Goal: Task Accomplishment & Management: Use online tool/utility

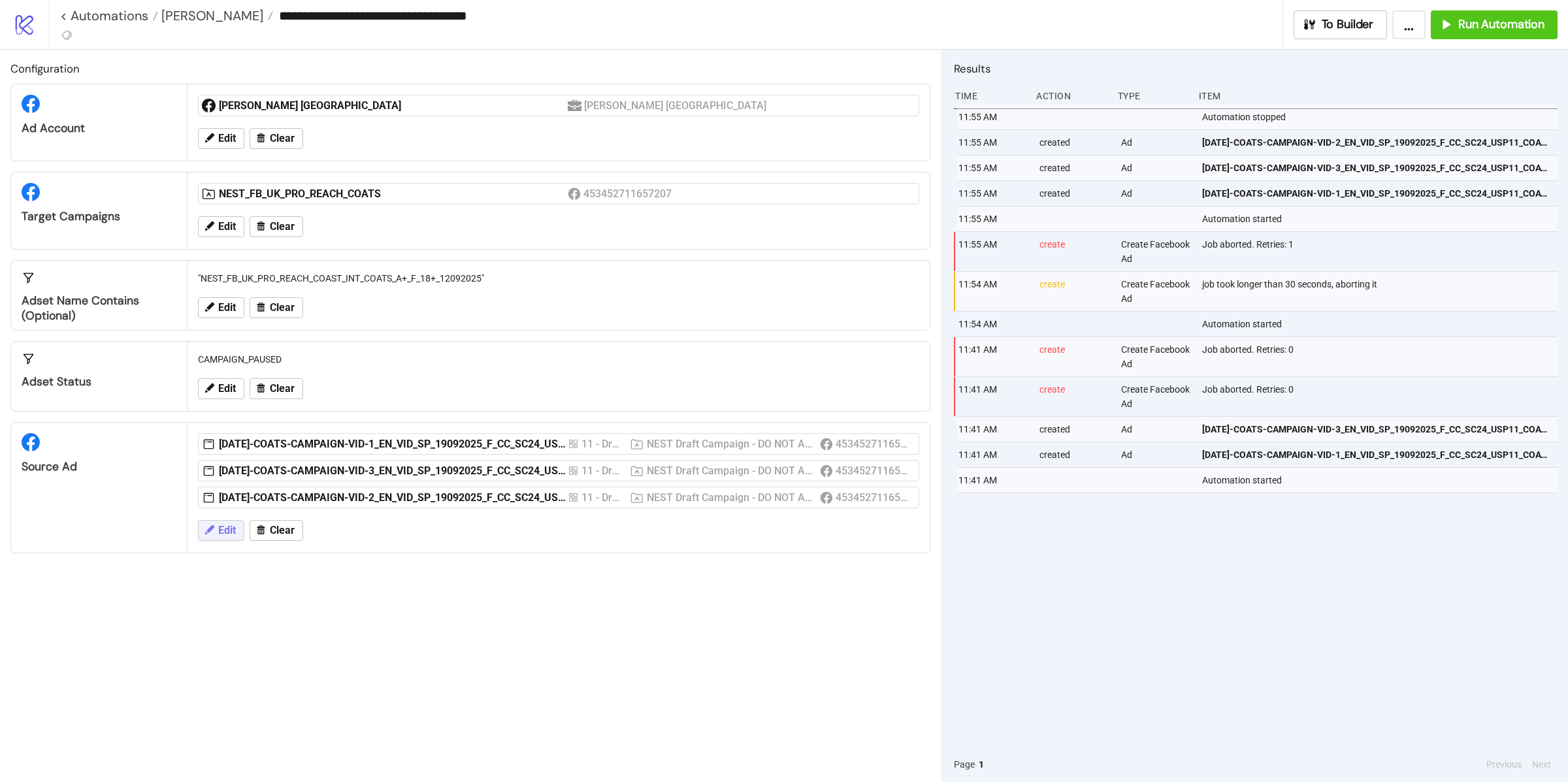
click at [214, 531] on icon at bounding box center [209, 530] width 12 height 12
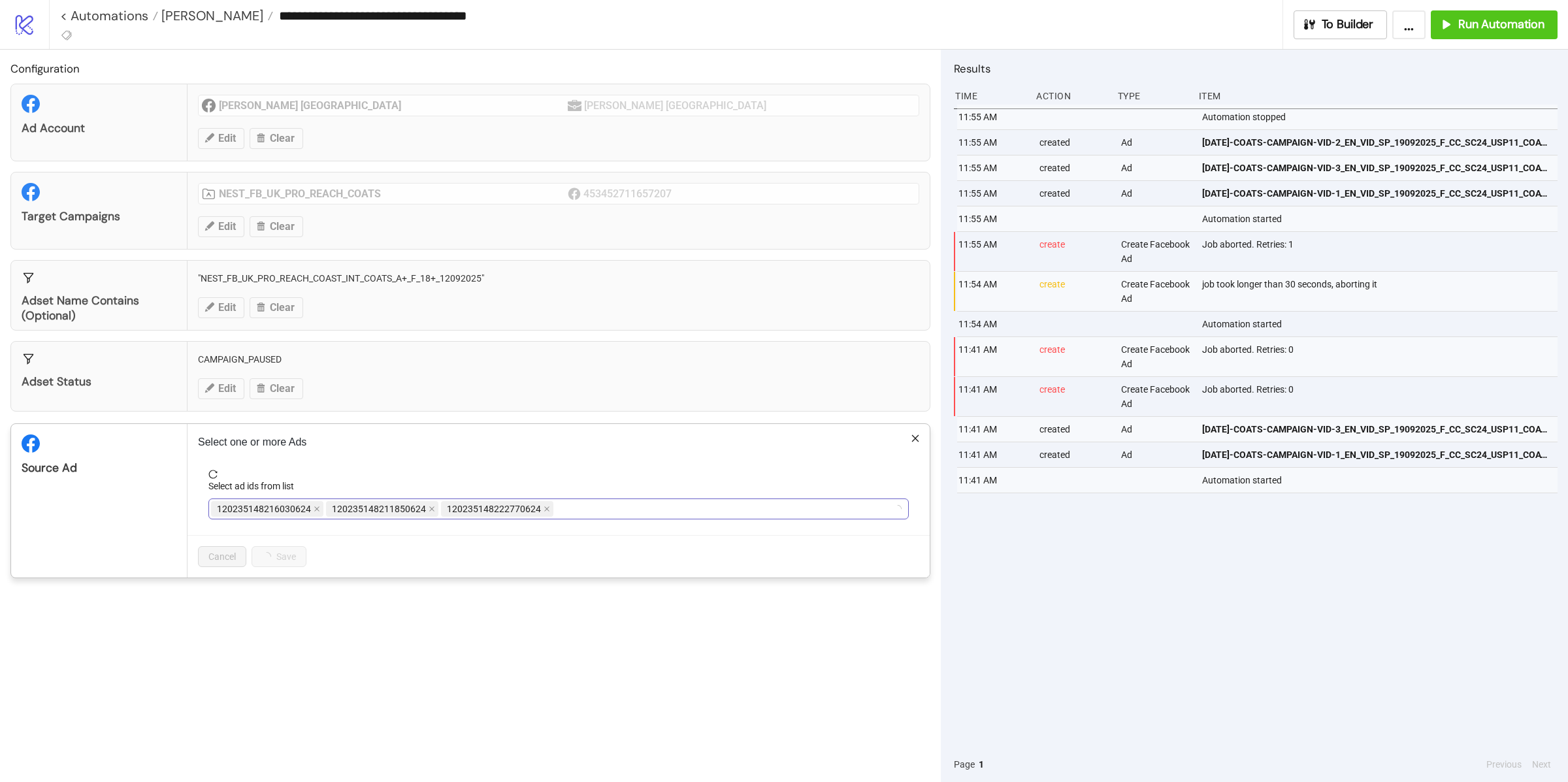
click at [532, 513] on span "120235148222770624" at bounding box center [494, 509] width 94 height 14
click at [543, 511] on icon "close" at bounding box center [547, 509] width 7 height 7
click at [420, 511] on span "120235148211850624" at bounding box center [378, 509] width 94 height 14
click at [423, 511] on span "120235148211850624" at bounding box center [382, 509] width 112 height 16
click at [432, 511] on span "120235148211850624" at bounding box center [382, 509] width 112 height 16
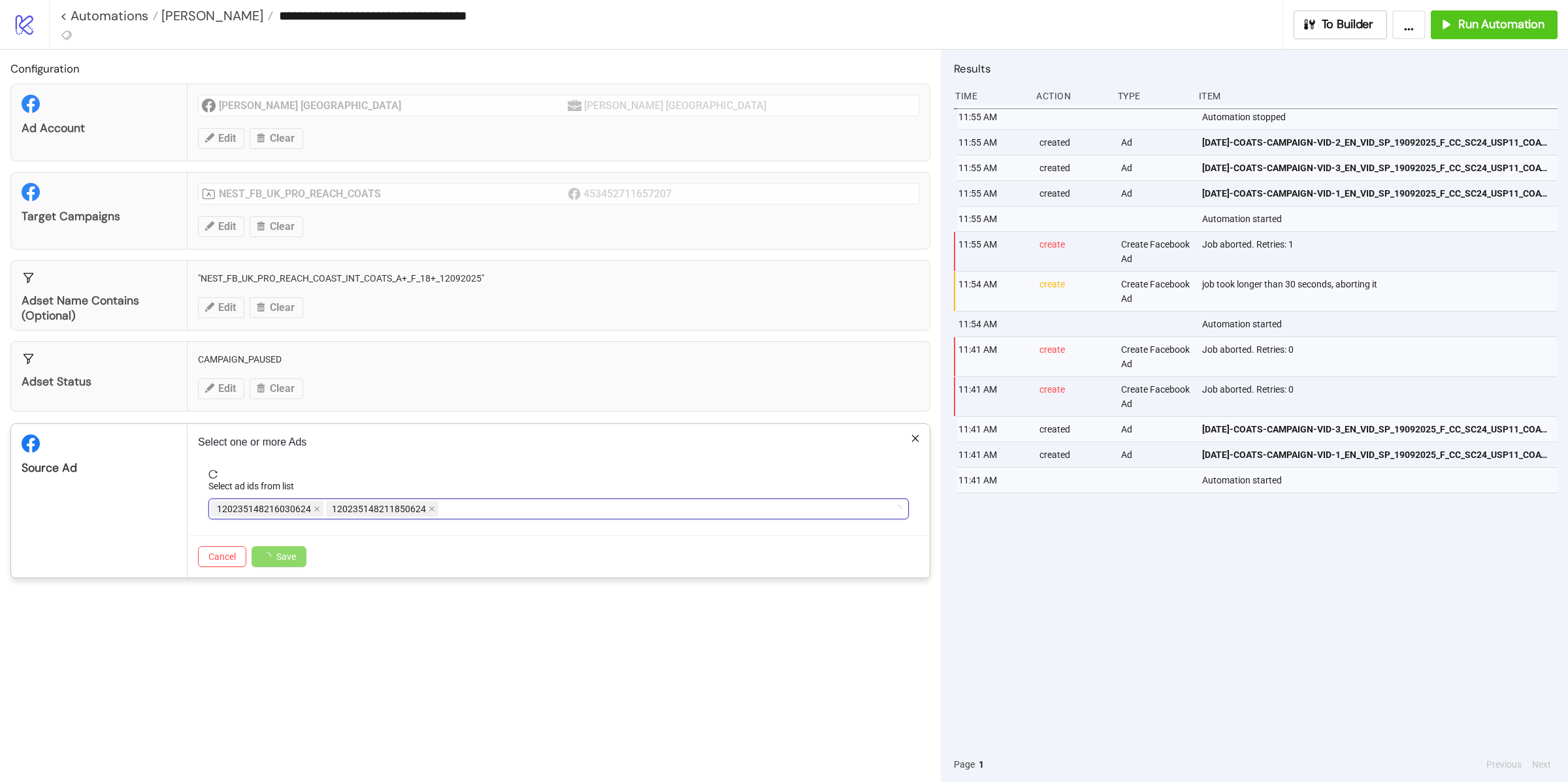
click at [419, 511] on span "120235148211850624" at bounding box center [378, 509] width 94 height 14
click at [429, 511] on icon "close" at bounding box center [431, 510] width 5 height 5
click at [320, 507] on span "120235148216030624" at bounding box center [266, 509] width 112 height 16
click at [317, 507] on icon "close" at bounding box center [317, 509] width 7 height 7
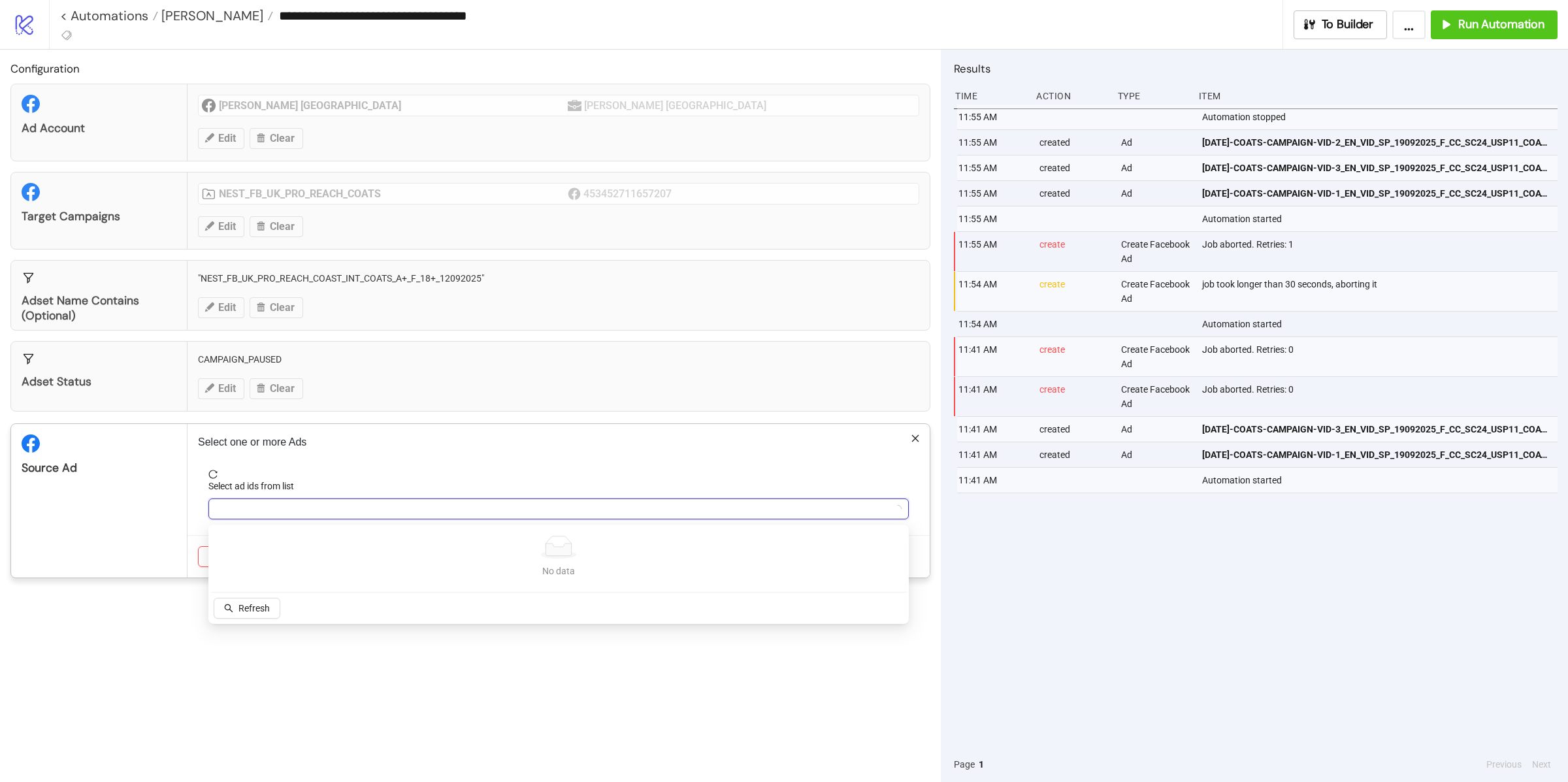
click at [309, 514] on div at bounding box center [551, 509] width 681 height 18
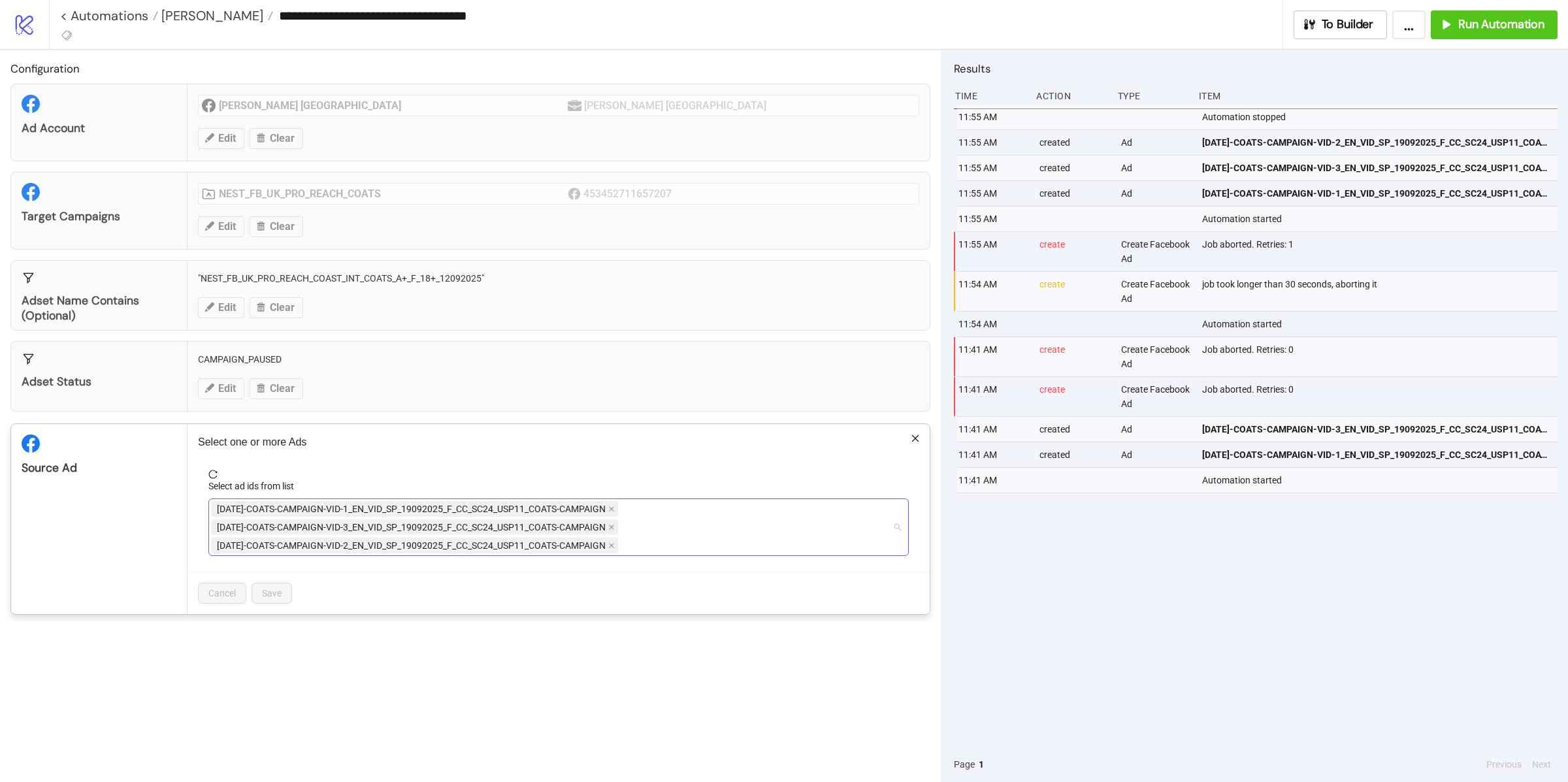
click at [609, 509] on span "AD301-COATS-CAMPAIGN-VID-1_EN_VID_SP_19092025_F_CC_SC24_USP11_COATS-CAMPAIGN" at bounding box center [414, 509] width 407 height 16
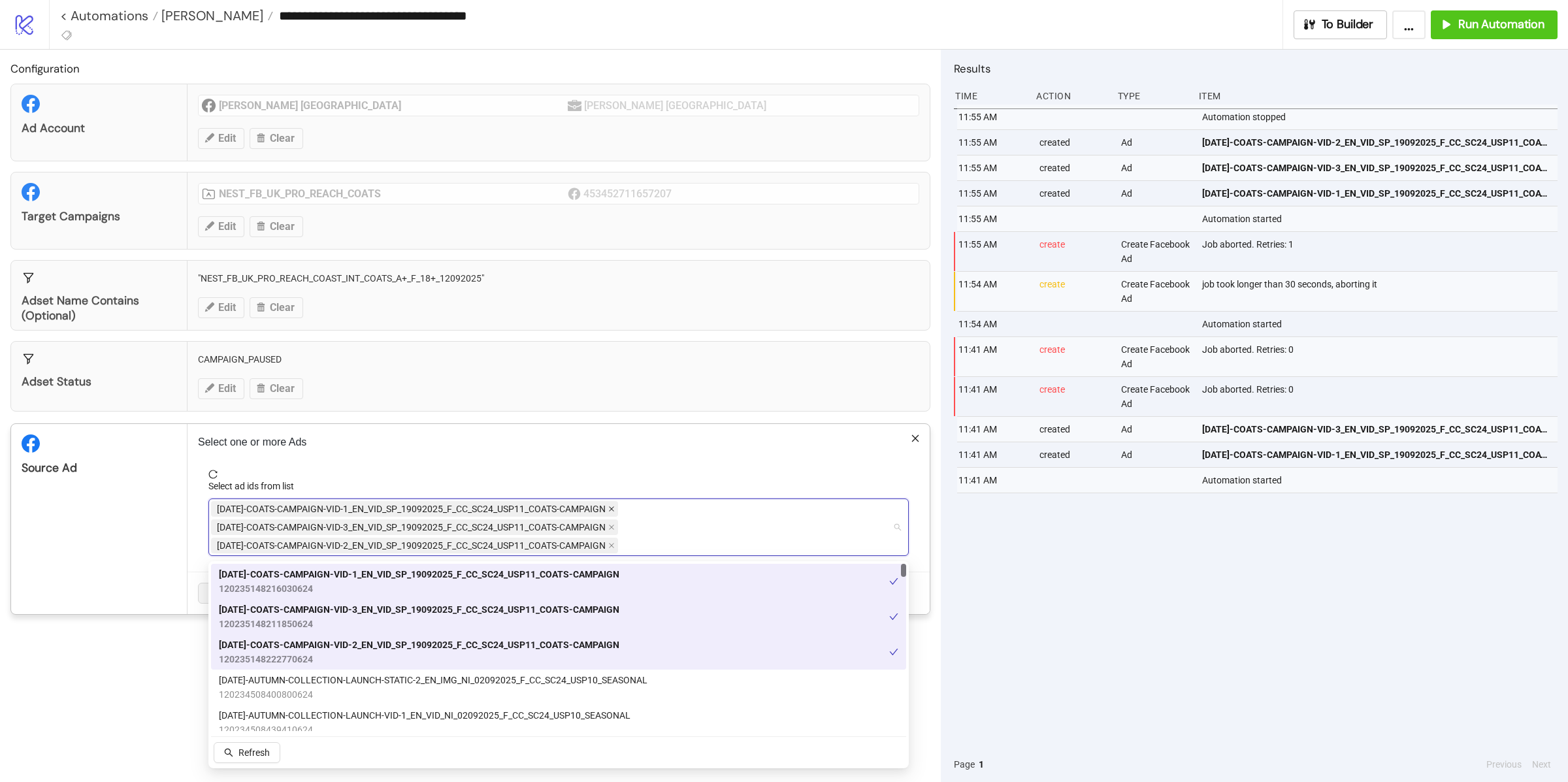
click at [610, 510] on icon "close" at bounding box center [611, 509] width 7 height 7
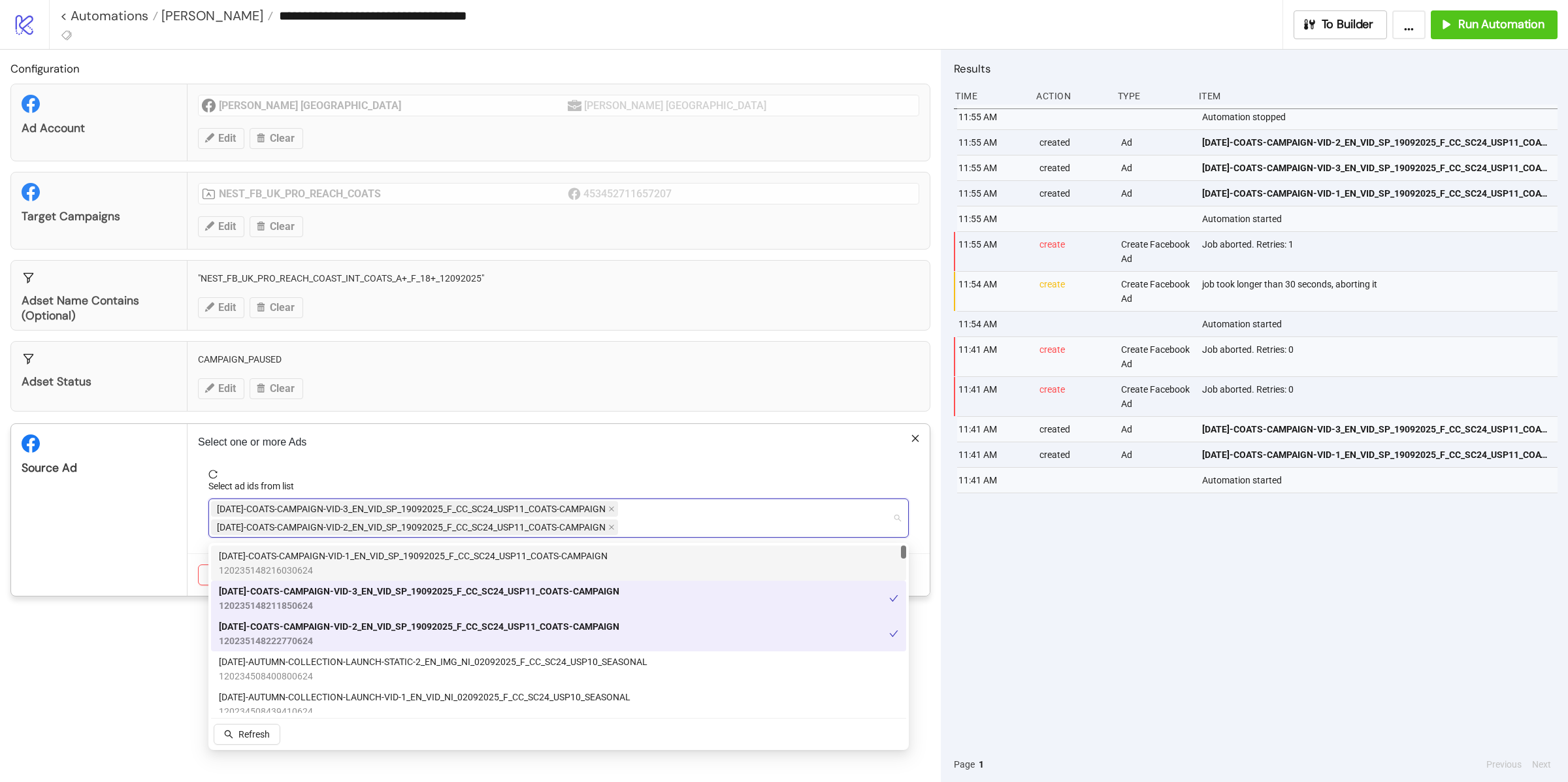
click at [610, 510] on icon "close" at bounding box center [611, 509] width 7 height 7
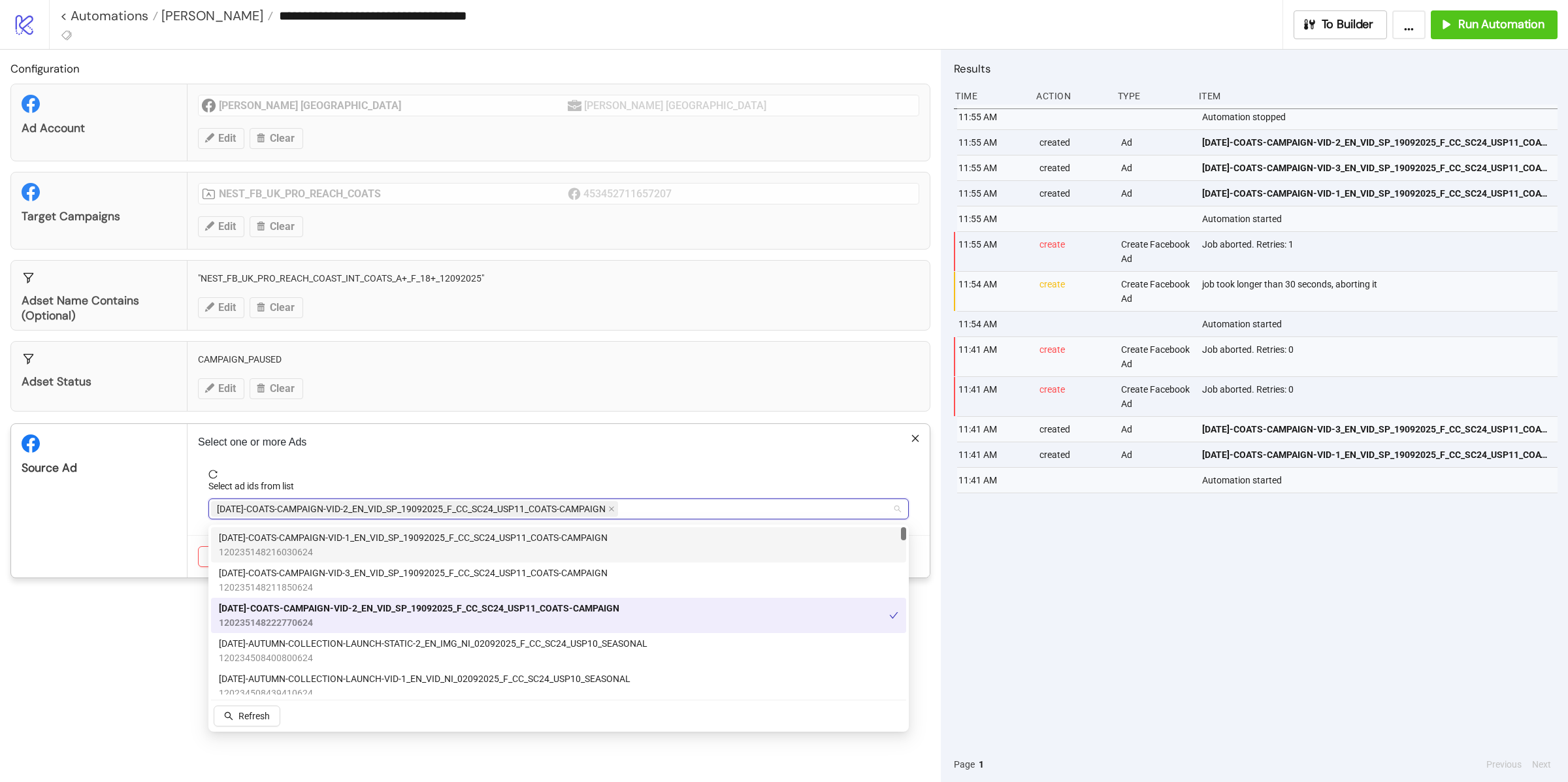
click at [610, 510] on icon "close" at bounding box center [611, 509] width 7 height 7
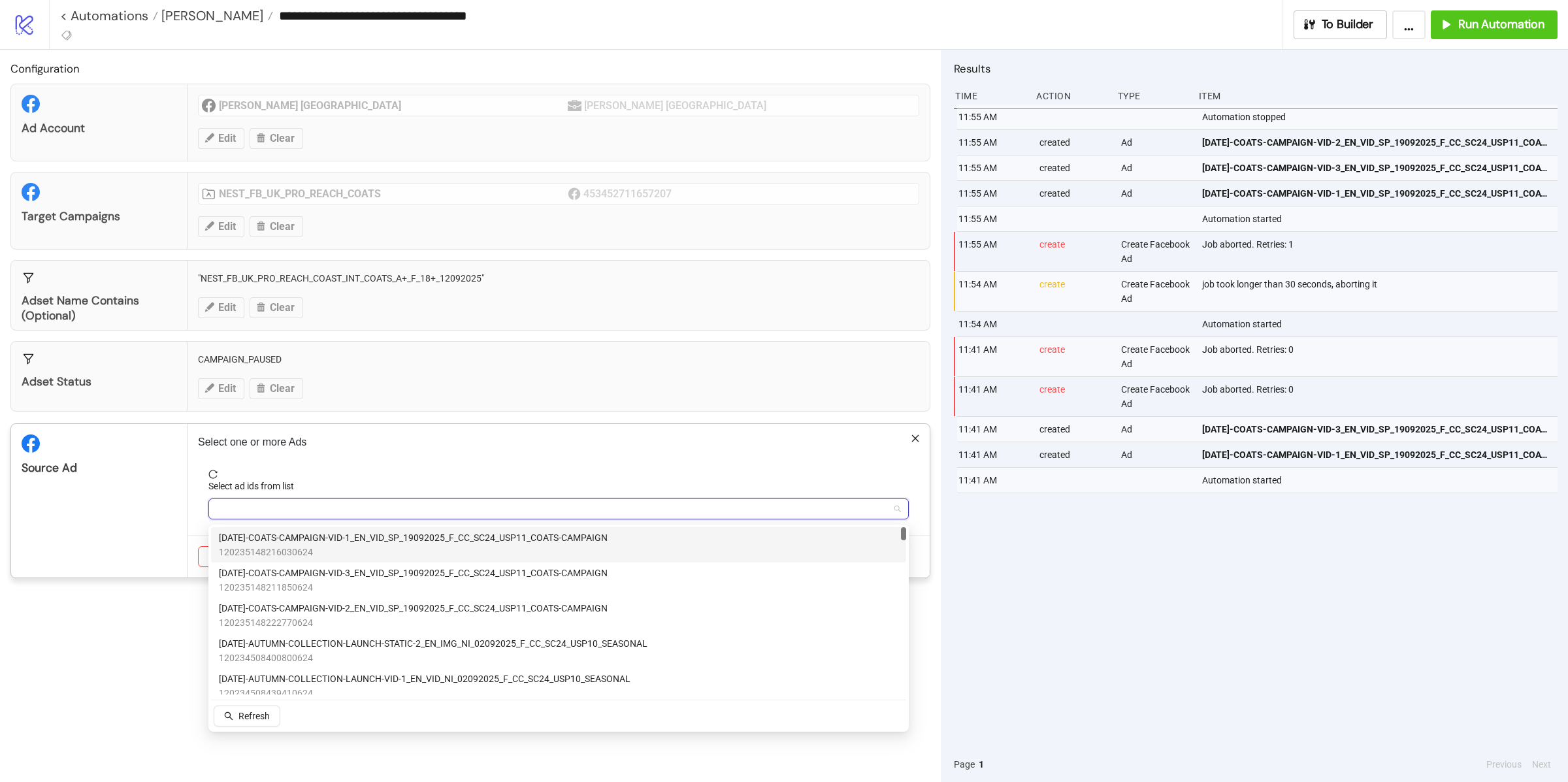
click at [606, 510] on div at bounding box center [551, 509] width 681 height 18
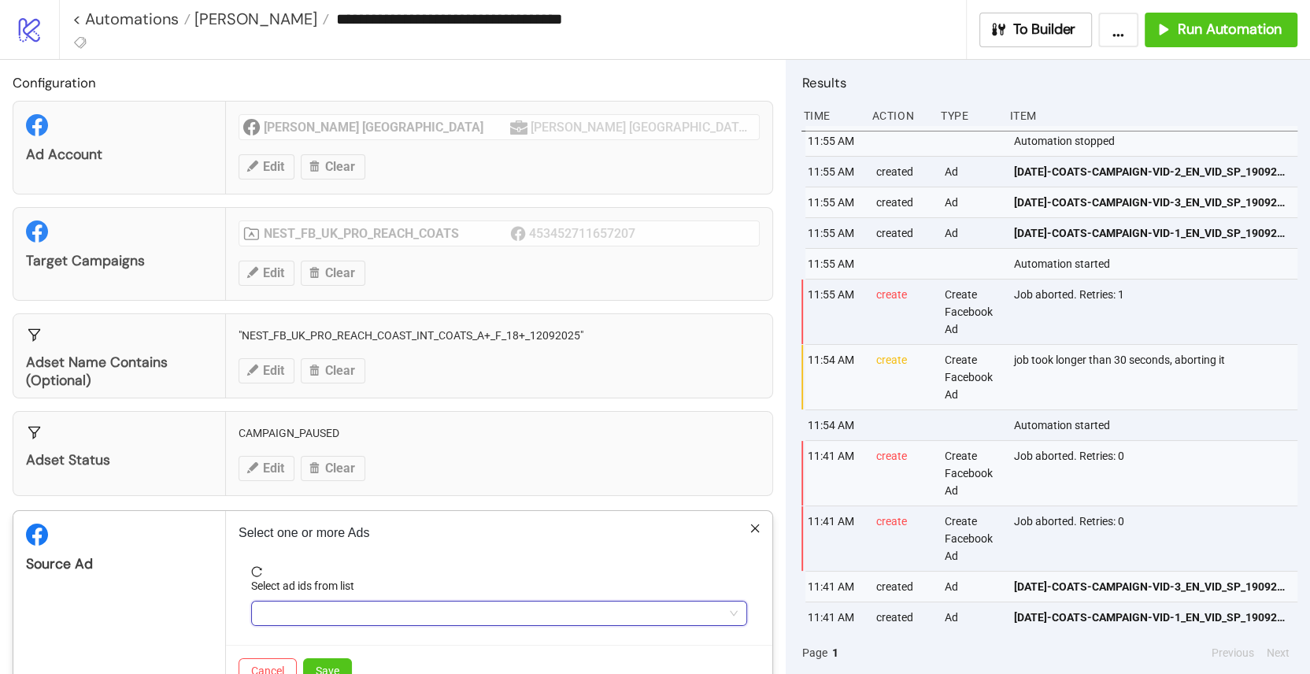
click at [250, 491] on div "Adset Status CAMPAIGN_PAUSED Edit Clear" at bounding box center [393, 453] width 761 height 85
click at [341, 425] on div "**********" at bounding box center [655, 337] width 1310 height 674
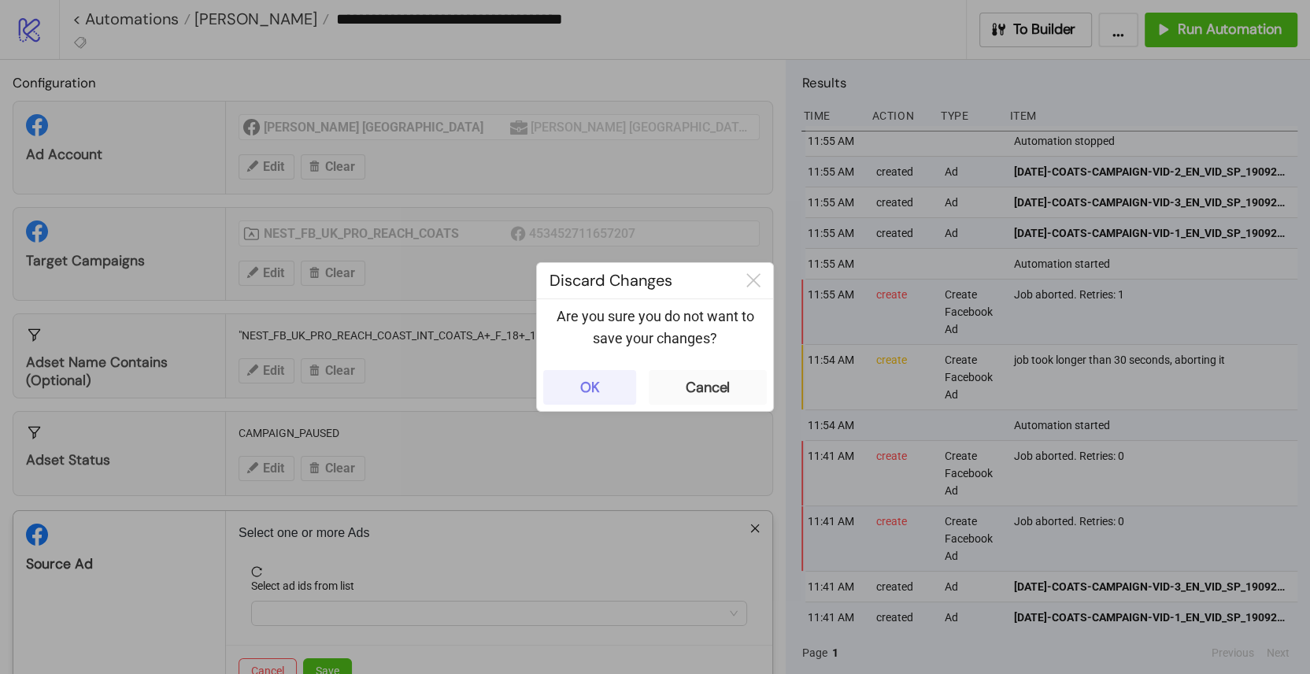
click at [609, 386] on button "OK" at bounding box center [589, 387] width 93 height 35
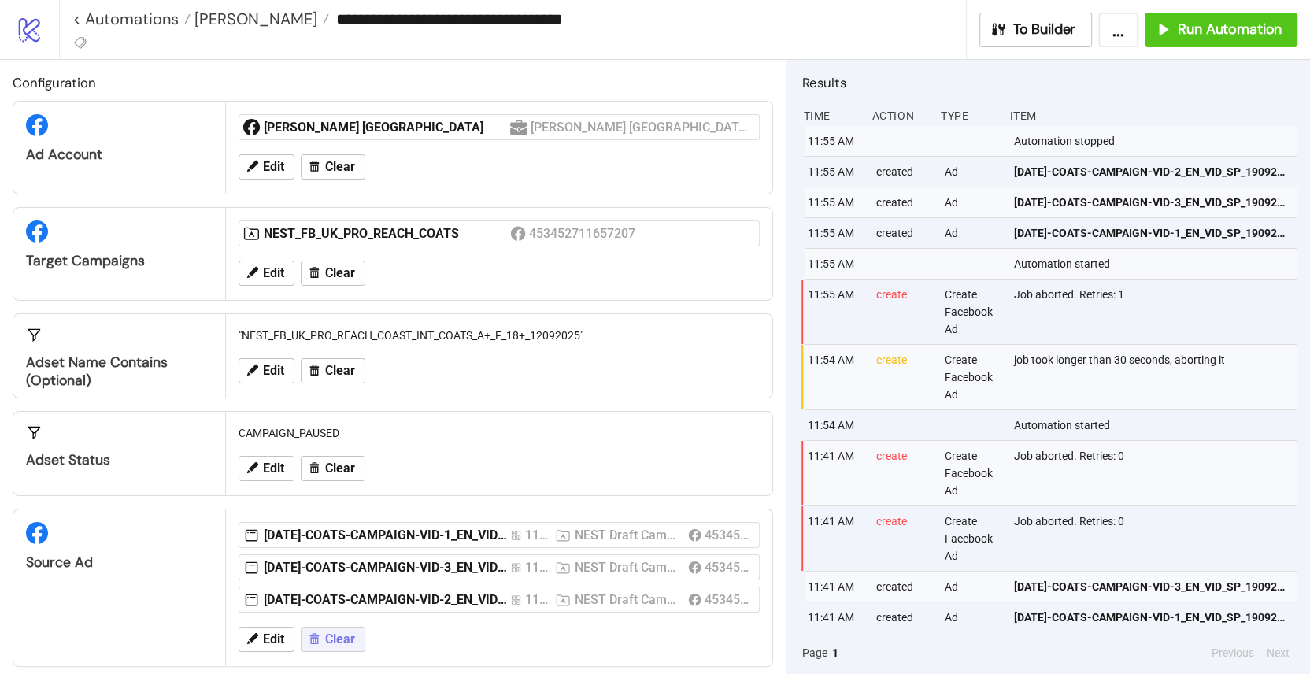
click at [340, 632] on span "Clear" at bounding box center [340, 639] width 30 height 14
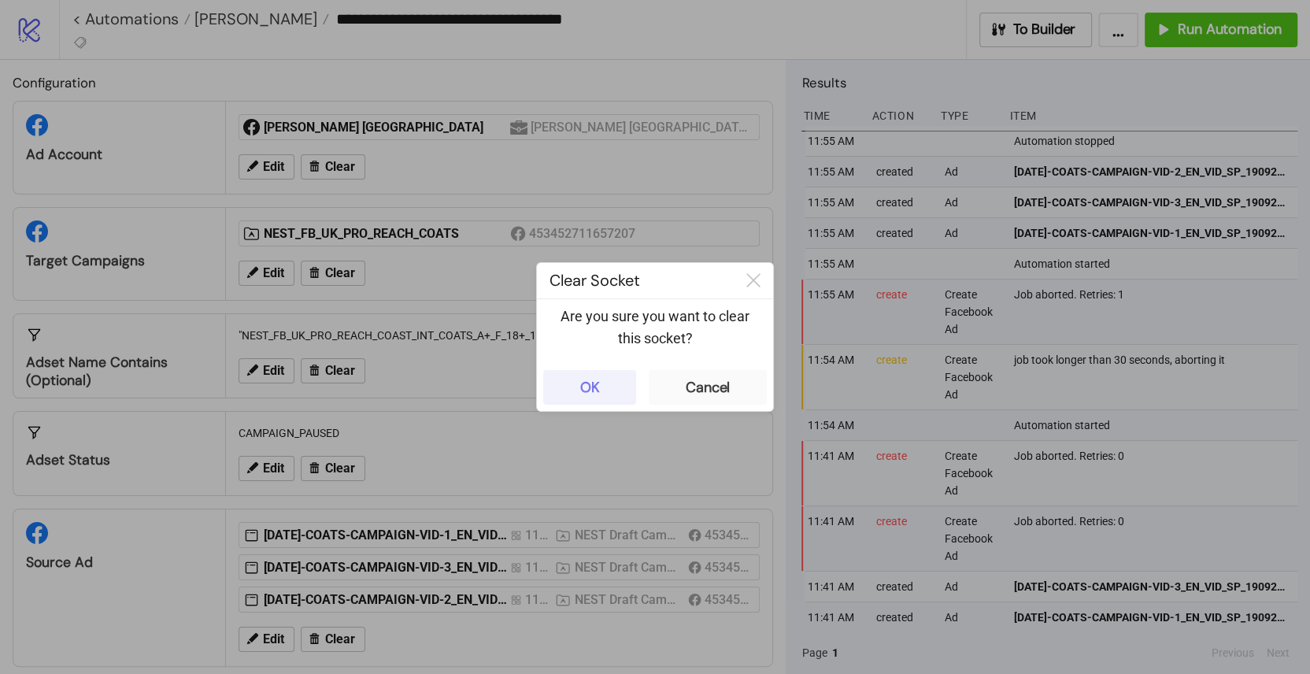
click at [594, 387] on div "OK" at bounding box center [590, 388] width 20 height 18
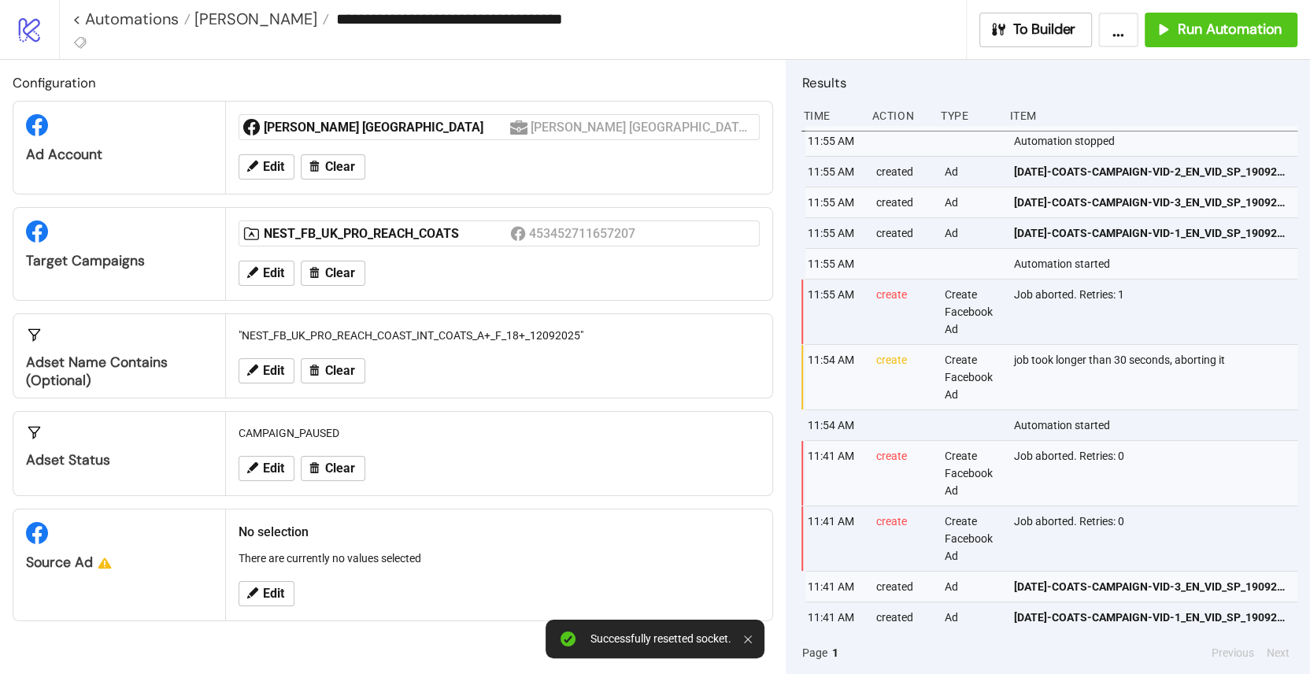
click at [280, 246] on div "NEST_FB_UK_PRO_REACH_COATS 453452711657207" at bounding box center [499, 233] width 534 height 39
click at [280, 261] on button "Edit" at bounding box center [267, 273] width 56 height 25
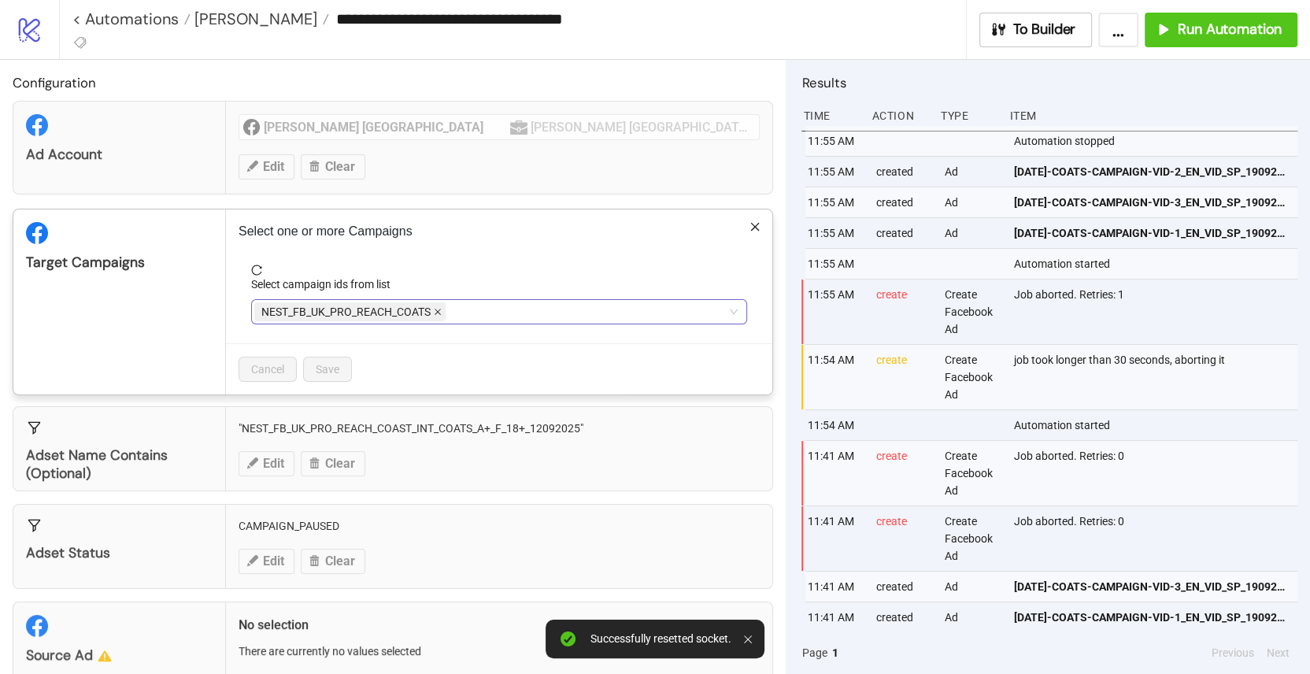
click at [437, 314] on span at bounding box center [438, 311] width 8 height 17
click at [433, 314] on div at bounding box center [490, 312] width 473 height 22
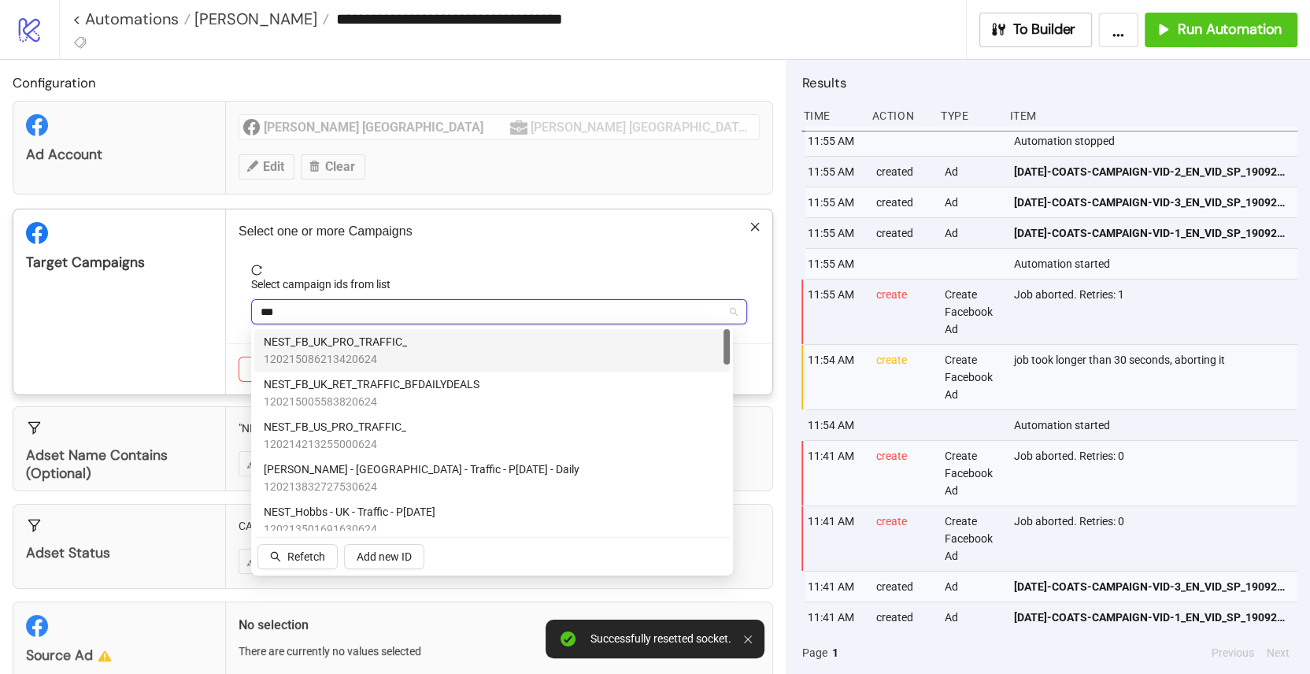
type input "****"
click at [357, 336] on span "NEST_FB_UK_PRO_TRAFFIC_" at bounding box center [335, 341] width 143 height 17
click at [128, 360] on div "Target Campaigns" at bounding box center [119, 301] width 213 height 185
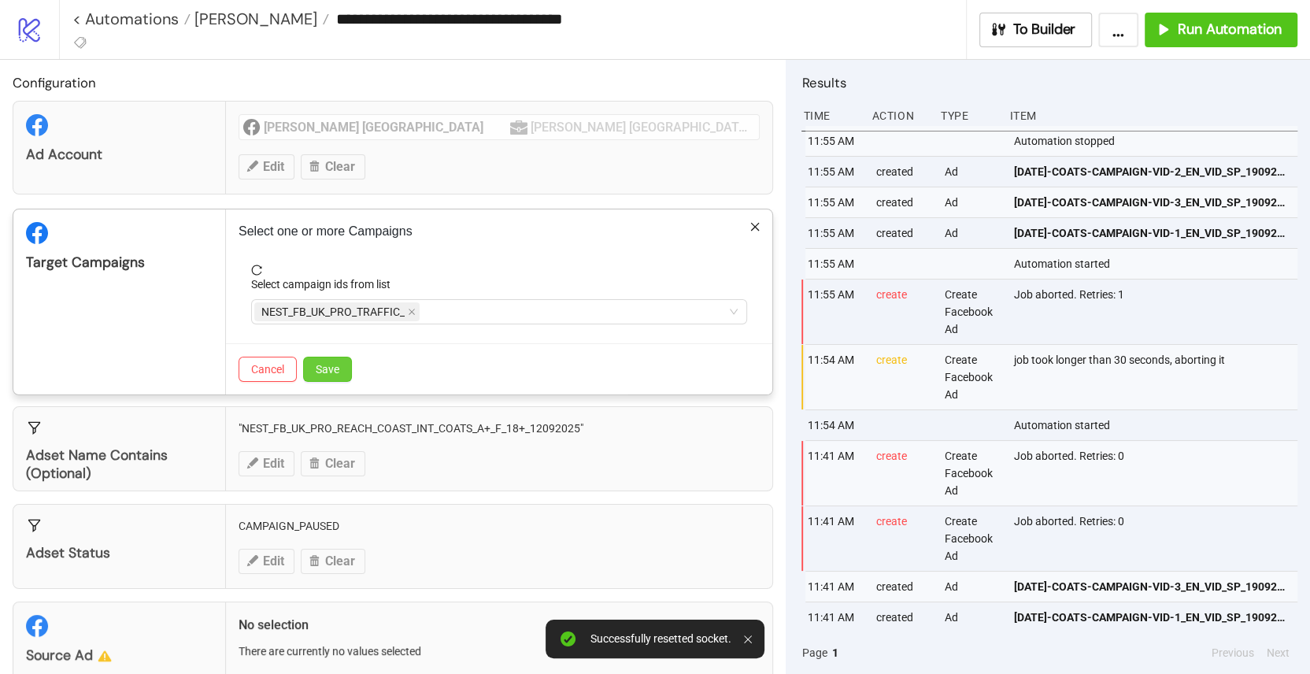
click at [346, 366] on button "Save" at bounding box center [327, 369] width 49 height 25
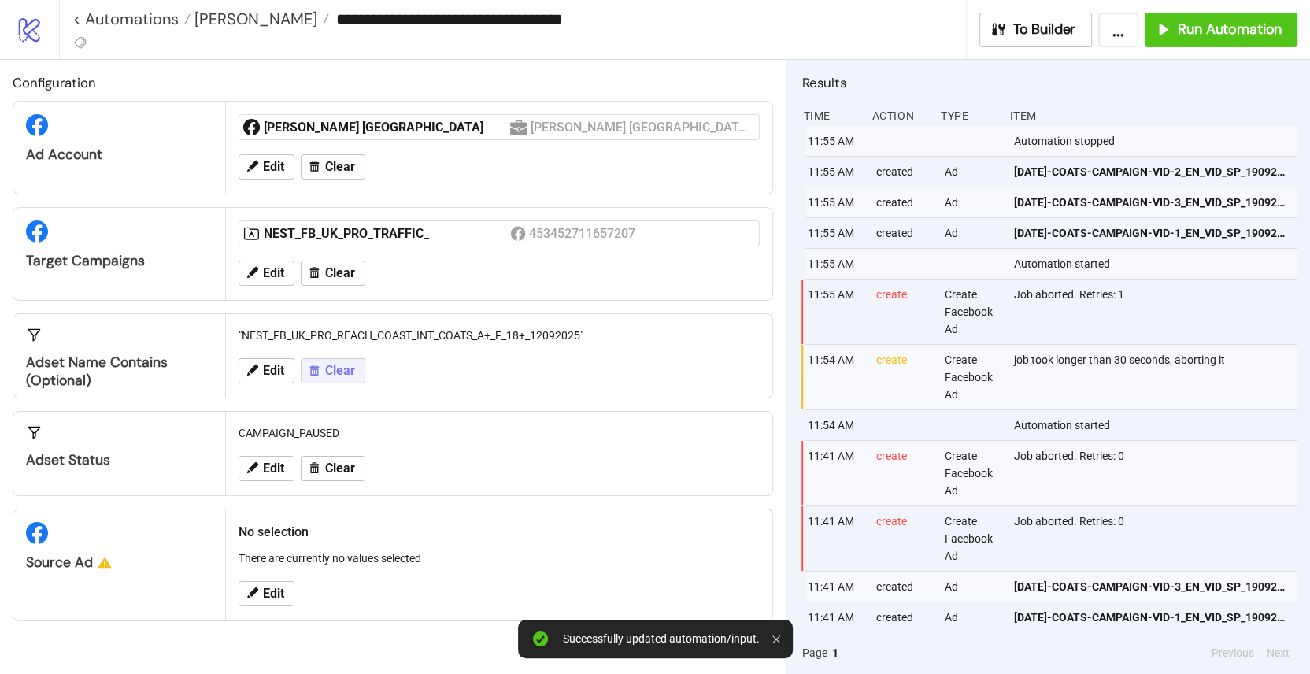
click at [326, 377] on button "Clear" at bounding box center [333, 370] width 65 height 25
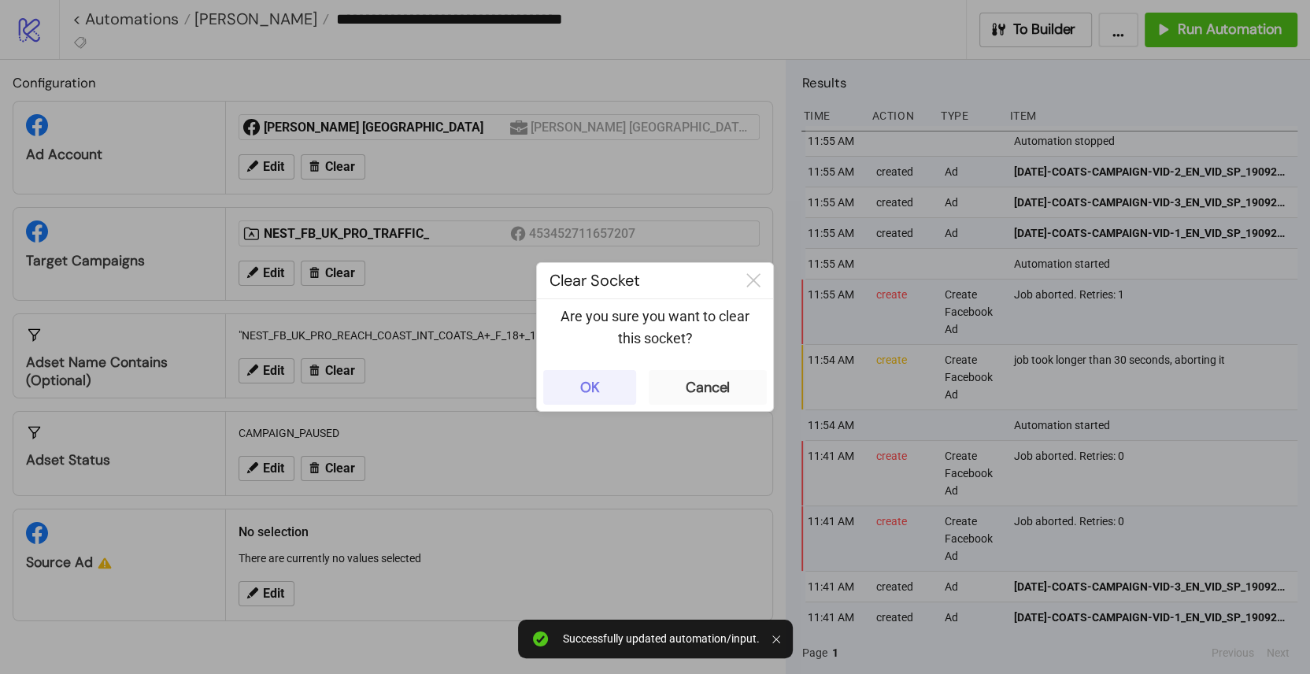
click at [630, 395] on button "OK" at bounding box center [589, 387] width 93 height 35
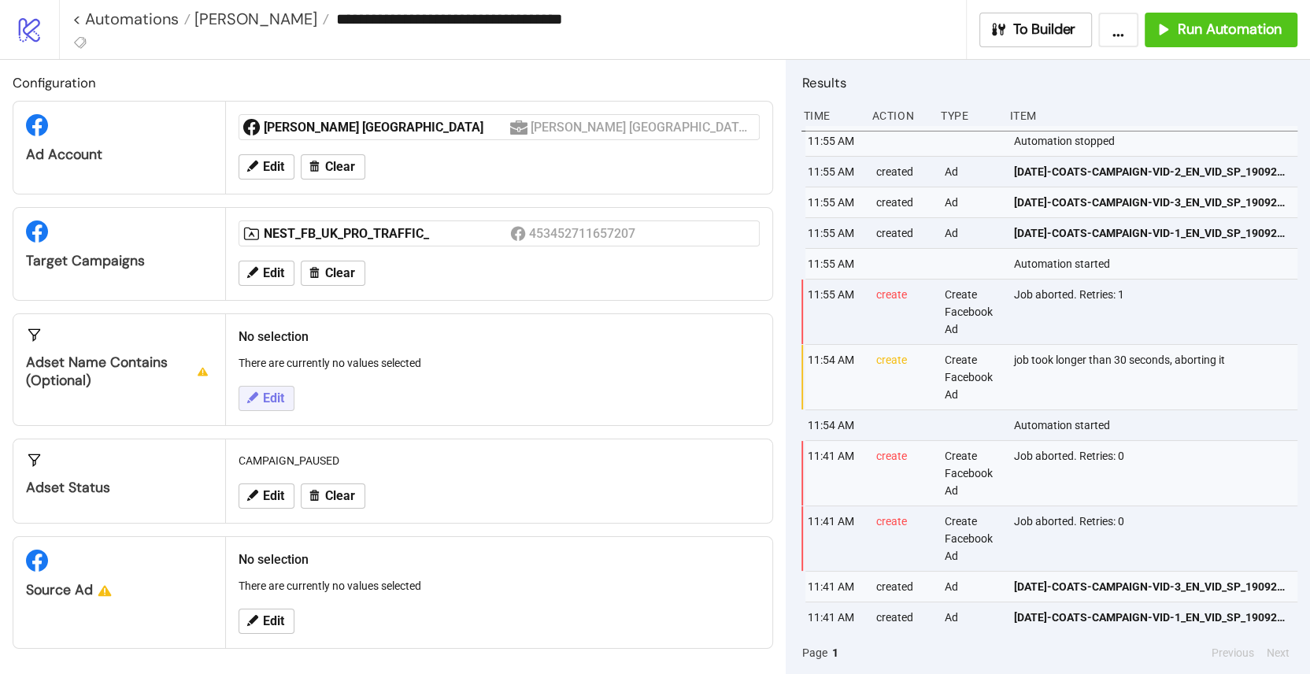
click at [281, 393] on span "Edit" at bounding box center [273, 398] width 21 height 14
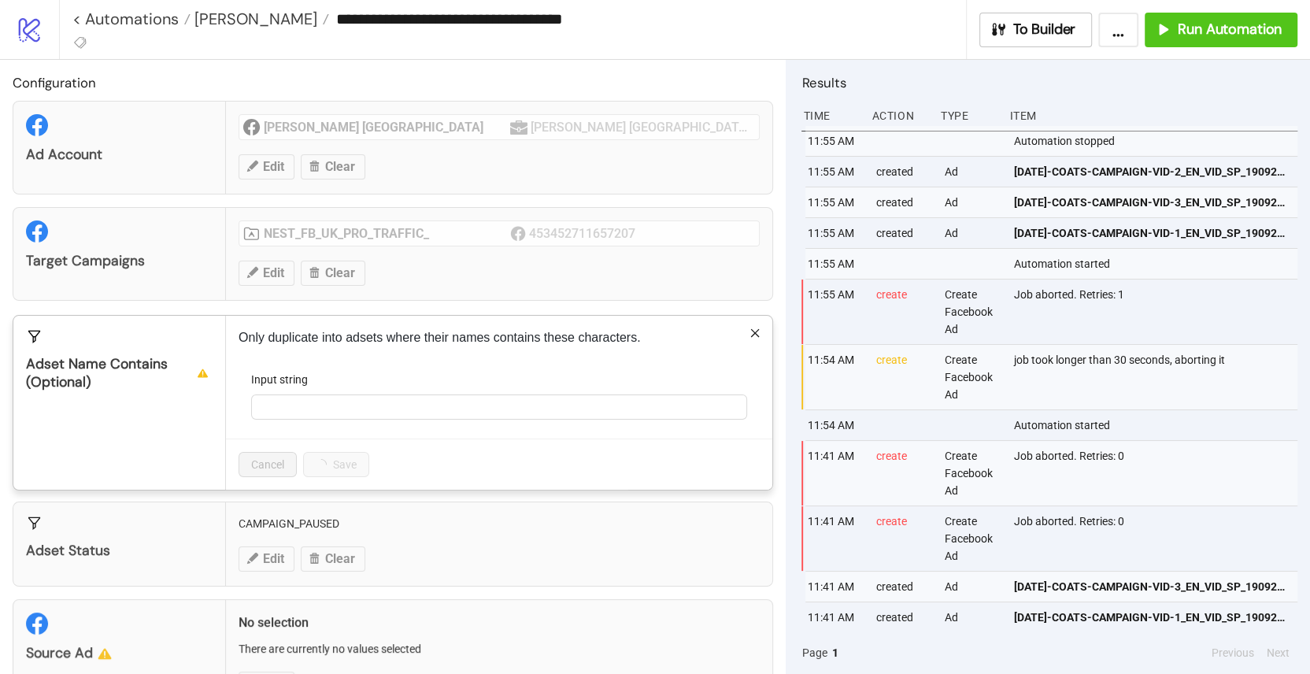
click at [316, 420] on form "Input string" at bounding box center [499, 405] width 521 height 68
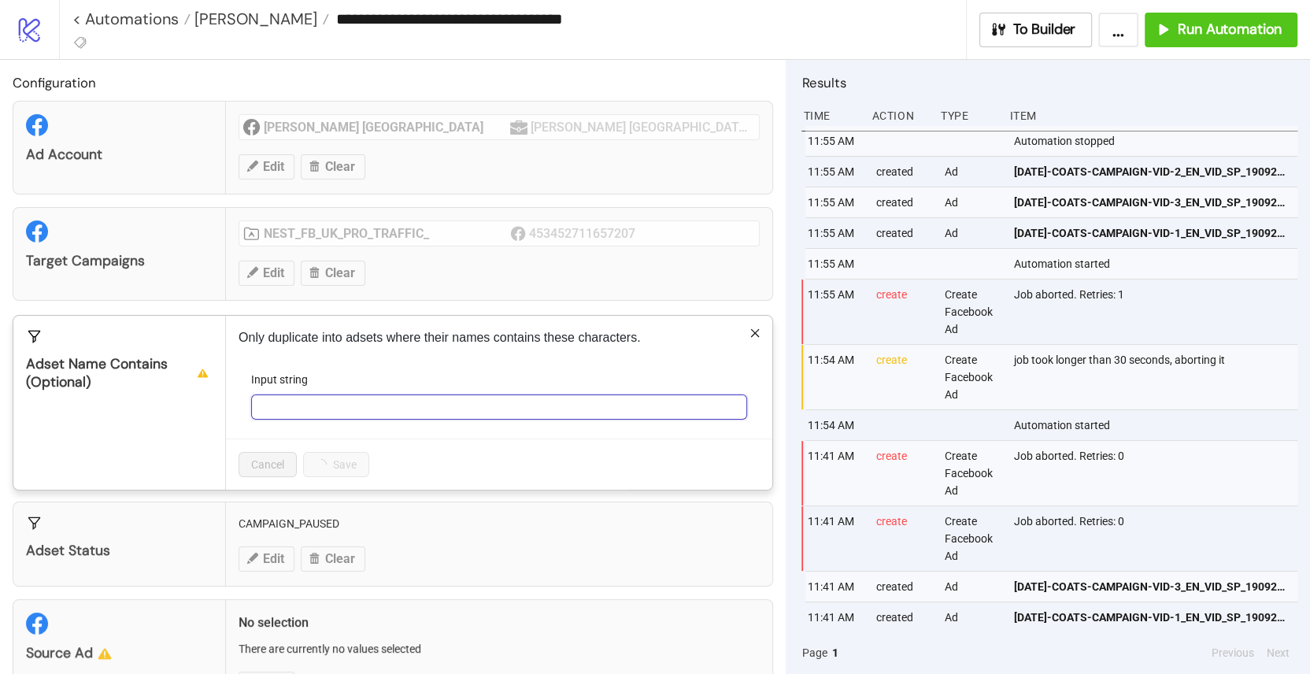
click at [316, 406] on input "Input string" at bounding box center [499, 406] width 496 height 25
paste input "**********"
type input "**********"
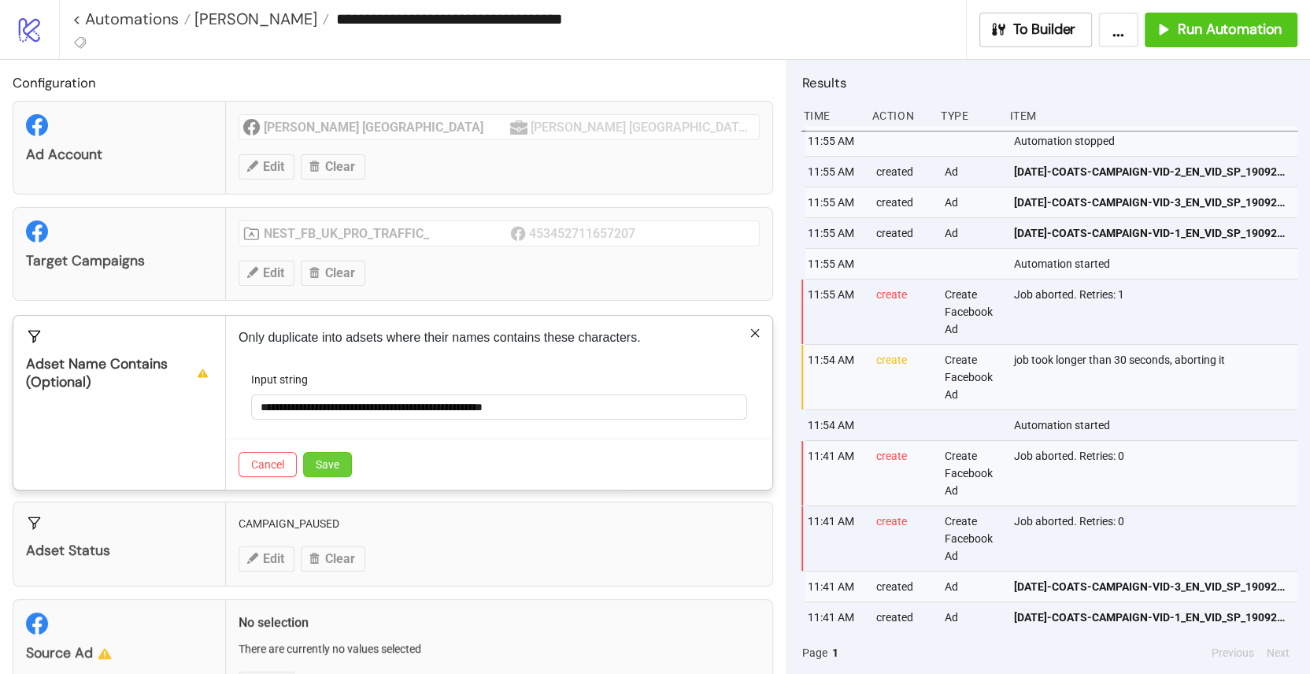
click at [336, 461] on span "Save" at bounding box center [328, 464] width 24 height 13
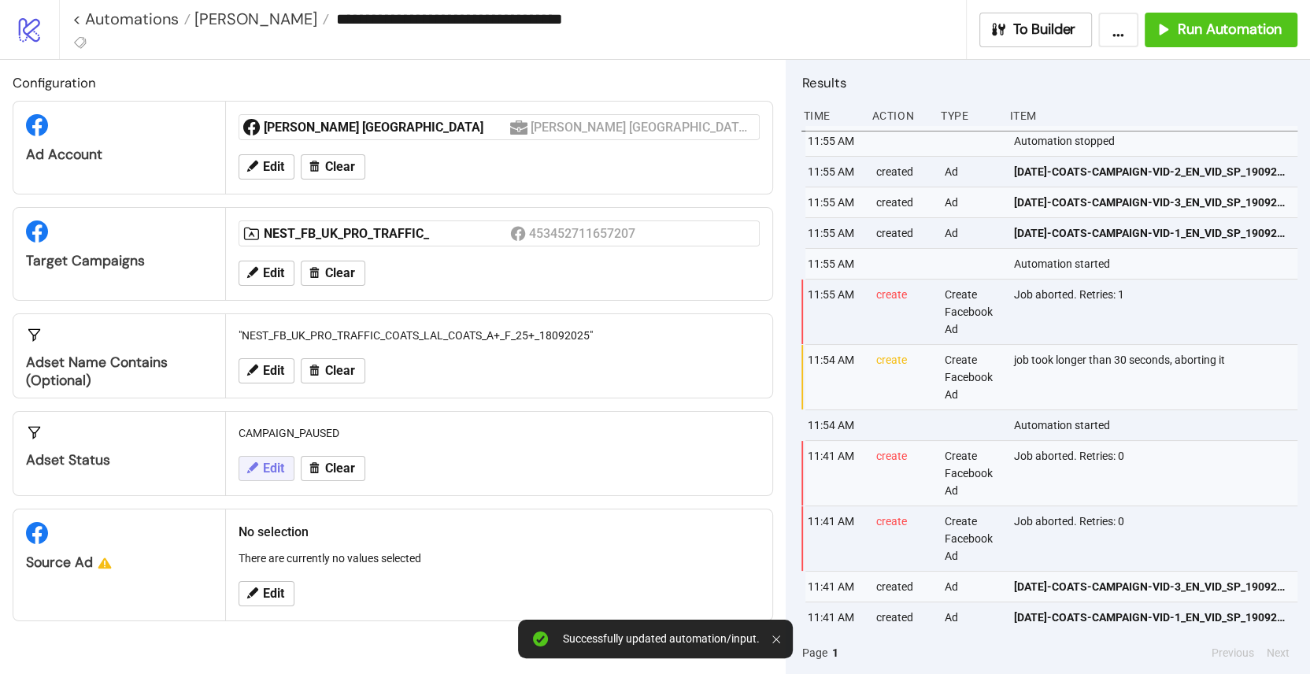
click at [276, 474] on button "Edit" at bounding box center [267, 468] width 56 height 25
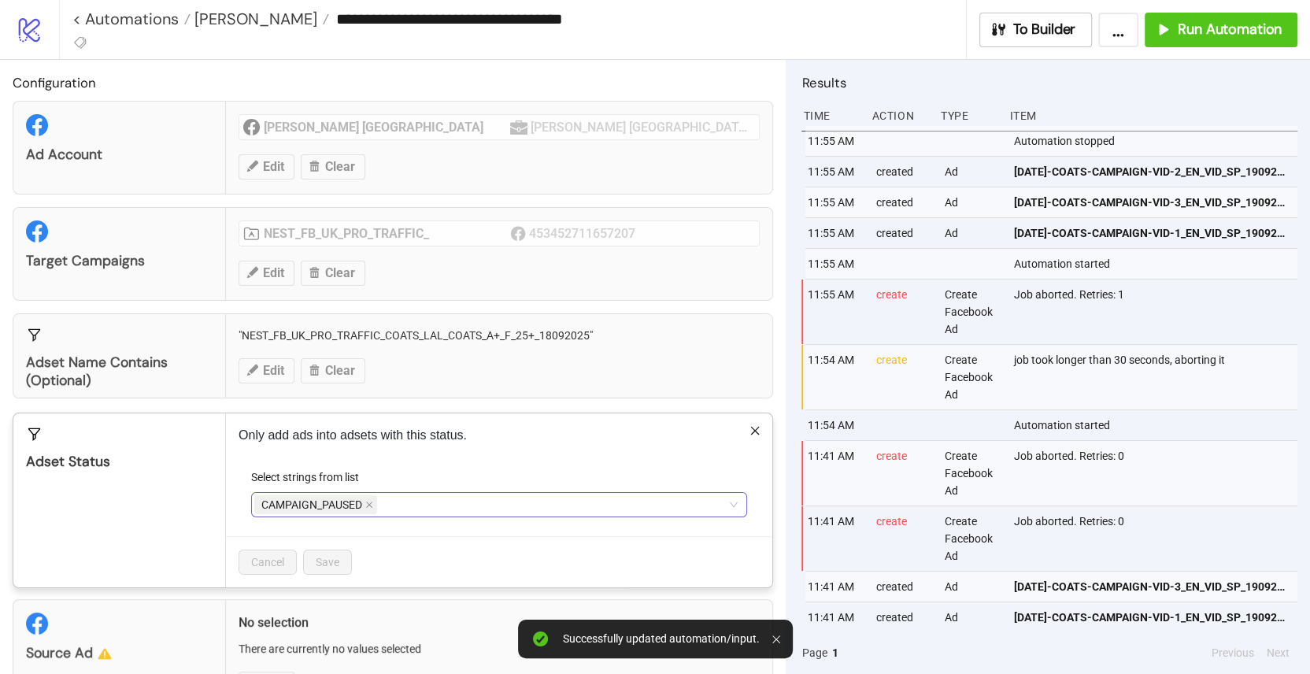
click at [361, 500] on span "CAMPAIGN_PAUSED" at bounding box center [311, 504] width 101 height 17
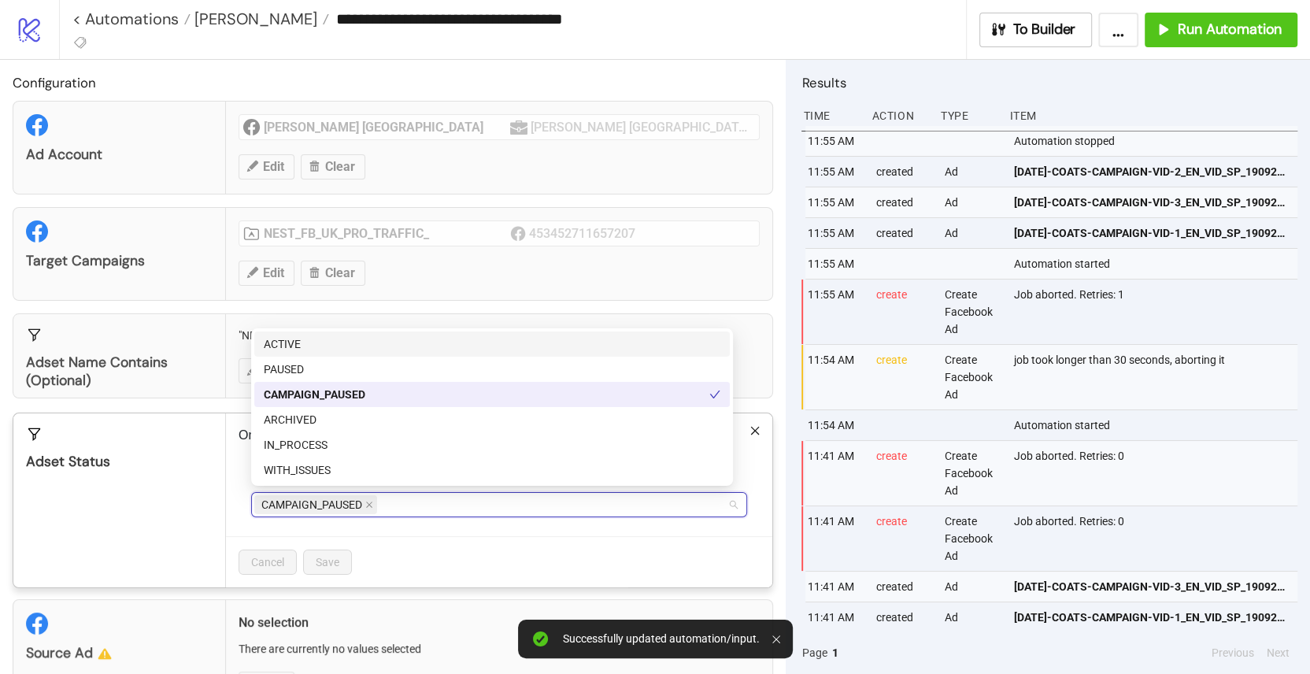
click at [373, 500] on span "CAMPAIGN_PAUSED" at bounding box center [315, 504] width 123 height 19
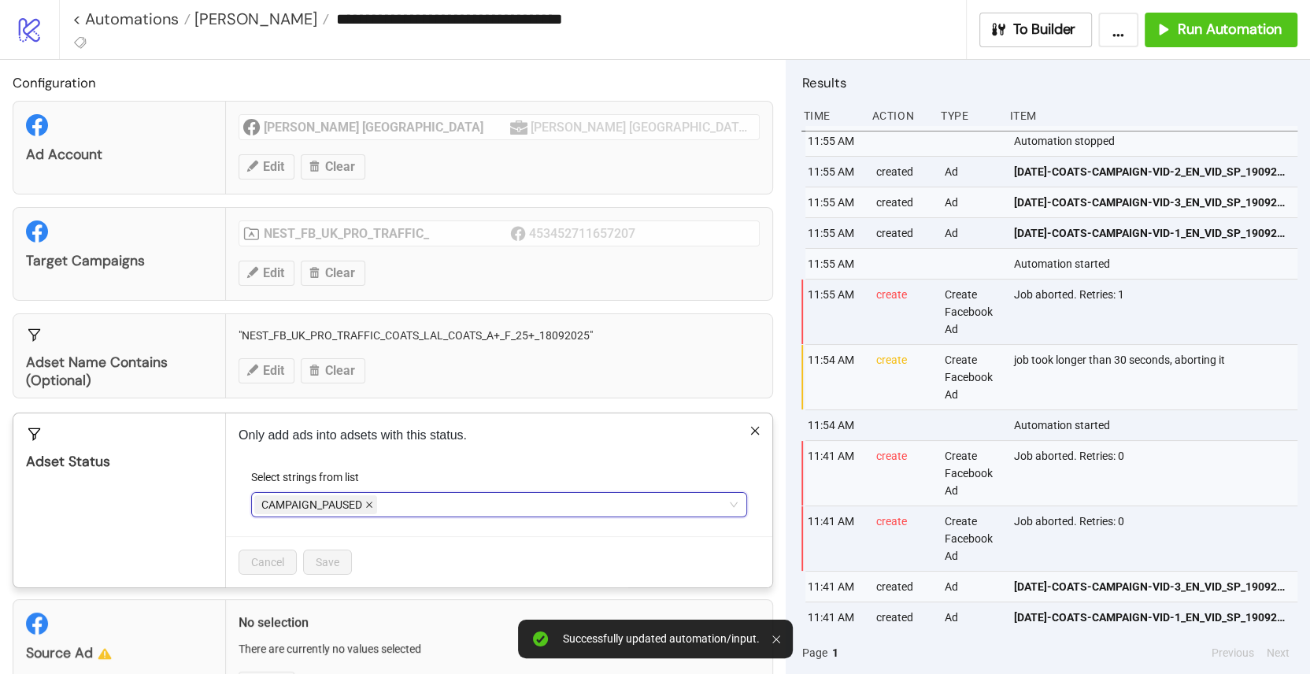
click at [370, 501] on icon "close" at bounding box center [369, 505] width 8 height 8
click at [323, 500] on div at bounding box center [490, 505] width 473 height 22
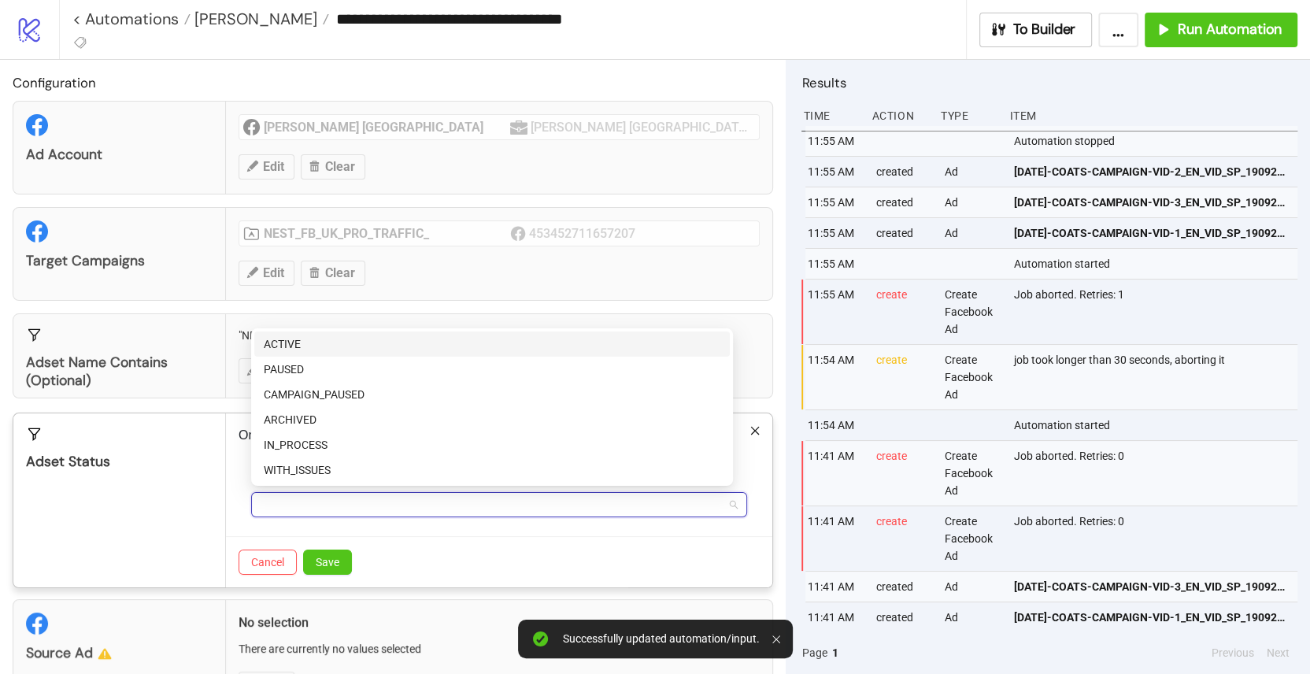
click at [320, 347] on div "ACTIVE" at bounding box center [492, 343] width 457 height 17
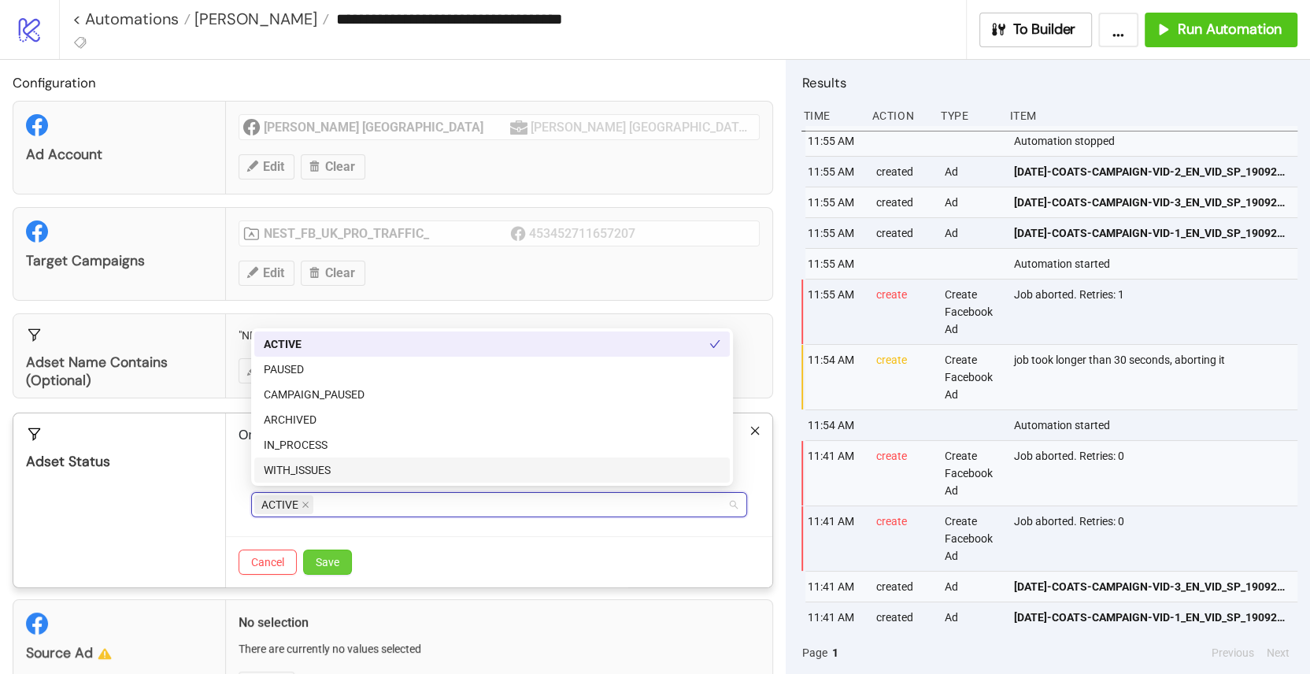
click at [328, 567] on button "Save" at bounding box center [327, 562] width 49 height 25
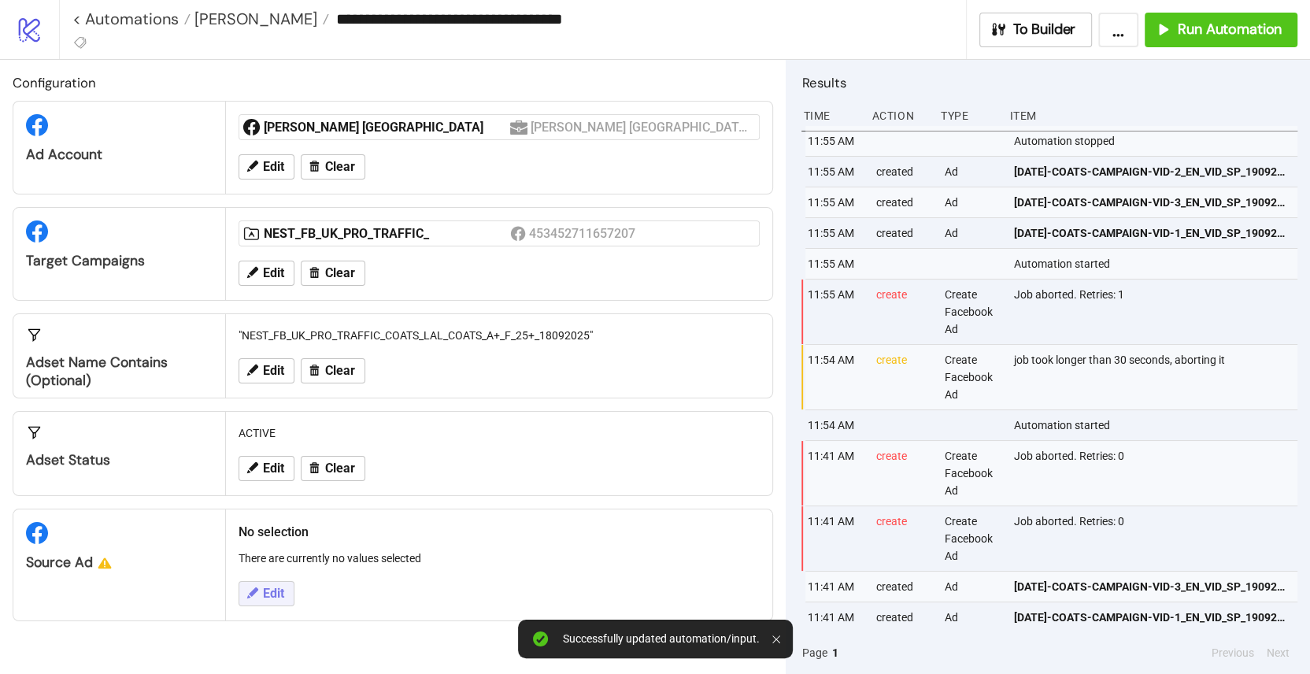
click at [276, 601] on button "Edit" at bounding box center [267, 593] width 56 height 25
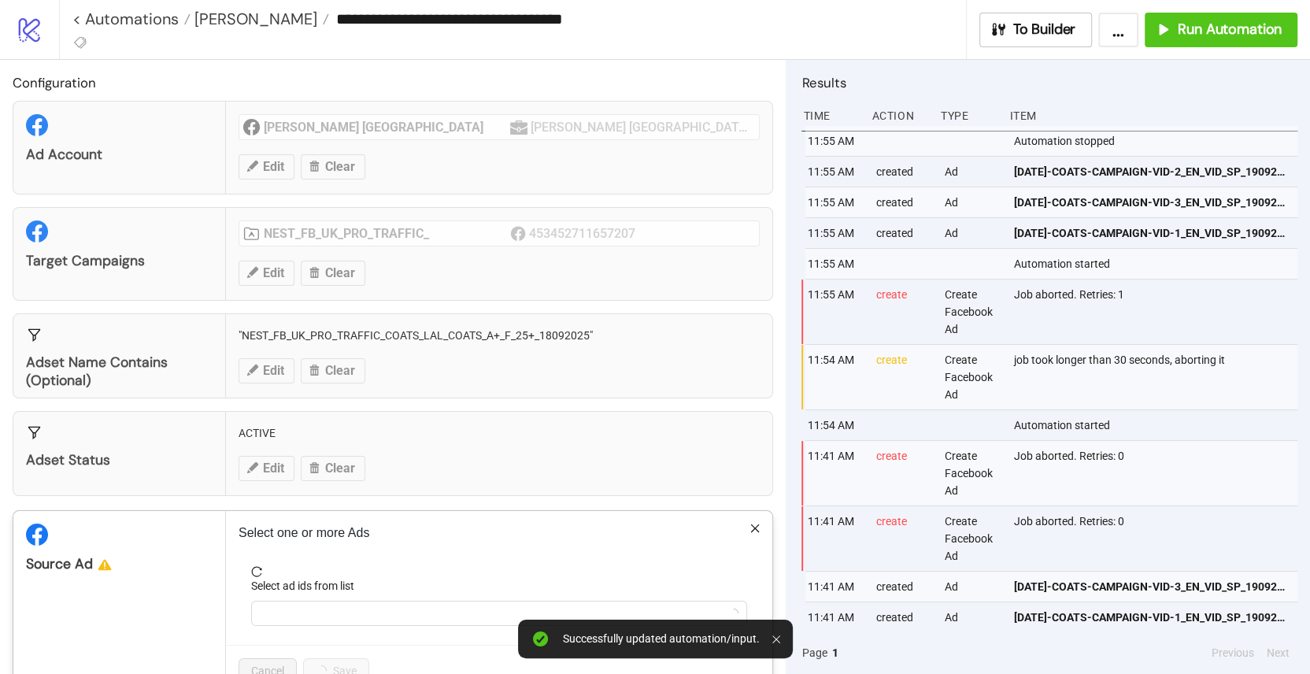
click at [294, 633] on form "Select ad ids from list" at bounding box center [499, 605] width 521 height 79
click at [292, 617] on div at bounding box center [490, 613] width 473 height 22
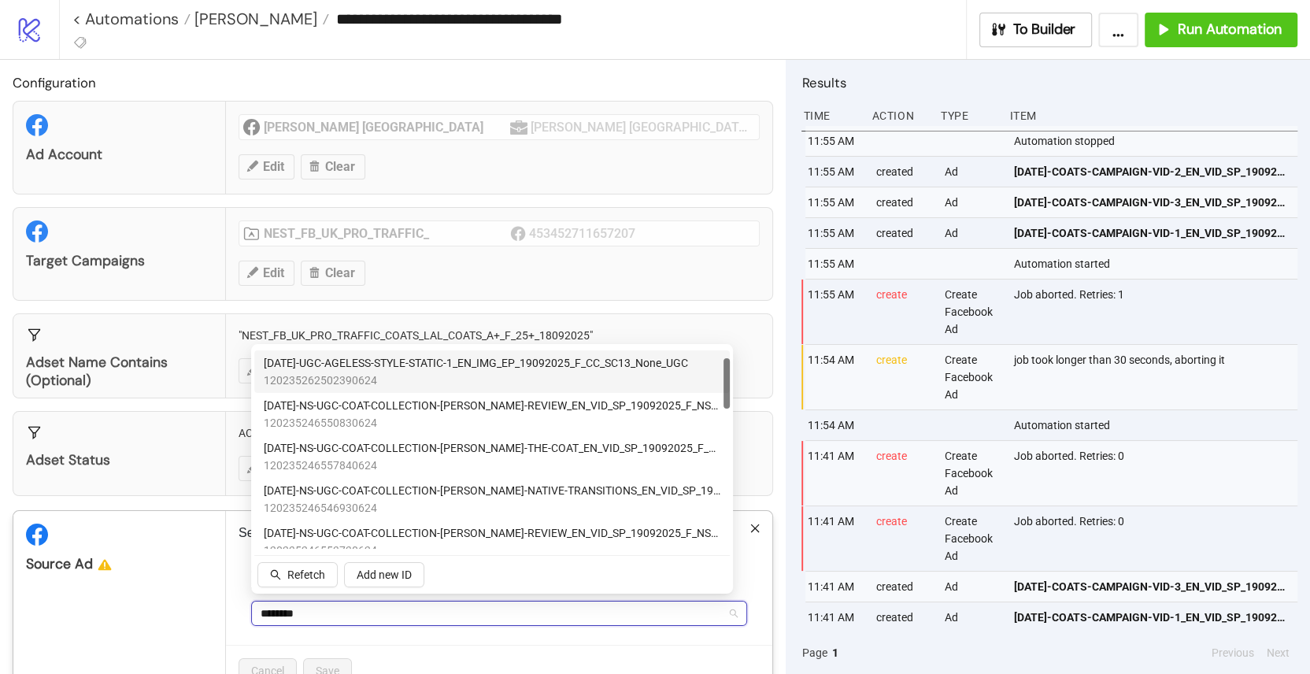
scroll to position [44, 0]
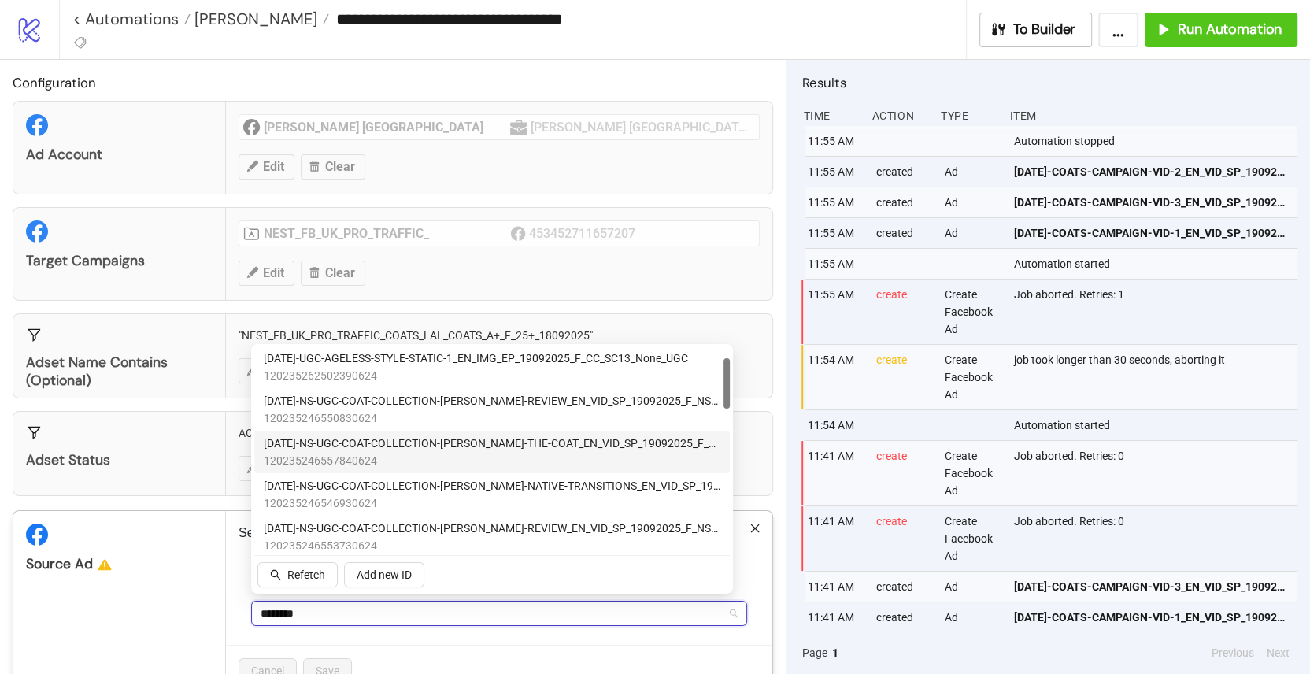
click at [465, 458] on span "120235246557840624" at bounding box center [492, 460] width 457 height 17
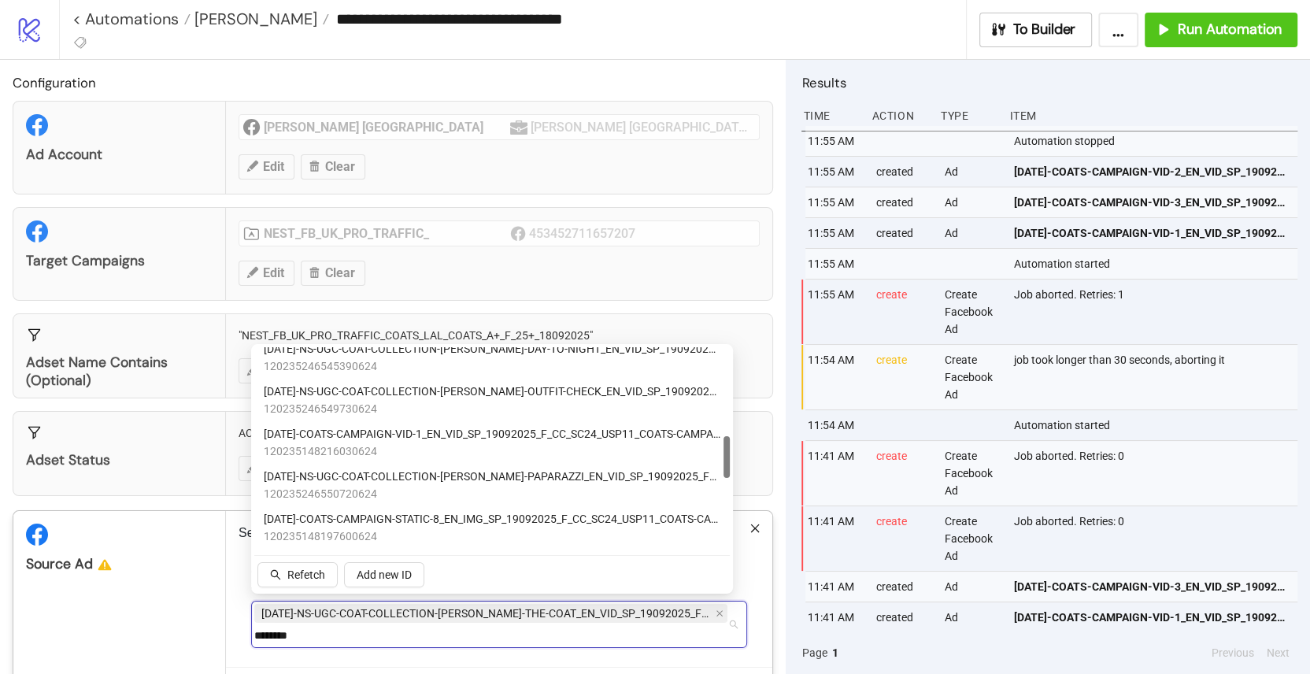
scroll to position [427, 0]
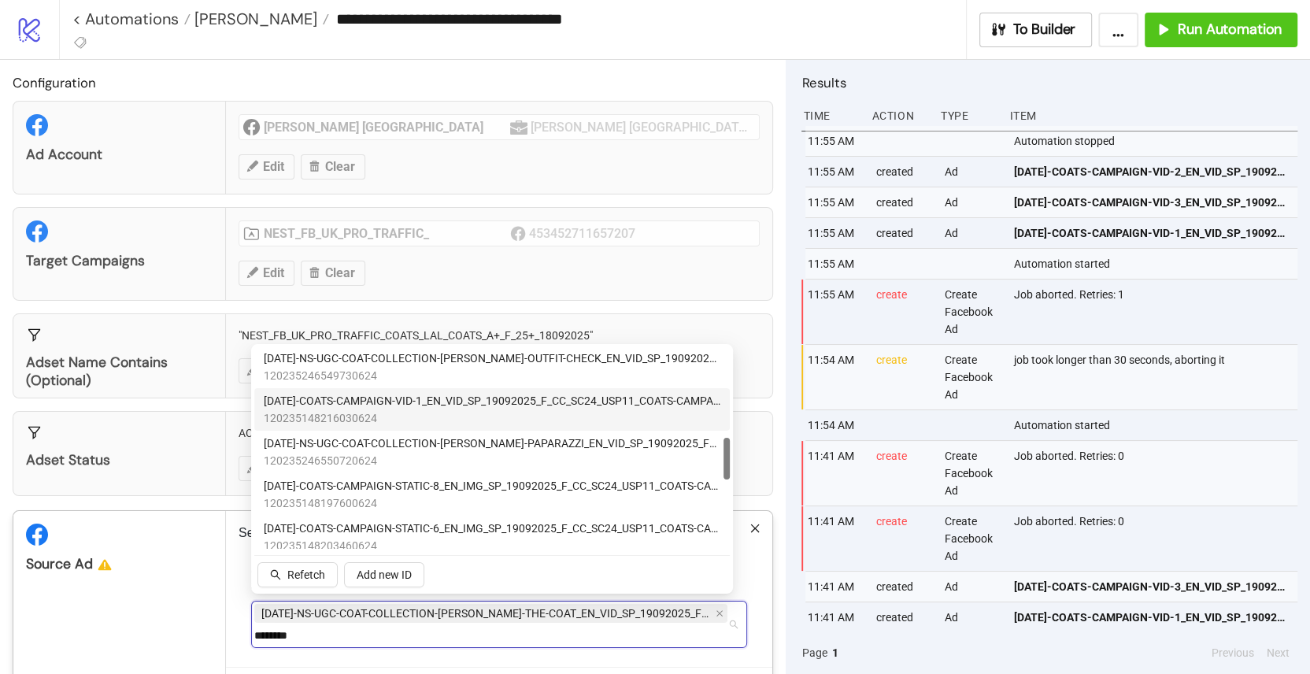
click at [472, 409] on span "120235148216030624" at bounding box center [492, 417] width 457 height 17
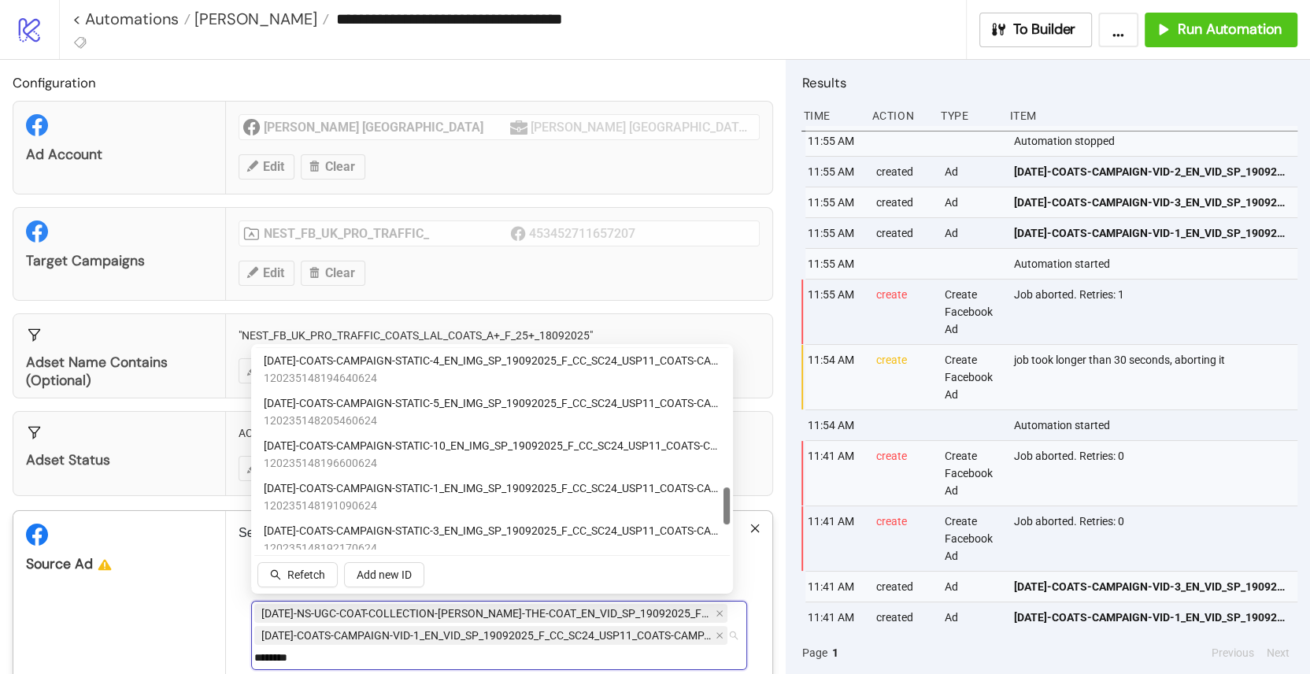
scroll to position [800, 0]
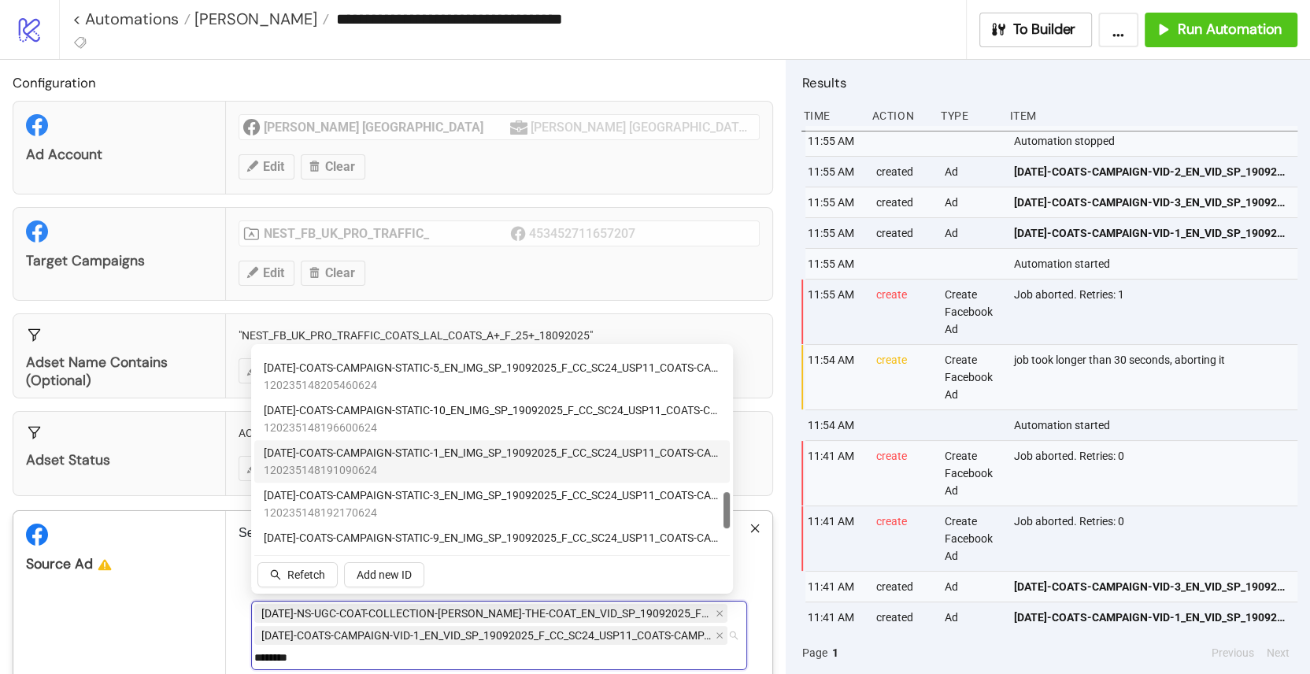
click at [435, 449] on span "AD291-COATS-CAMPAIGN-STATIC-1_EN_IMG_SP_19092025_F_CC_SC24_USP11_COATS-CAMPAIGN" at bounding box center [492, 452] width 457 height 17
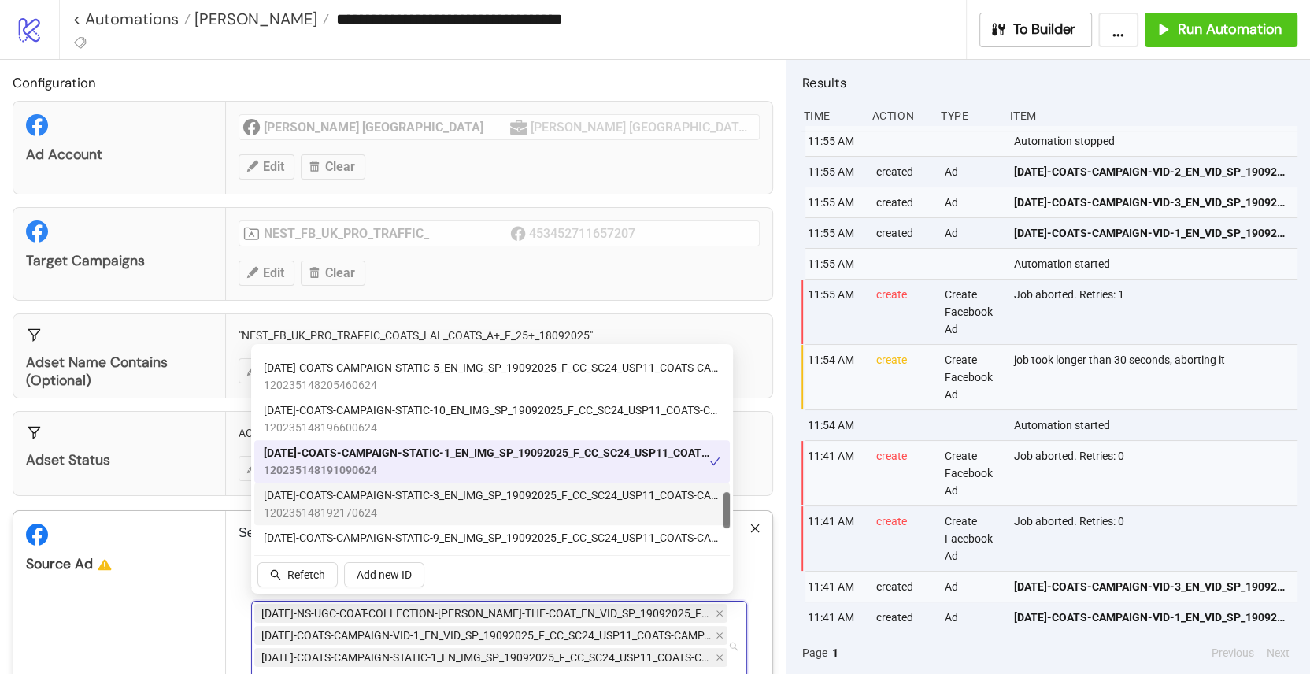
click at [428, 507] on span "120235148192170624" at bounding box center [492, 512] width 457 height 17
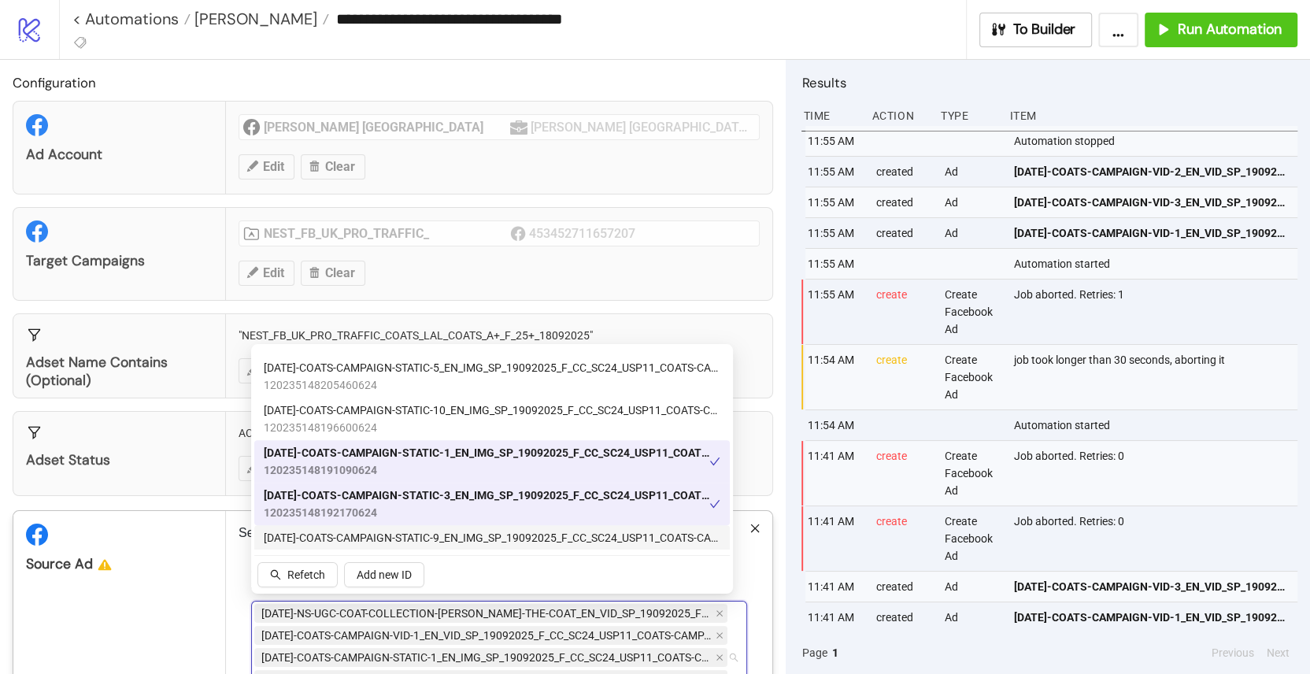
type input "********"
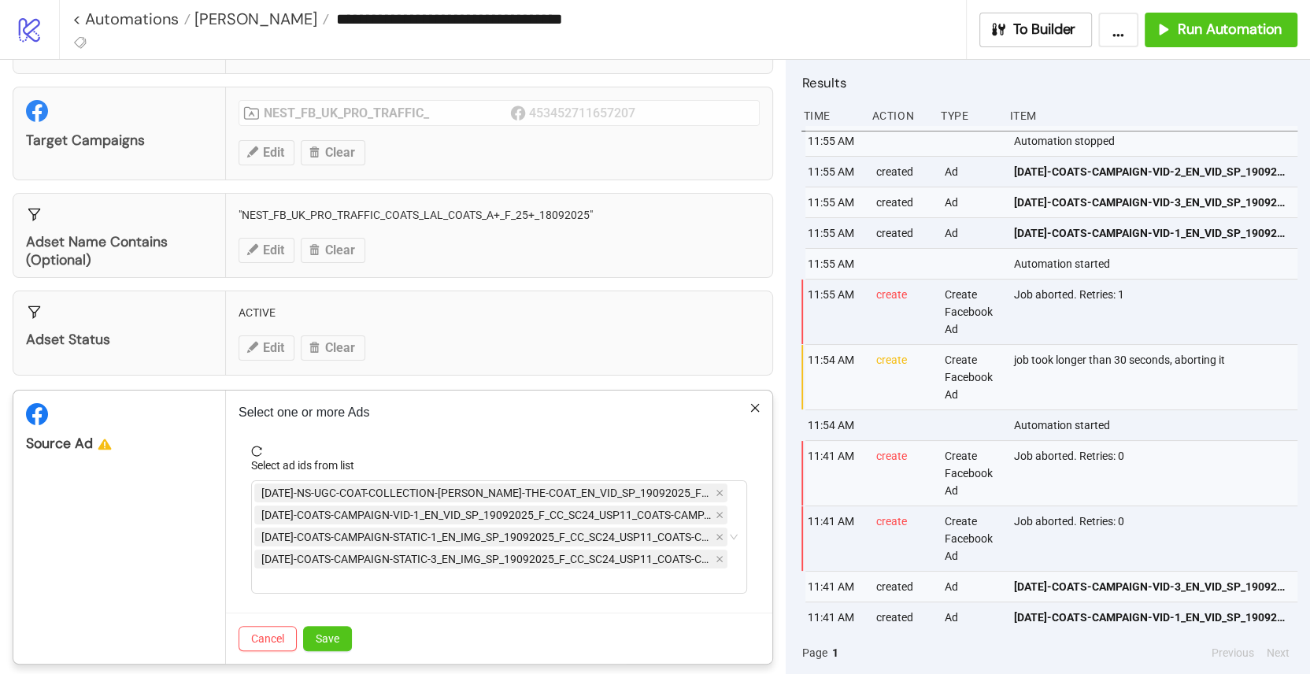
scroll to position [129, 0]
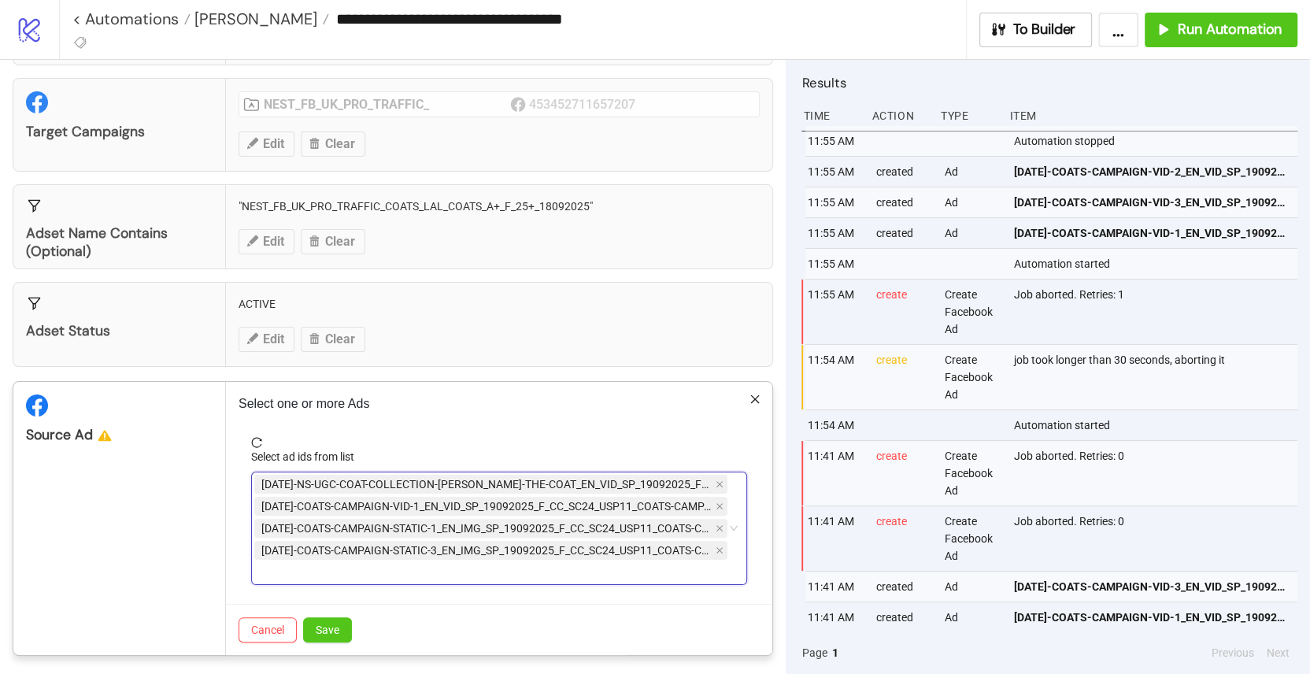
type input "********"
click at [717, 547] on div "AD309-NS-UGC-COAT-COLLECTION-MOLLY-THE-COAT_EN_VID_SP_19092025_F_NSE_SC13_USP9_…" at bounding box center [499, 528] width 496 height 113
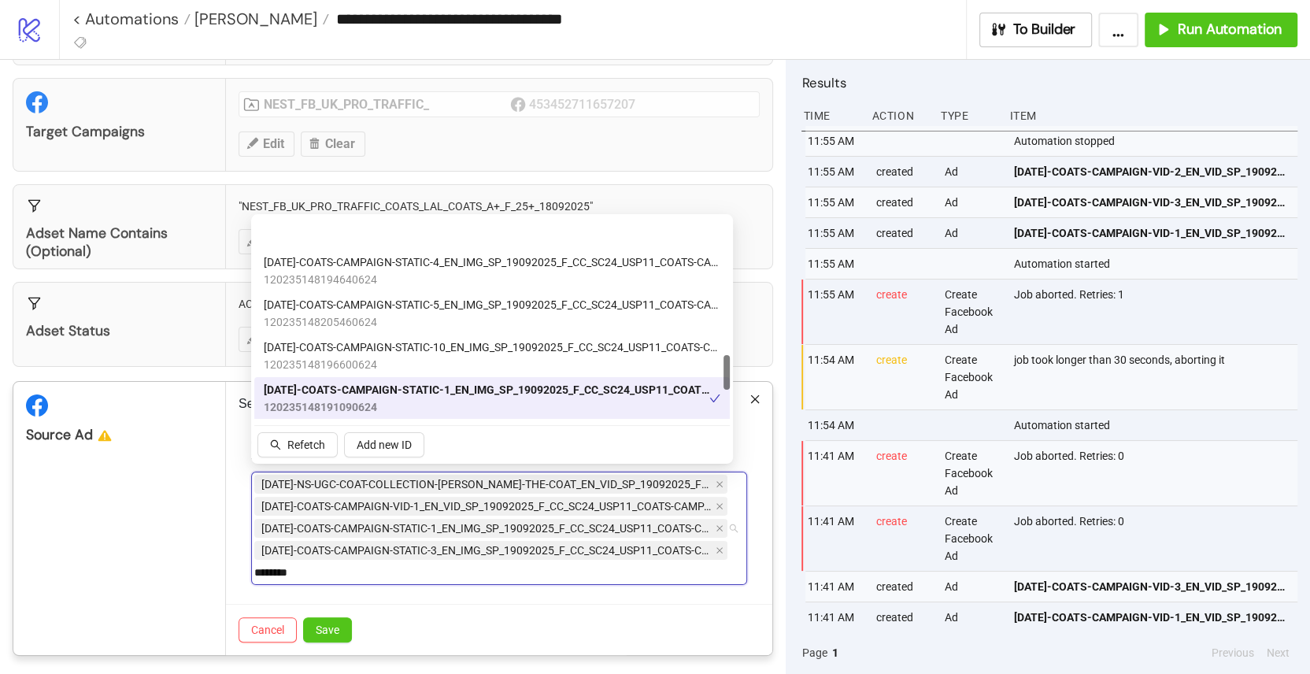
scroll to position [731, 0]
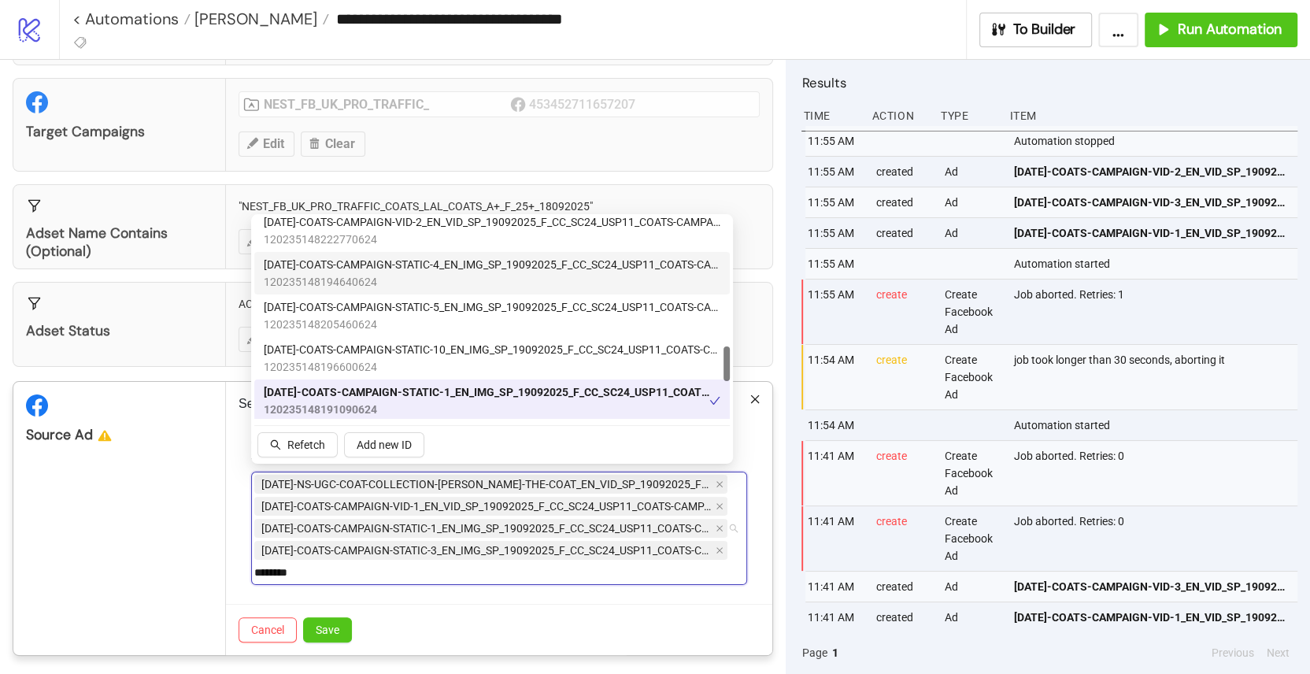
click at [420, 268] on span "AD294-COATS-CAMPAIGN-STATIC-4_EN_IMG_SP_19092025_F_CC_SC24_USP11_COATS-CAMPAIGN" at bounding box center [492, 264] width 457 height 17
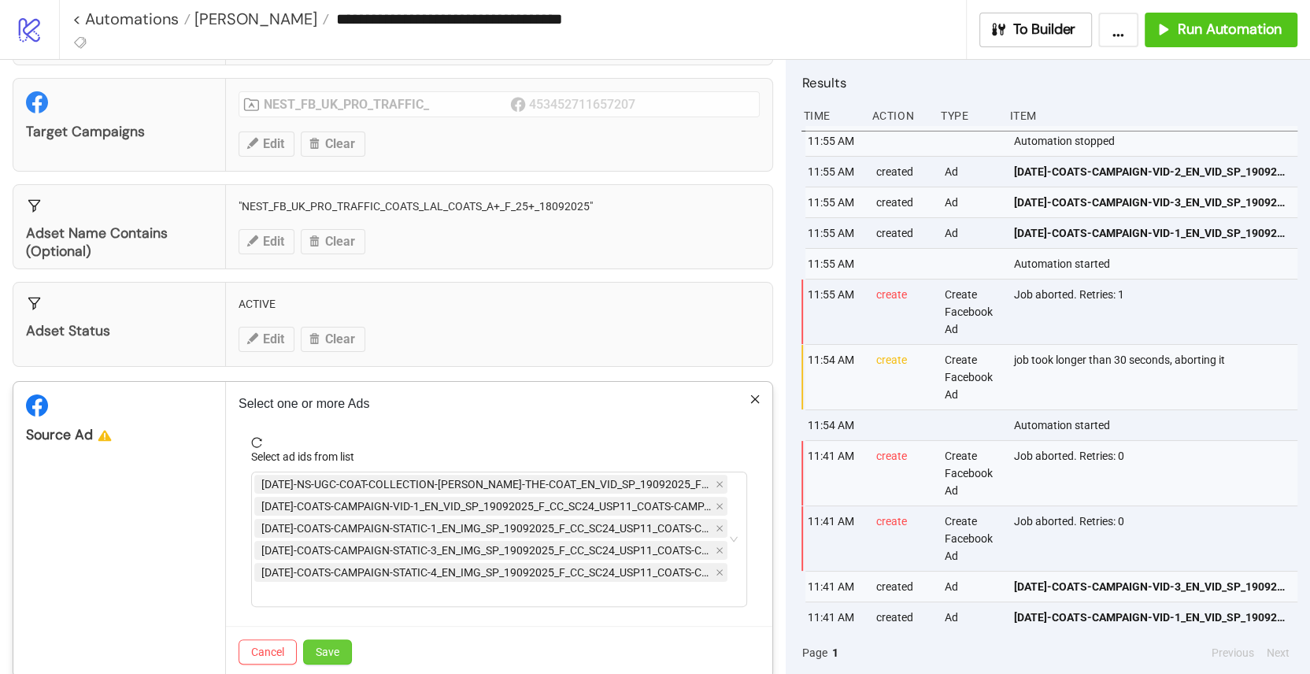
click at [328, 653] on button "Save" at bounding box center [327, 651] width 49 height 25
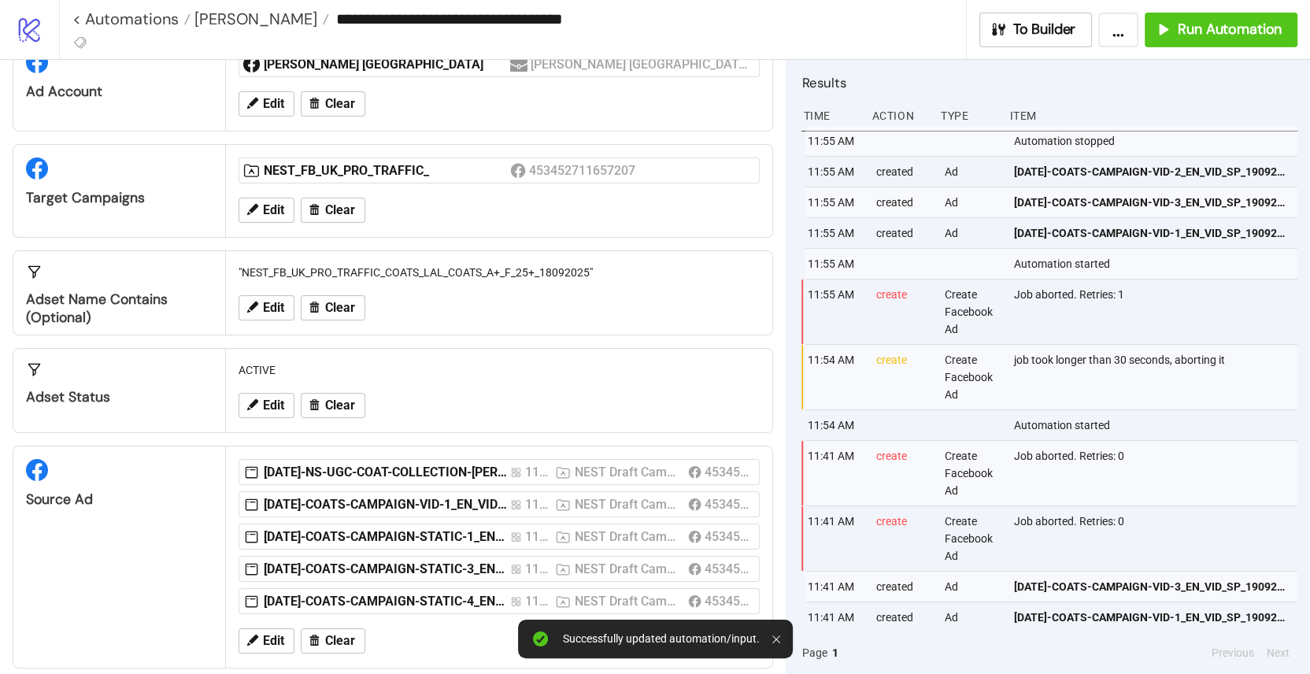
scroll to position [75, 0]
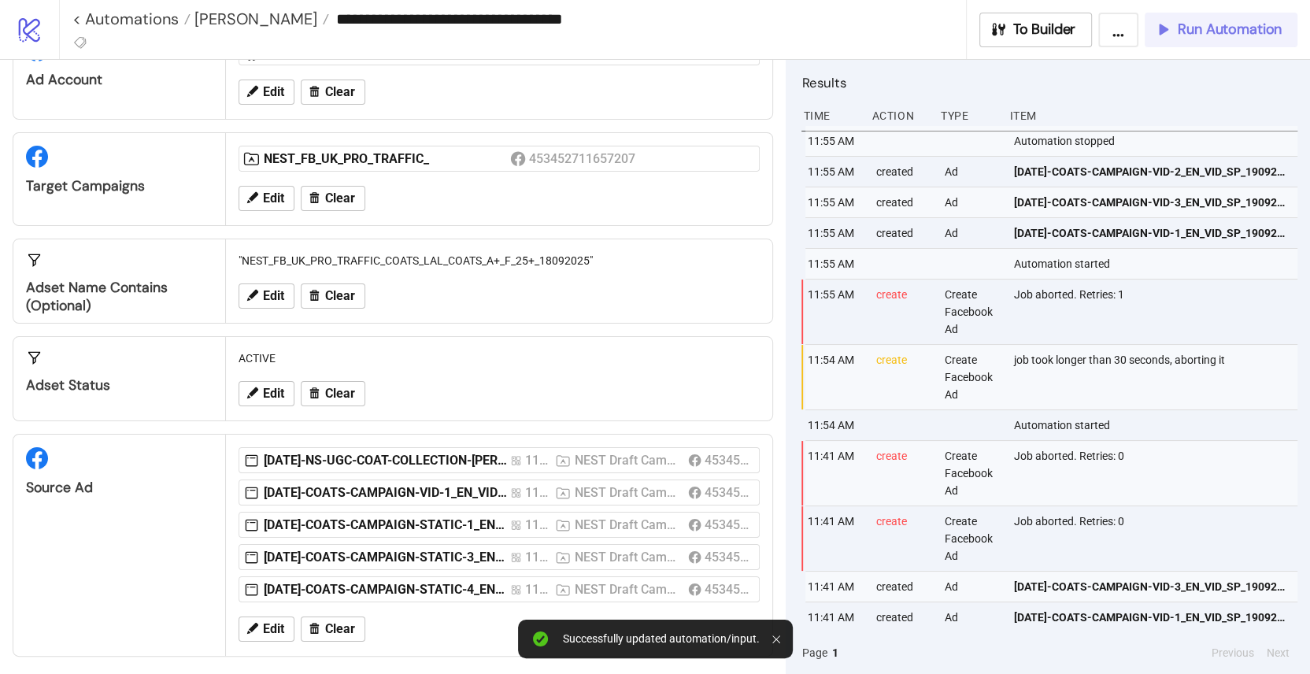
click at [1251, 32] on span "Run Automation" at bounding box center [1230, 29] width 104 height 18
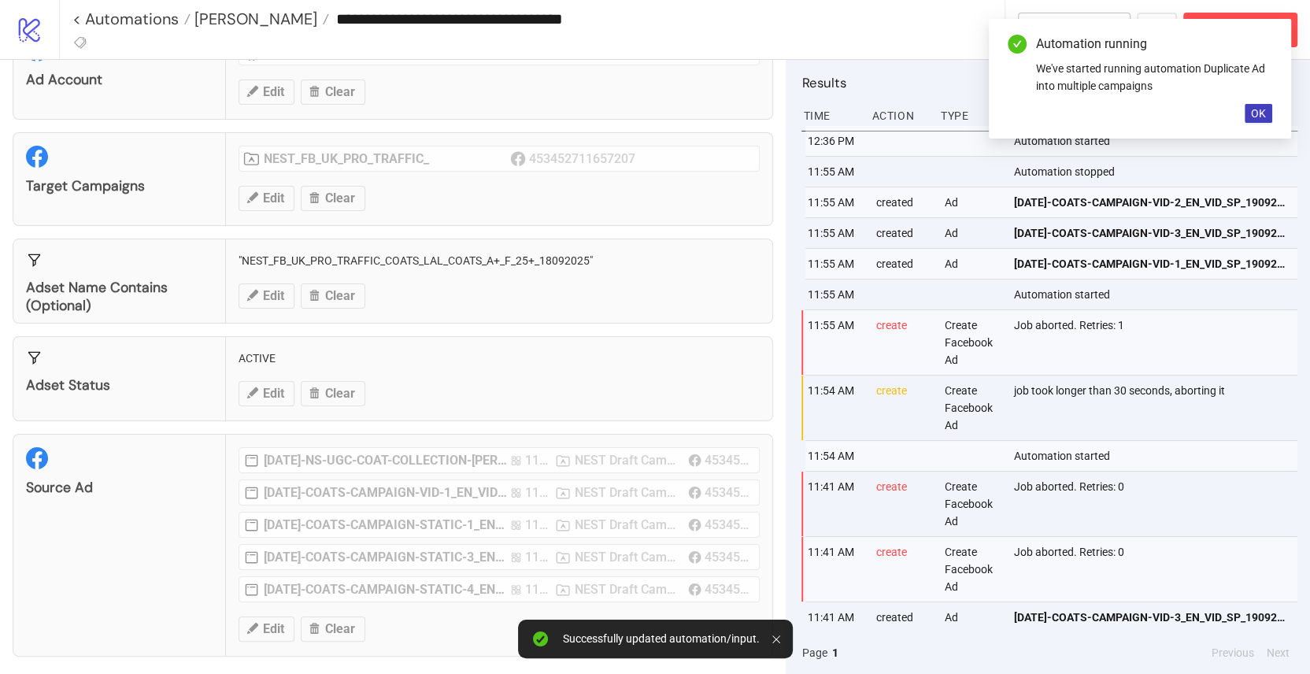
scroll to position [0, 0]
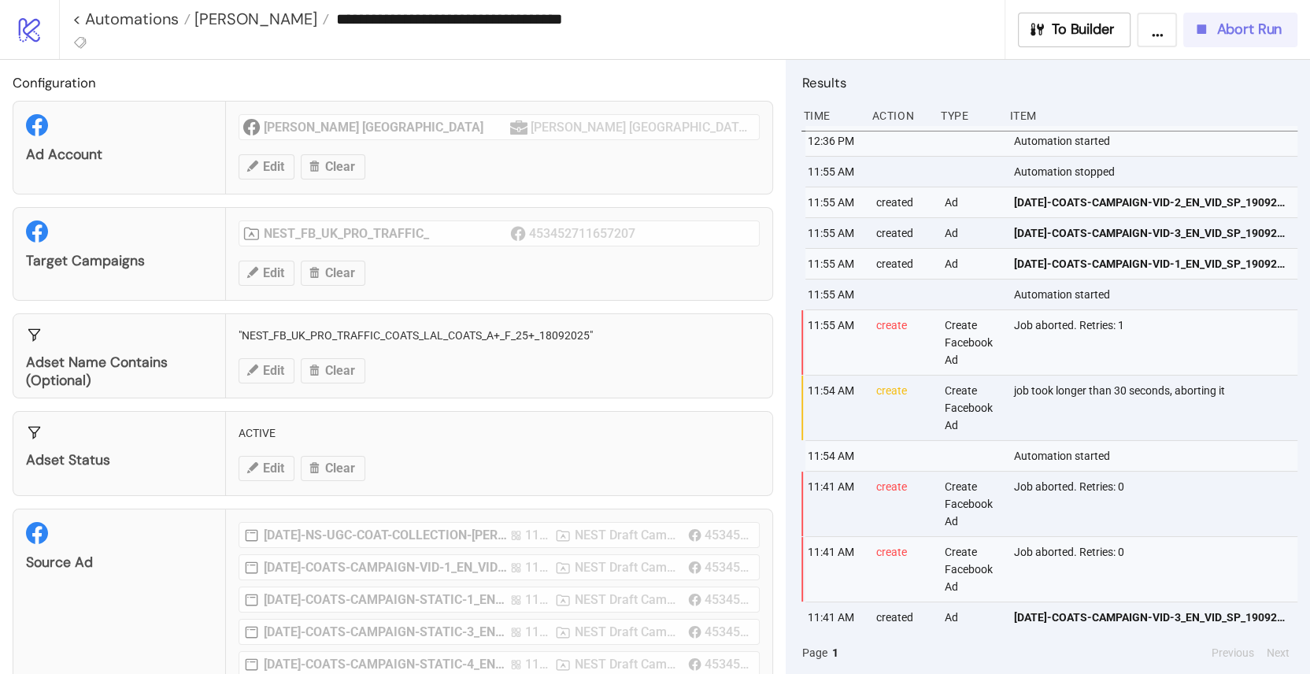
click at [1242, 43] on button "Abort Run" at bounding box center [1240, 30] width 114 height 35
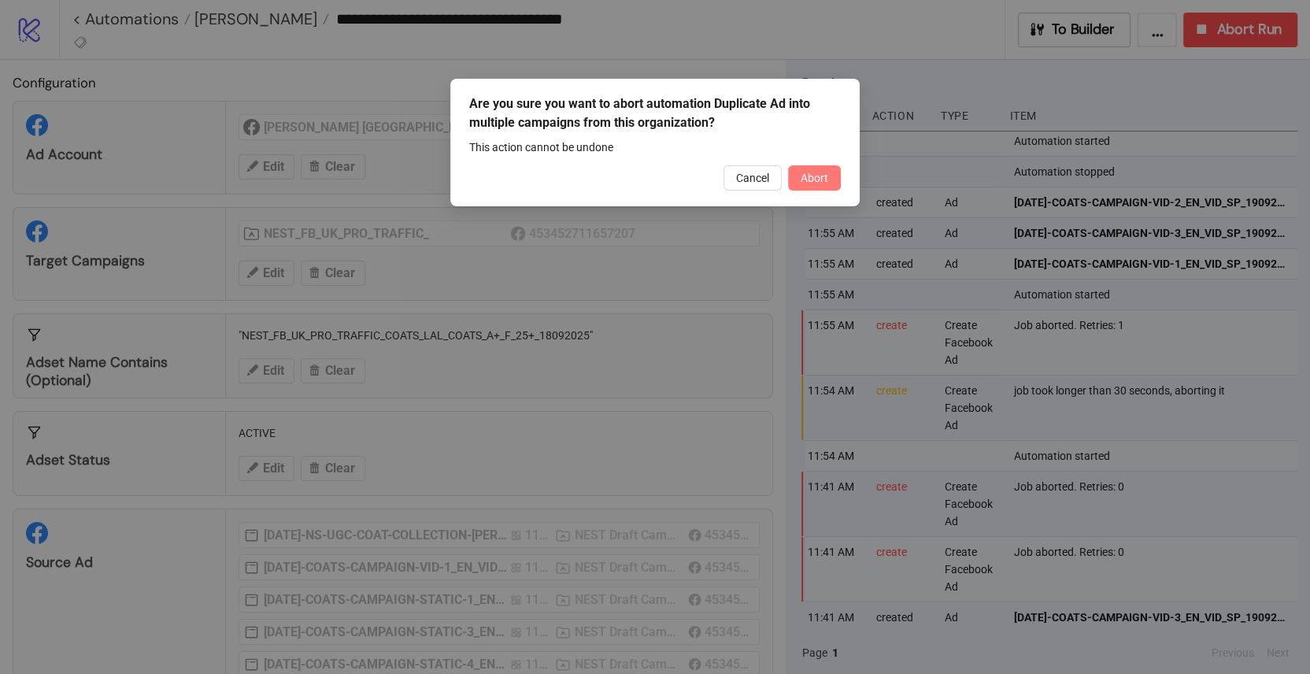
click at [810, 186] on button "Abort" at bounding box center [814, 177] width 53 height 25
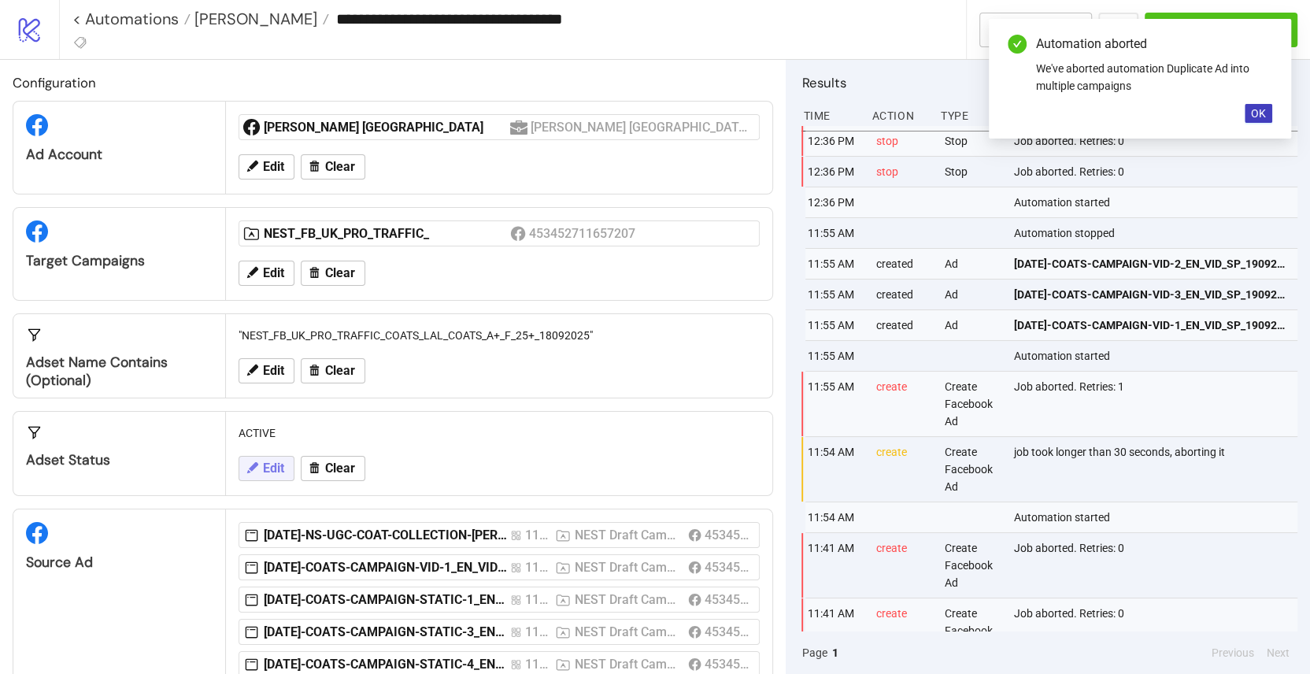
click at [261, 468] on button "Edit" at bounding box center [267, 468] width 56 height 25
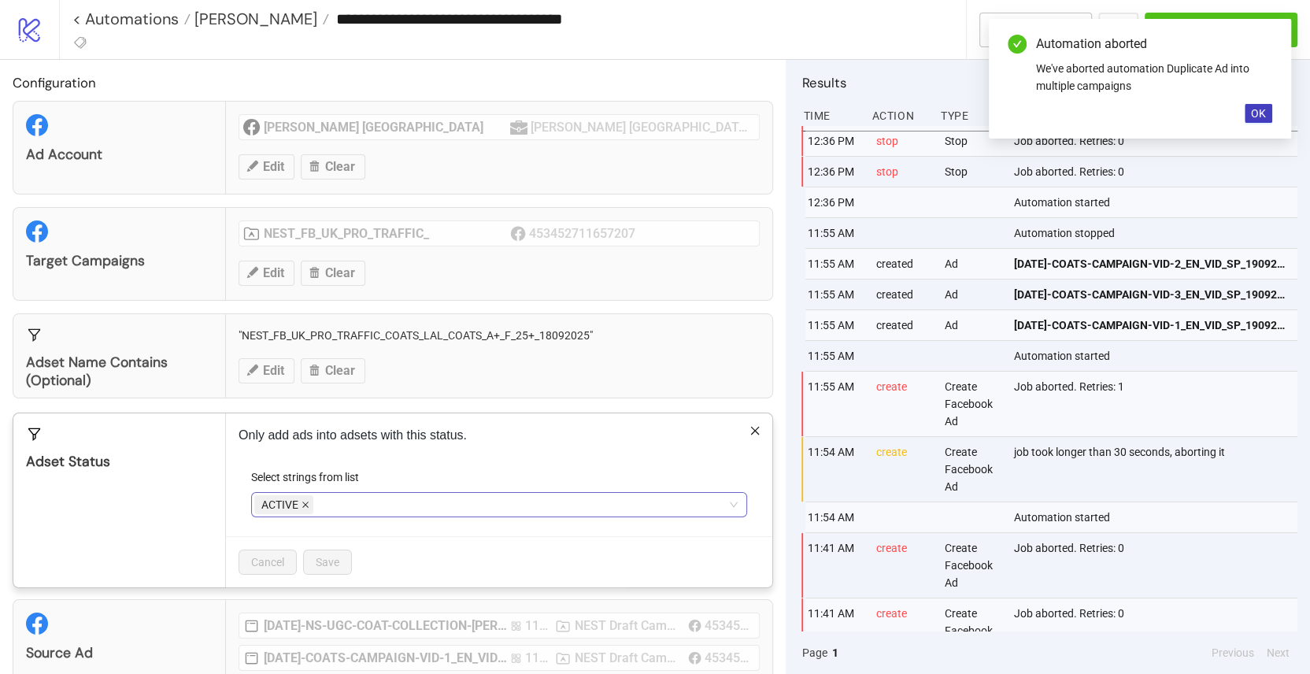
click at [302, 502] on icon "close" at bounding box center [306, 505] width 8 height 8
click at [313, 501] on div at bounding box center [490, 505] width 473 height 22
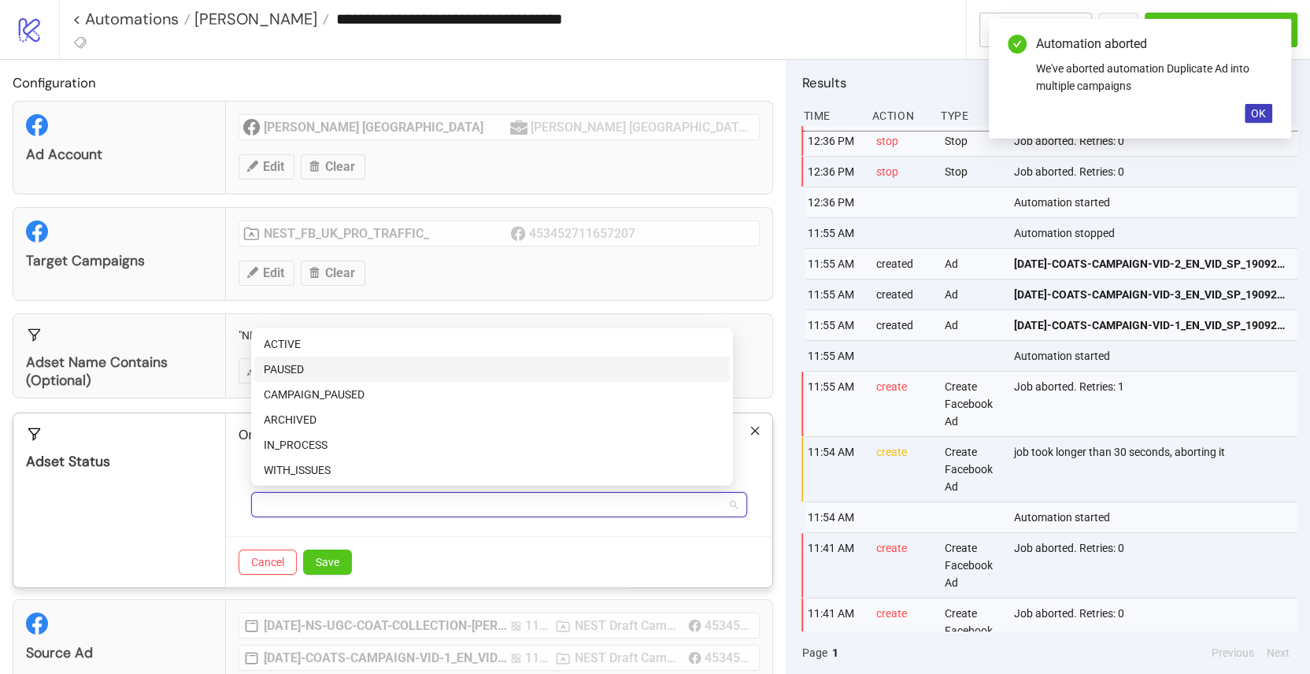
click at [311, 368] on div "PAUSED" at bounding box center [492, 369] width 457 height 17
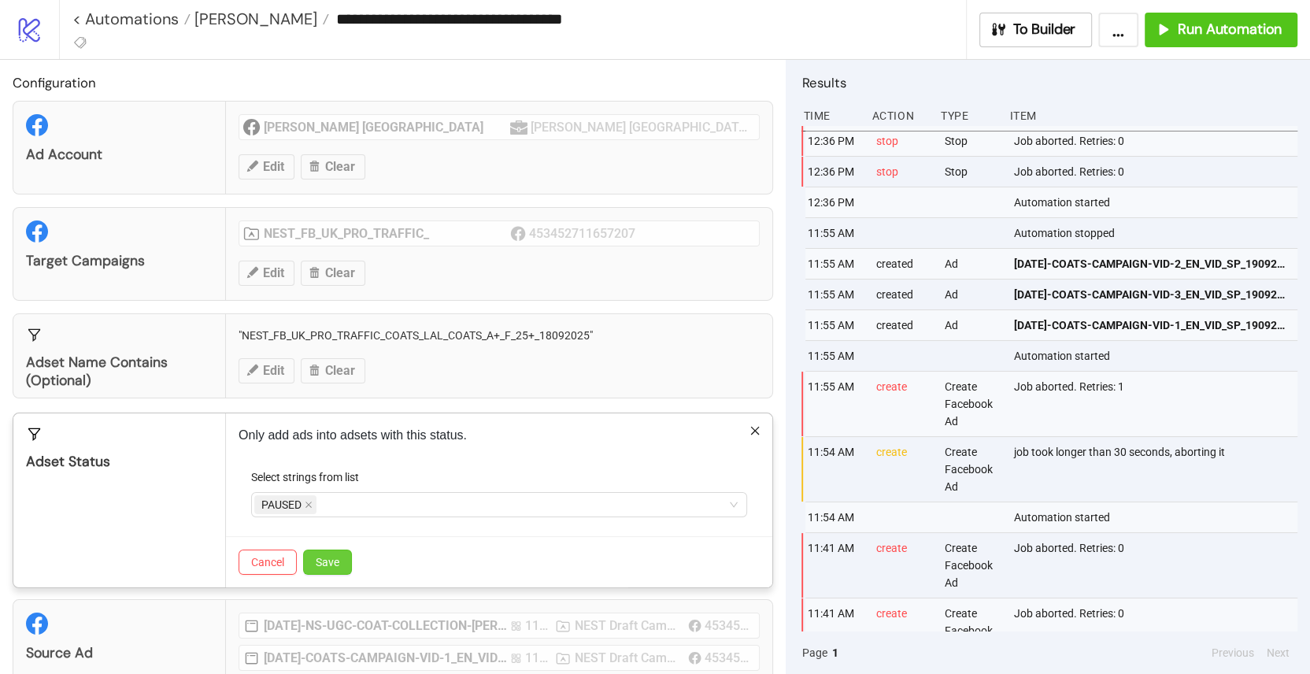
click at [317, 551] on button "Save" at bounding box center [327, 562] width 49 height 25
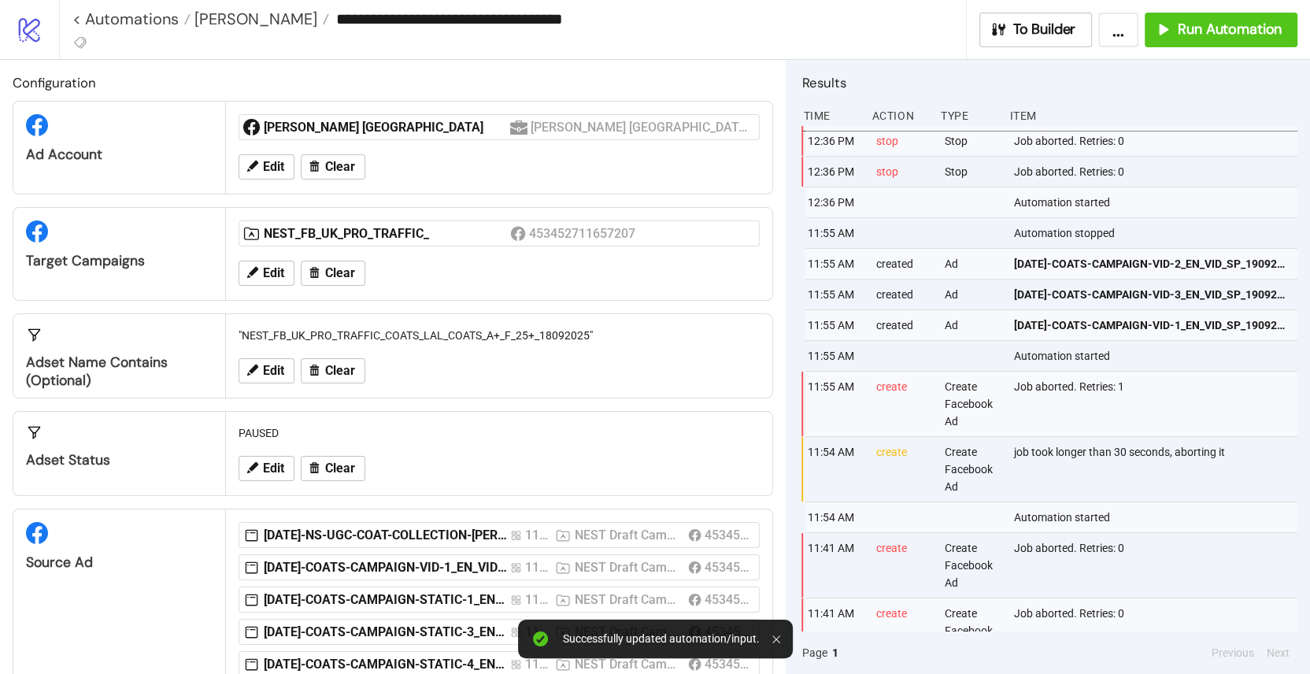
scroll to position [75, 0]
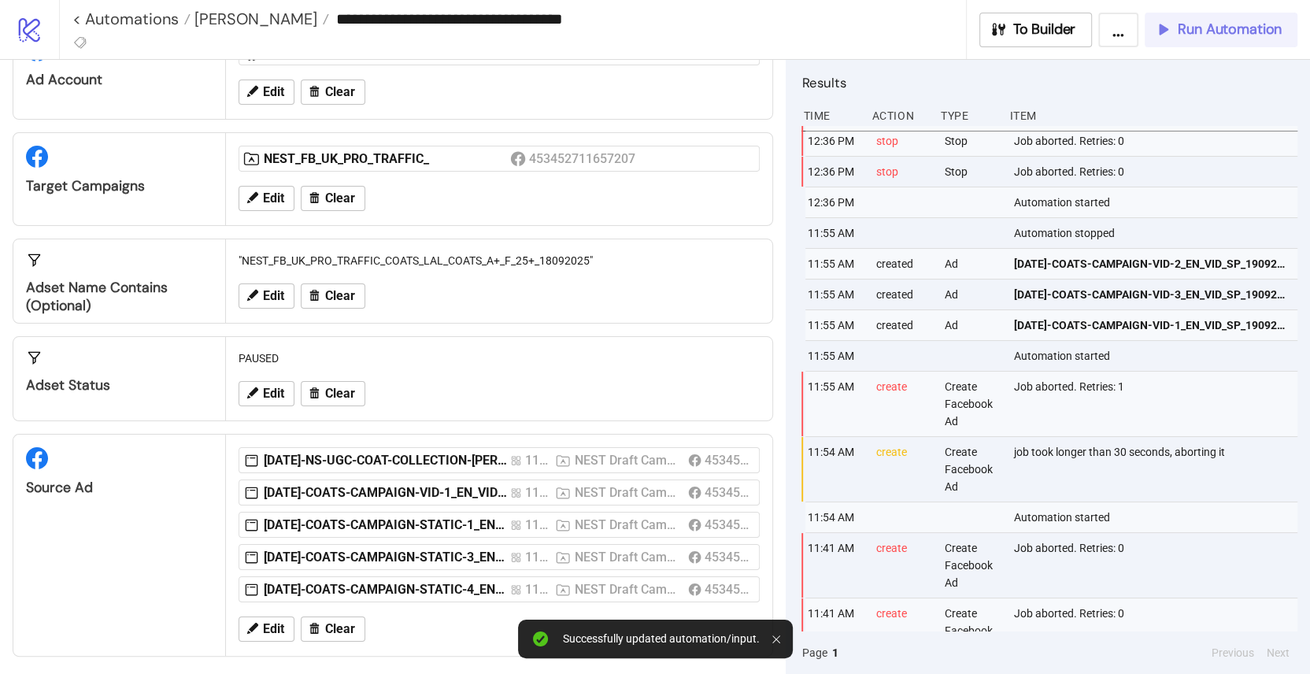
click at [1185, 41] on button "Run Automation" at bounding box center [1221, 30] width 153 height 35
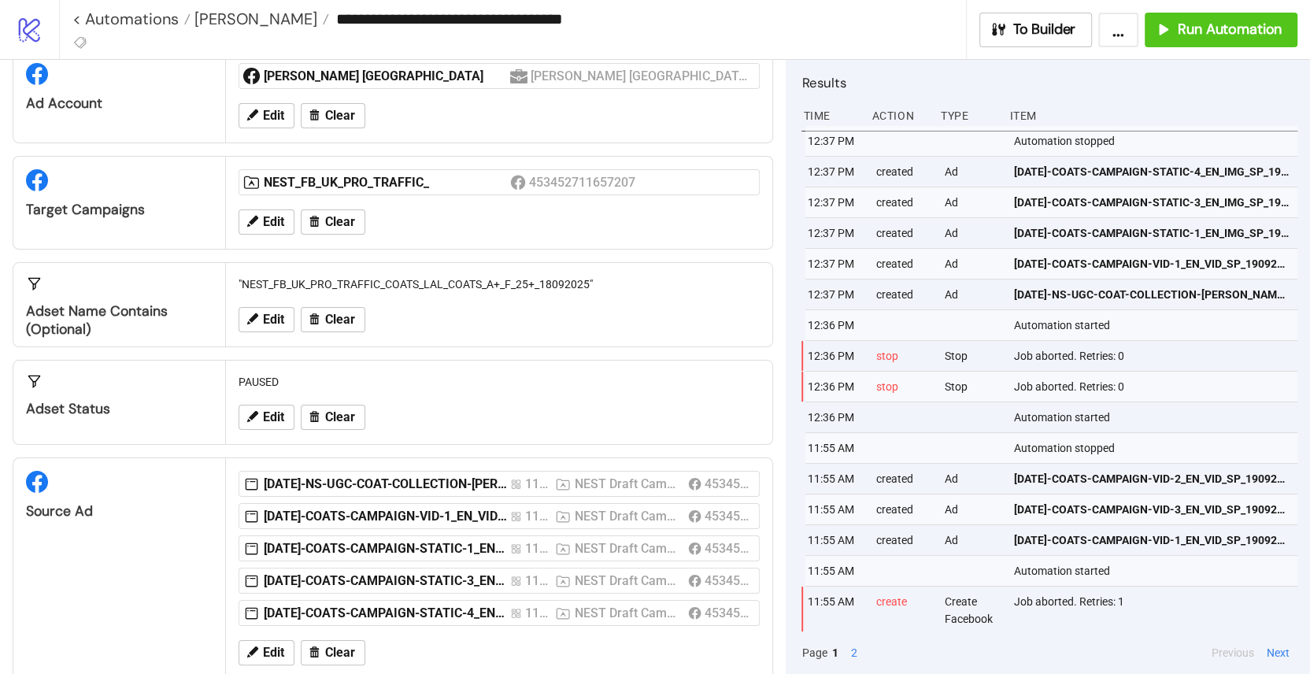
scroll to position [0, 0]
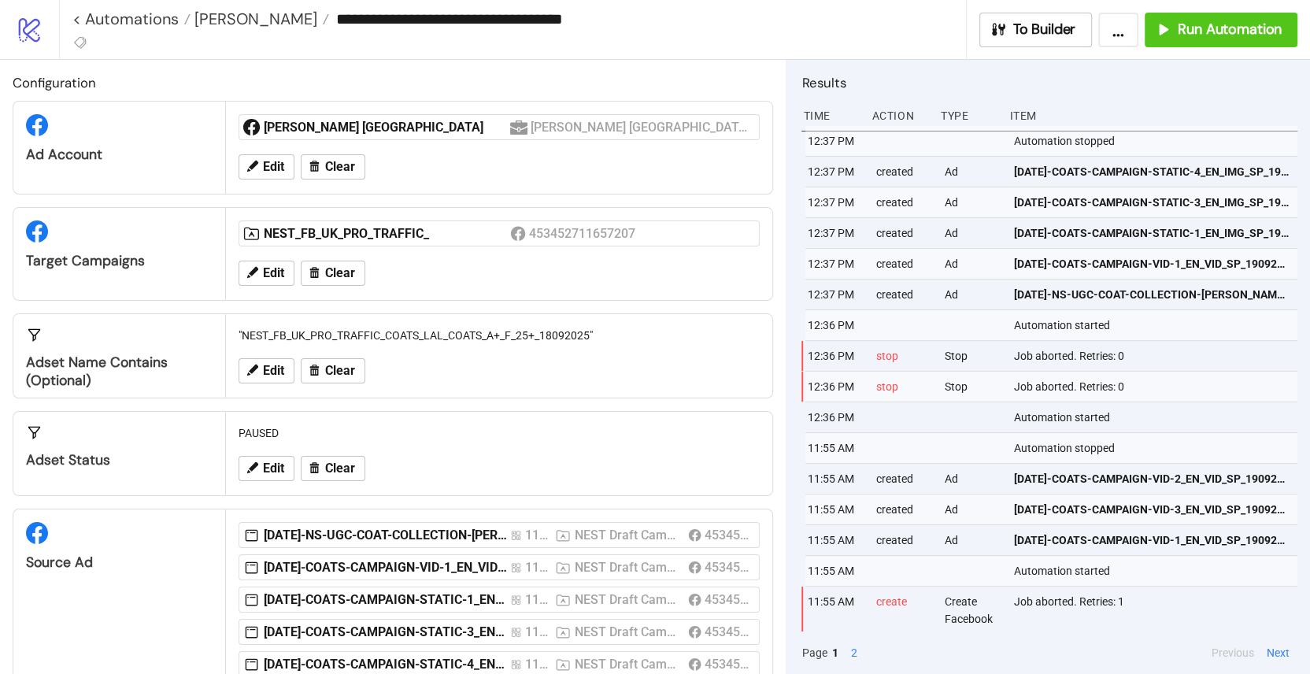
click at [1112, 40] on button "..." at bounding box center [1118, 30] width 40 height 35
click at [1112, 42] on button "..." at bounding box center [1118, 30] width 40 height 35
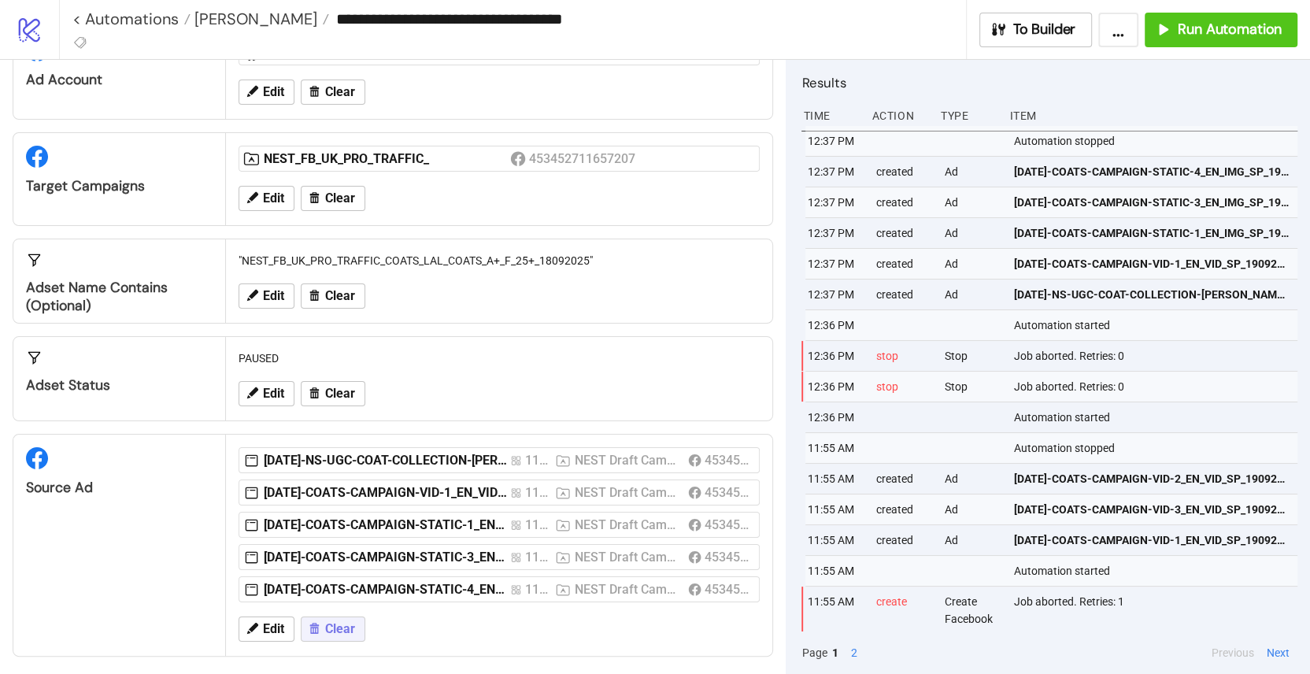
click at [335, 622] on span "Clear" at bounding box center [340, 629] width 30 height 14
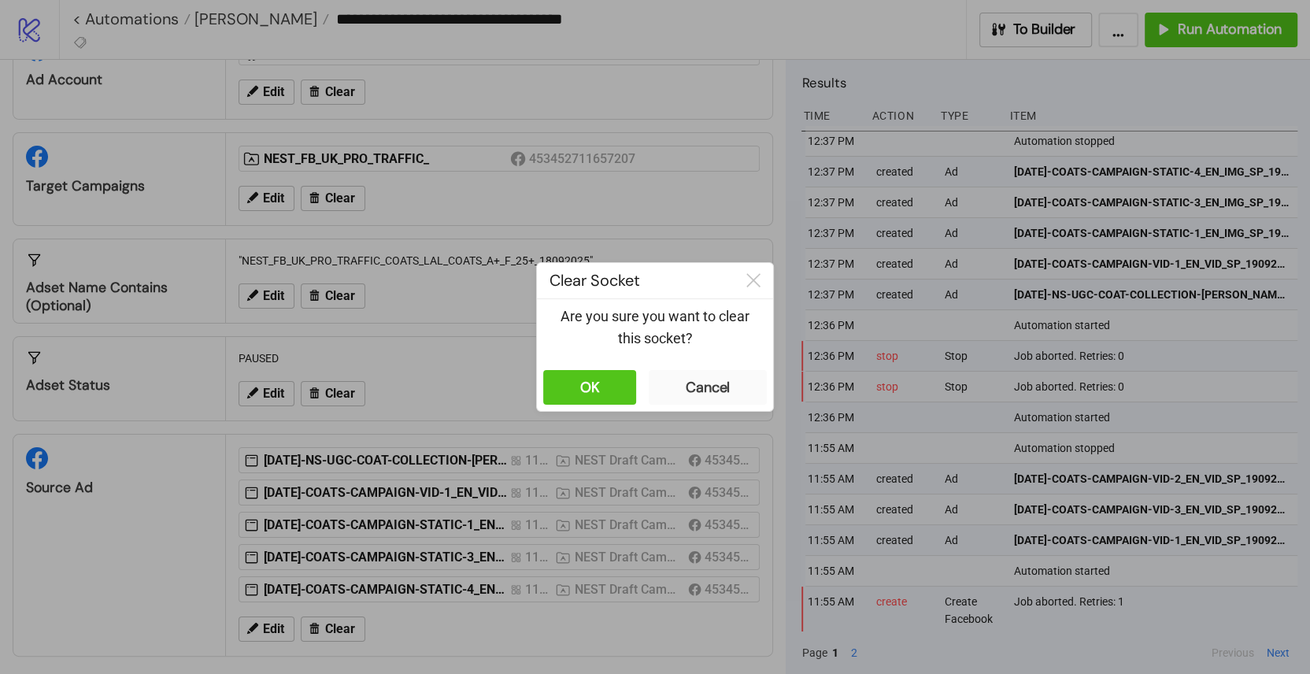
click at [613, 363] on div "Are you sure you want to clear this socket?" at bounding box center [655, 331] width 236 height 65
click at [608, 383] on button "OK" at bounding box center [589, 387] width 93 height 35
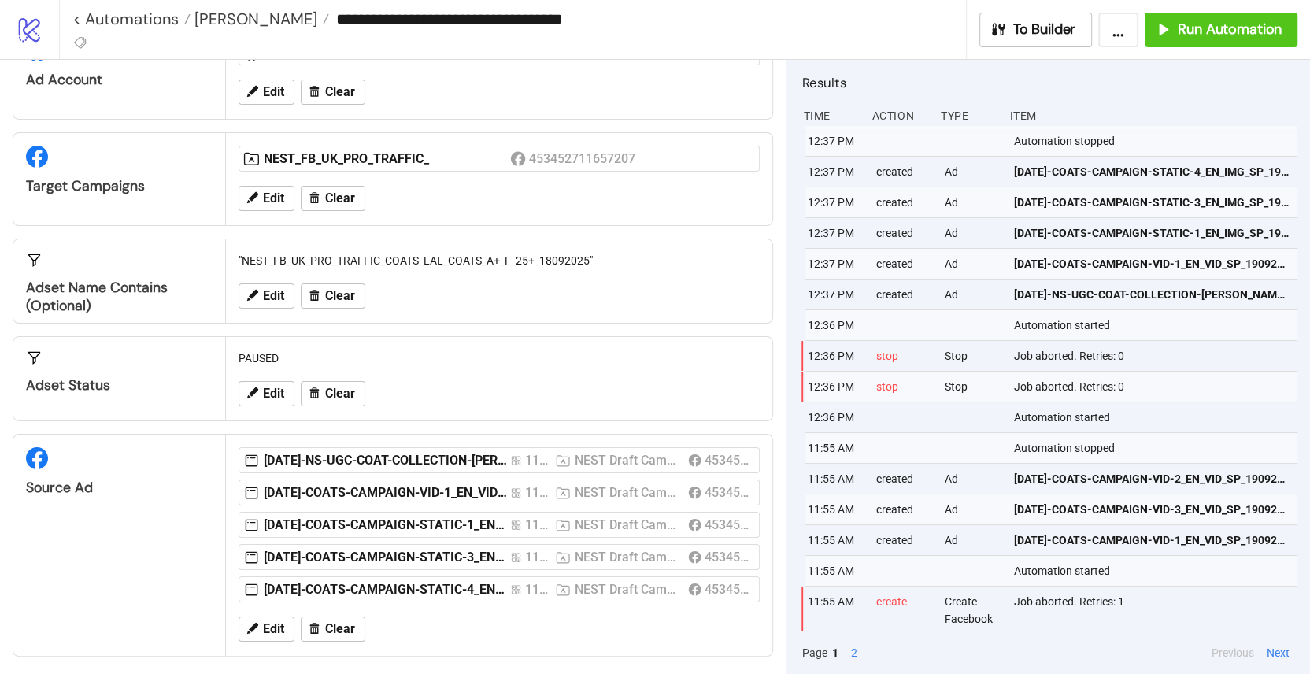
scroll to position [0, 0]
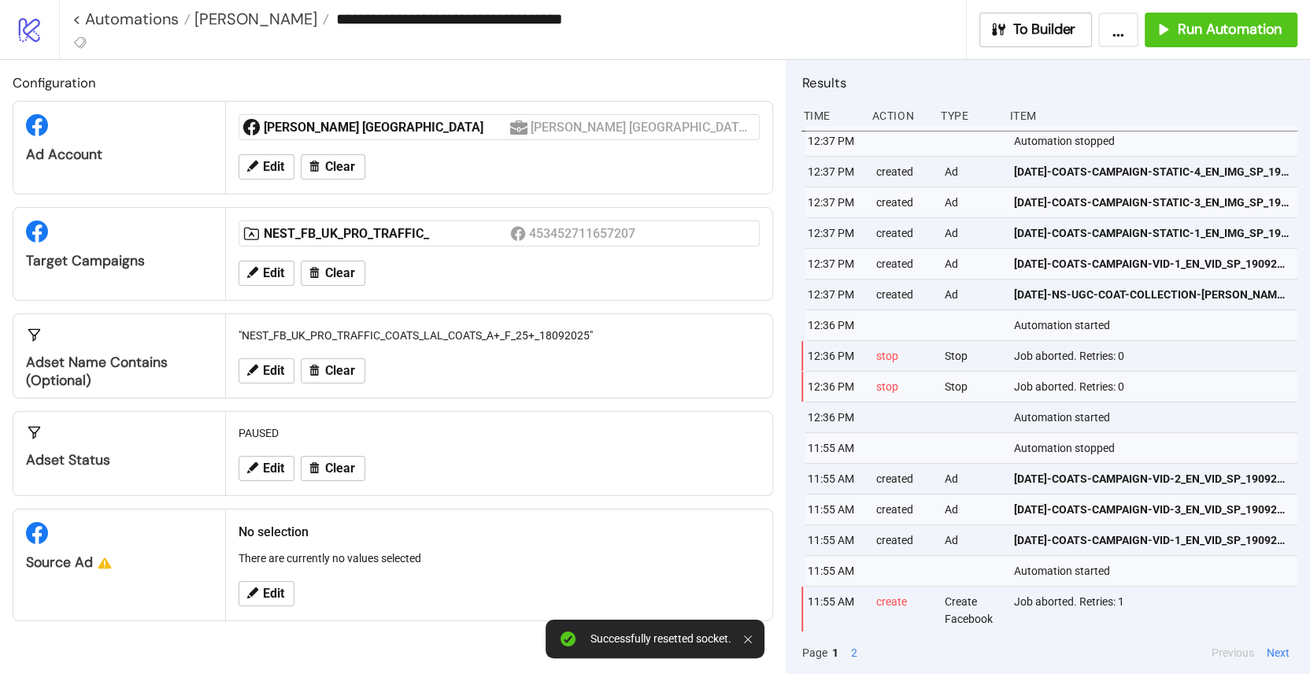
click at [269, 286] on div "Edit Clear" at bounding box center [499, 273] width 534 height 41
click at [277, 266] on span "Edit" at bounding box center [273, 273] width 21 height 14
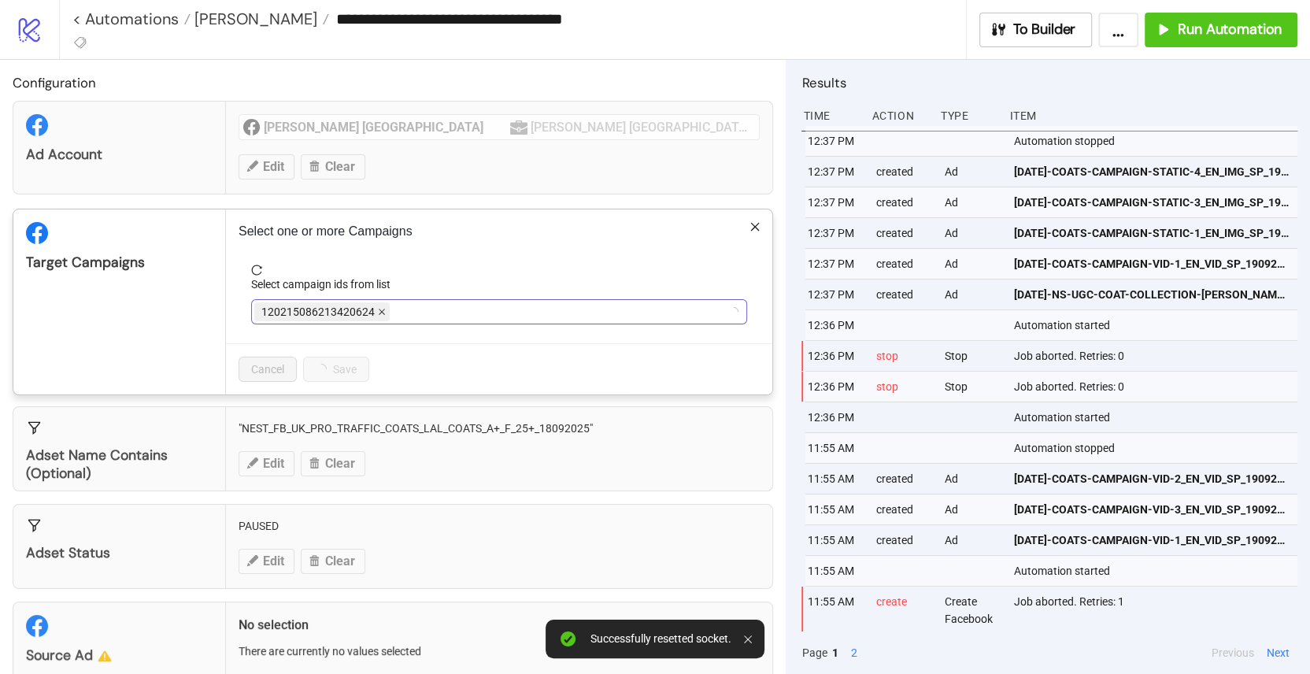
click at [380, 309] on icon "close" at bounding box center [382, 312] width 6 height 6
click at [377, 311] on div at bounding box center [490, 312] width 473 height 22
click at [408, 308] on icon "close" at bounding box center [412, 312] width 8 height 8
click at [416, 303] on div at bounding box center [490, 312] width 473 height 22
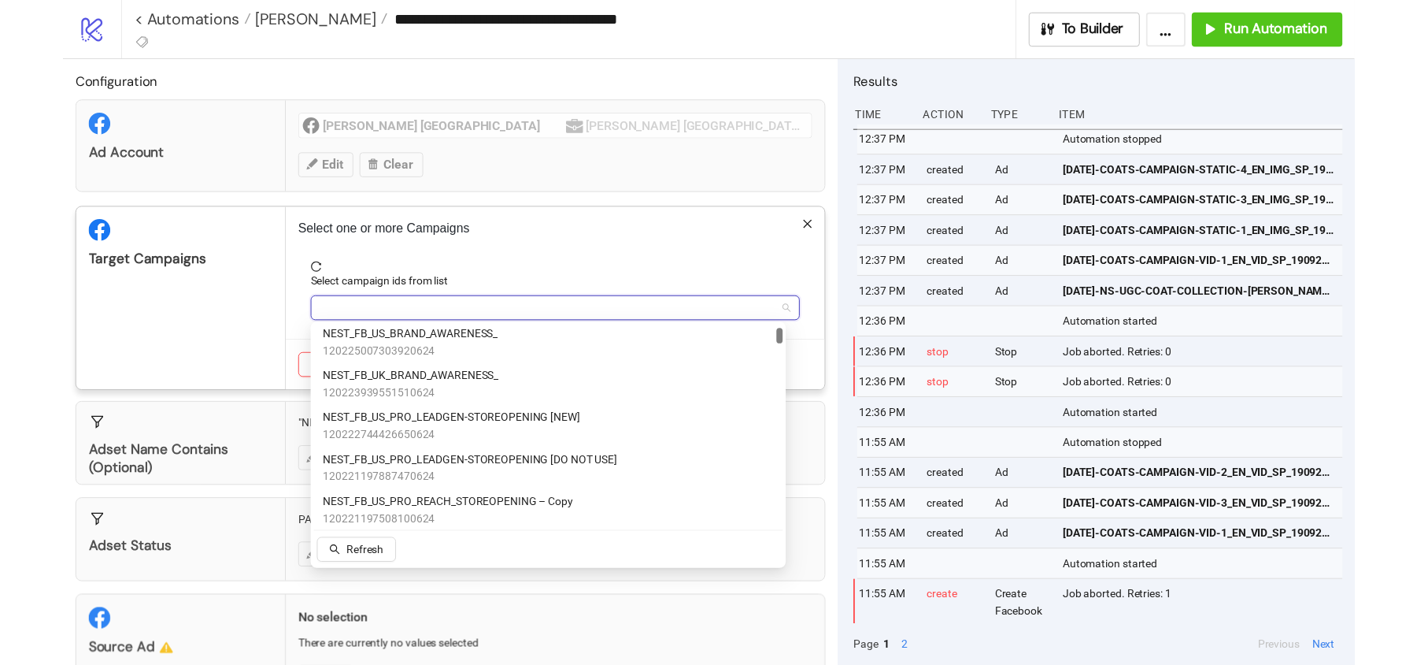
scroll to position [300, 0]
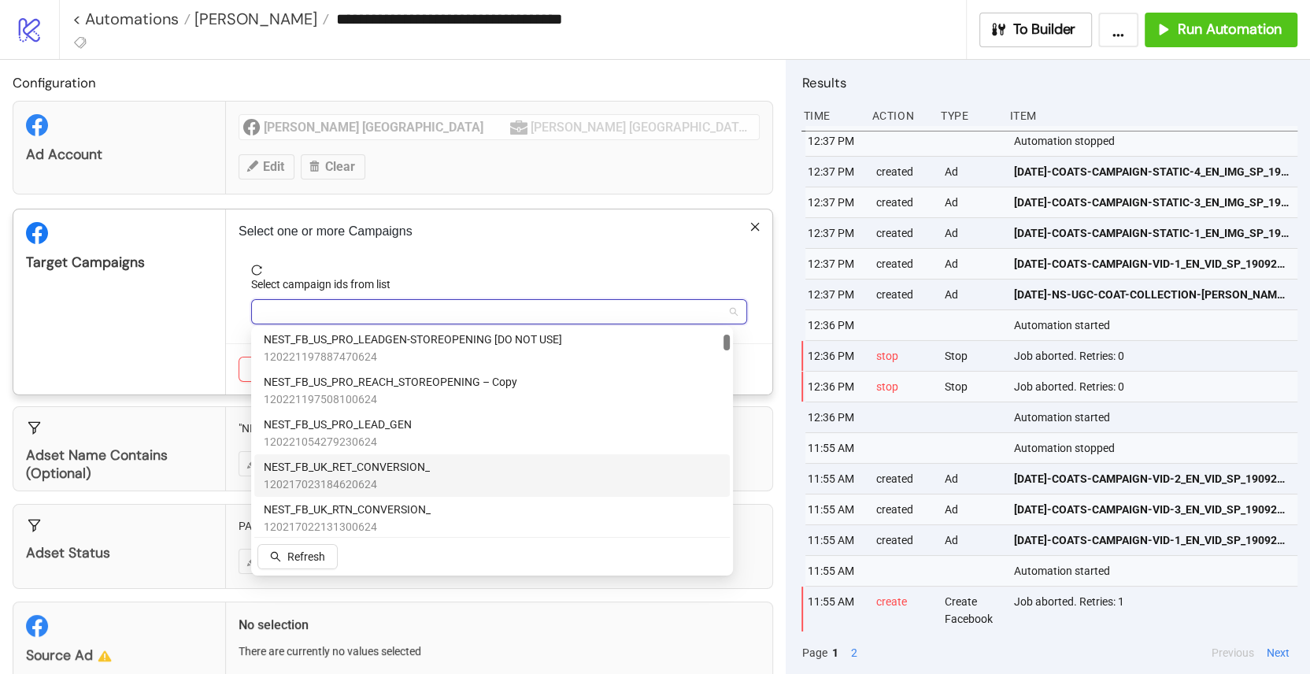
click at [354, 476] on span "120217023184620624" at bounding box center [347, 484] width 166 height 17
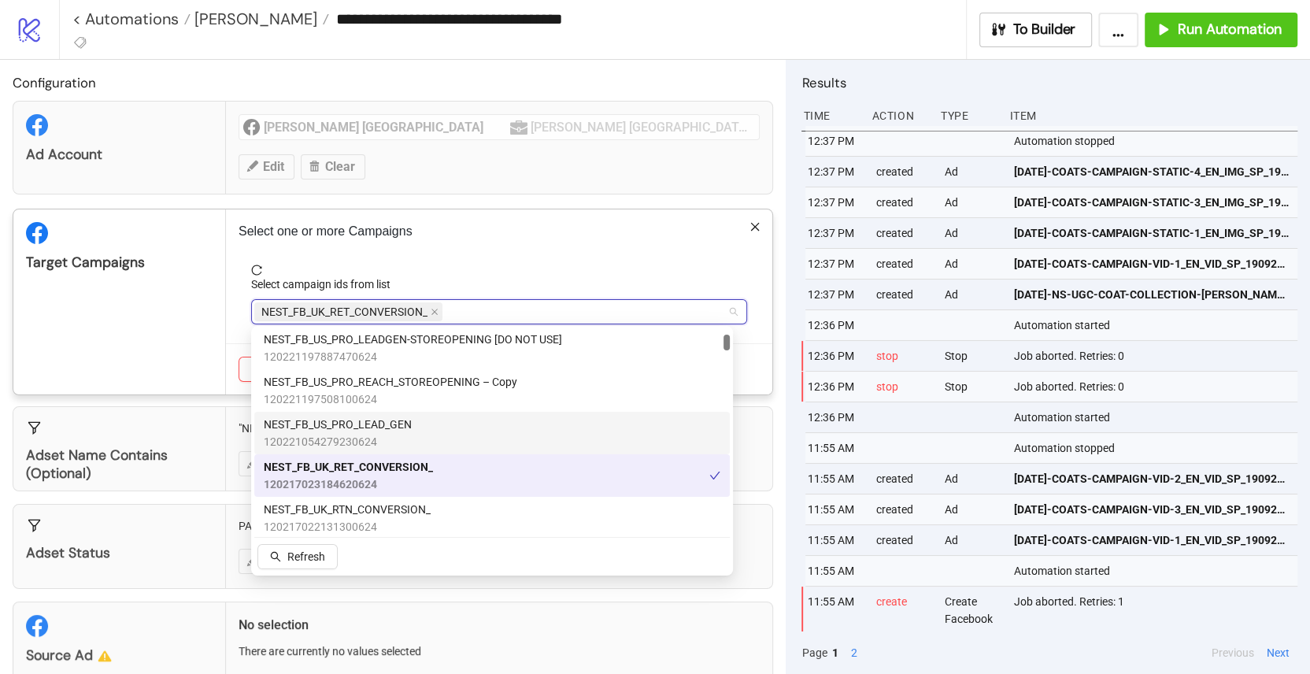
click at [197, 389] on div "Target Campaigns" at bounding box center [119, 301] width 213 height 185
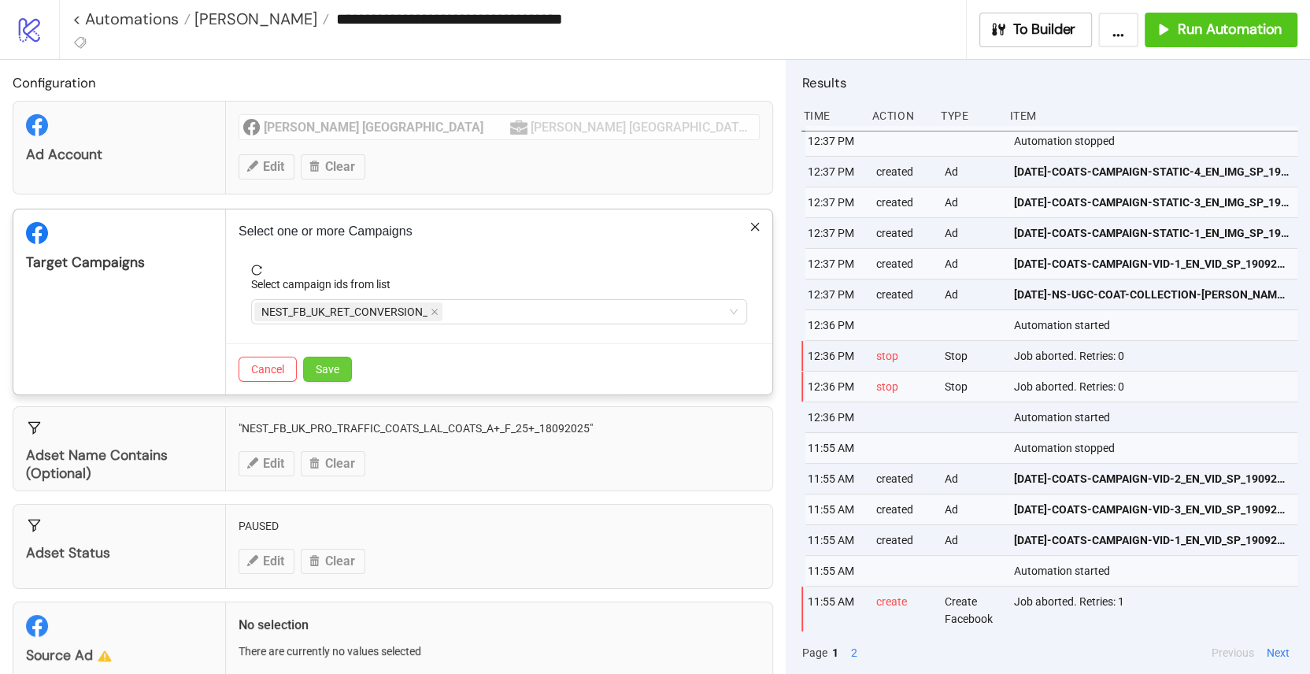
click at [348, 372] on button "Save" at bounding box center [327, 369] width 49 height 25
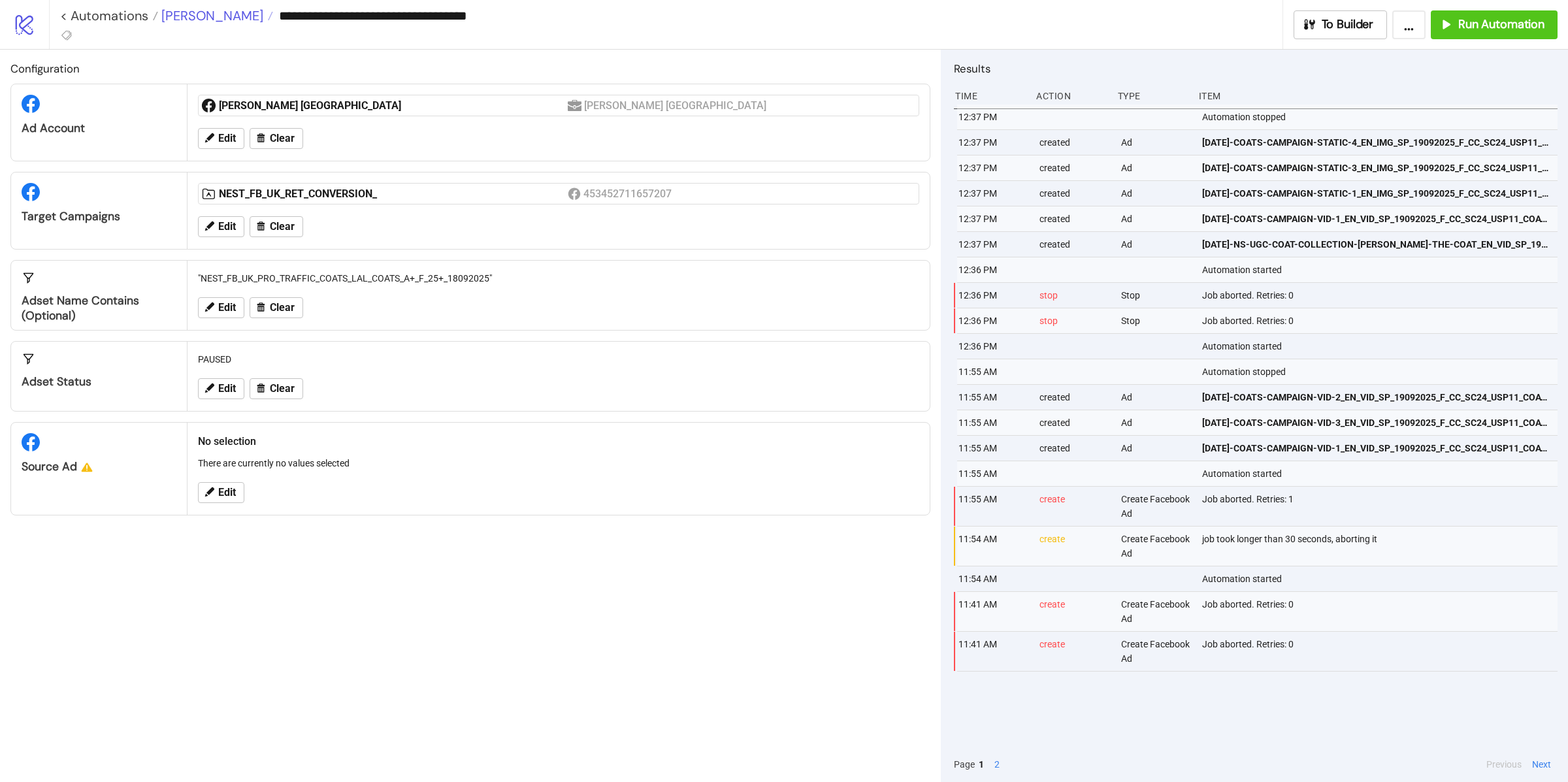
click at [189, 20] on span "[PERSON_NAME]" at bounding box center [211, 16] width 105 height 17
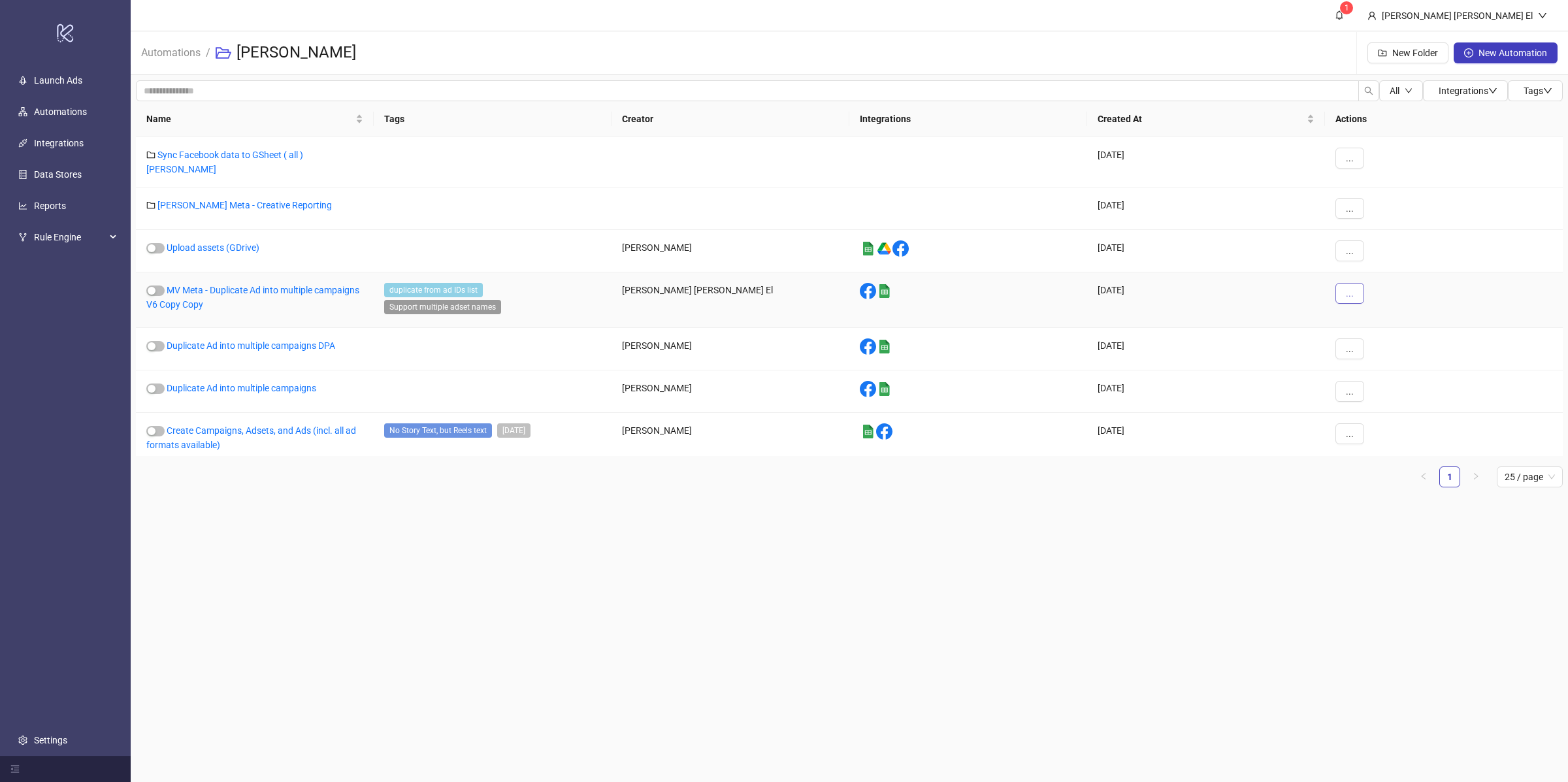
click at [1359, 283] on button "..." at bounding box center [1349, 293] width 29 height 21
click at [1367, 348] on span "Edit" at bounding box center [1379, 354] width 38 height 14
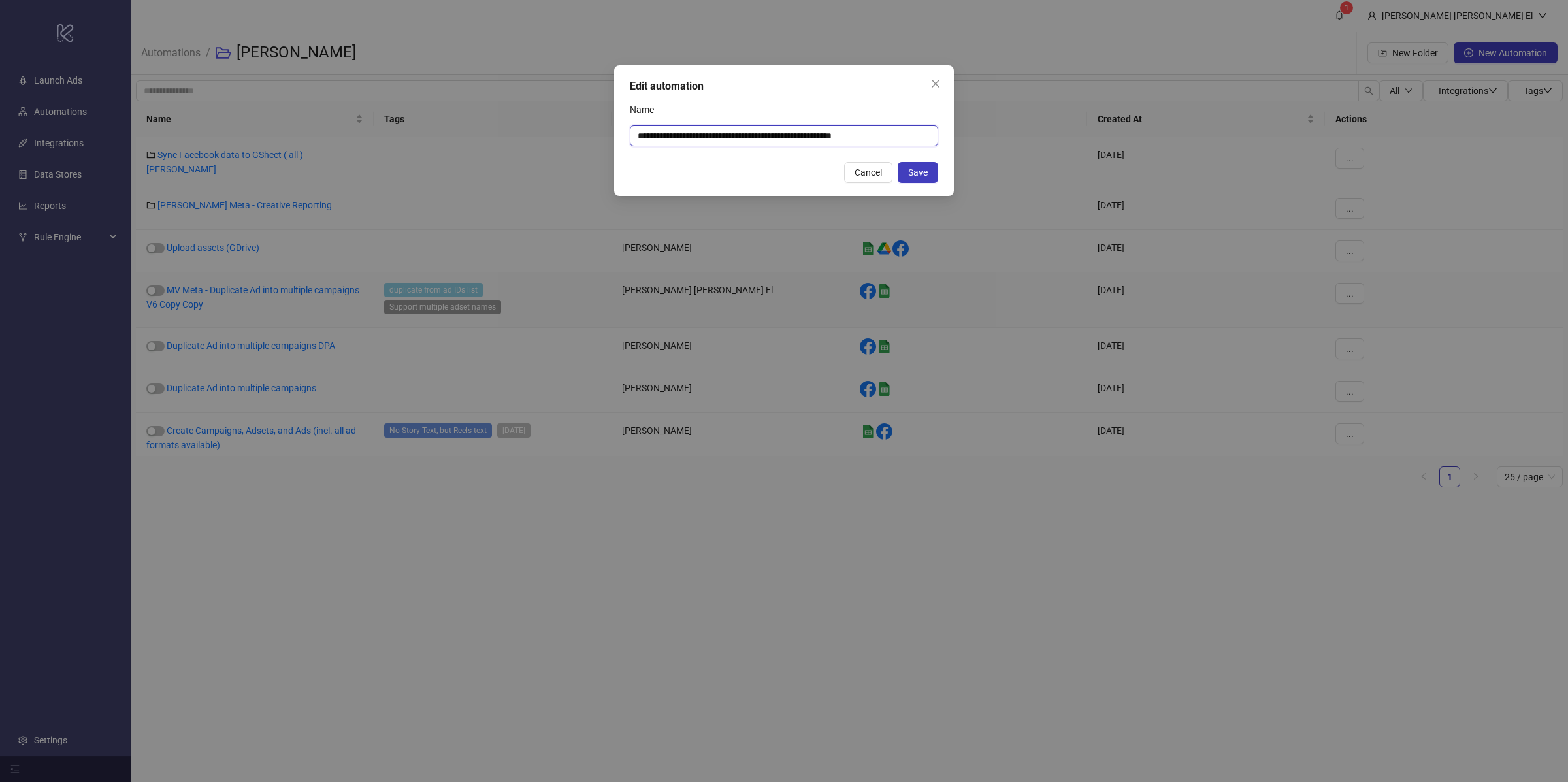
drag, startPoint x: 653, startPoint y: 137, endPoint x: 597, endPoint y: 133, distance: 56.1
click at [597, 133] on div "**********" at bounding box center [784, 391] width 1568 height 782
click at [868, 137] on input "**********" at bounding box center [784, 135] width 309 height 21
type input "**********"
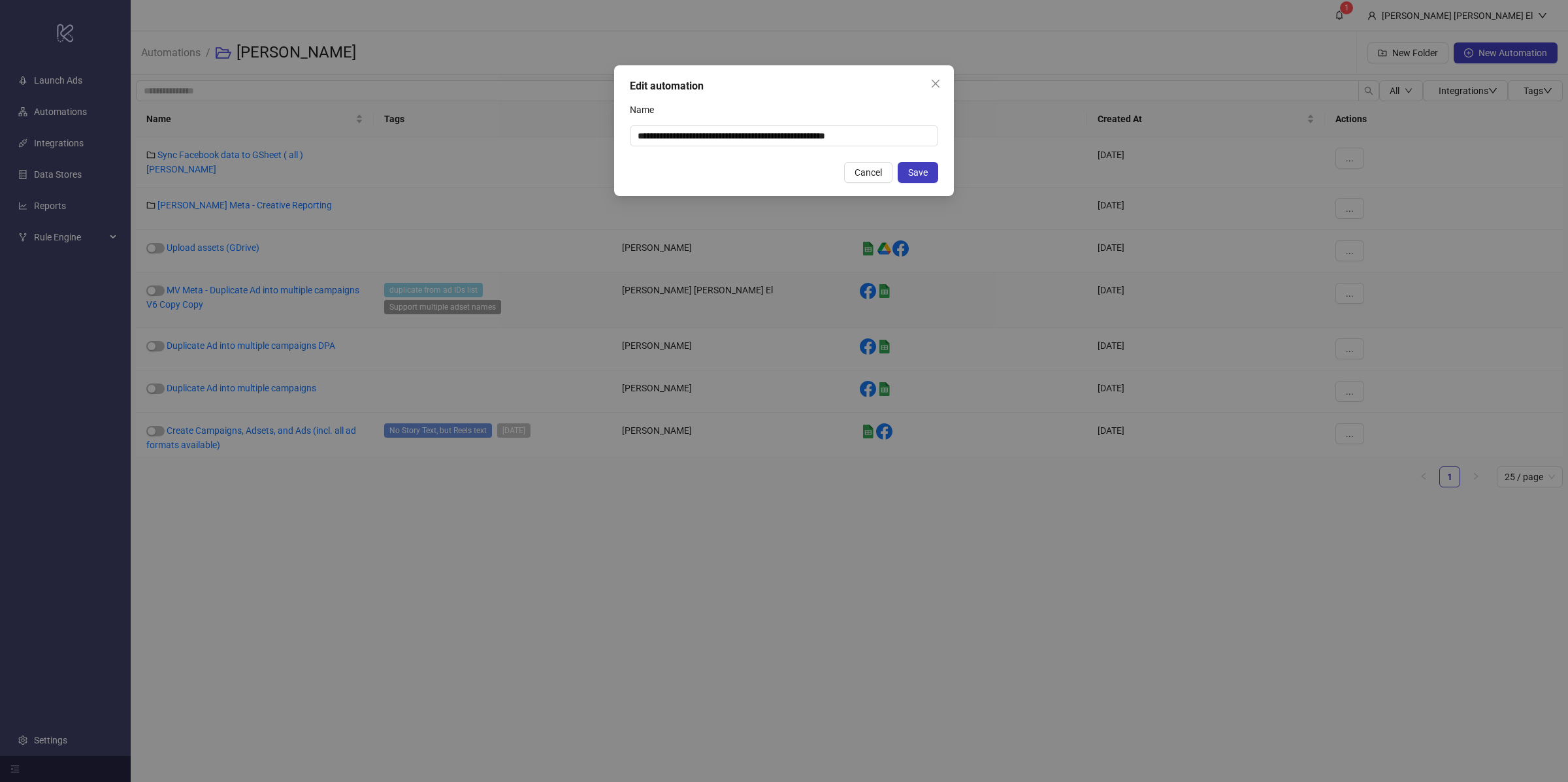
click at [918, 171] on span "Save" at bounding box center [918, 173] width 20 height 11
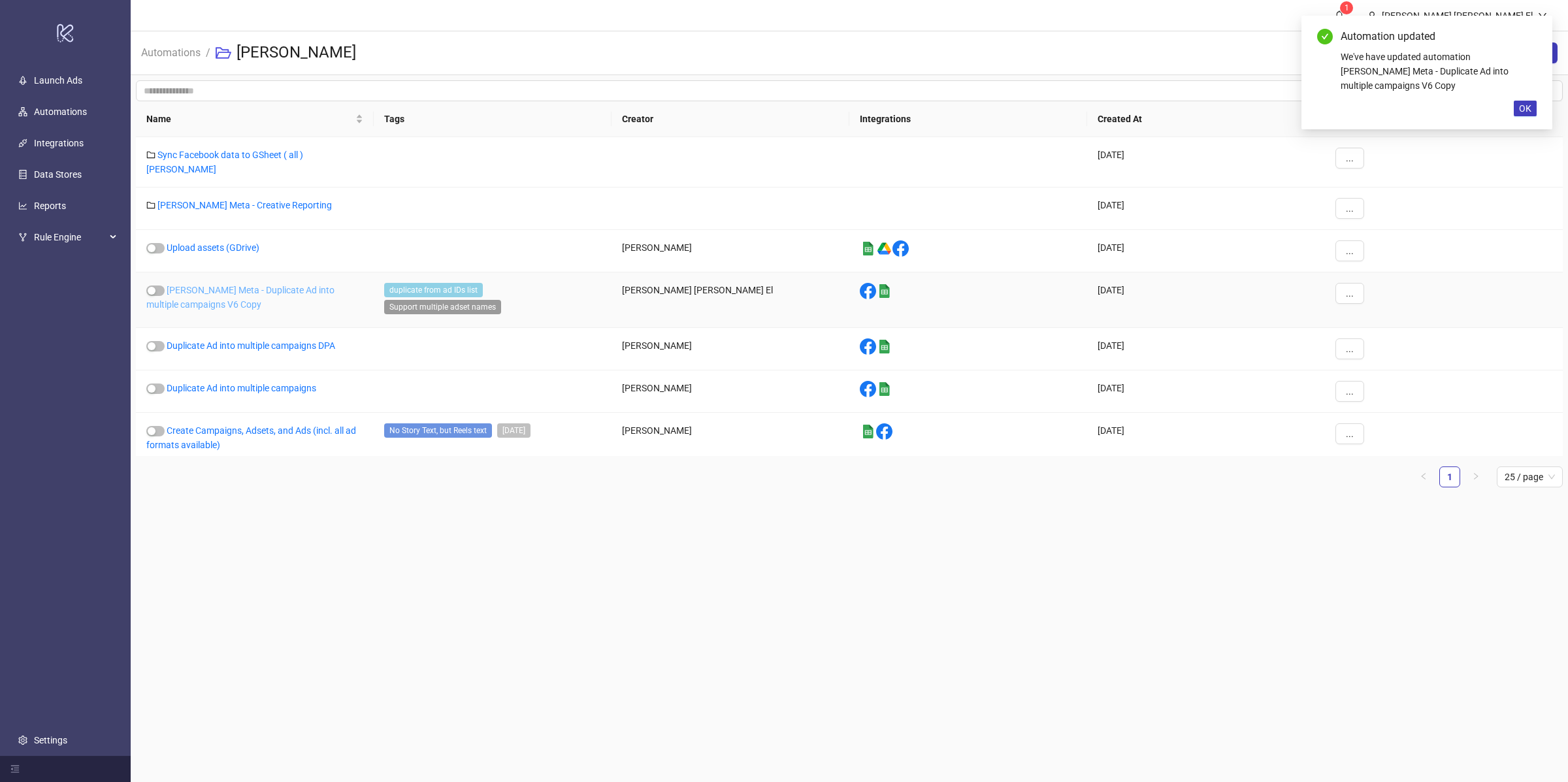
click at [207, 285] on link "Hobbs Meta - Duplicate Ad into multiple campaigns V6 Copy" at bounding box center [240, 297] width 188 height 25
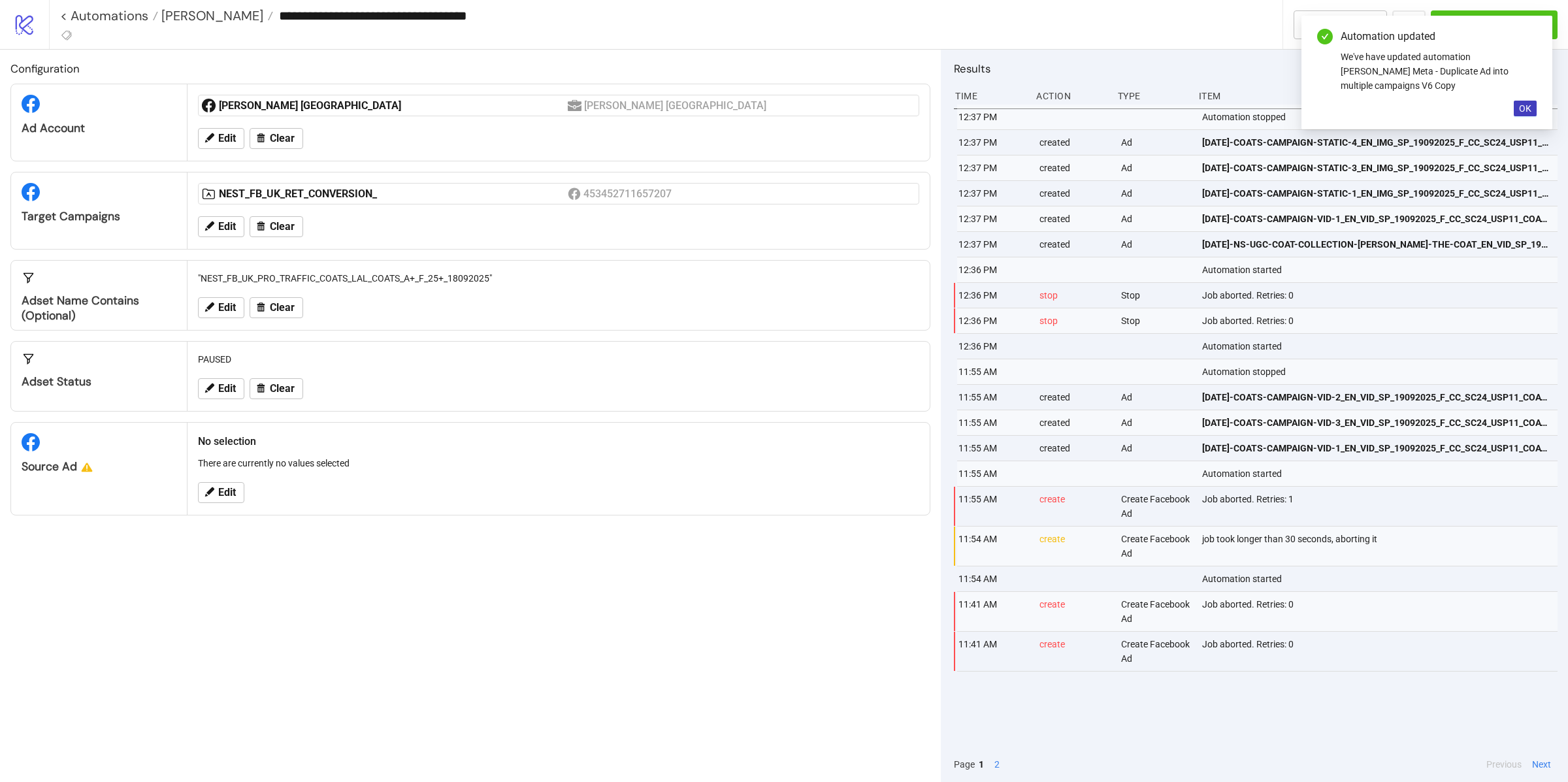
type input "**********"
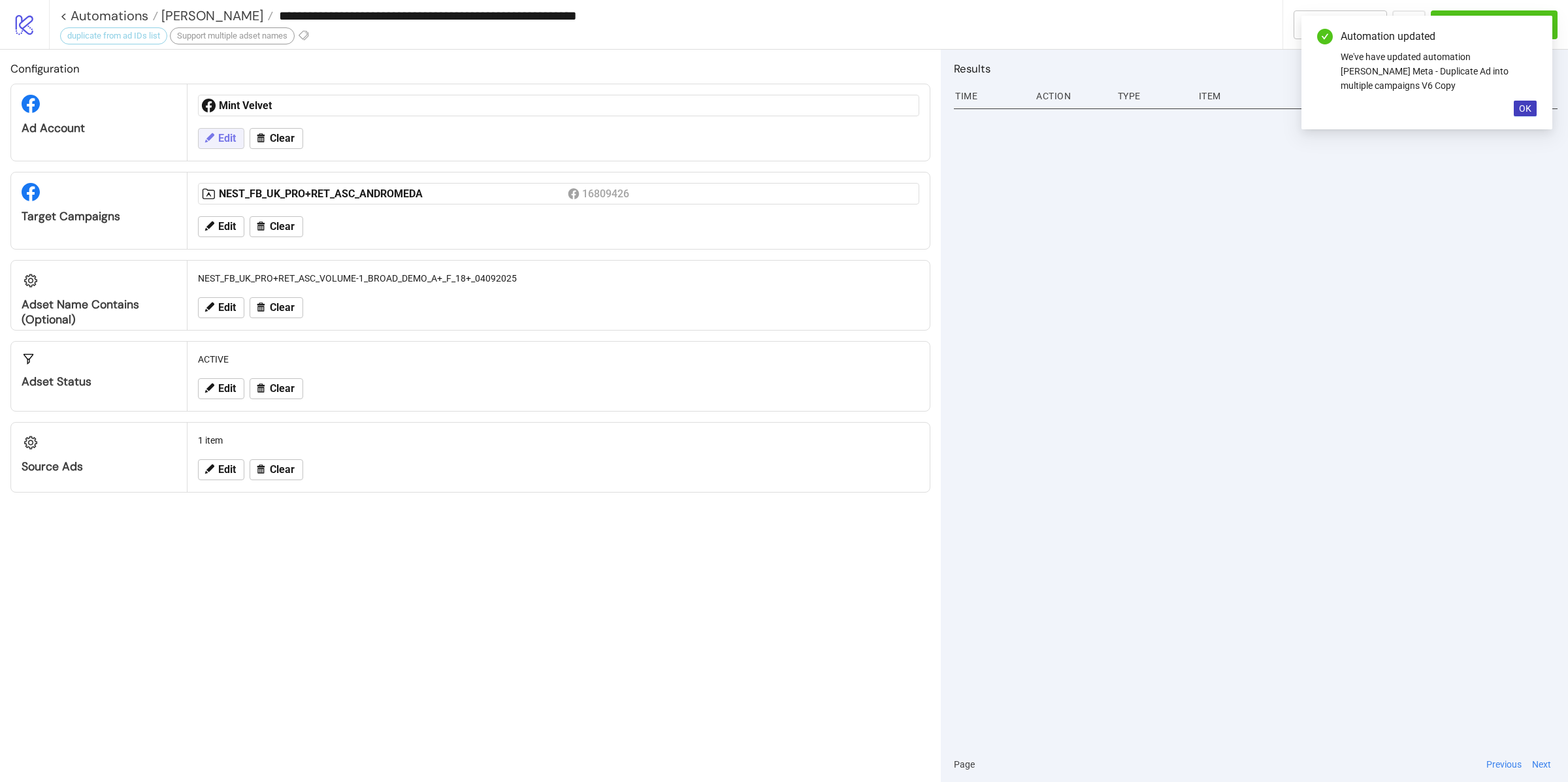
click at [222, 144] on span "Edit" at bounding box center [226, 139] width 17 height 12
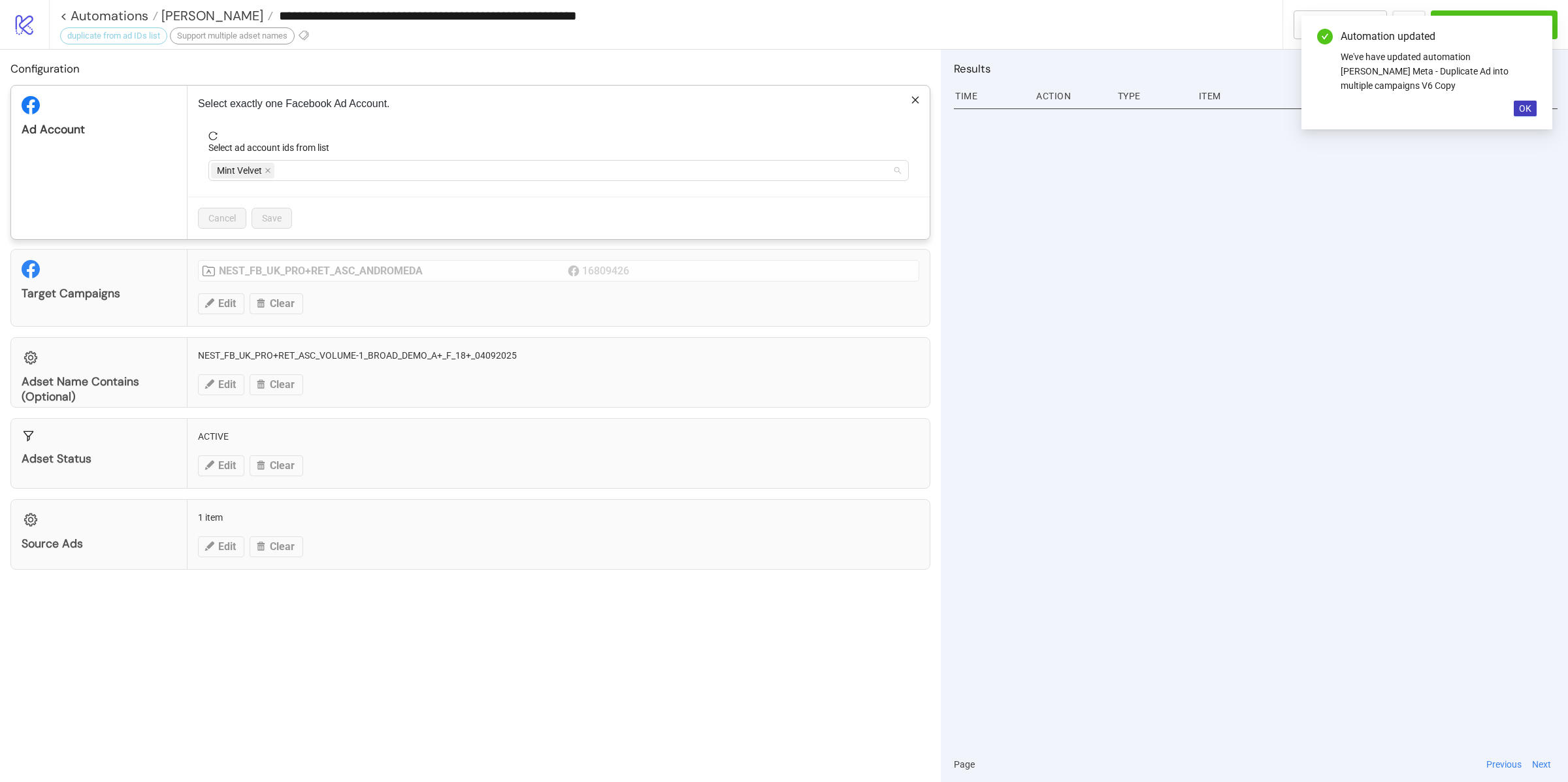
click at [262, 171] on span "Mint Velvet" at bounding box center [239, 170] width 45 height 14
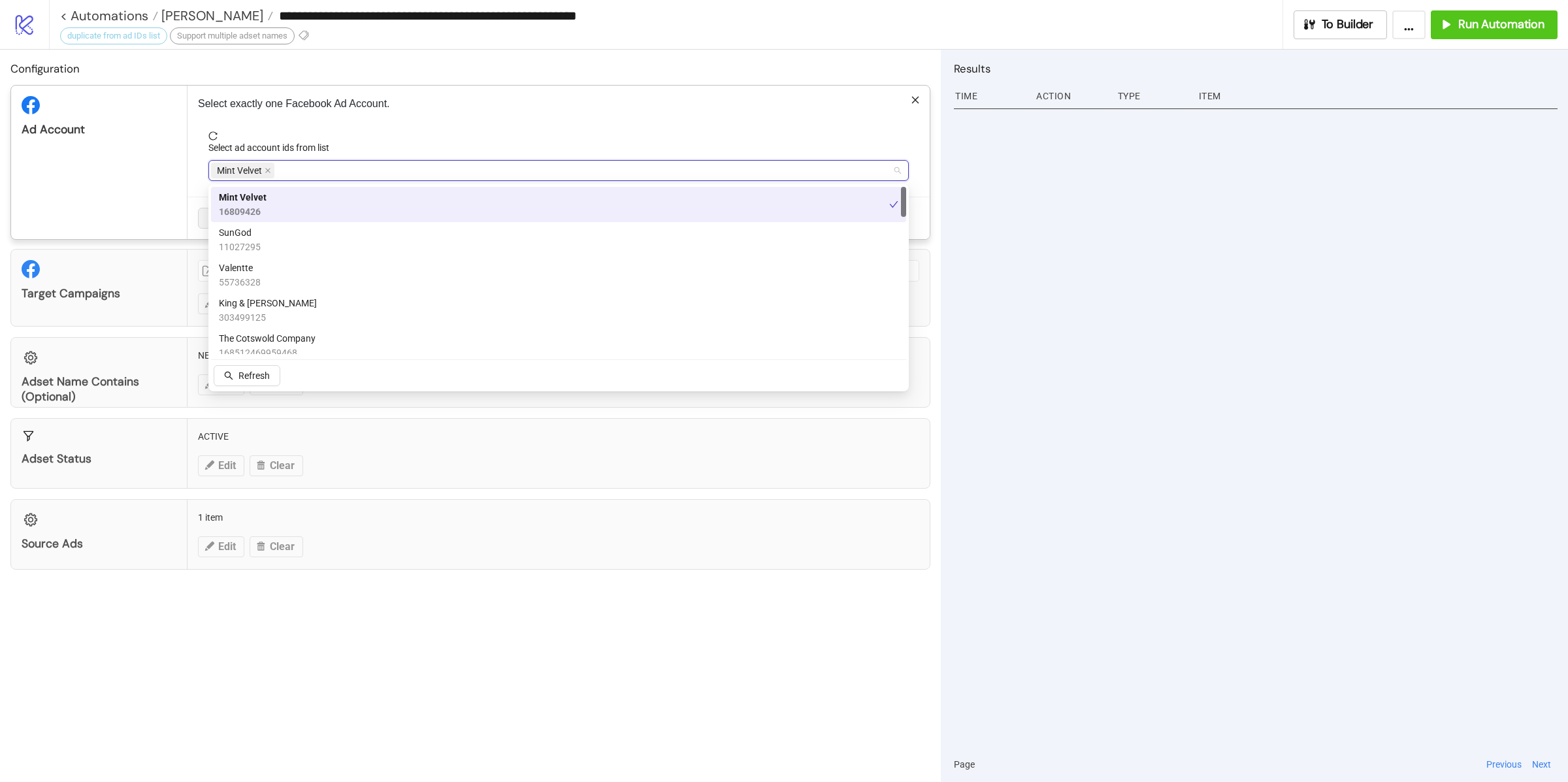
click at [267, 172] on icon "close" at bounding box center [268, 171] width 7 height 7
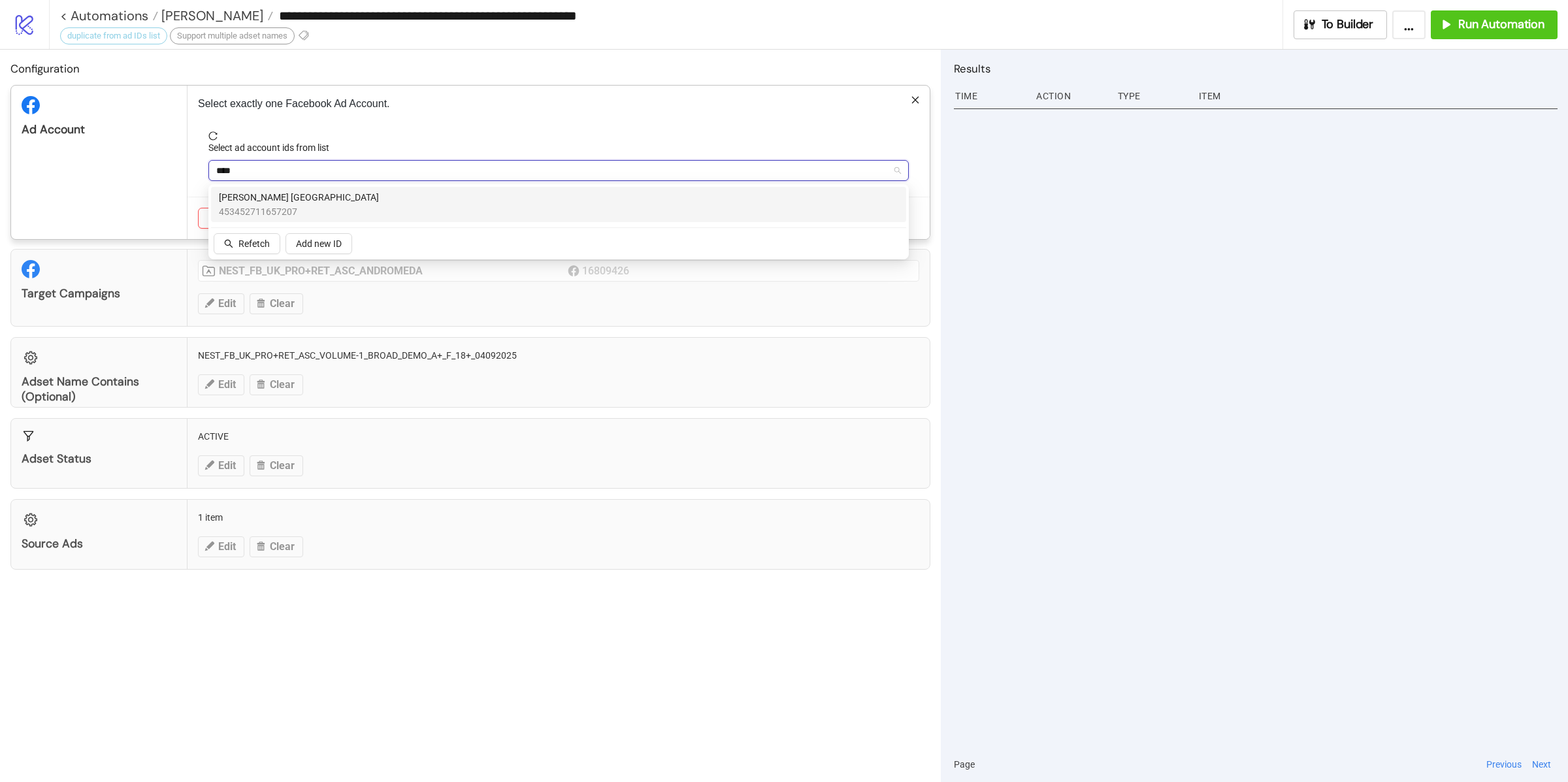
type input "*****"
click at [285, 198] on span "Hobbs London" at bounding box center [299, 197] width 160 height 14
click at [174, 201] on div "Ad Account" at bounding box center [99, 162] width 177 height 154
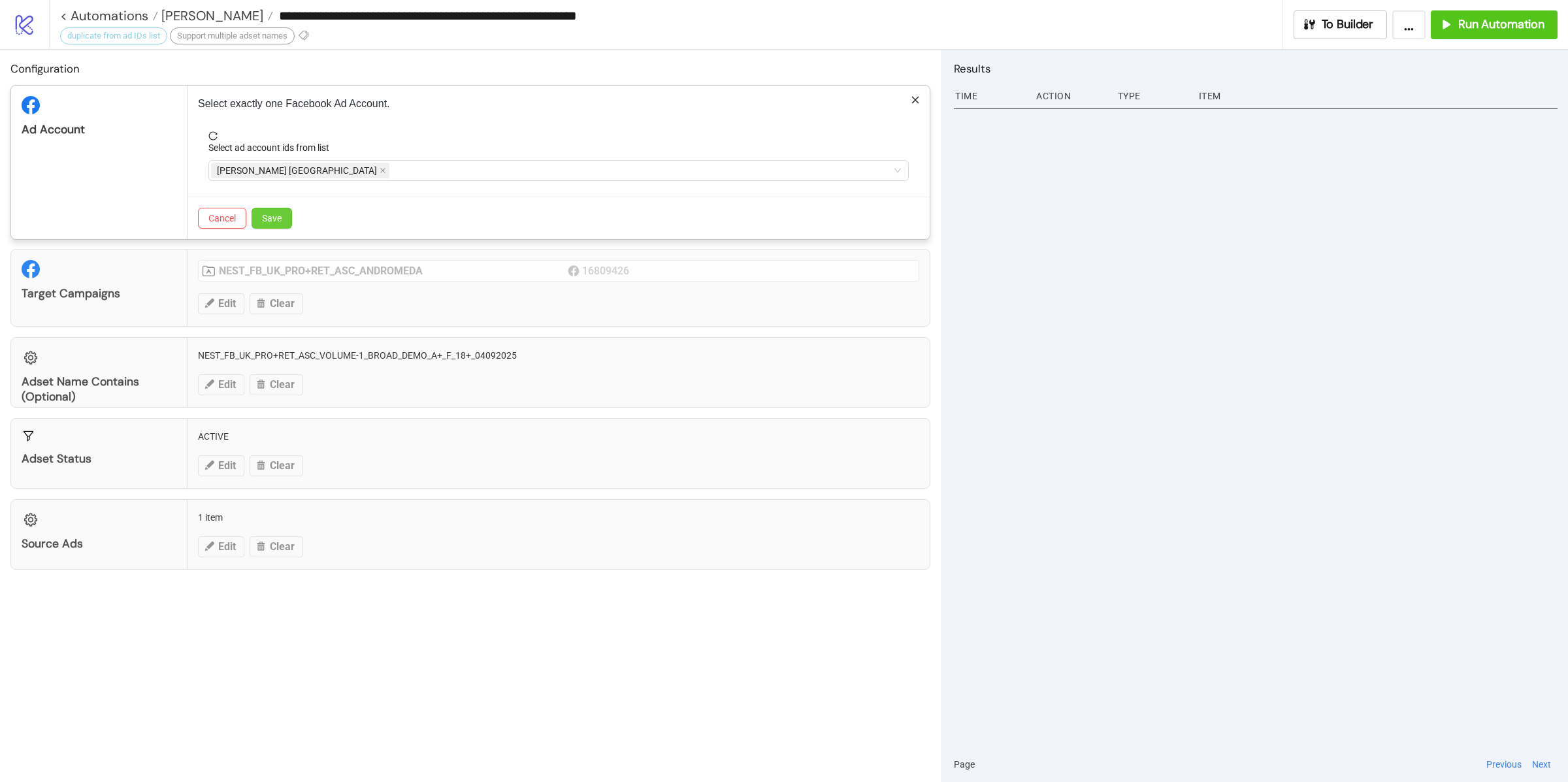
click at [276, 220] on span "Save" at bounding box center [272, 218] width 20 height 11
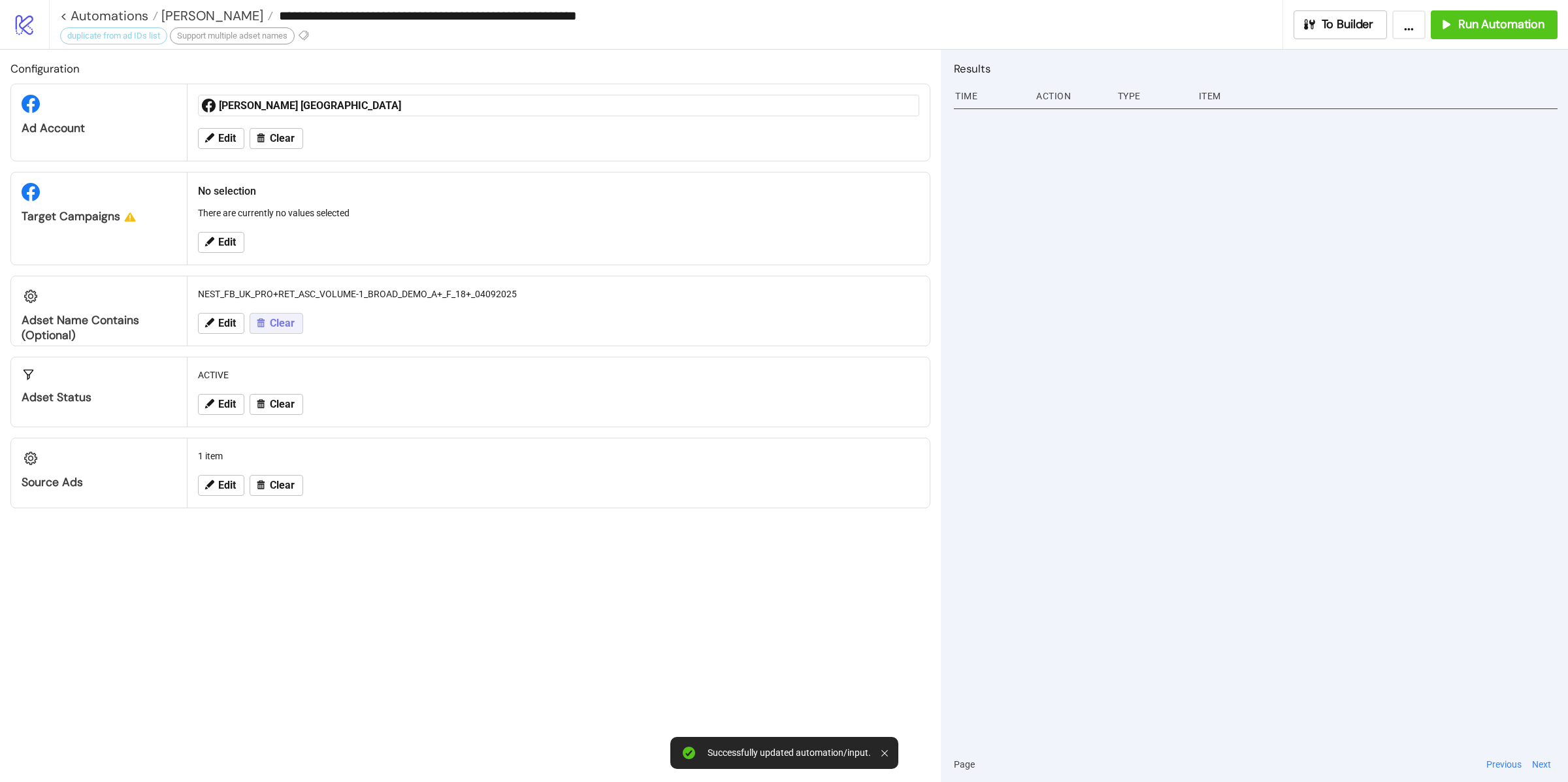
click at [270, 321] on span "Clear" at bounding box center [282, 324] width 25 height 12
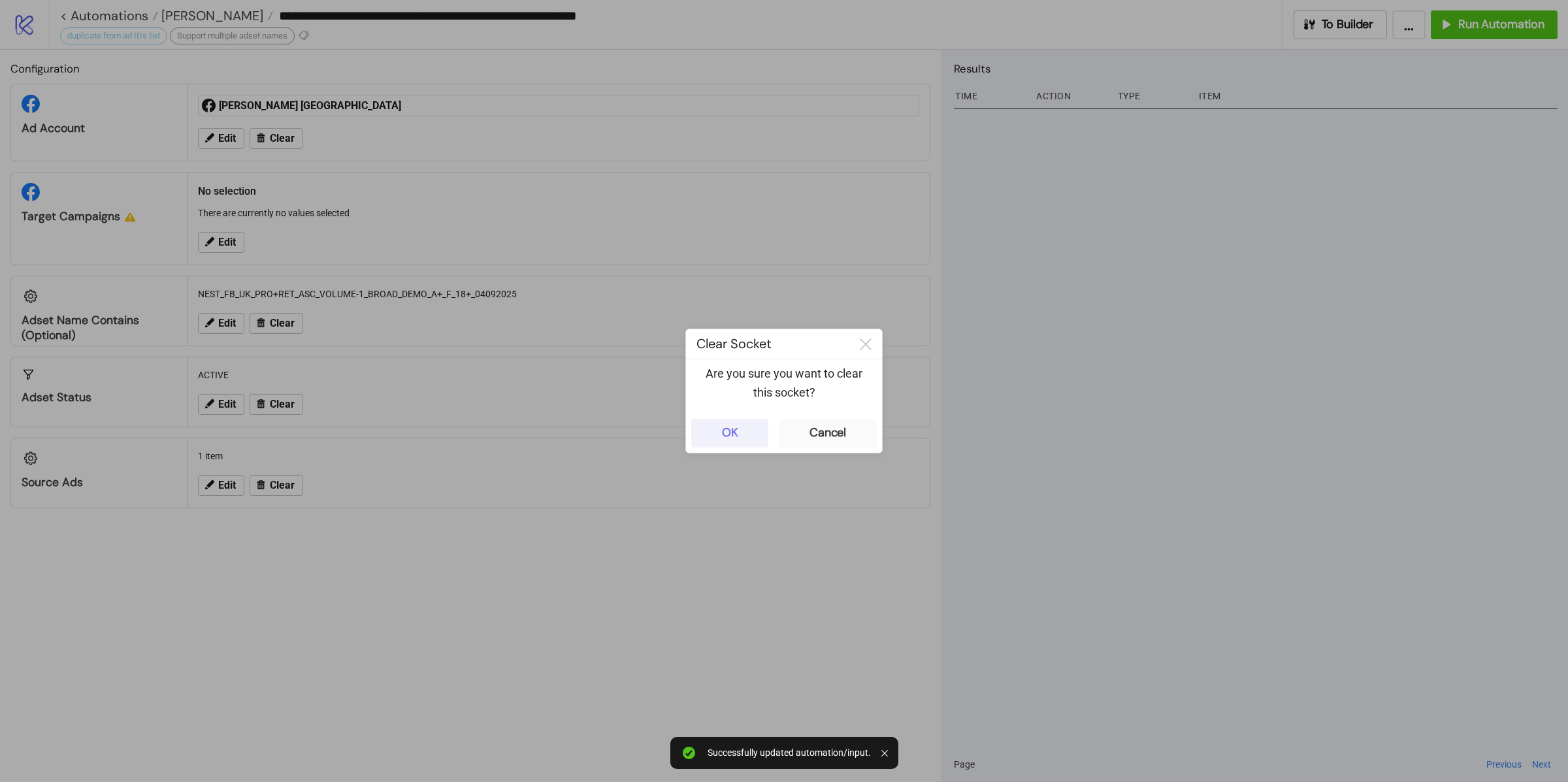
click at [699, 423] on button "OK" at bounding box center [729, 433] width 77 height 29
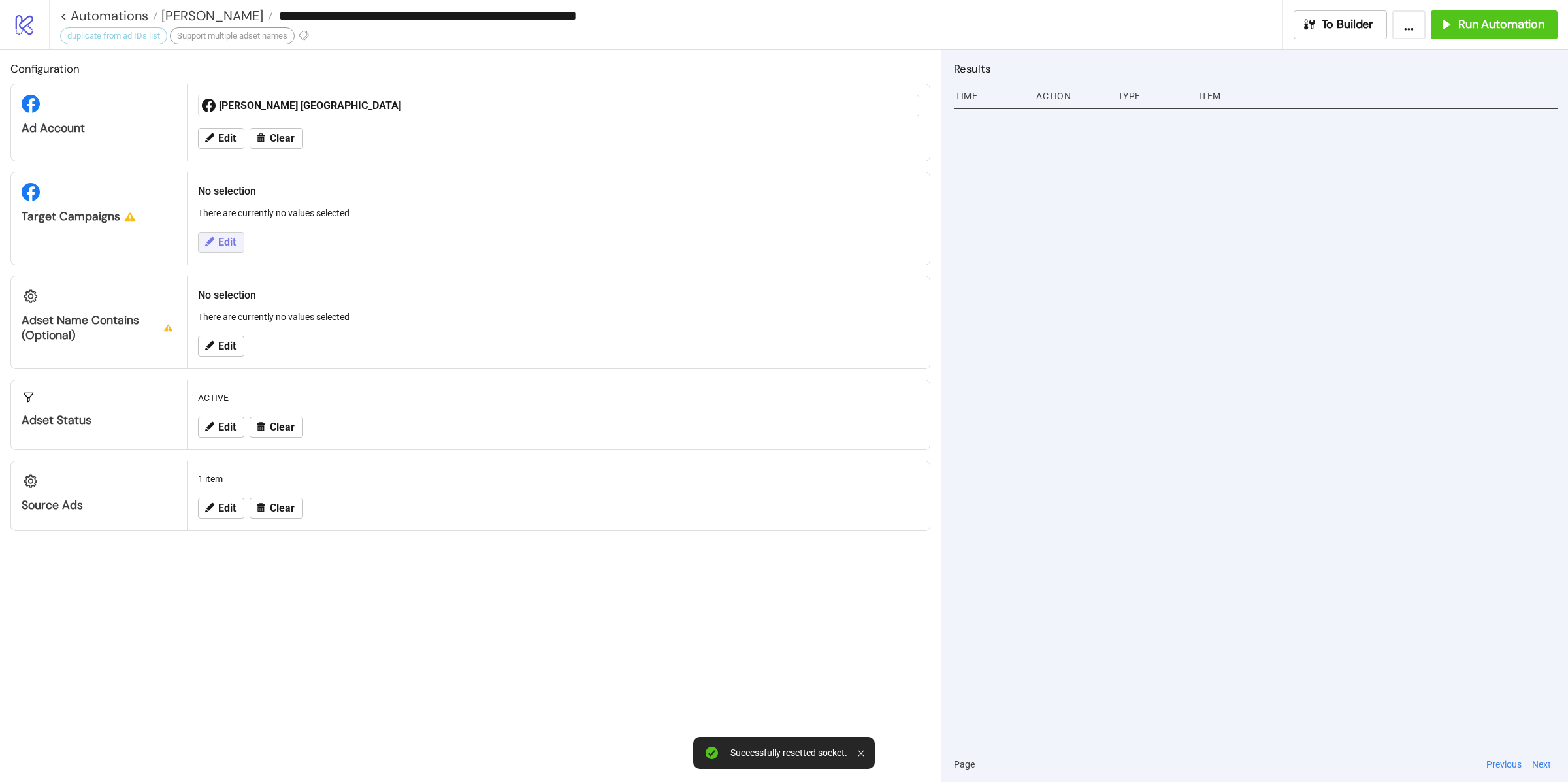
click at [224, 242] on span "Edit" at bounding box center [226, 242] width 17 height 12
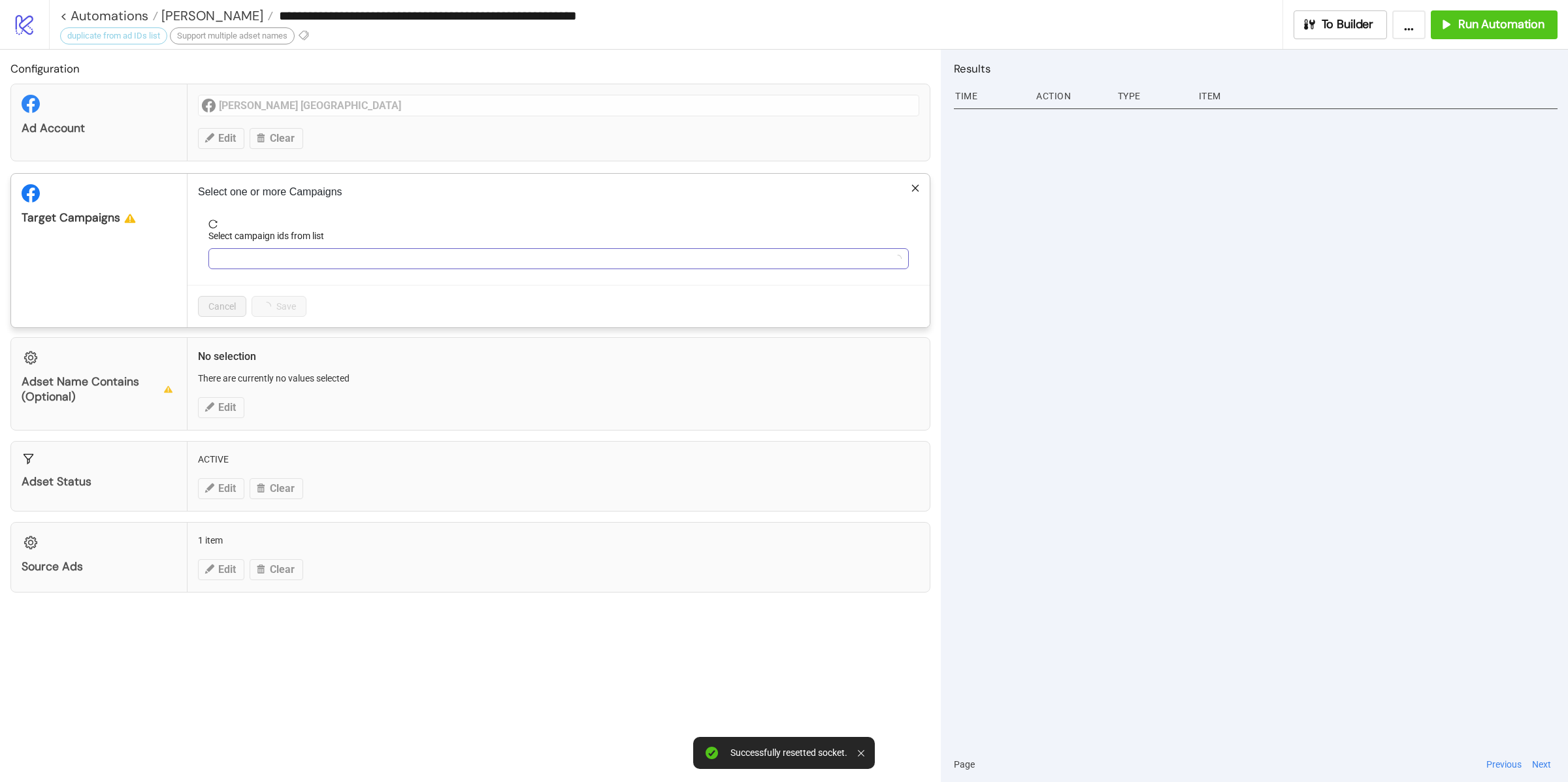
click at [287, 269] on div at bounding box center [558, 258] width 700 height 21
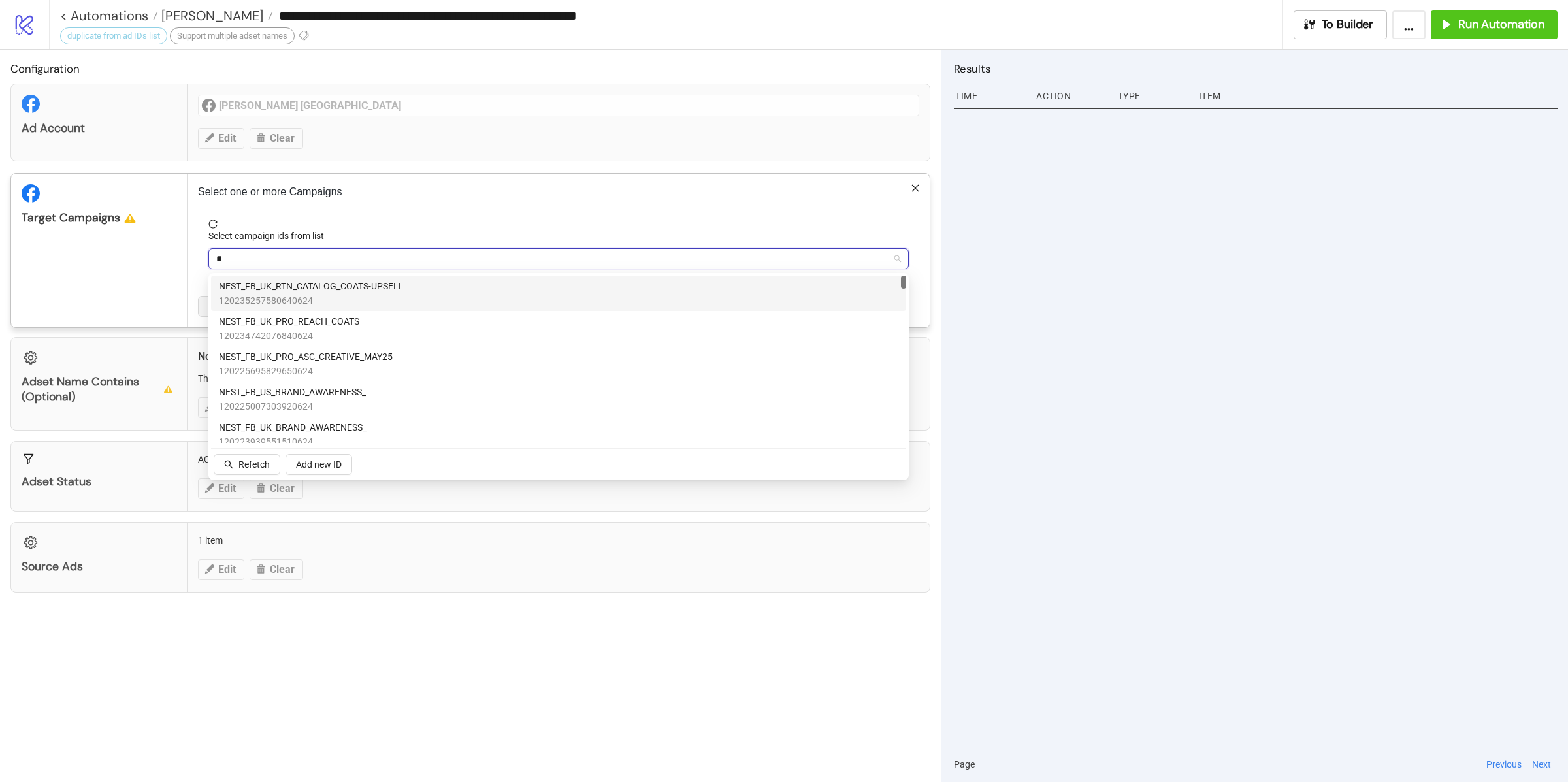
type input "***"
click at [331, 291] on span "NEST_FB_UK_RET_CONVERSION_" at bounding box center [288, 286] width 138 height 14
click at [125, 265] on div "Target Campaigns" at bounding box center [99, 250] width 177 height 154
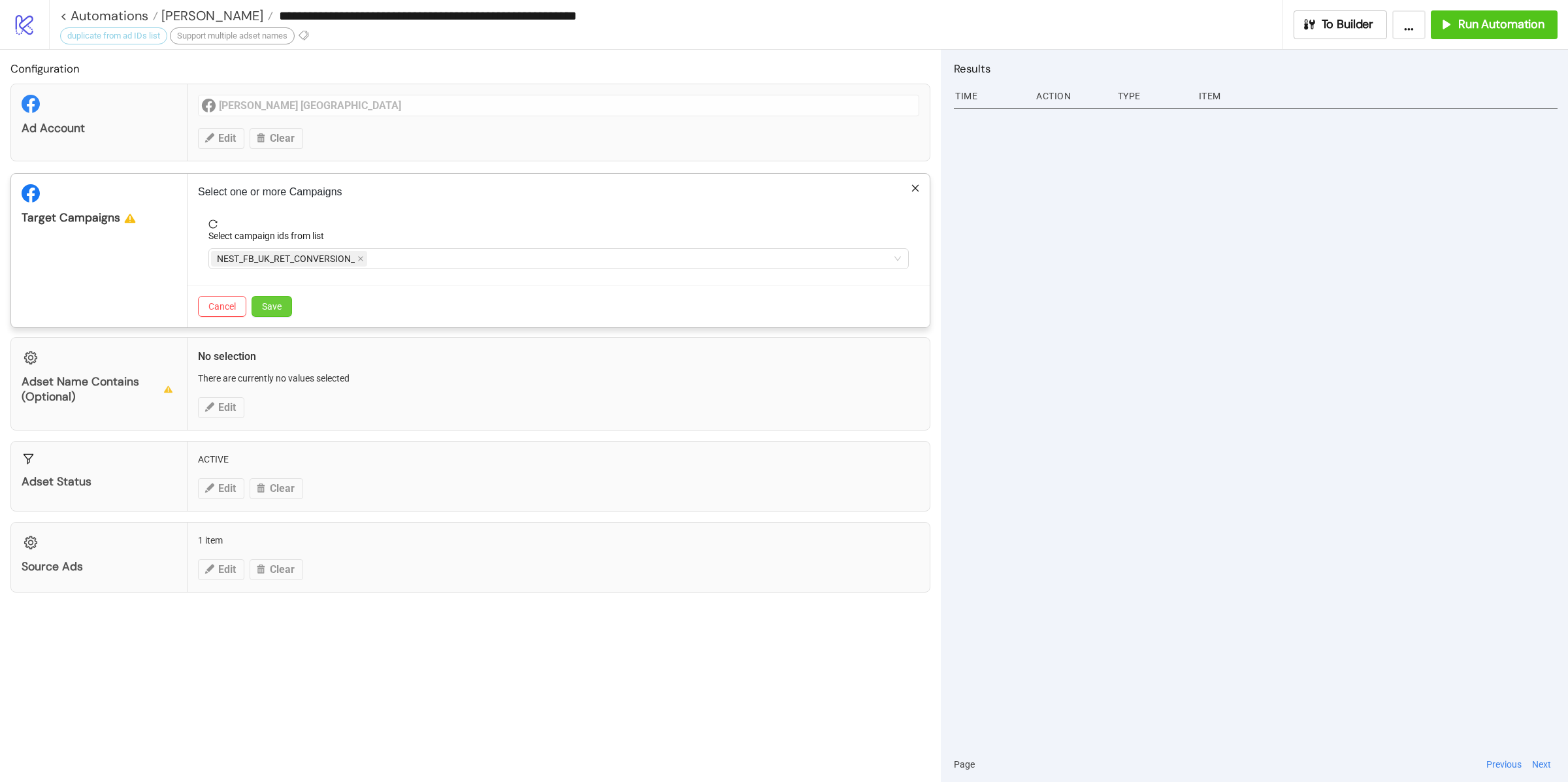
click at [289, 305] on button "Save" at bounding box center [271, 306] width 41 height 21
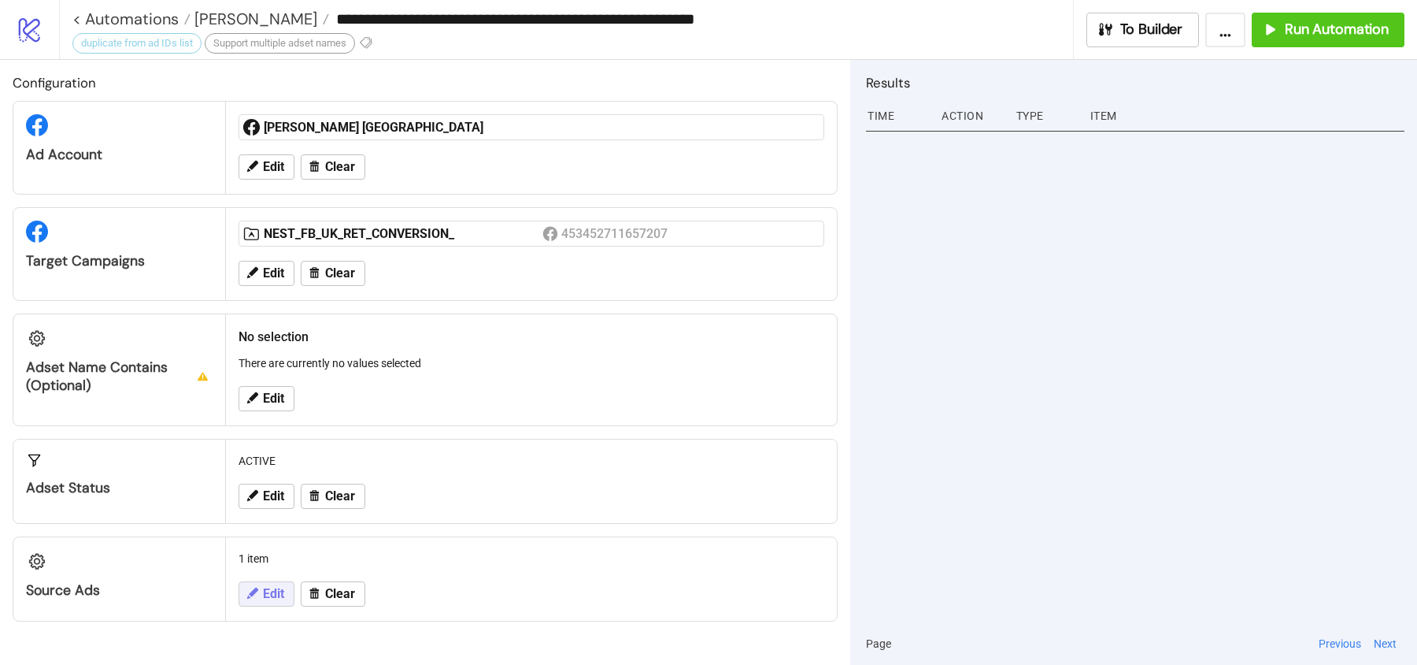
click at [269, 587] on span "Edit" at bounding box center [273, 594] width 21 height 14
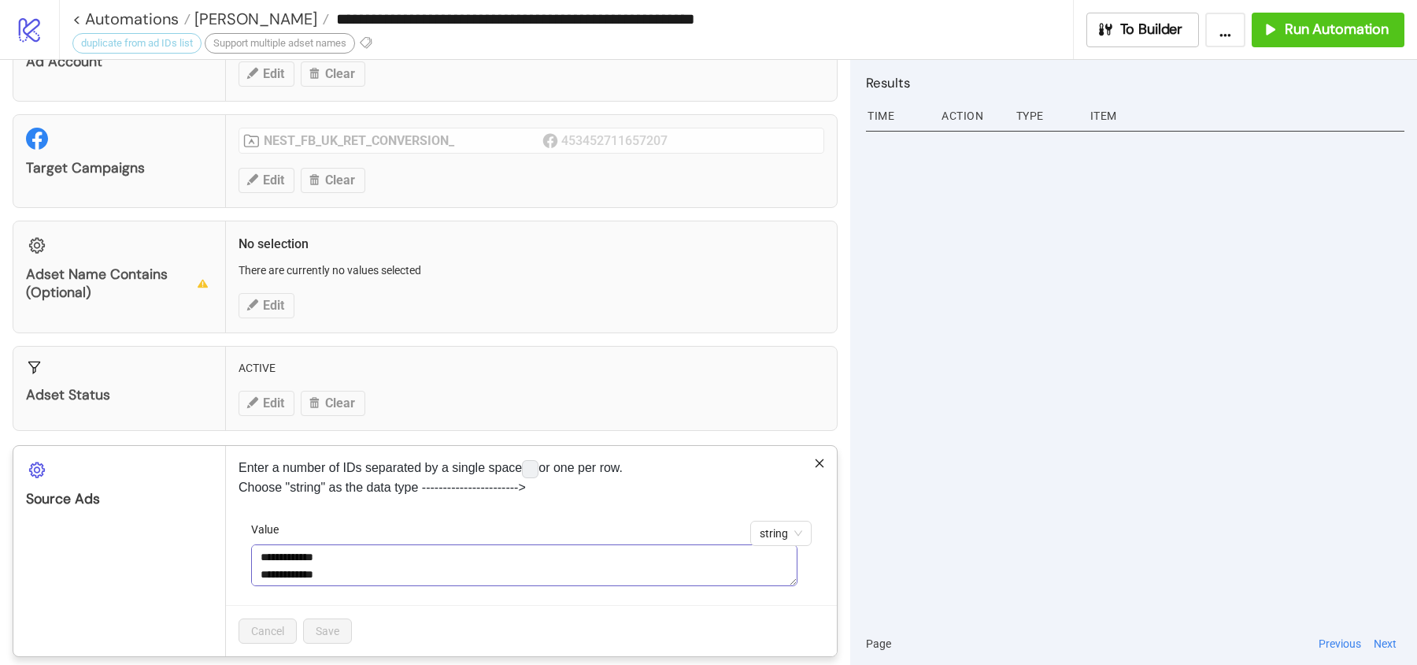
scroll to position [103, 0]
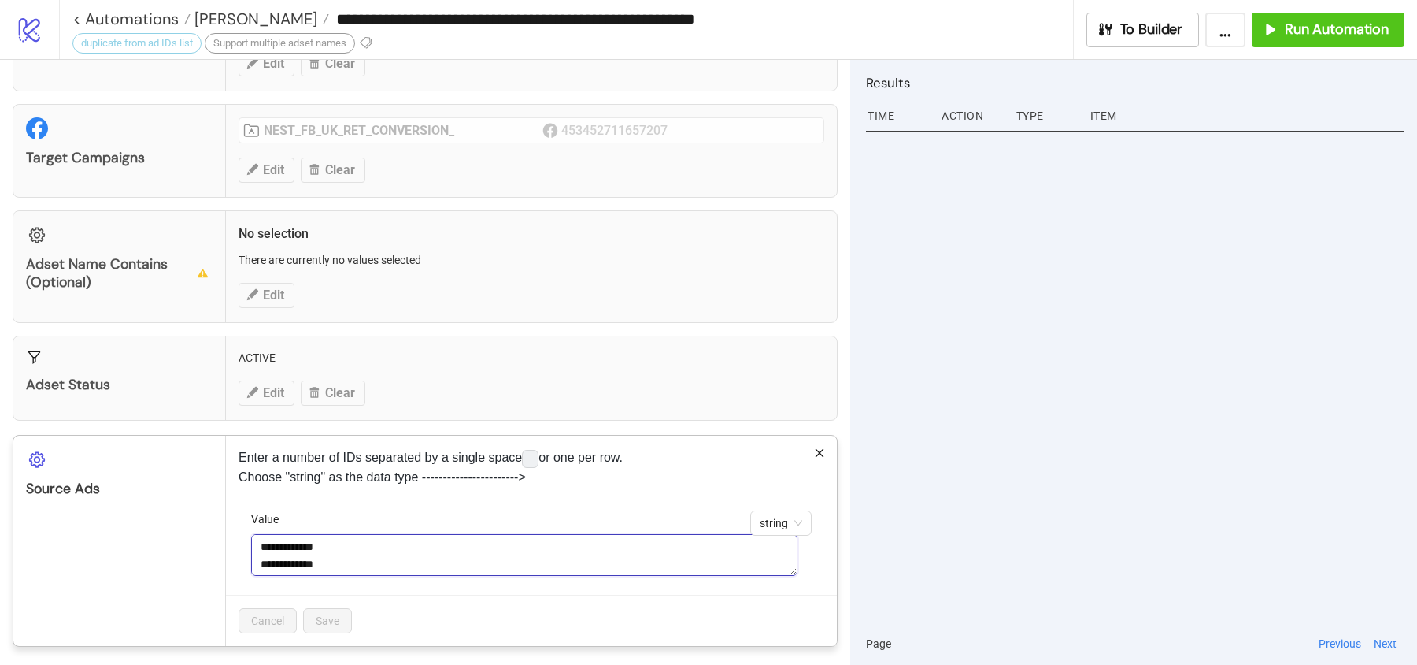
click at [392, 537] on textarea "**********" at bounding box center [524, 555] width 546 height 42
click at [375, 548] on textarea "**********" at bounding box center [524, 555] width 546 height 42
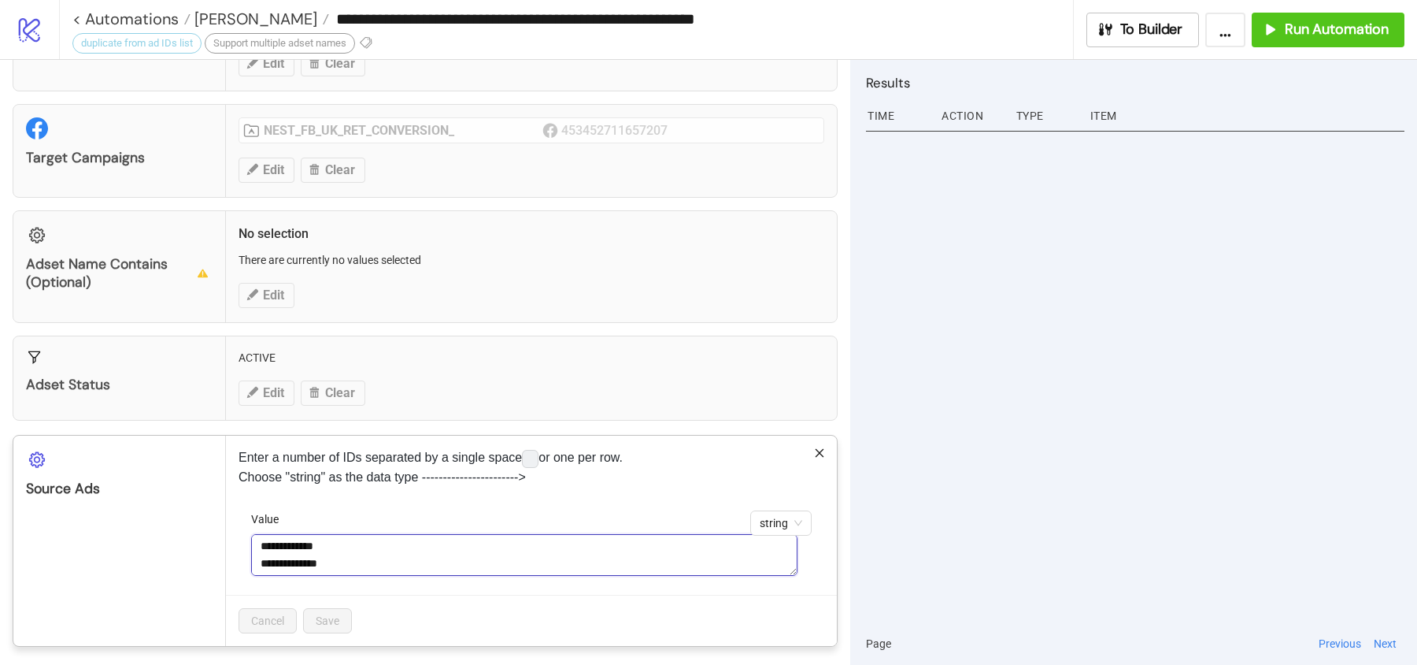
click at [360, 556] on textarea "**********" at bounding box center [524, 555] width 546 height 42
paste textarea "**********"
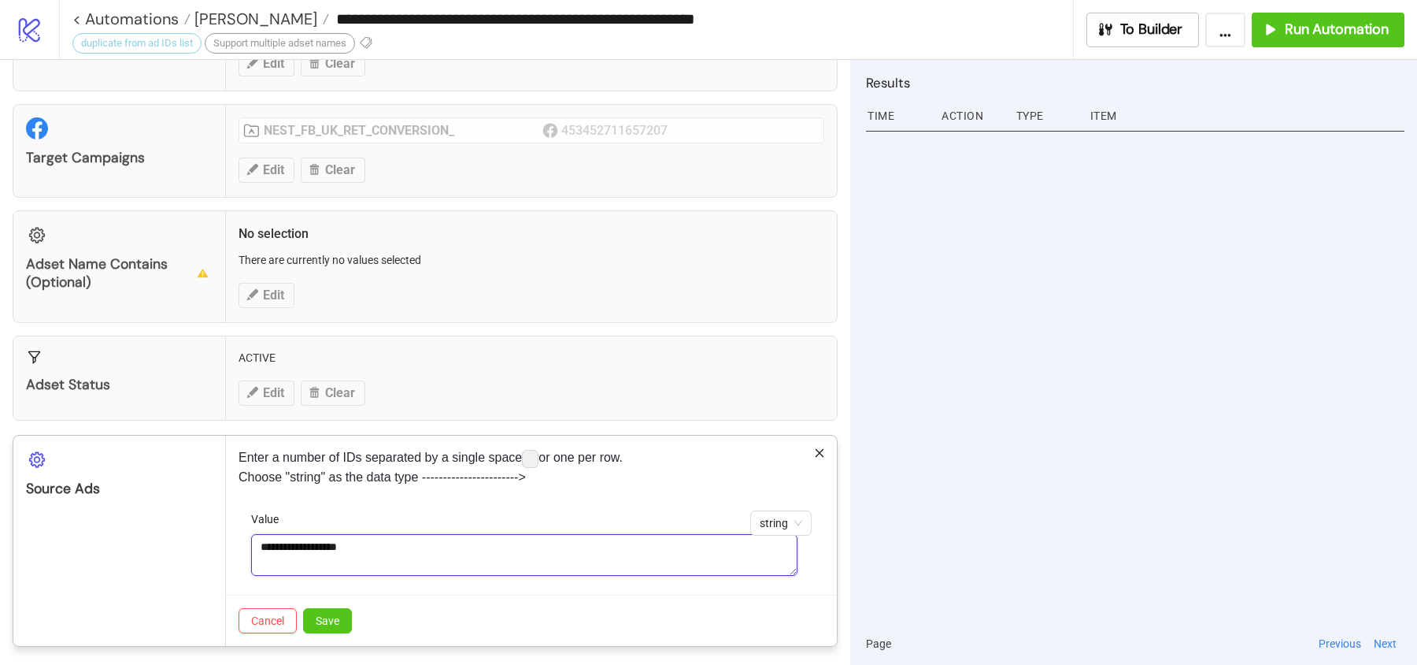
paste textarea "**********"
click at [417, 552] on textarea "**********" at bounding box center [524, 555] width 546 height 42
paste textarea "**********"
drag, startPoint x: 372, startPoint y: 546, endPoint x: 473, endPoint y: 545, distance: 100.8
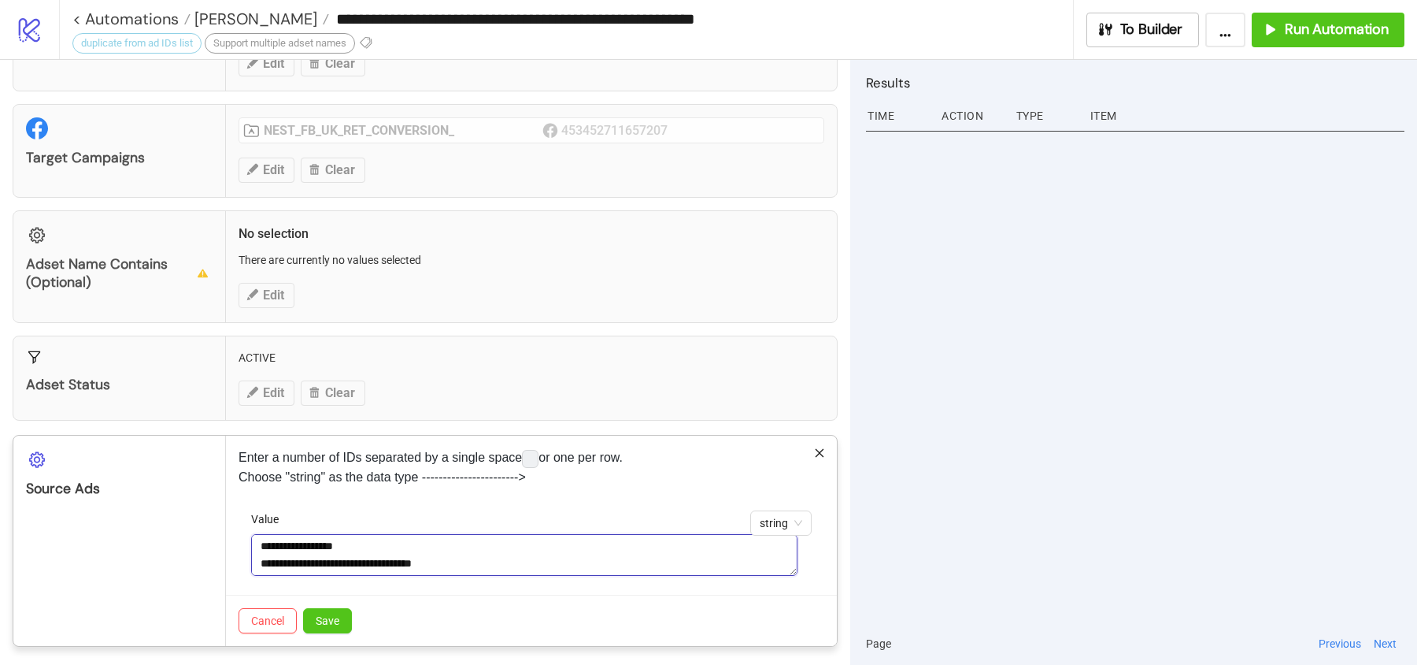
click at [473, 545] on textarea "**********" at bounding box center [524, 555] width 546 height 42
click at [458, 554] on textarea "**********" at bounding box center [524, 555] width 546 height 42
click at [391, 539] on textarea "**********" at bounding box center [524, 555] width 546 height 42
paste textarea "**********"
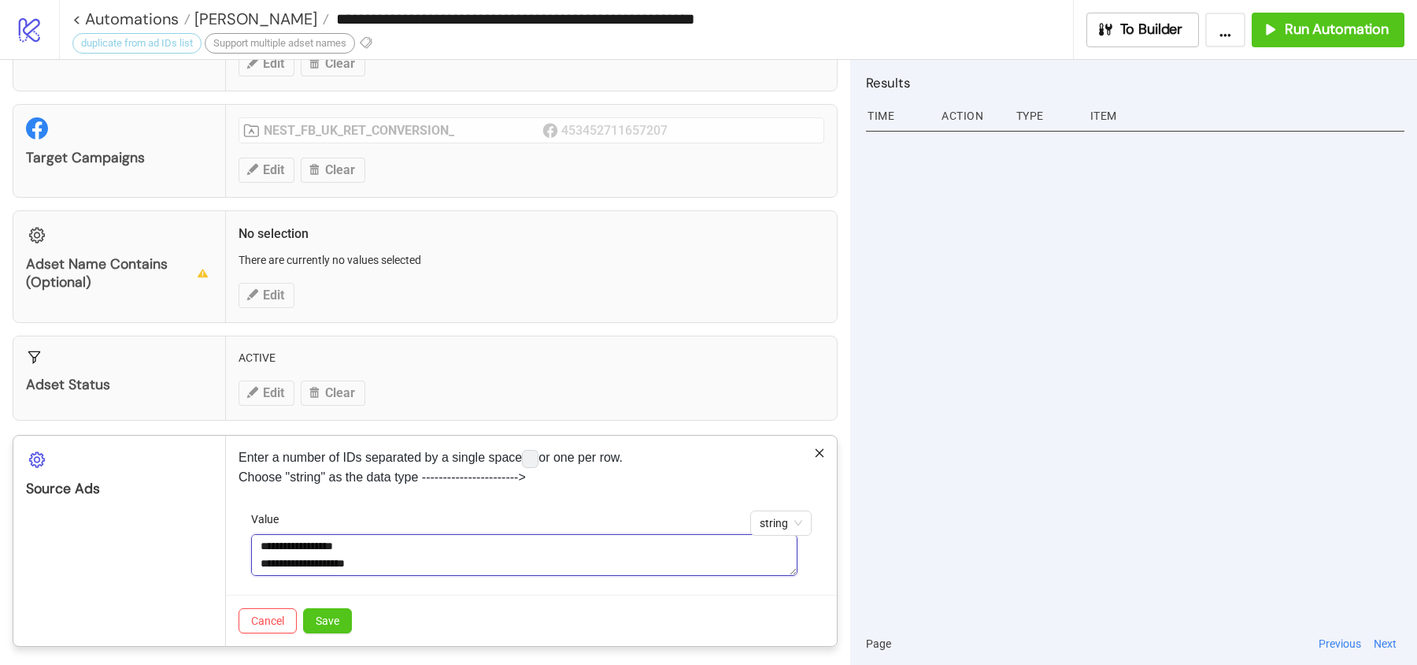
paste textarea "**********"
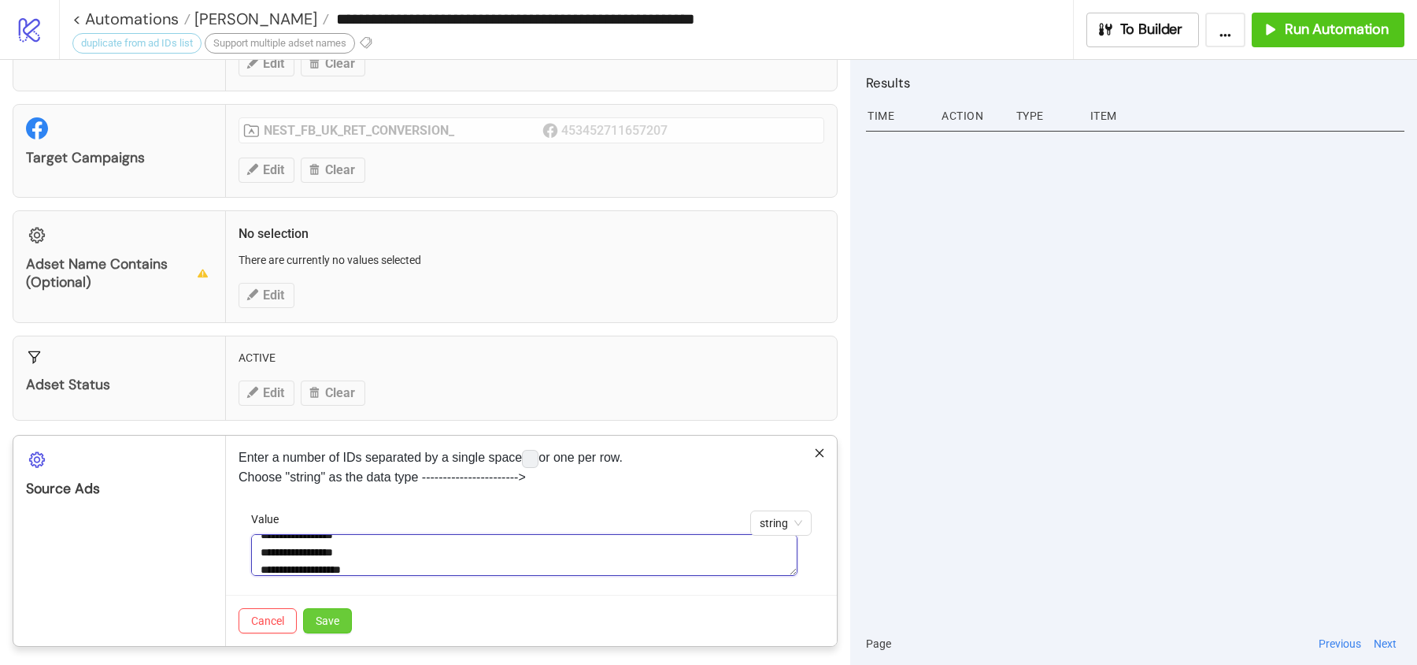
type textarea "**********"
click at [313, 608] on button "Save" at bounding box center [327, 620] width 49 height 25
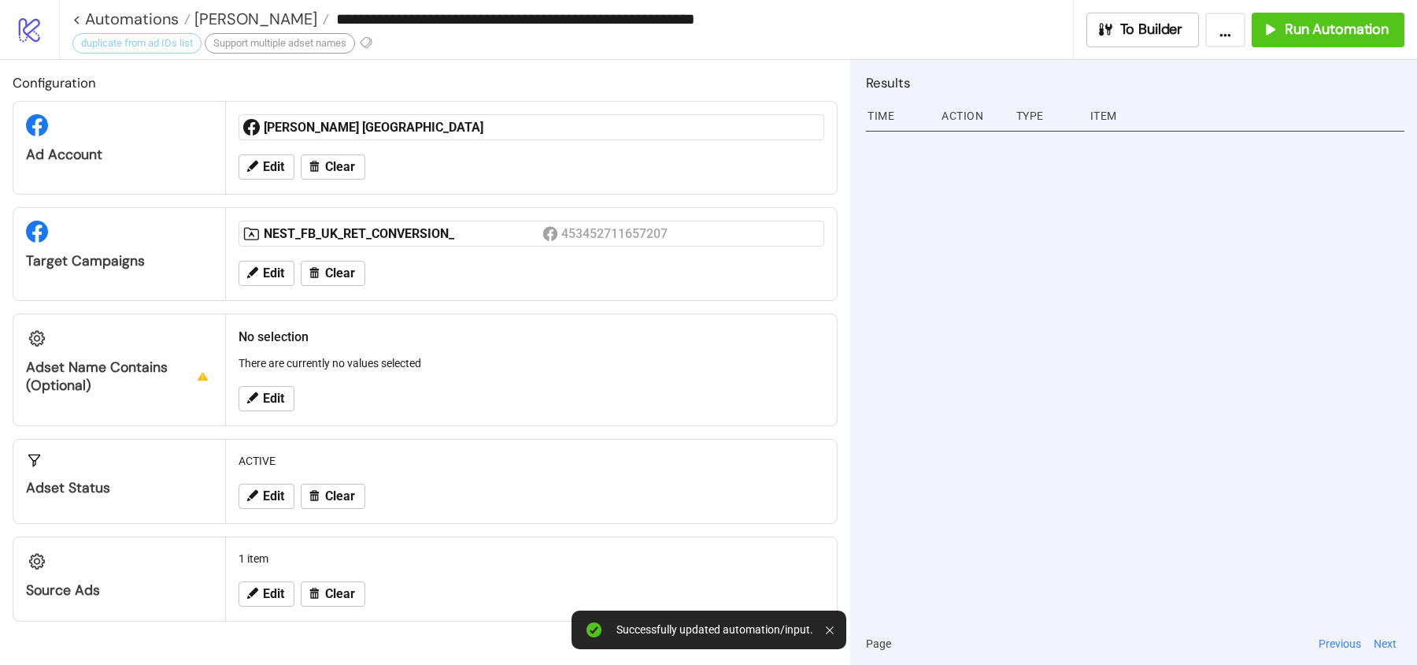
scroll to position [0, 0]
click at [259, 595] on button "Edit" at bounding box center [267, 593] width 56 height 25
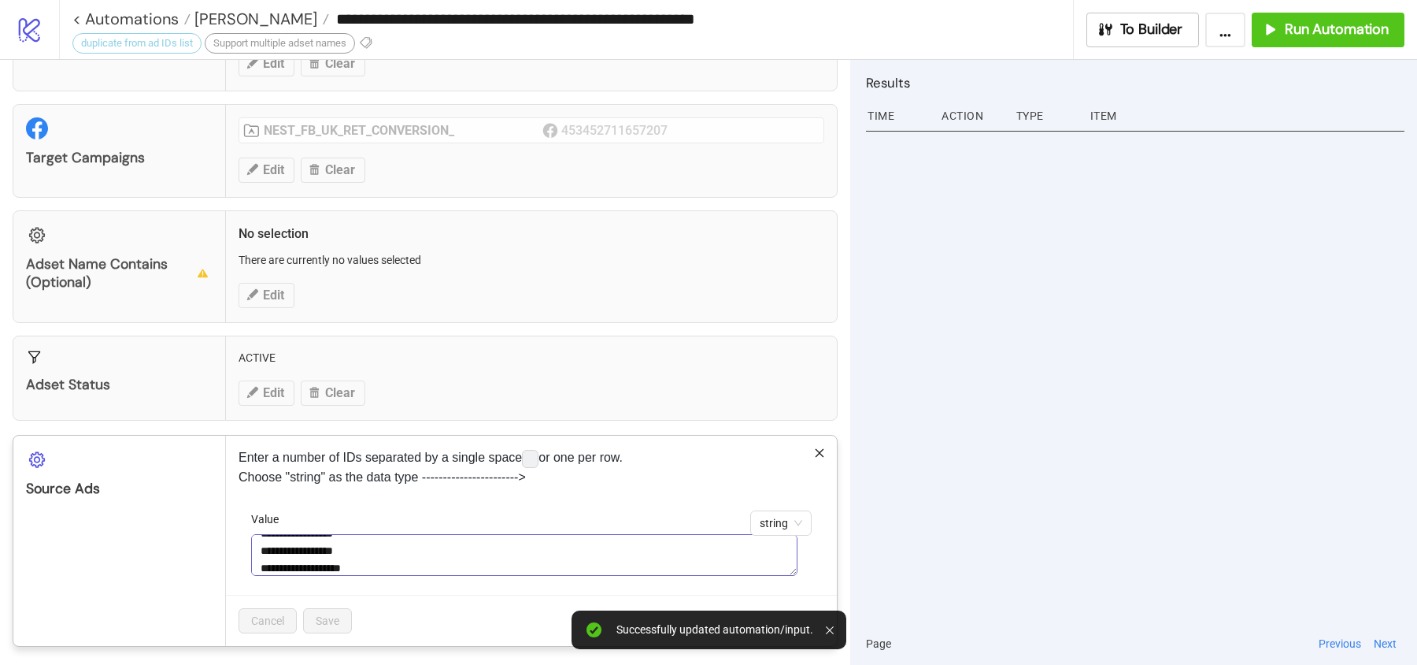
scroll to position [101, 0]
click at [414, 436] on div "**********" at bounding box center [531, 540] width 611 height 210
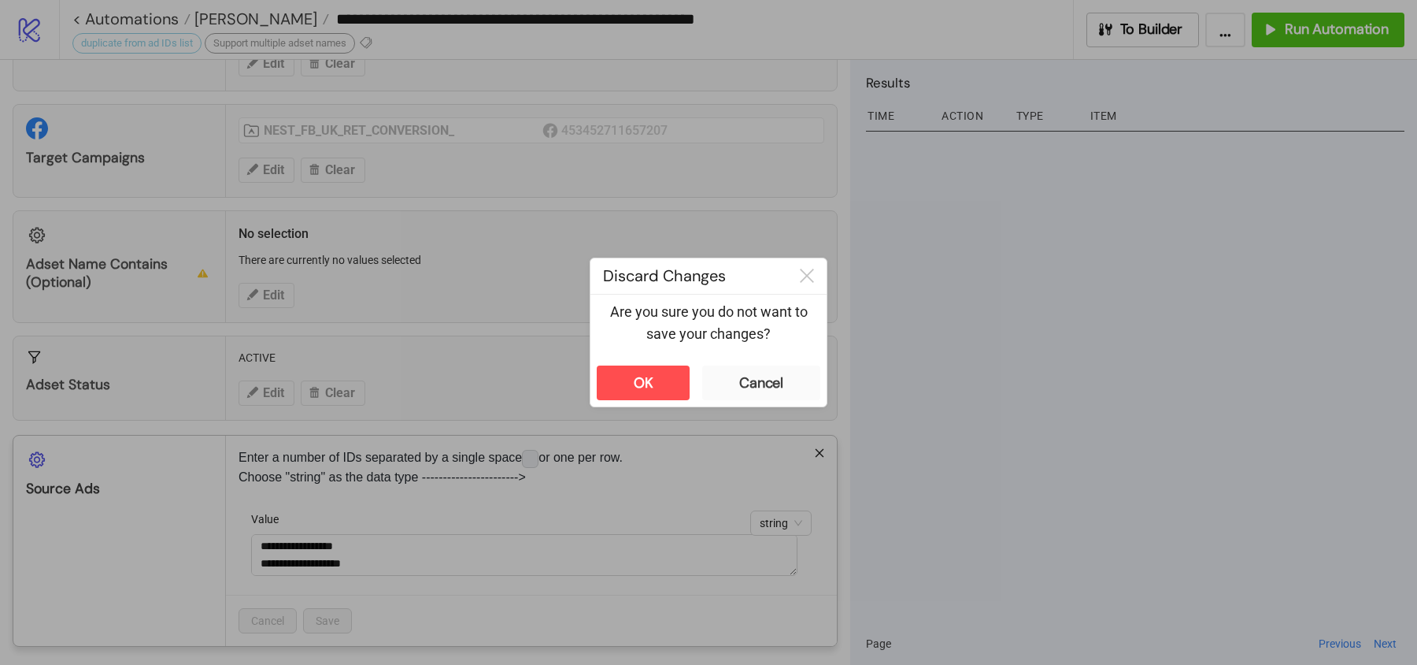
click at [415, 378] on div "**********" at bounding box center [708, 332] width 1417 height 665
click at [627, 380] on button "OK" at bounding box center [643, 382] width 93 height 35
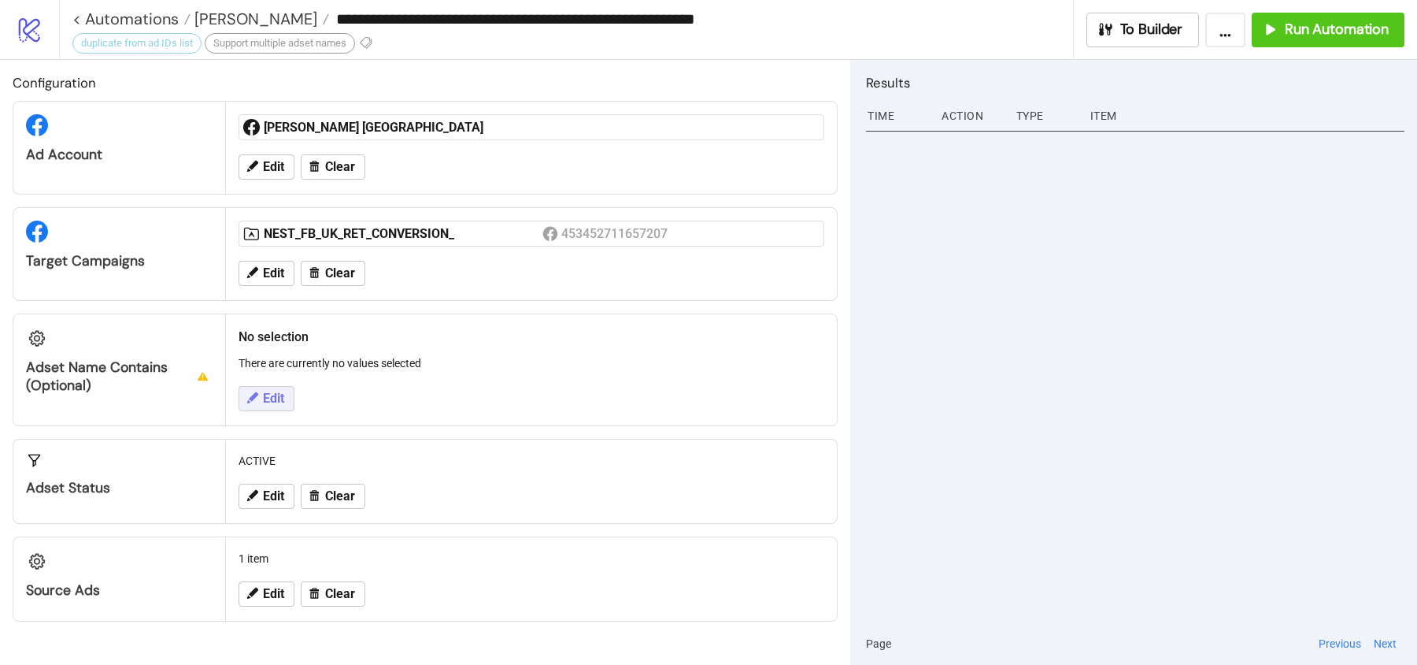
click at [276, 386] on button "Edit" at bounding box center [267, 398] width 56 height 25
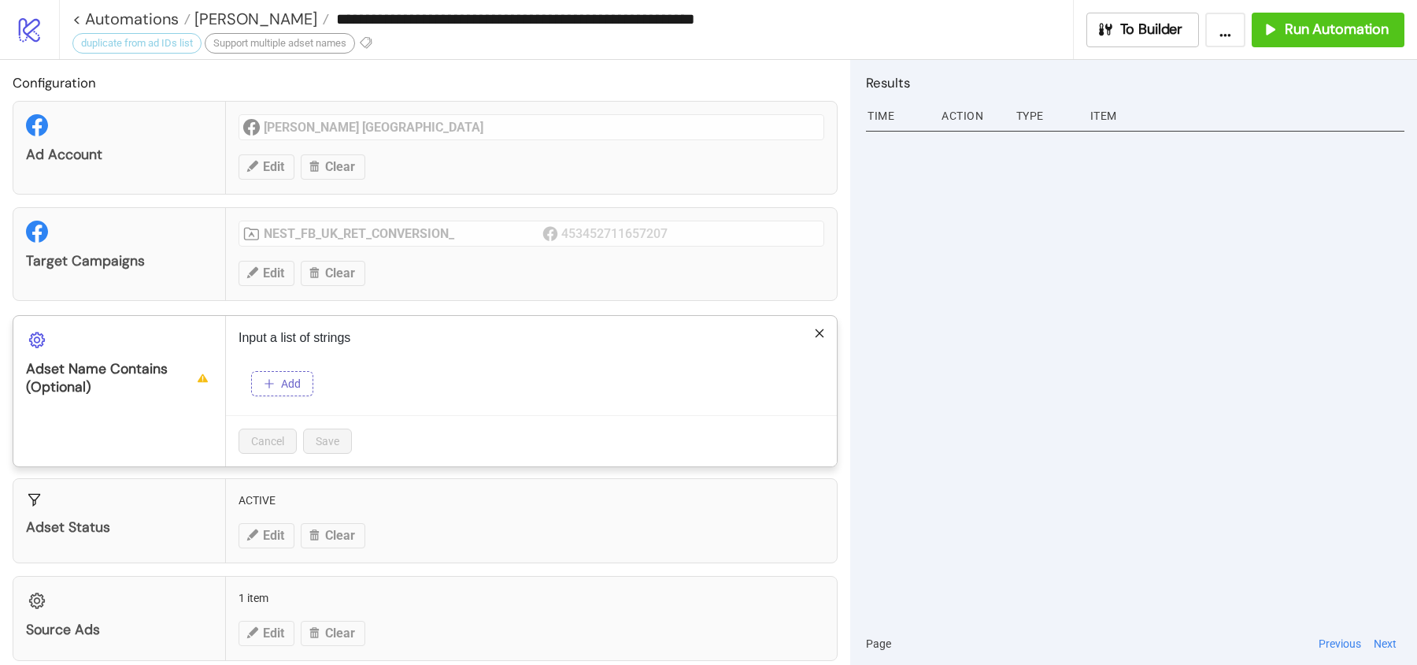
click at [291, 377] on span "Add" at bounding box center [291, 383] width 20 height 13
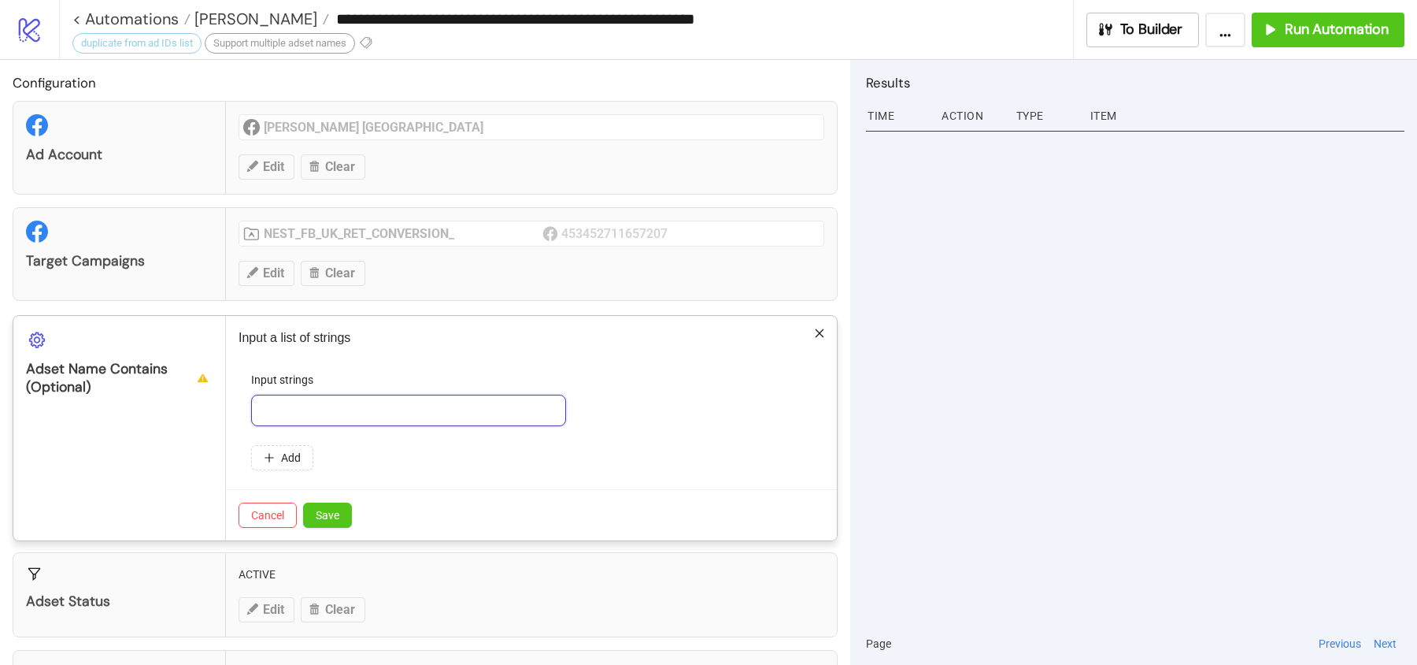
click at [305, 405] on input "text" at bounding box center [408, 409] width 315 height 31
paste input "**********"
type input "****"
click at [331, 502] on button "Save" at bounding box center [327, 514] width 49 height 25
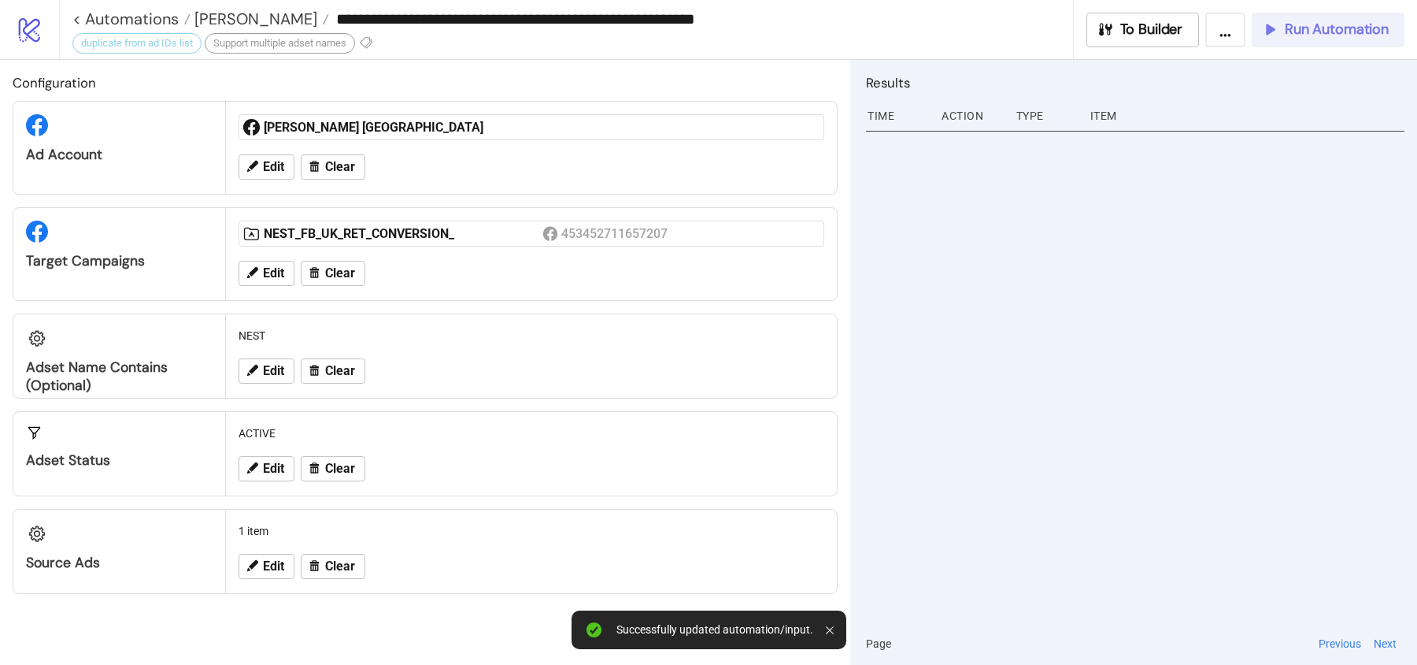
click at [1307, 22] on span "Run Automation" at bounding box center [1337, 29] width 104 height 18
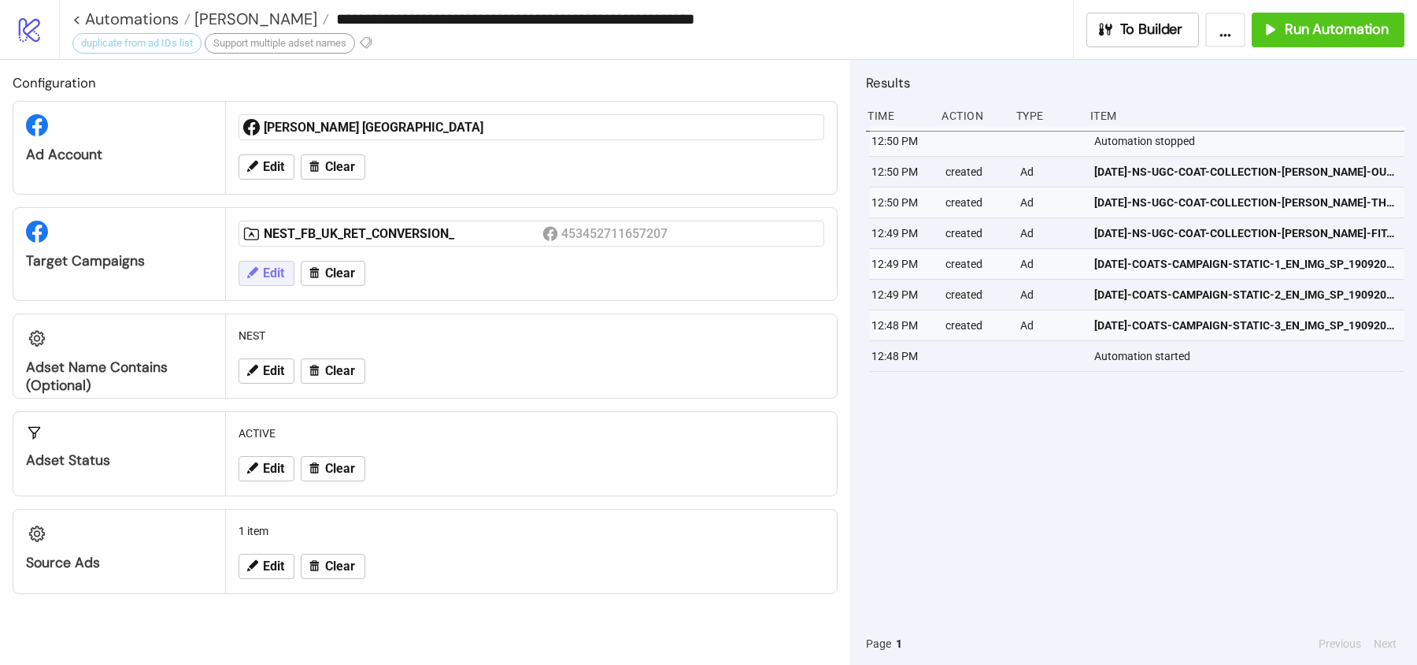
click at [268, 272] on span "Edit" at bounding box center [273, 273] width 21 height 14
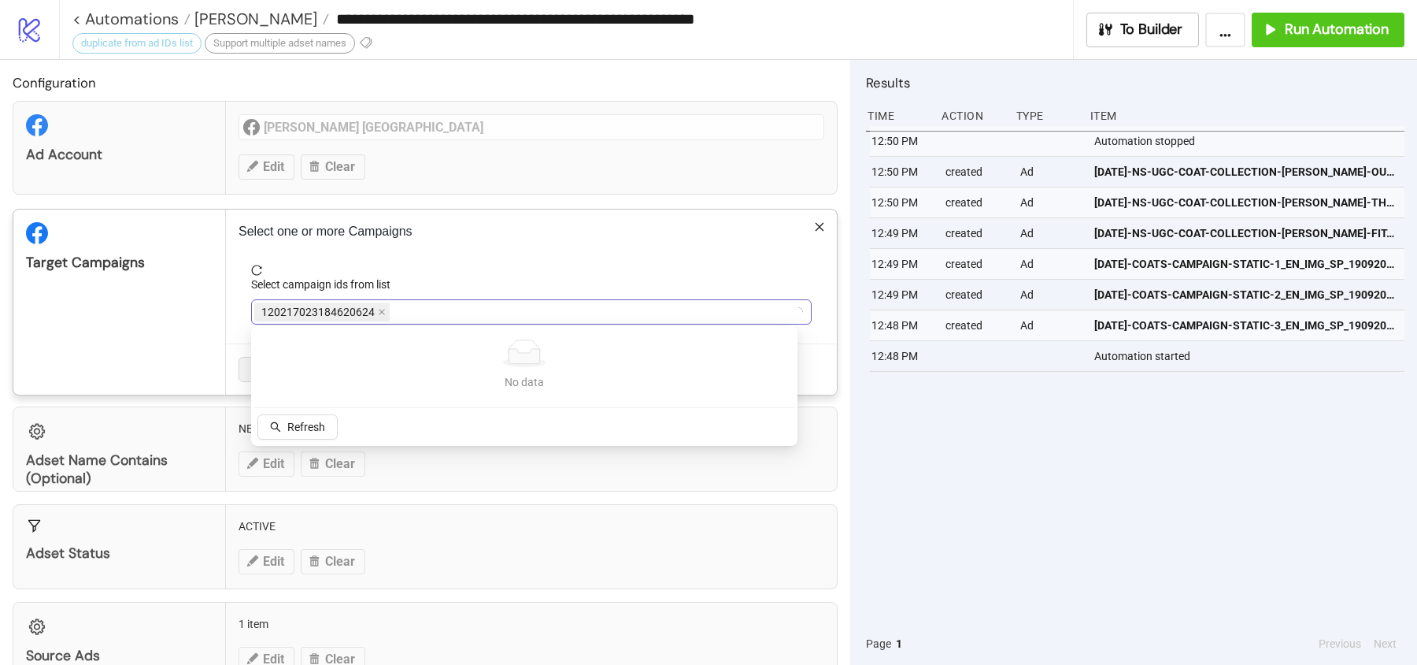
click at [373, 308] on span "120217023184620624" at bounding box center [321, 311] width 135 height 19
click at [380, 311] on icon "close" at bounding box center [382, 312] width 6 height 6
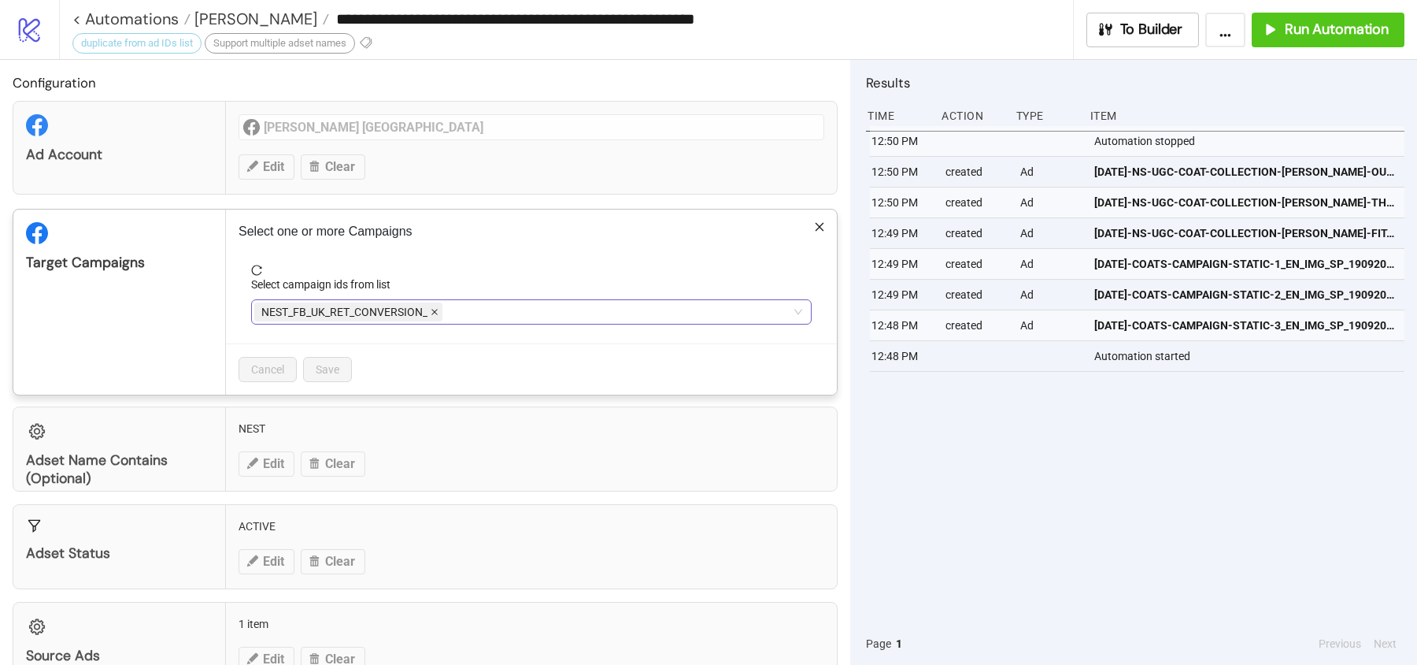
click at [431, 309] on icon "close" at bounding box center [434, 312] width 6 height 6
click at [431, 308] on div at bounding box center [523, 312] width 538 height 22
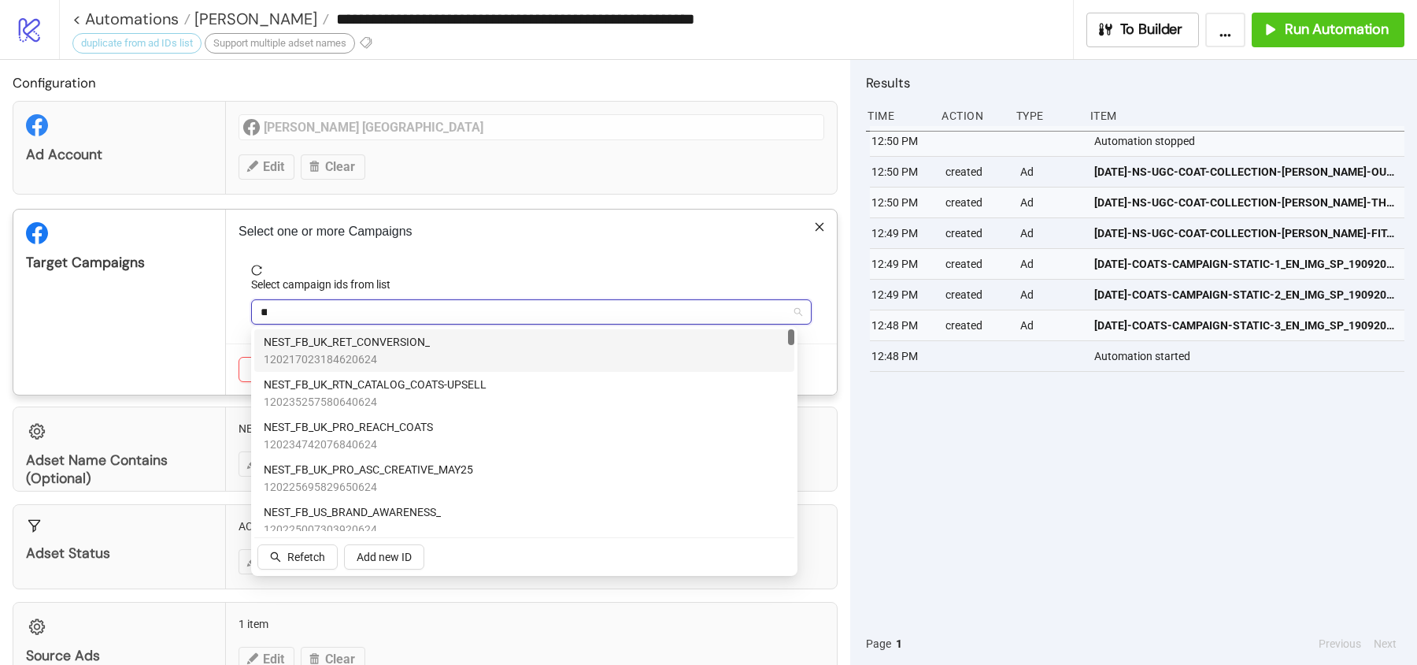
type input "***"
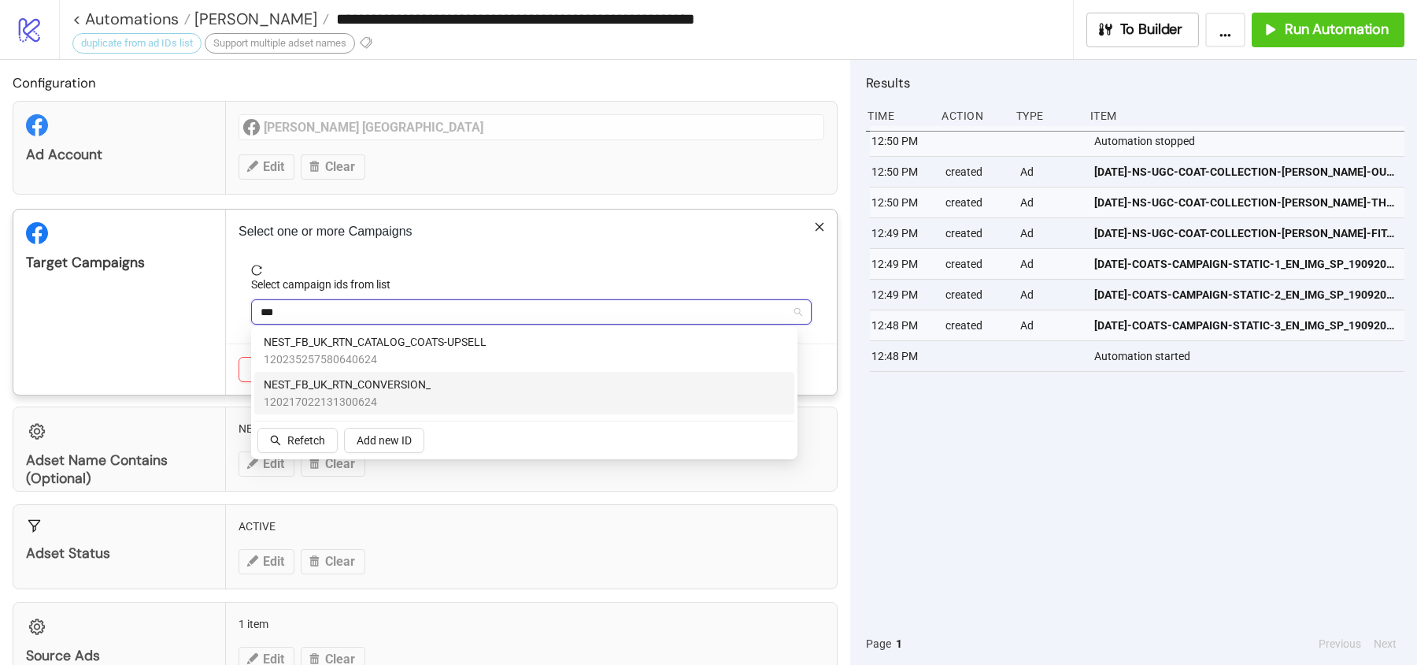
click at [415, 376] on span "NEST_FB_UK_RTN_CONVERSION_" at bounding box center [347, 384] width 167 height 17
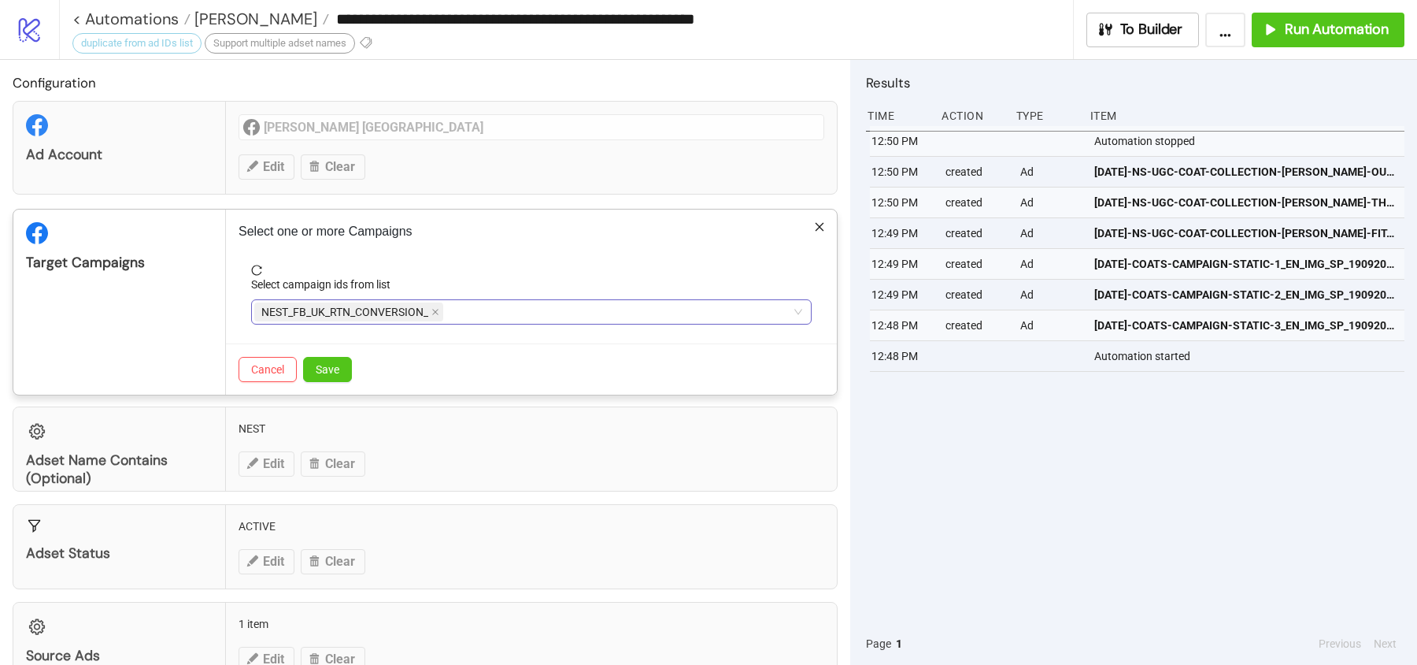
click at [224, 326] on div "Target Campaigns" at bounding box center [119, 301] width 213 height 185
click at [476, 310] on div "NEST_FB_UK_RTN_CONVERSION_ ***" at bounding box center [523, 312] width 538 height 22
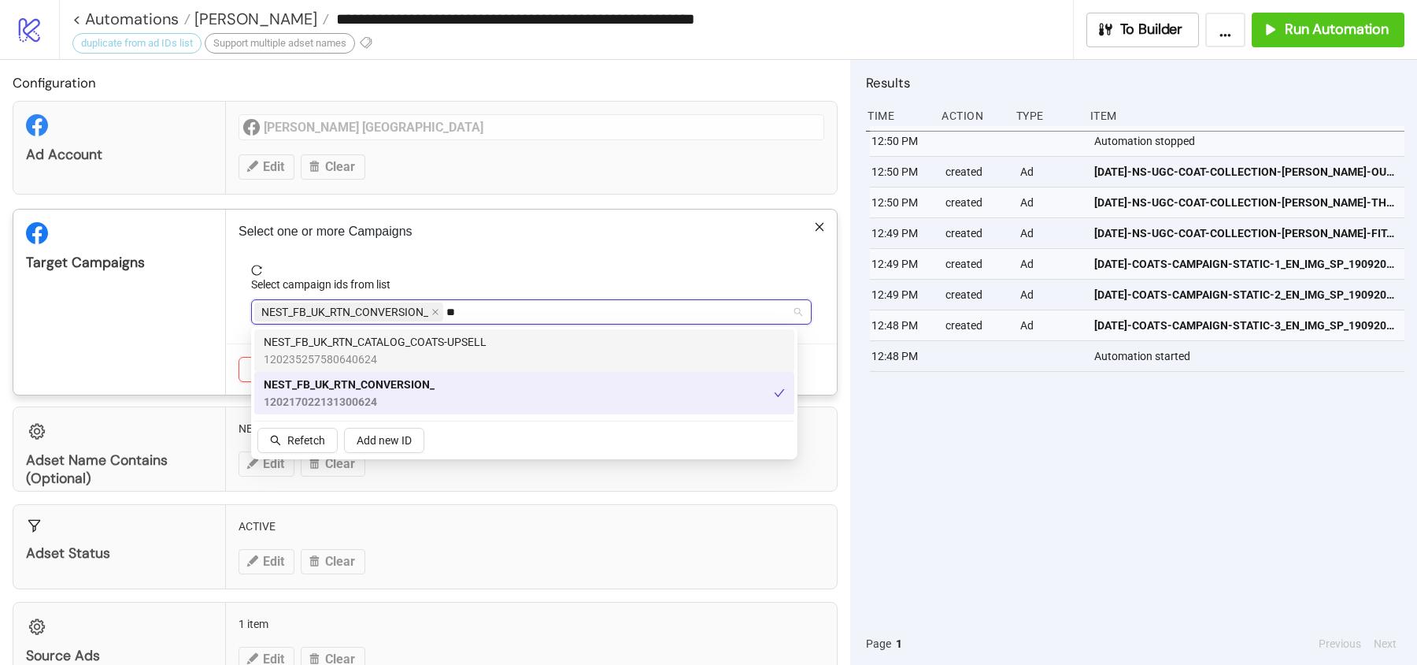
type input "*"
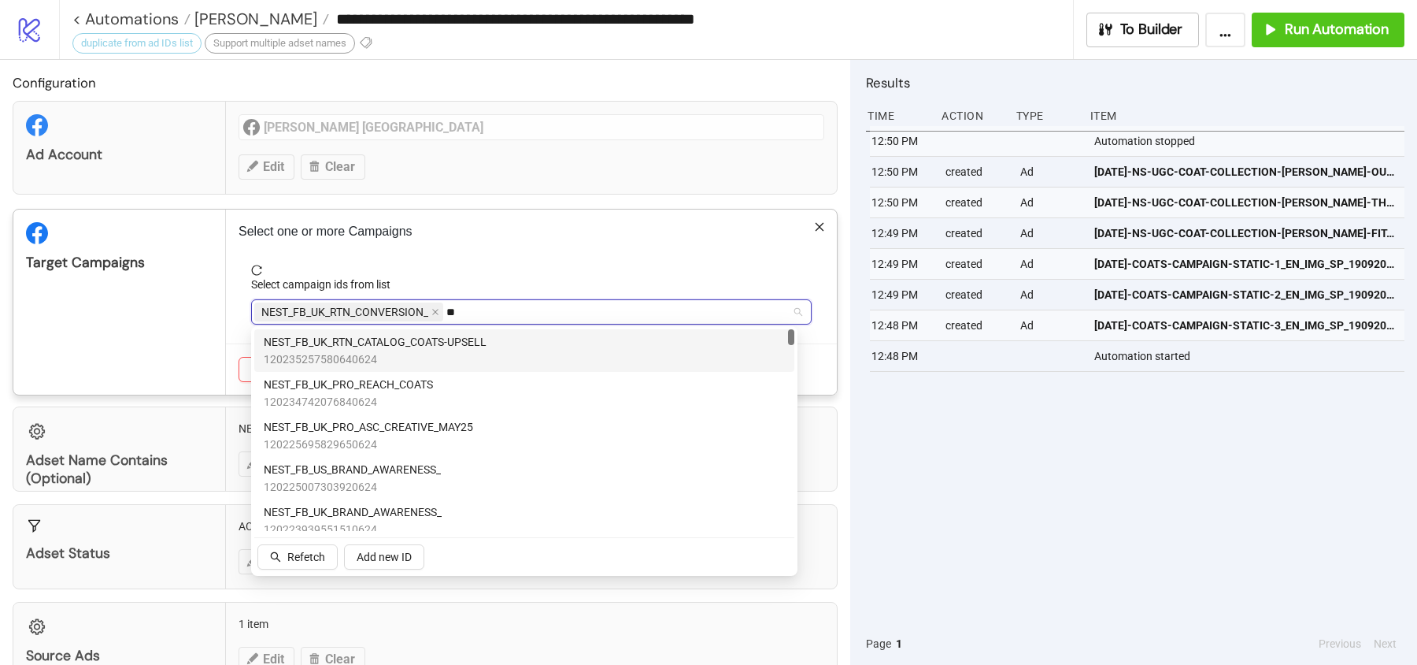
type input "***"
click at [468, 338] on span "NEST_FB_UK_PRO_ASC_CREATIVE_MAY25" at bounding box center [368, 341] width 209 height 17
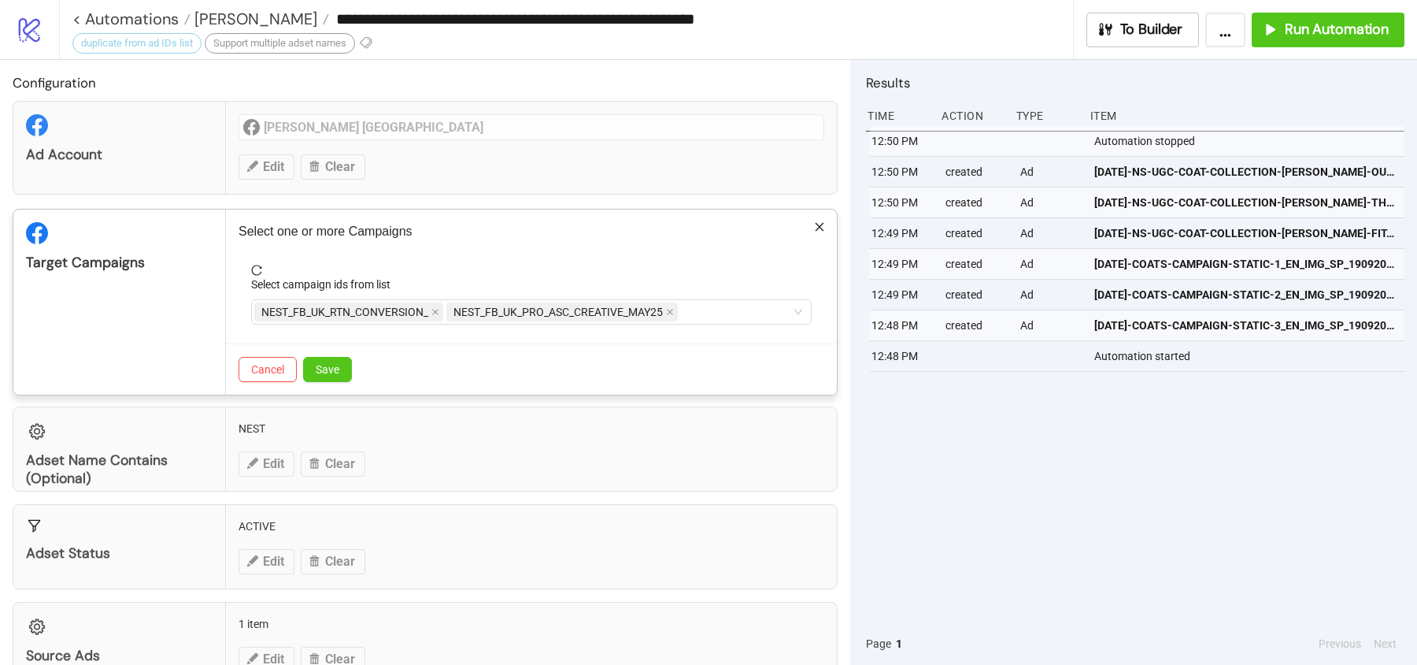
click at [170, 311] on div "Target Campaigns" at bounding box center [119, 301] width 213 height 185
click at [333, 363] on span "Save" at bounding box center [328, 369] width 24 height 13
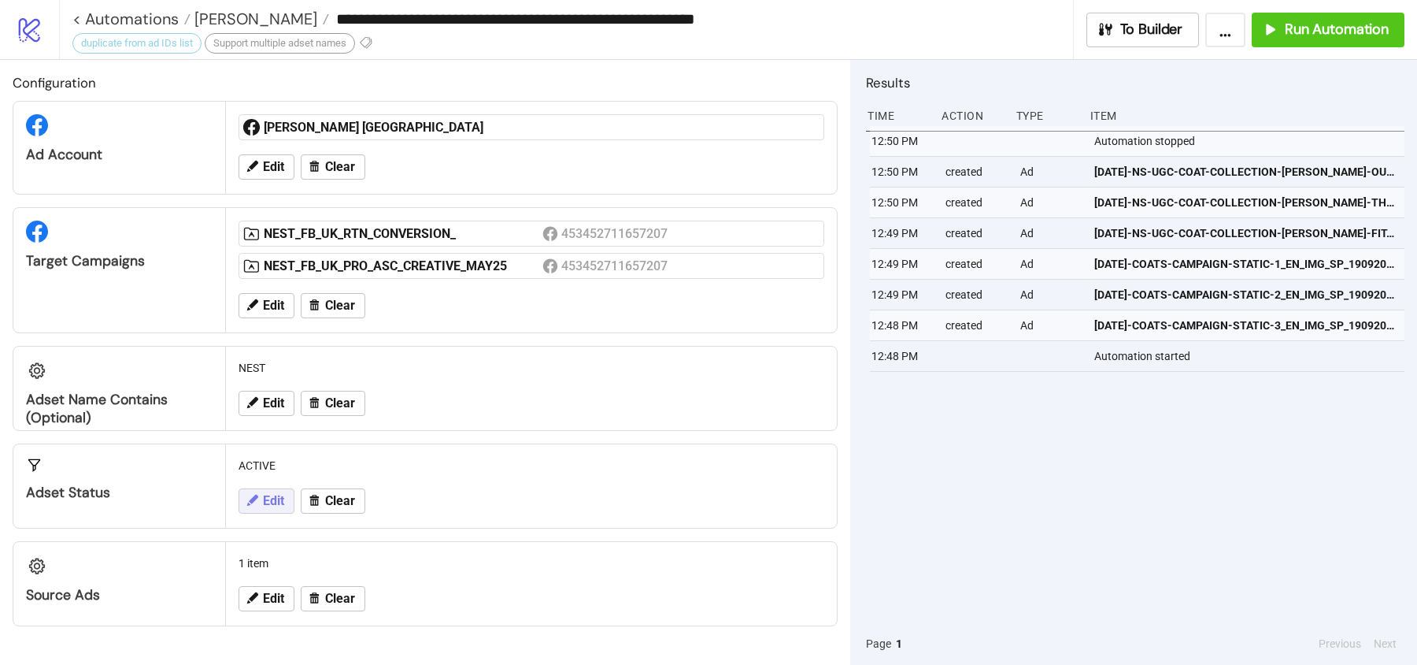
click at [256, 488] on button "Edit" at bounding box center [267, 500] width 56 height 25
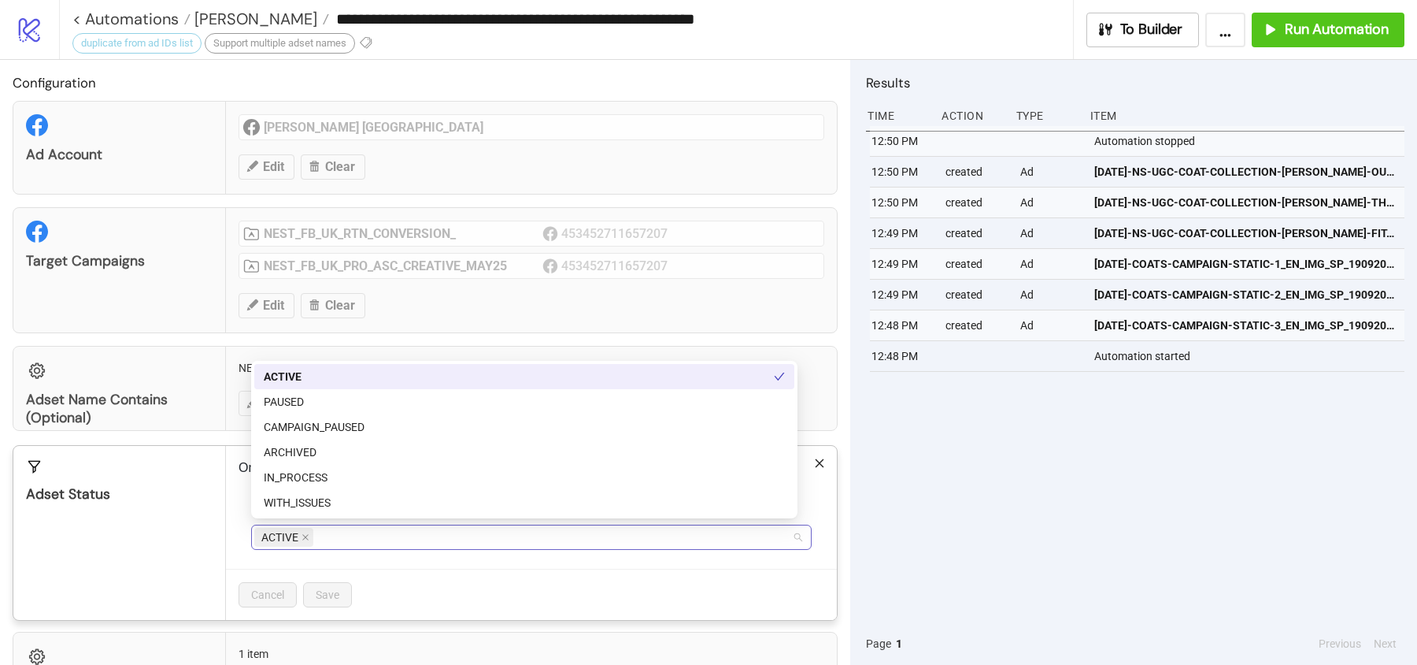
click at [312, 537] on span "ACTIVE" at bounding box center [283, 537] width 59 height 19
click at [307, 535] on icon "close" at bounding box center [305, 538] width 6 height 6
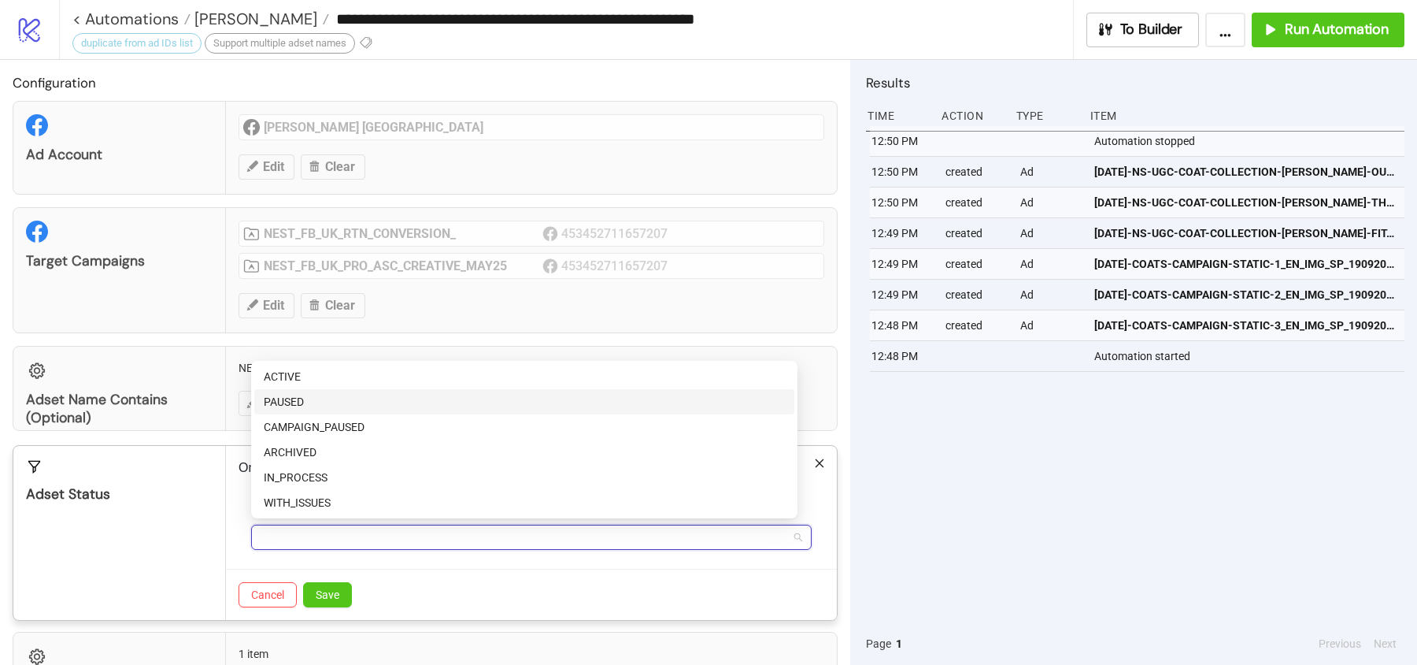
click at [306, 400] on div "PAUSED" at bounding box center [524, 401] width 521 height 17
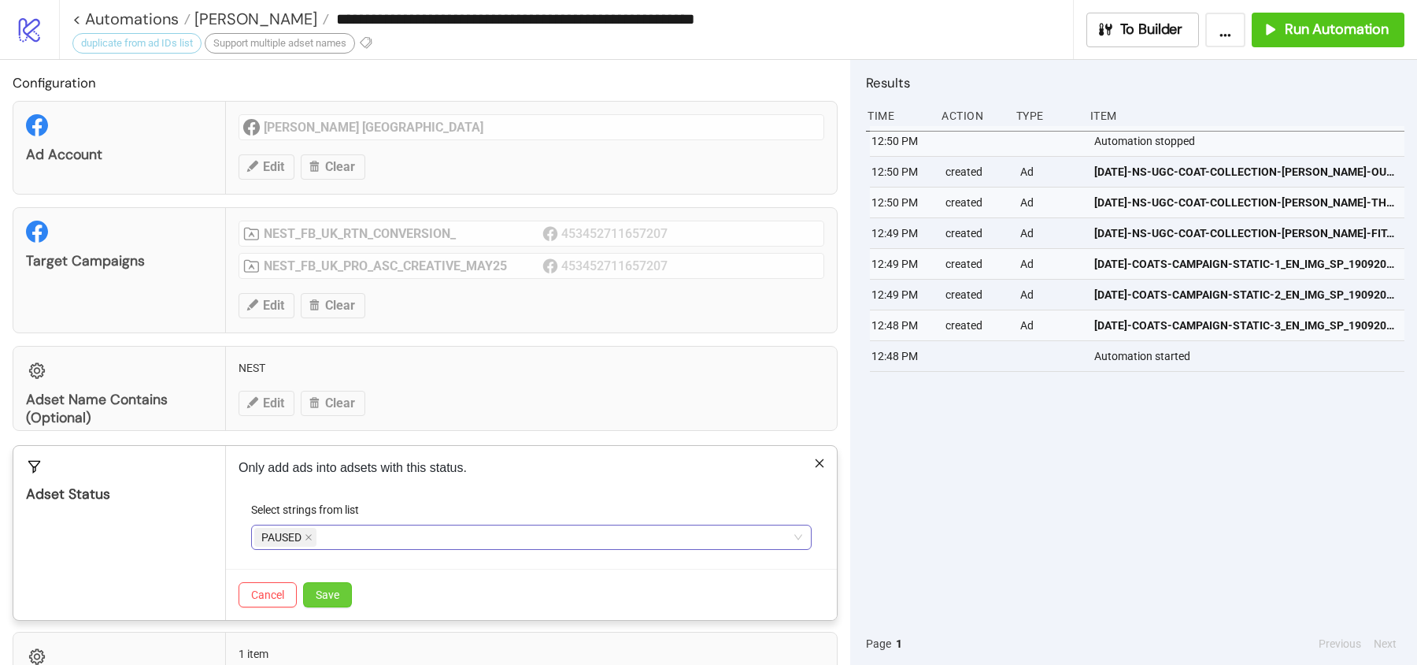
click at [321, 597] on button "Save" at bounding box center [327, 594] width 49 height 25
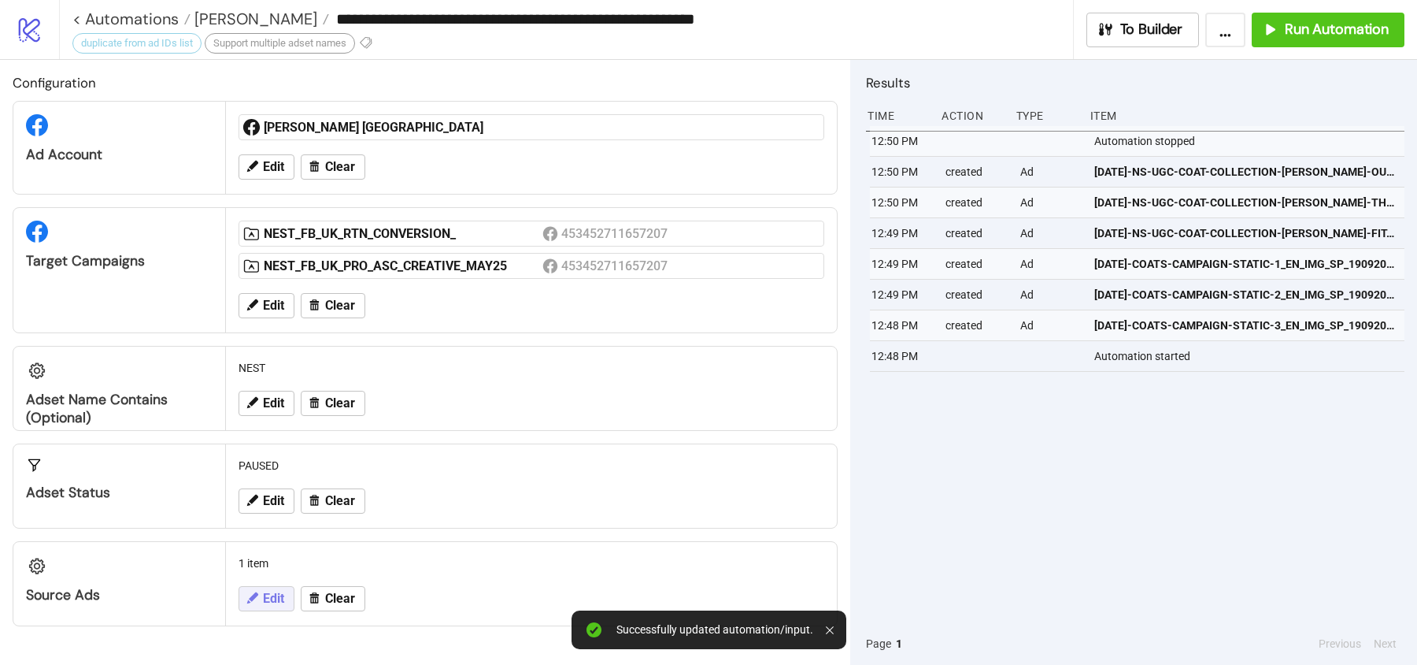
click at [275, 594] on span "Edit" at bounding box center [273, 598] width 21 height 14
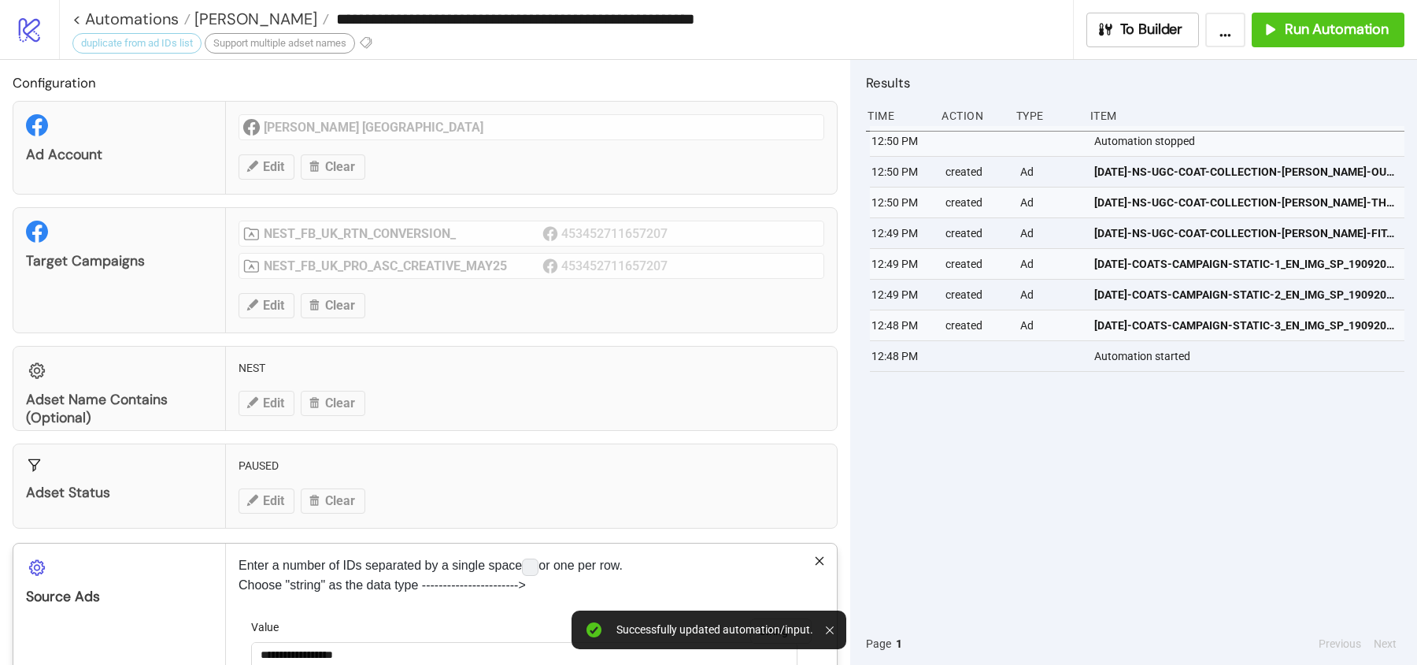
scroll to position [107, 0]
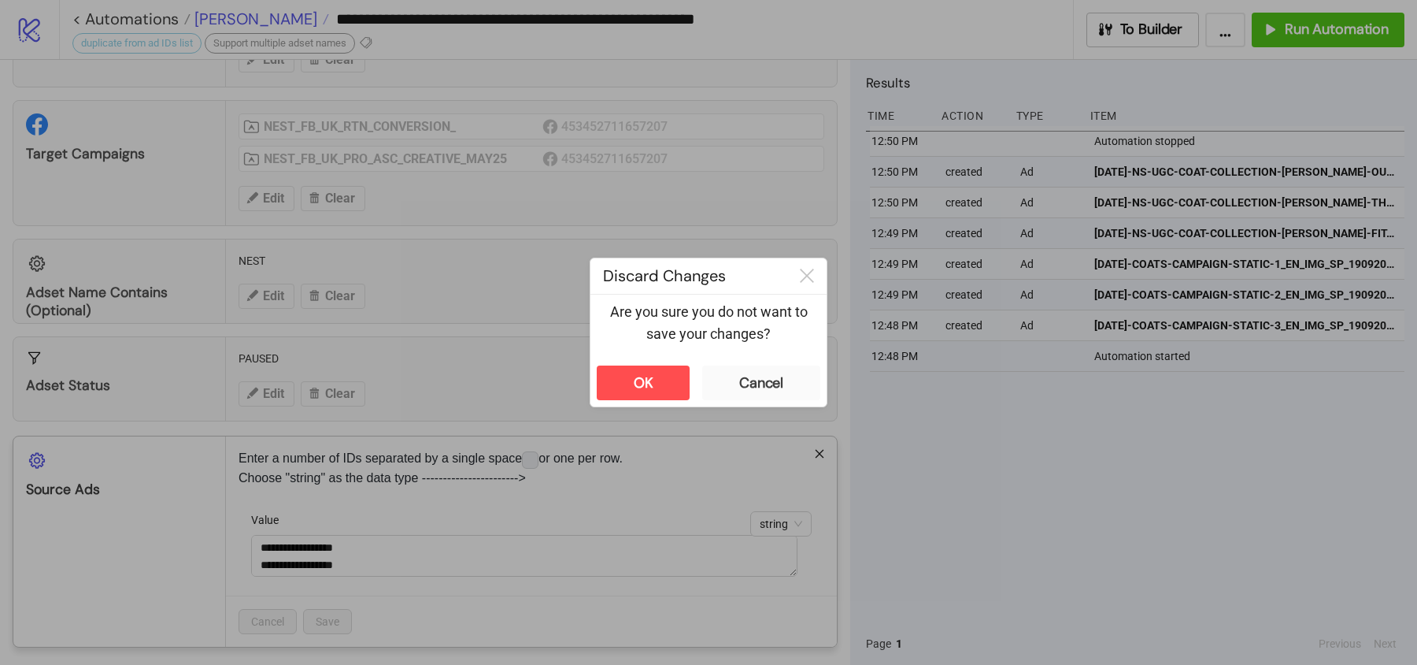
click at [209, 19] on div "**********" at bounding box center [708, 332] width 1417 height 665
click at [669, 402] on div "OK Cancel" at bounding box center [709, 382] width 236 height 47
click at [650, 375] on div "OK" at bounding box center [644, 383] width 20 height 18
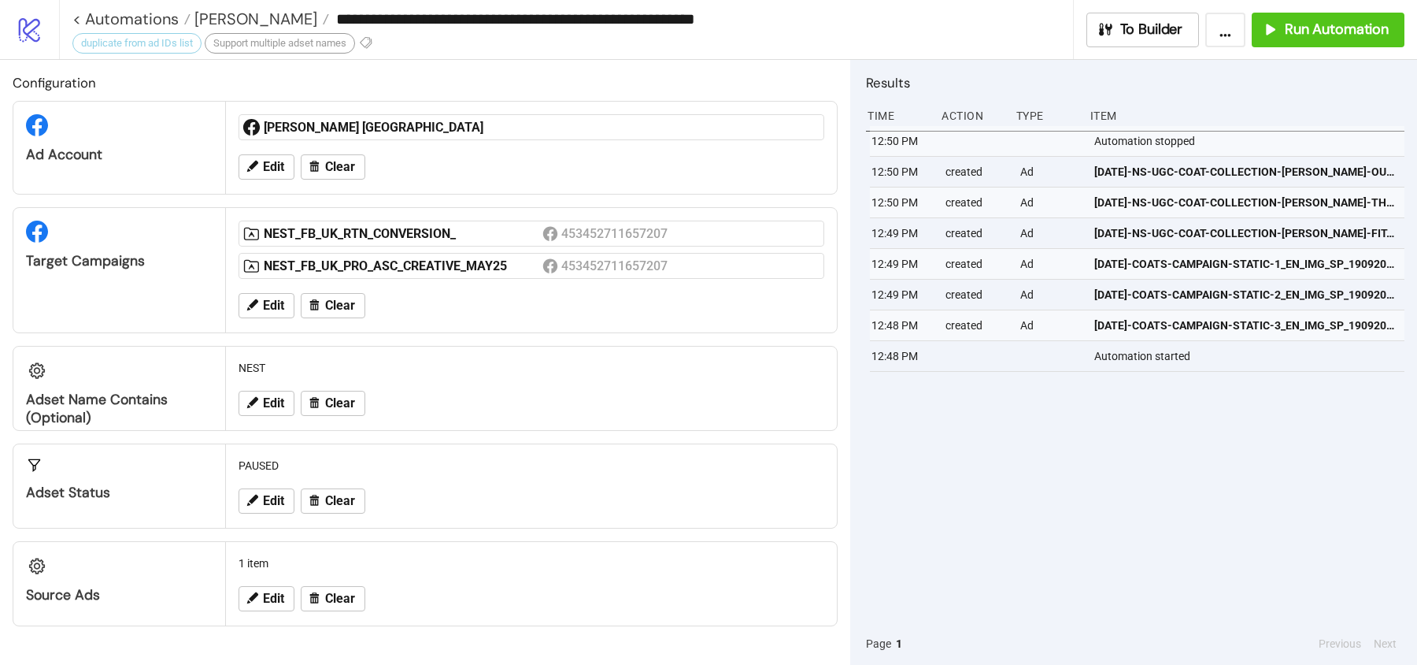
scroll to position [0, 0]
click at [150, 18] on link "< Automations" at bounding box center [131, 19] width 118 height 16
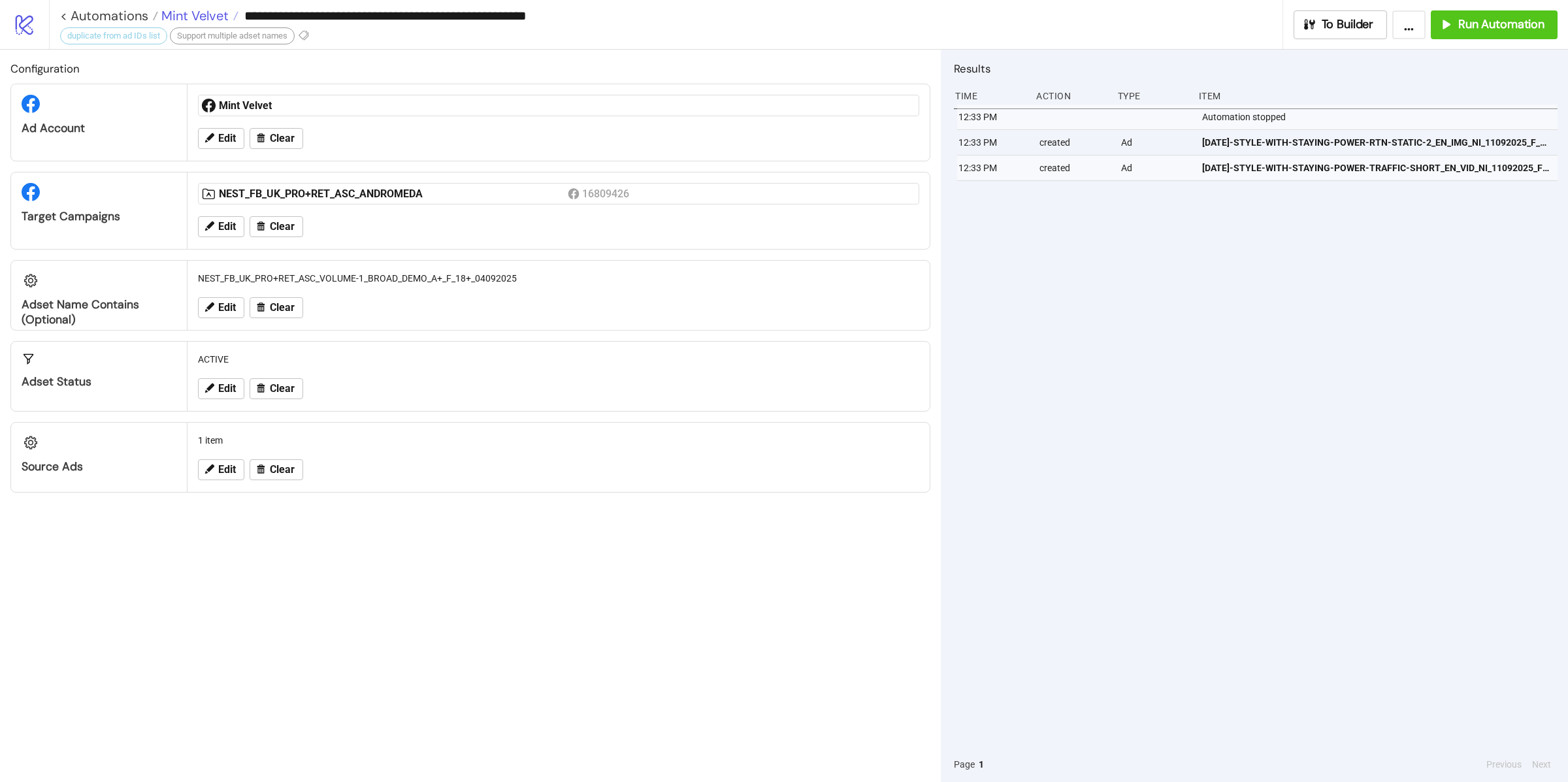
click at [192, 12] on span "Mint Velvet" at bounding box center [193, 16] width 71 height 17
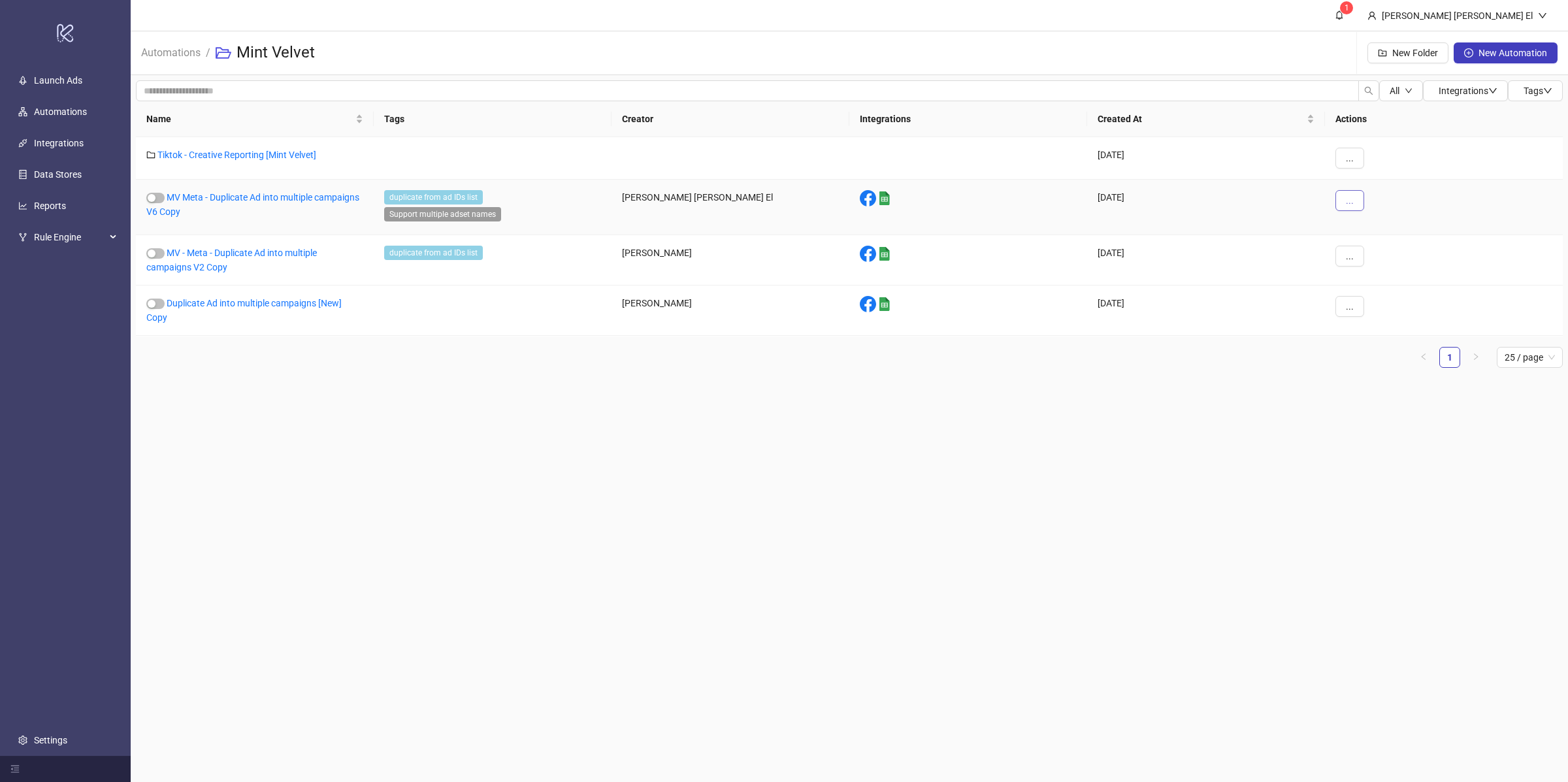
click at [1353, 196] on button "..." at bounding box center [1349, 200] width 29 height 21
click at [1381, 310] on span "Duplicate" at bounding box center [1379, 310] width 38 height 14
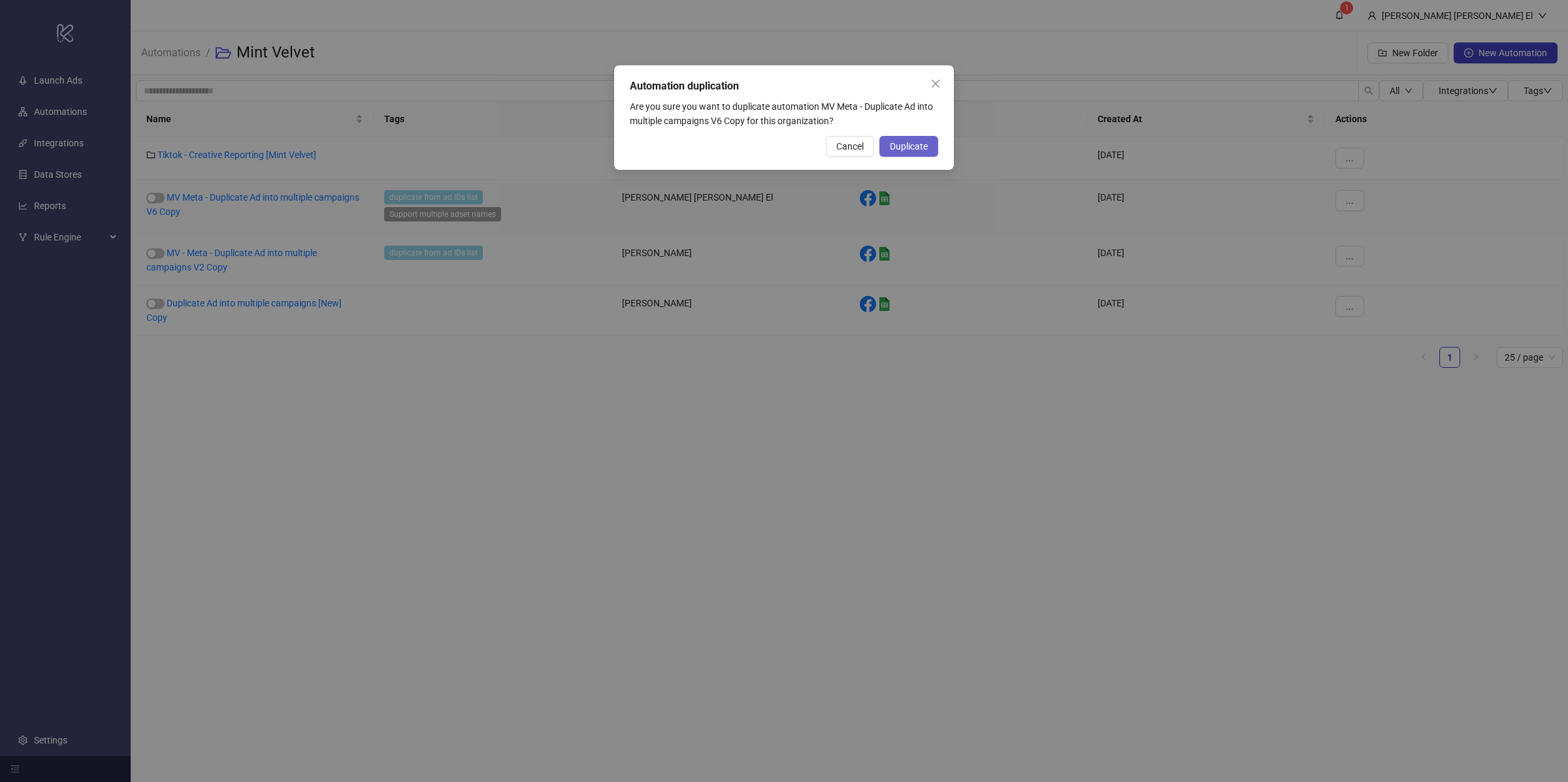
click at [918, 145] on span "Duplicate" at bounding box center [908, 146] width 38 height 11
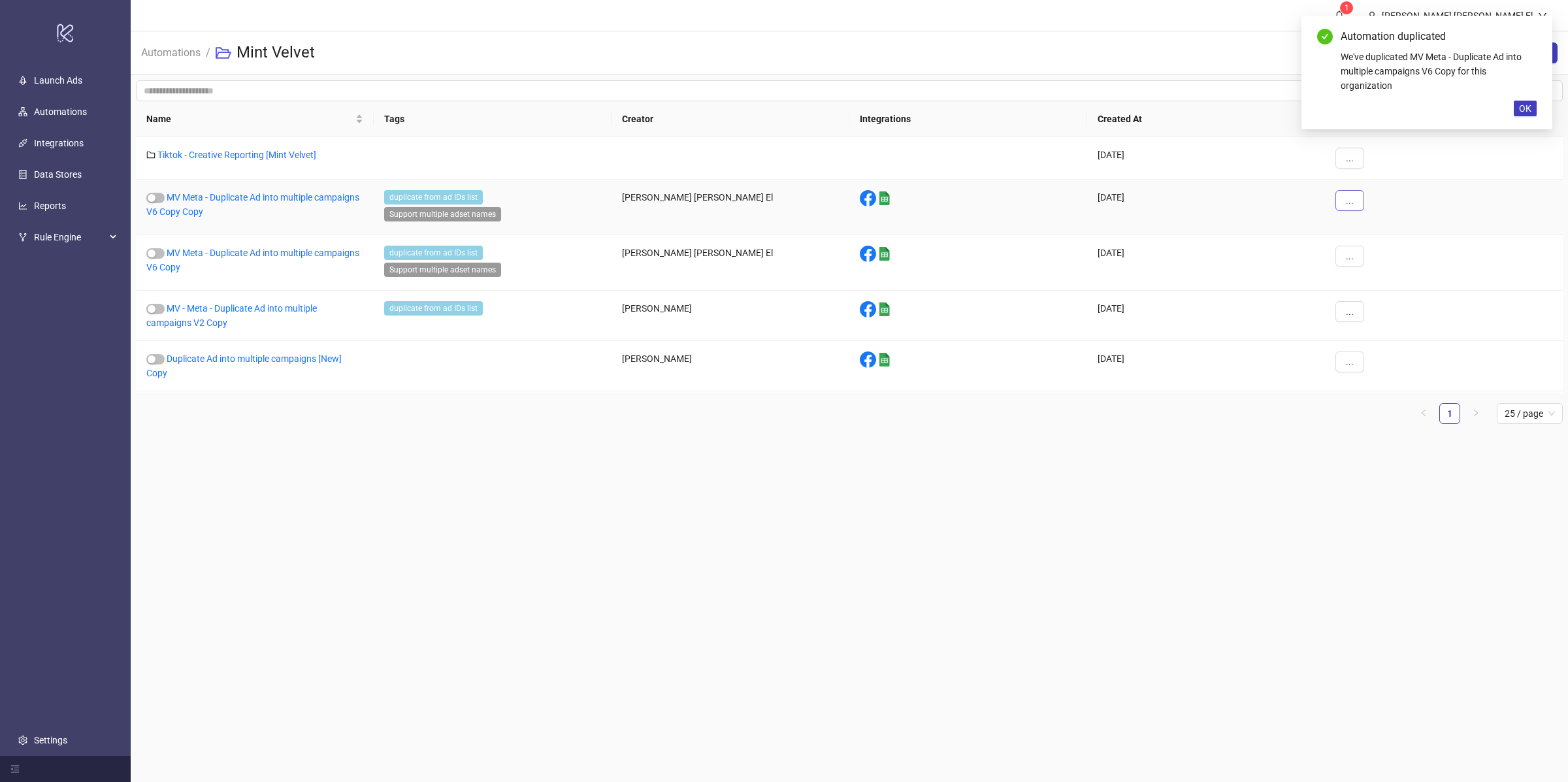
click at [1349, 195] on span "..." at bounding box center [1349, 200] width 7 height 11
click at [1376, 287] on span "Move" at bounding box center [1379, 290] width 38 height 14
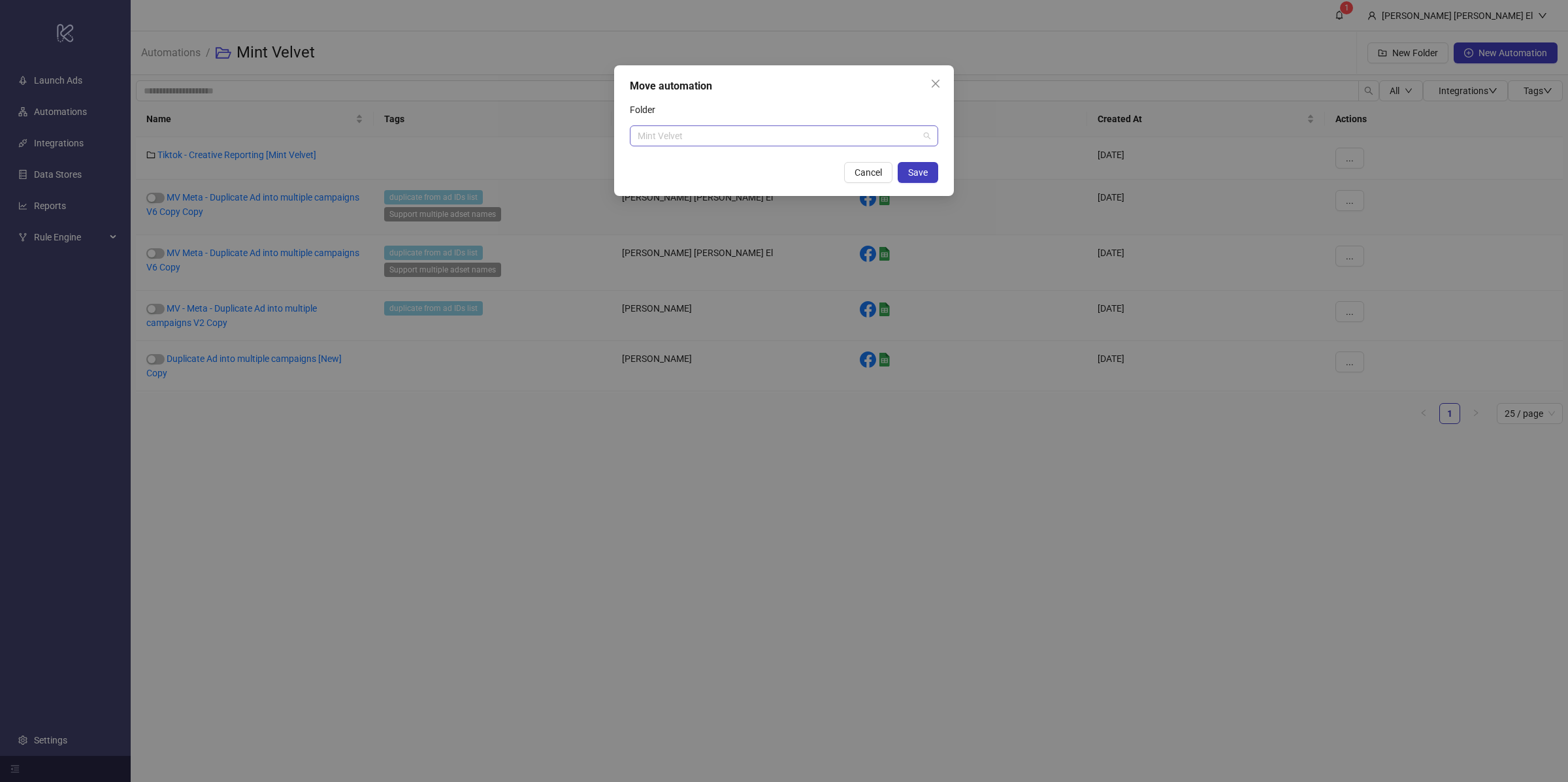
click at [723, 139] on span "Mint Velvet" at bounding box center [783, 136] width 293 height 20
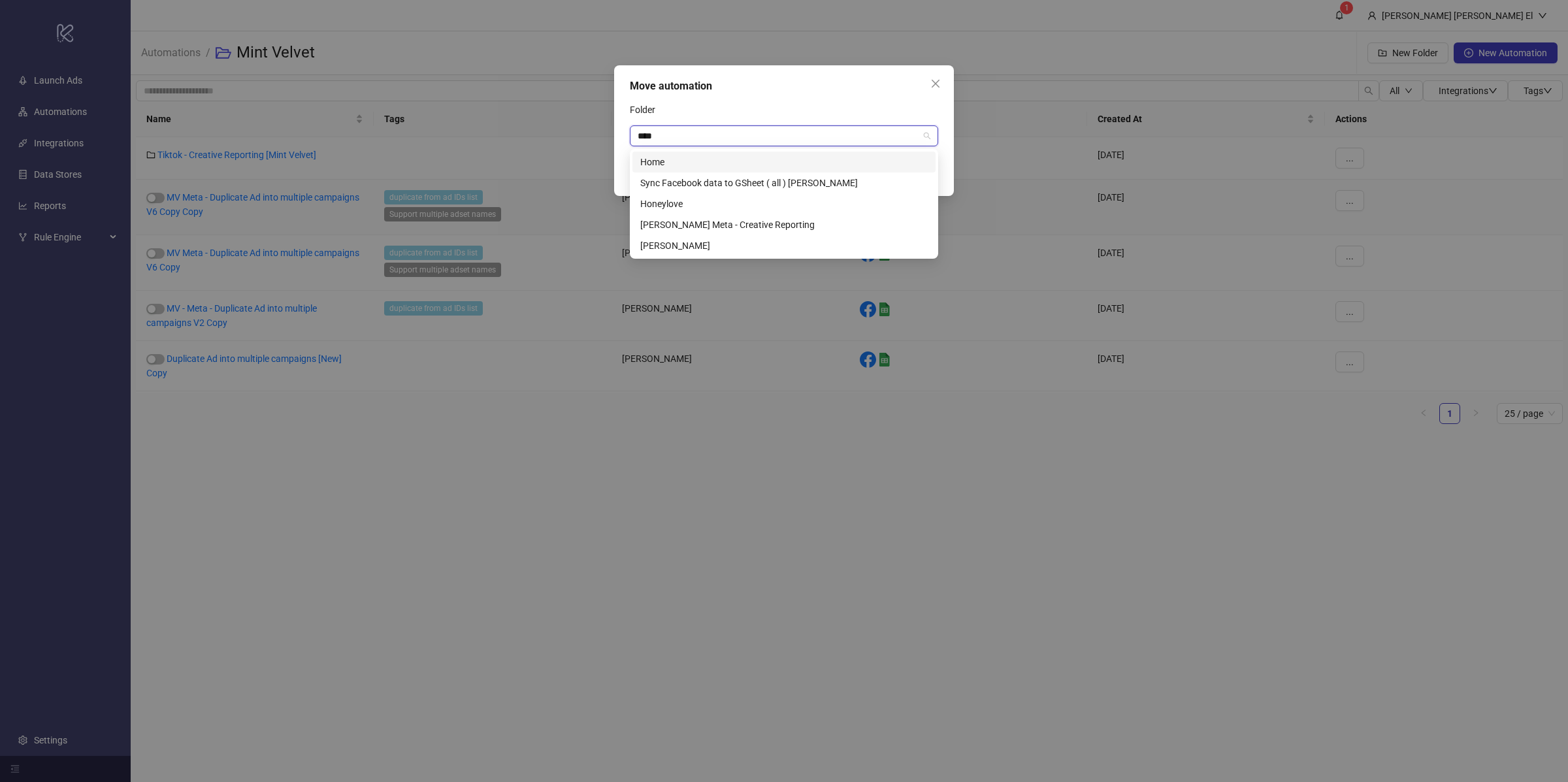
type input "*****"
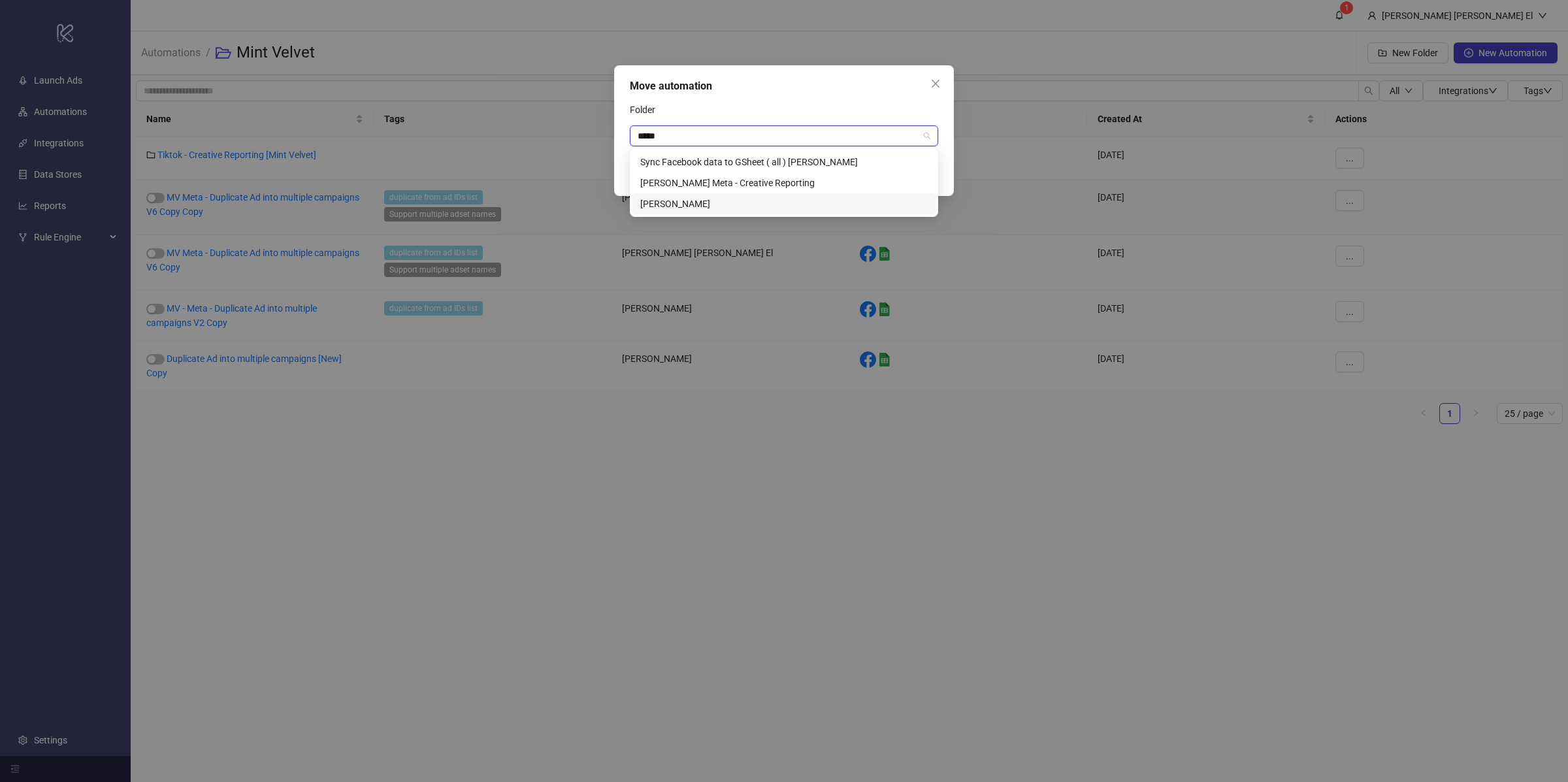
click at [682, 208] on div "[PERSON_NAME]" at bounding box center [784, 203] width 287 height 14
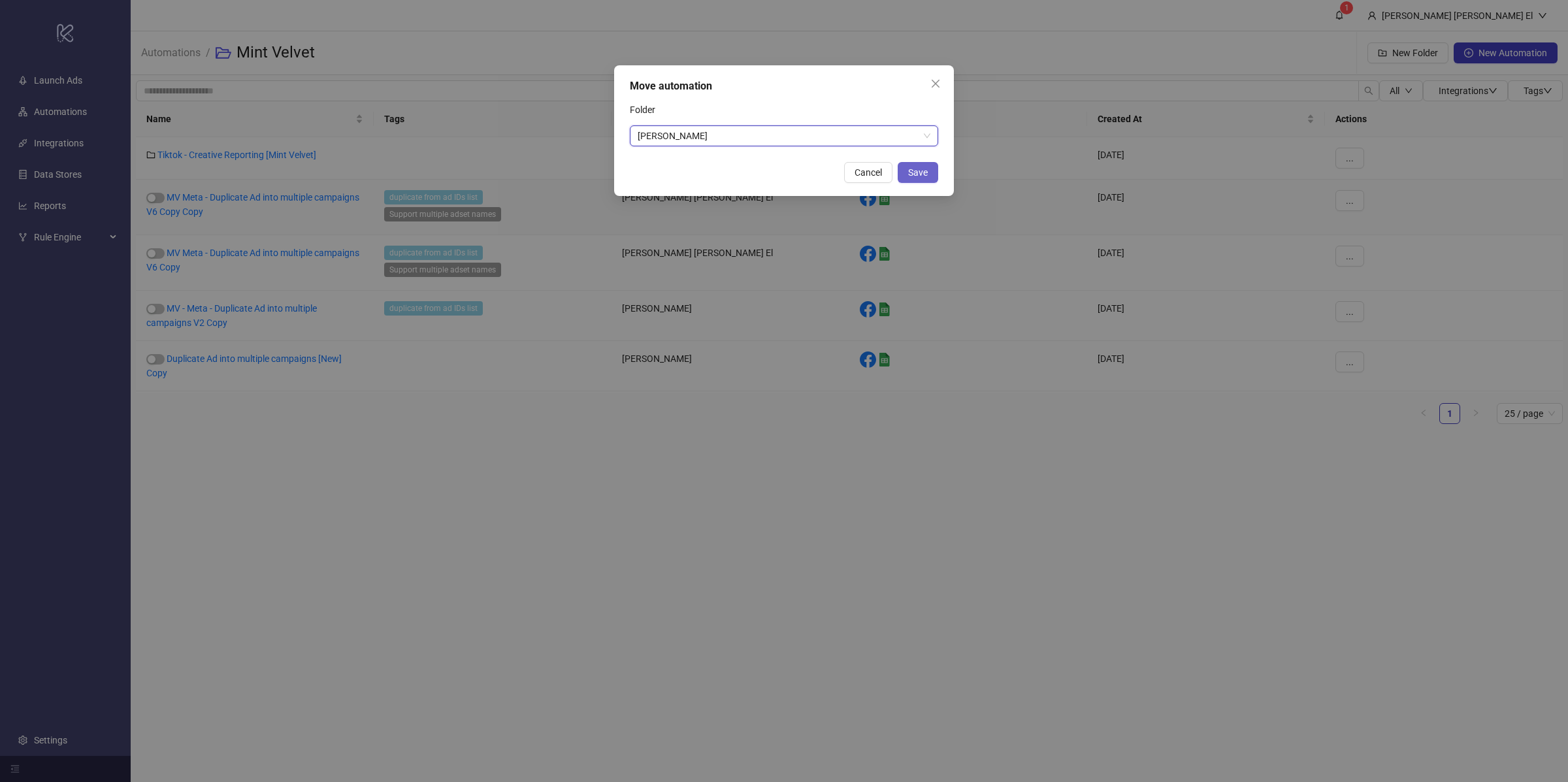
click at [917, 174] on span "Save" at bounding box center [918, 173] width 20 height 11
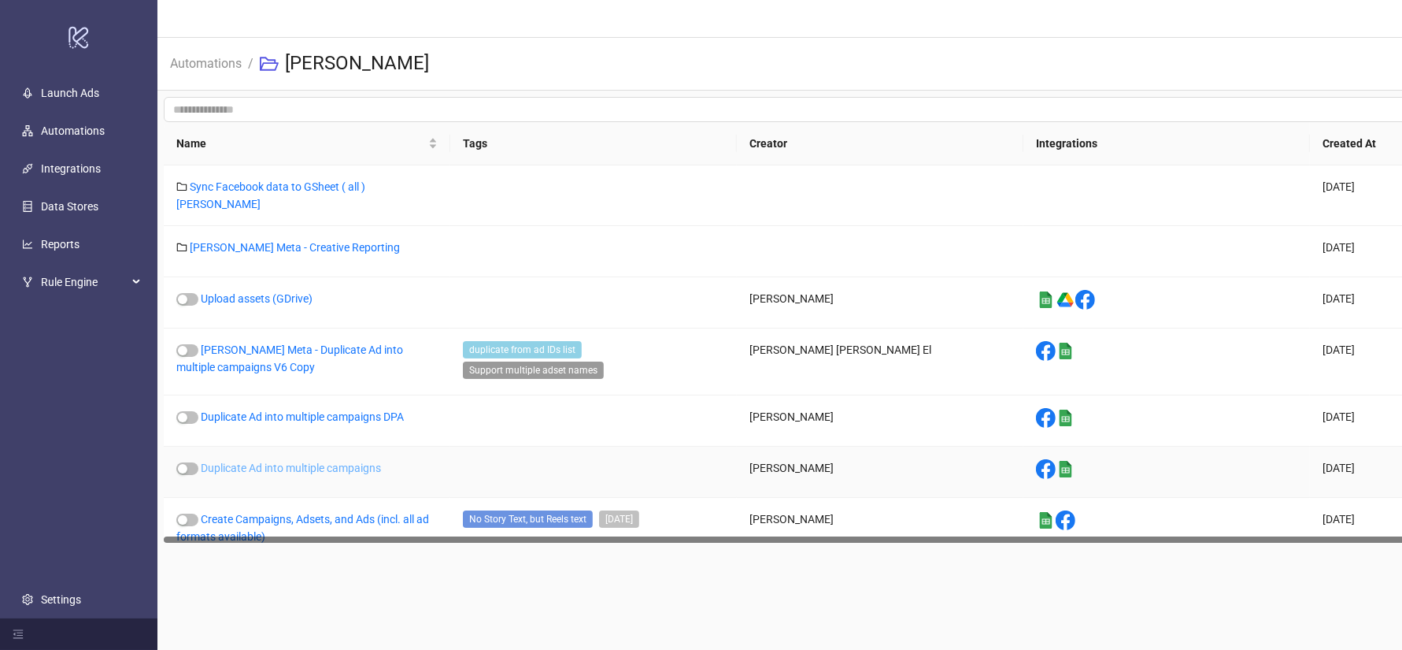
click at [339, 461] on link "Duplicate Ad into multiple campaigns" at bounding box center [291, 467] width 180 height 13
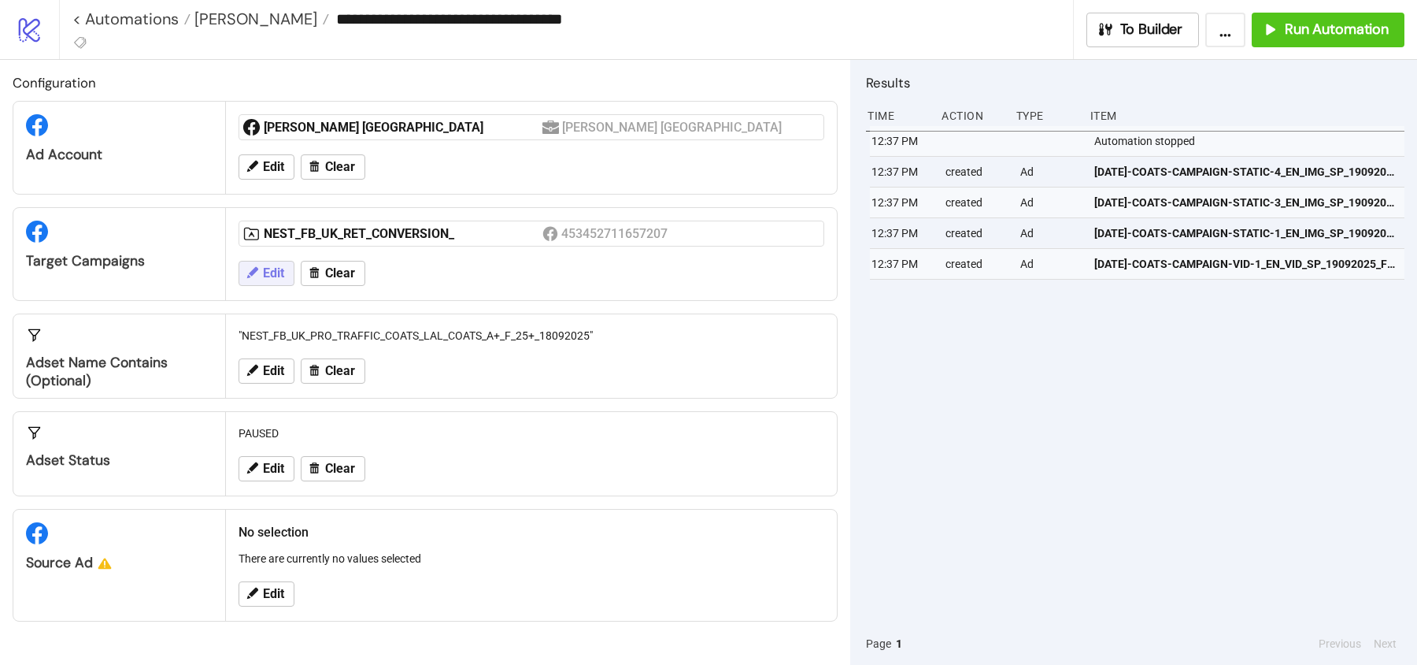
click at [275, 268] on span "Edit" at bounding box center [273, 273] width 21 height 14
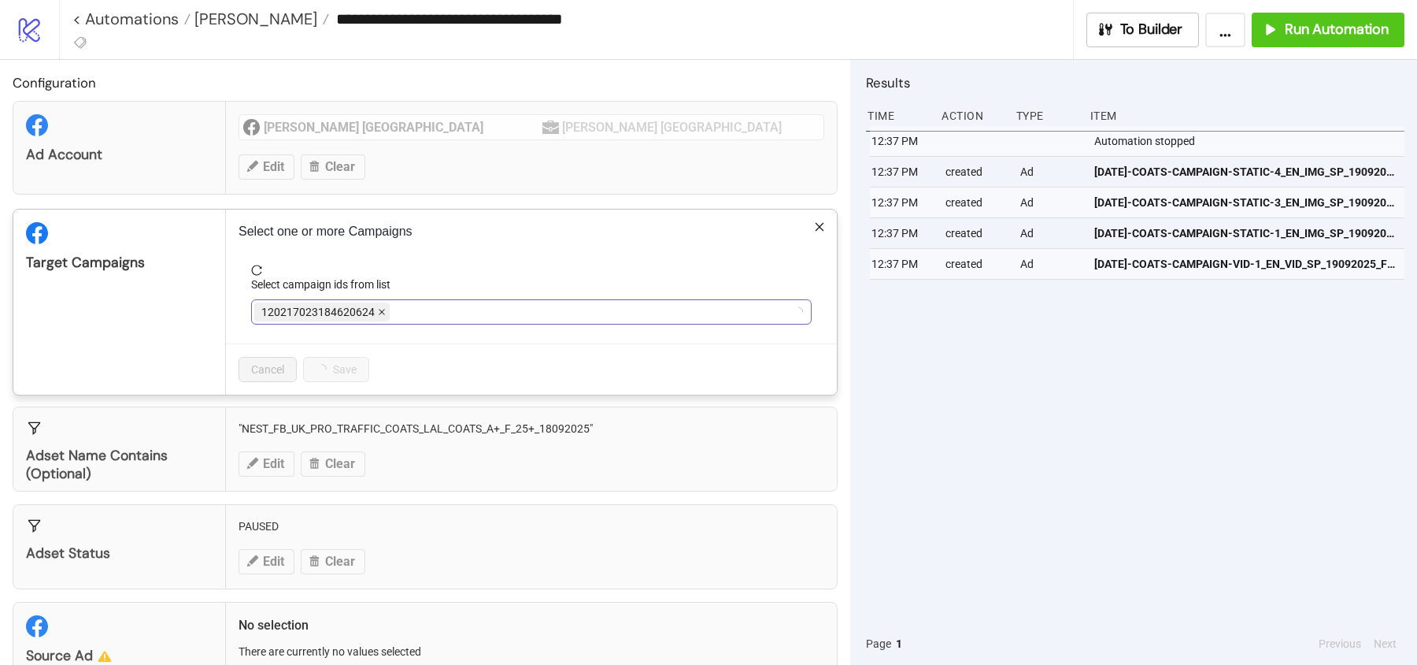
click at [382, 315] on span at bounding box center [382, 311] width 8 height 17
click at [382, 315] on div at bounding box center [523, 312] width 538 height 22
click at [433, 308] on icon "close" at bounding box center [435, 312] width 8 height 8
click at [428, 308] on div at bounding box center [523, 312] width 538 height 22
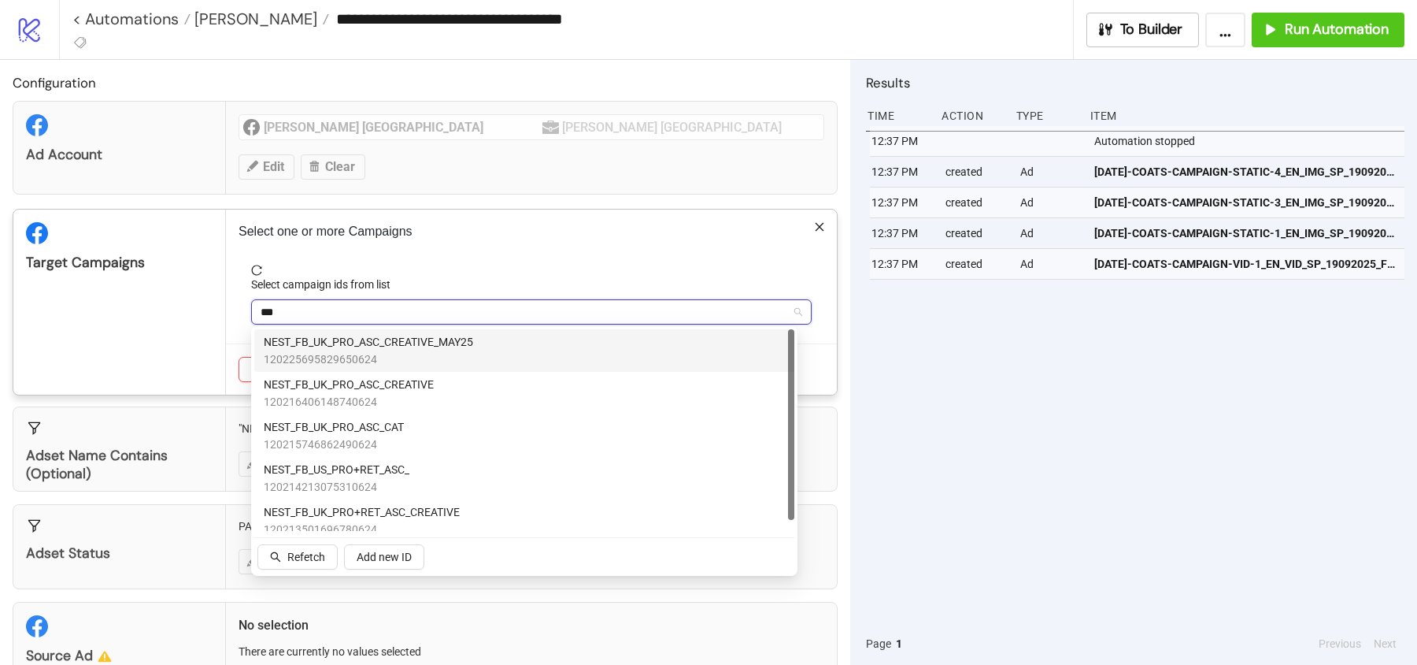
click at [418, 346] on span "NEST_FB_UK_PRO_ASC_CREATIVE_MAY25" at bounding box center [368, 341] width 209 height 17
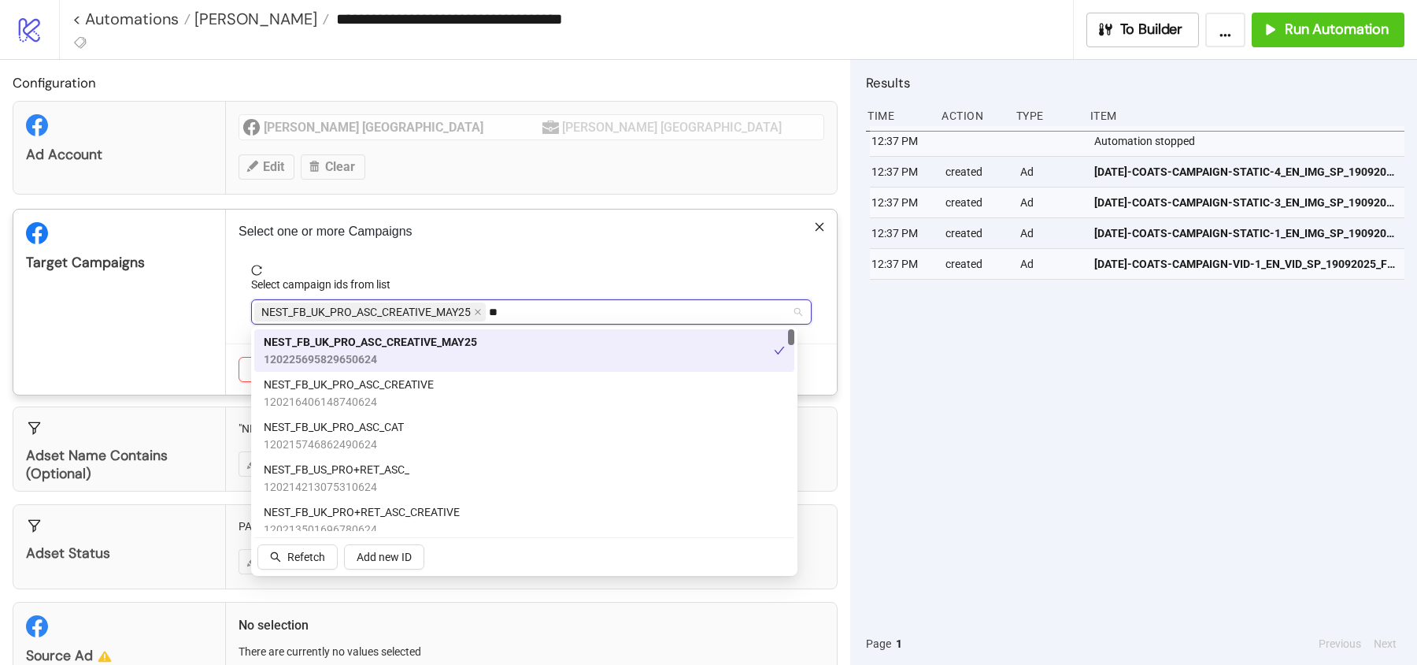
type input "*"
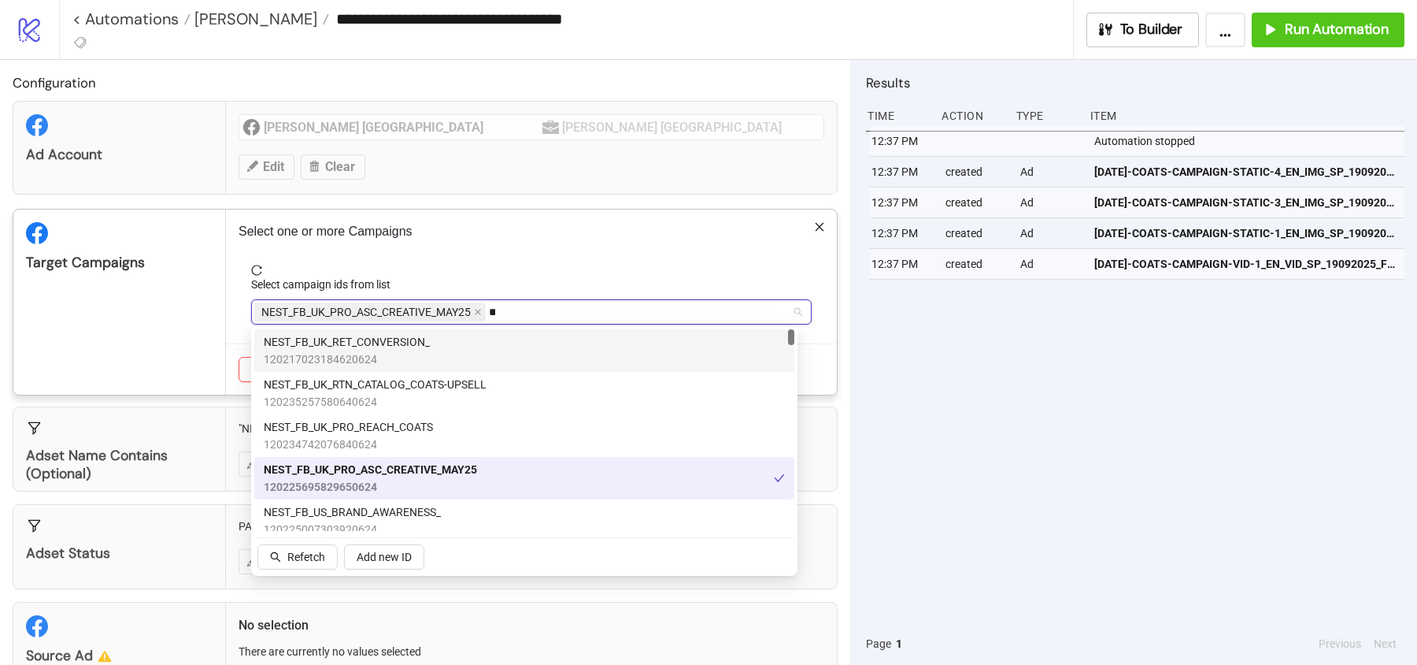
type input "***"
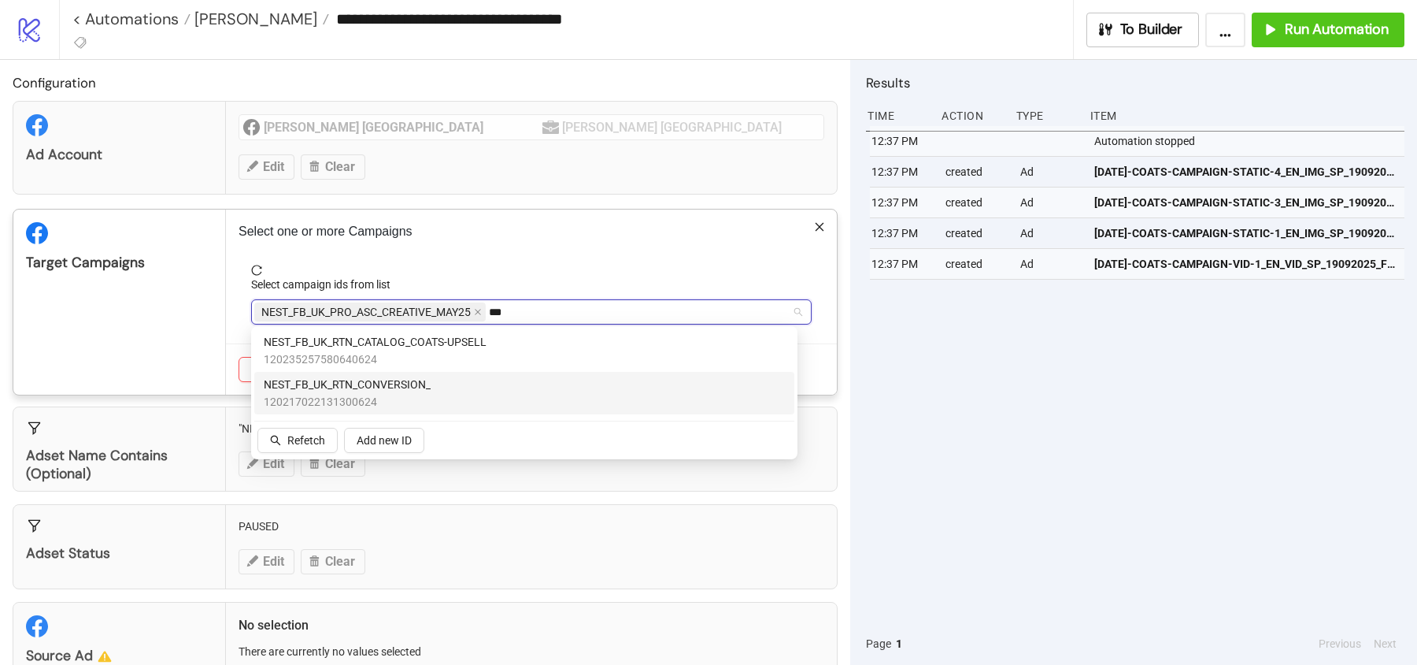
click at [416, 394] on span "120217022131300624" at bounding box center [347, 401] width 167 height 17
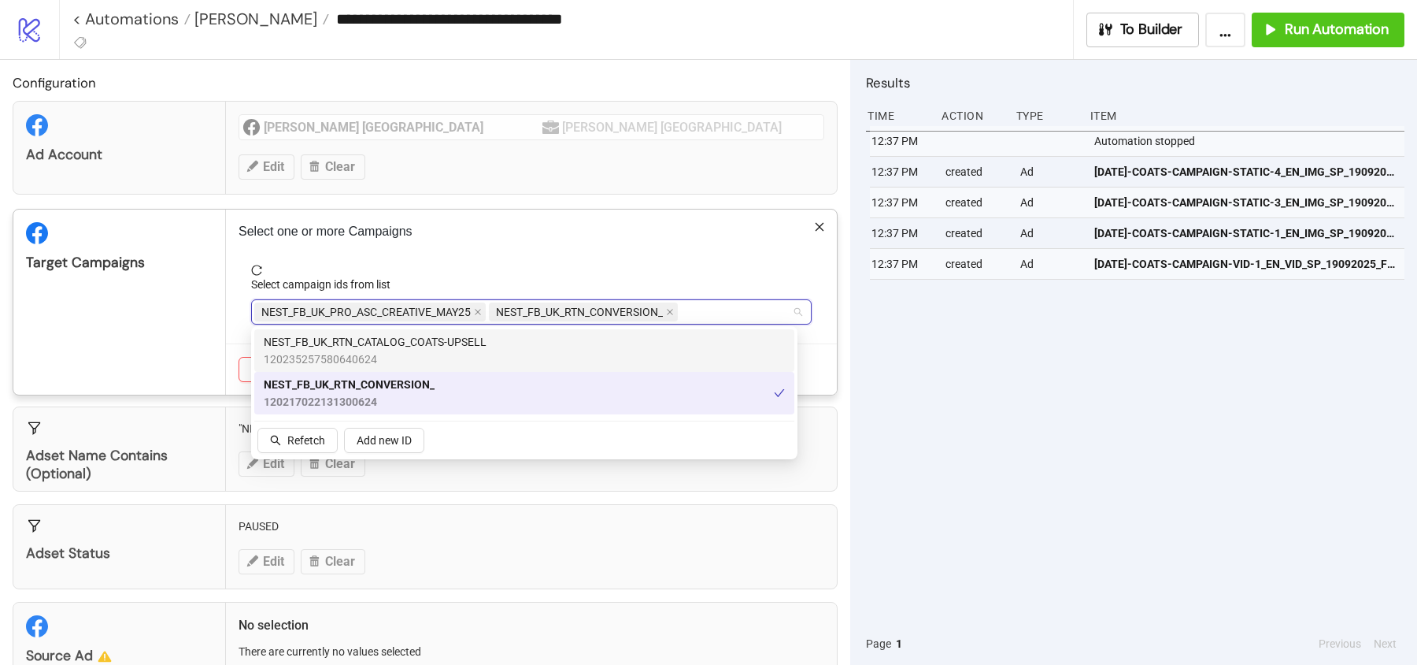
click at [147, 335] on div "Target Campaigns" at bounding box center [119, 301] width 213 height 185
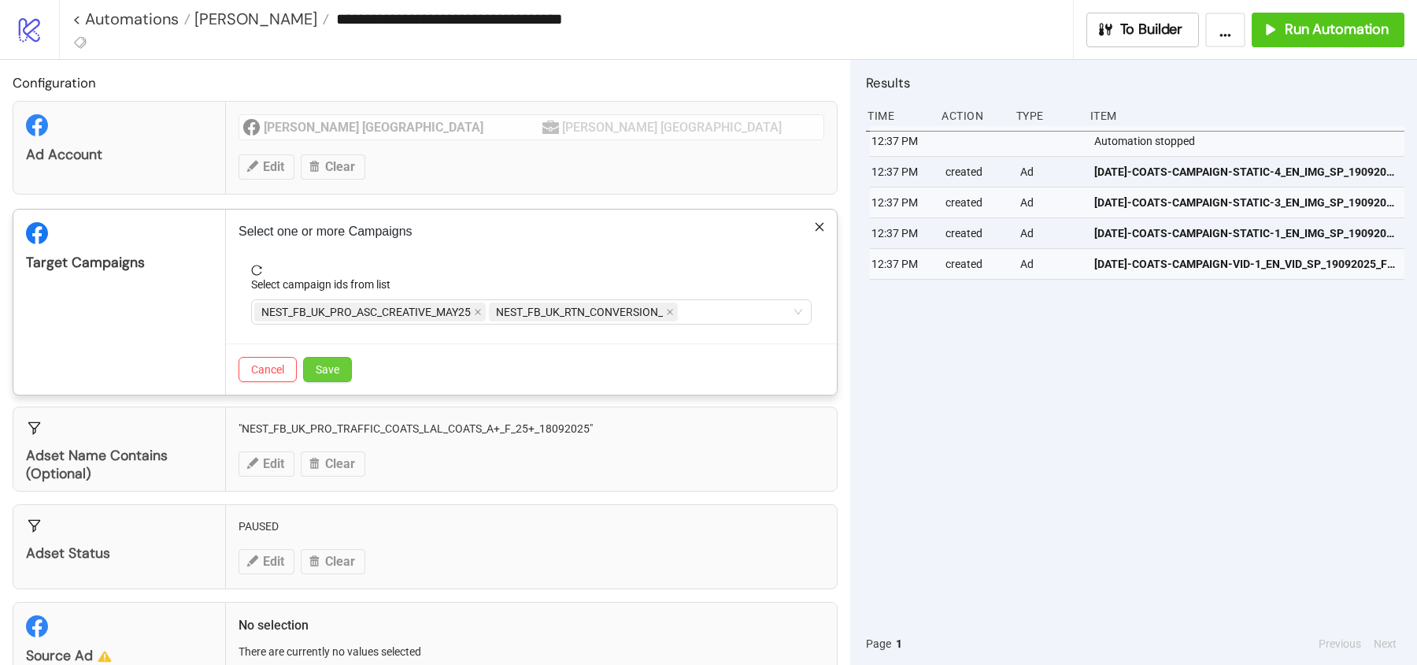
click at [330, 368] on span "Save" at bounding box center [328, 369] width 24 height 13
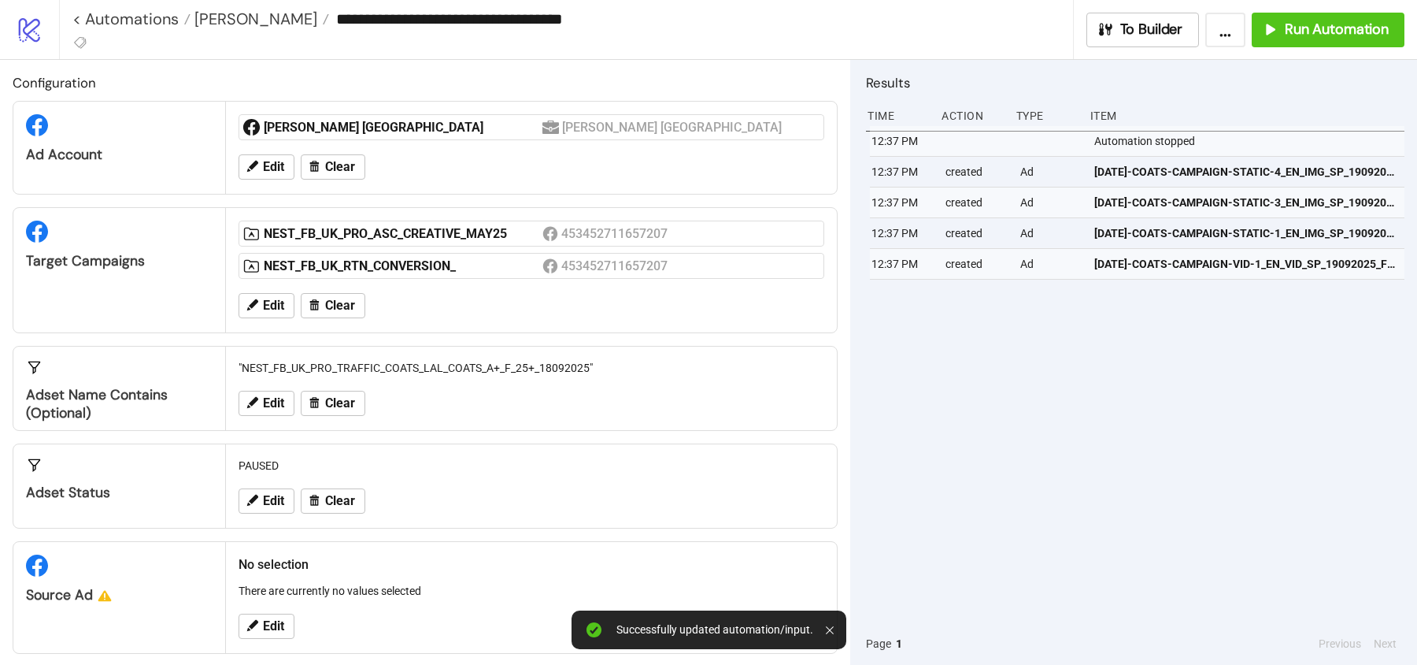
click at [343, 416] on div "Edit Clear" at bounding box center [531, 403] width 598 height 41
click at [346, 406] on span "Clear" at bounding box center [340, 403] width 30 height 14
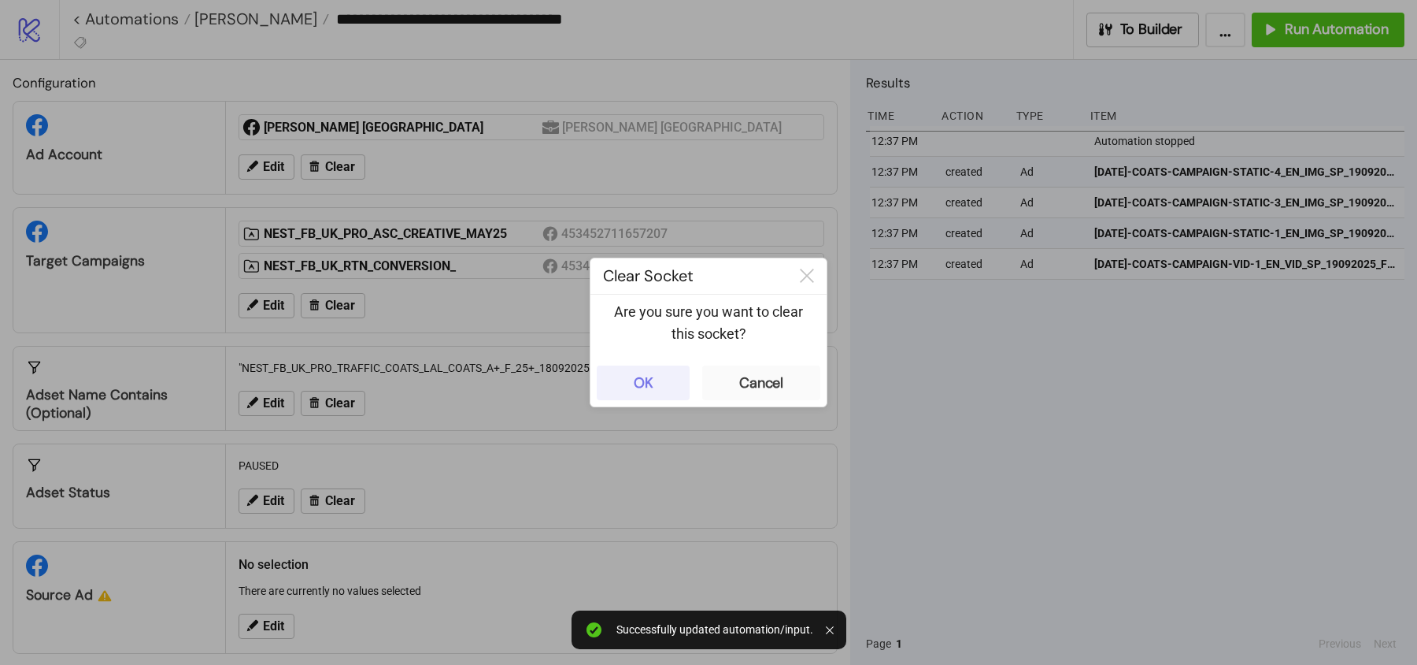
click at [665, 384] on button "OK" at bounding box center [643, 382] width 93 height 35
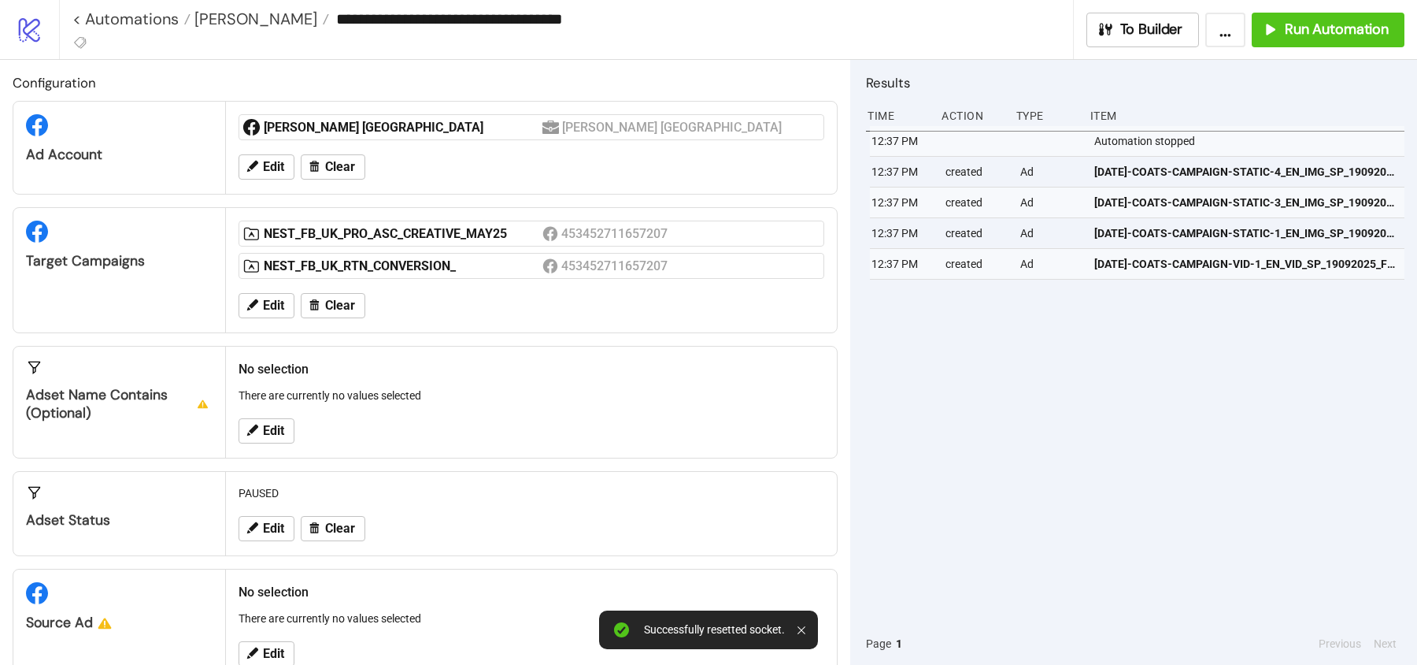
click at [281, 440] on div "Edit" at bounding box center [531, 430] width 598 height 41
click at [278, 428] on span "Edit" at bounding box center [273, 431] width 21 height 14
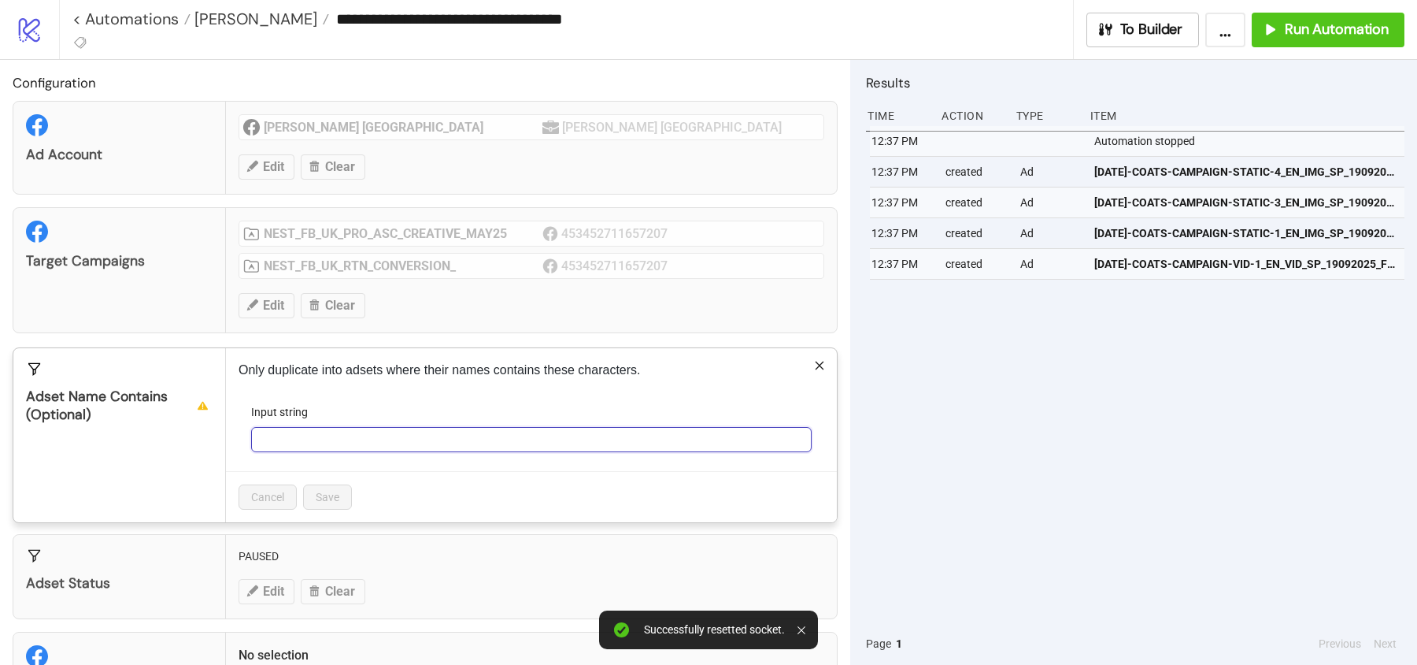
click at [294, 428] on input "Input string" at bounding box center [531, 439] width 561 height 25
type input "****"
click at [323, 495] on span "Save" at bounding box center [328, 497] width 24 height 13
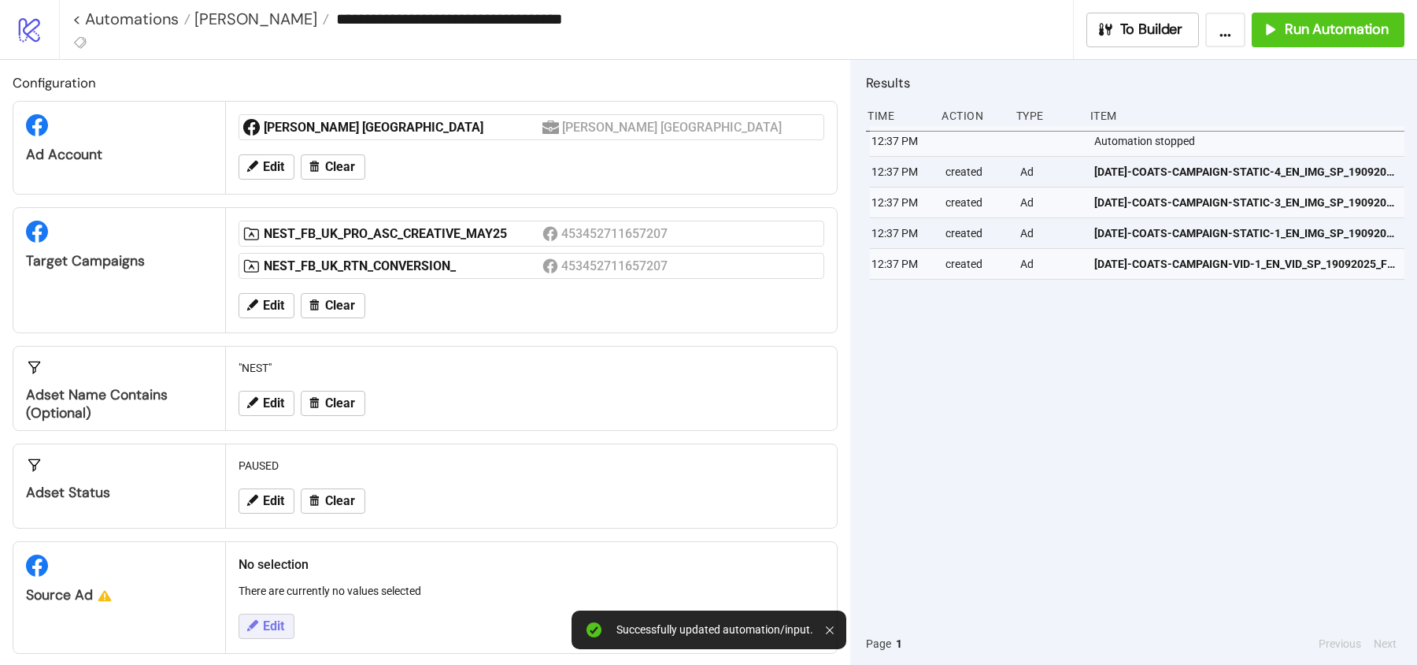
click at [275, 619] on span "Edit" at bounding box center [273, 626] width 21 height 14
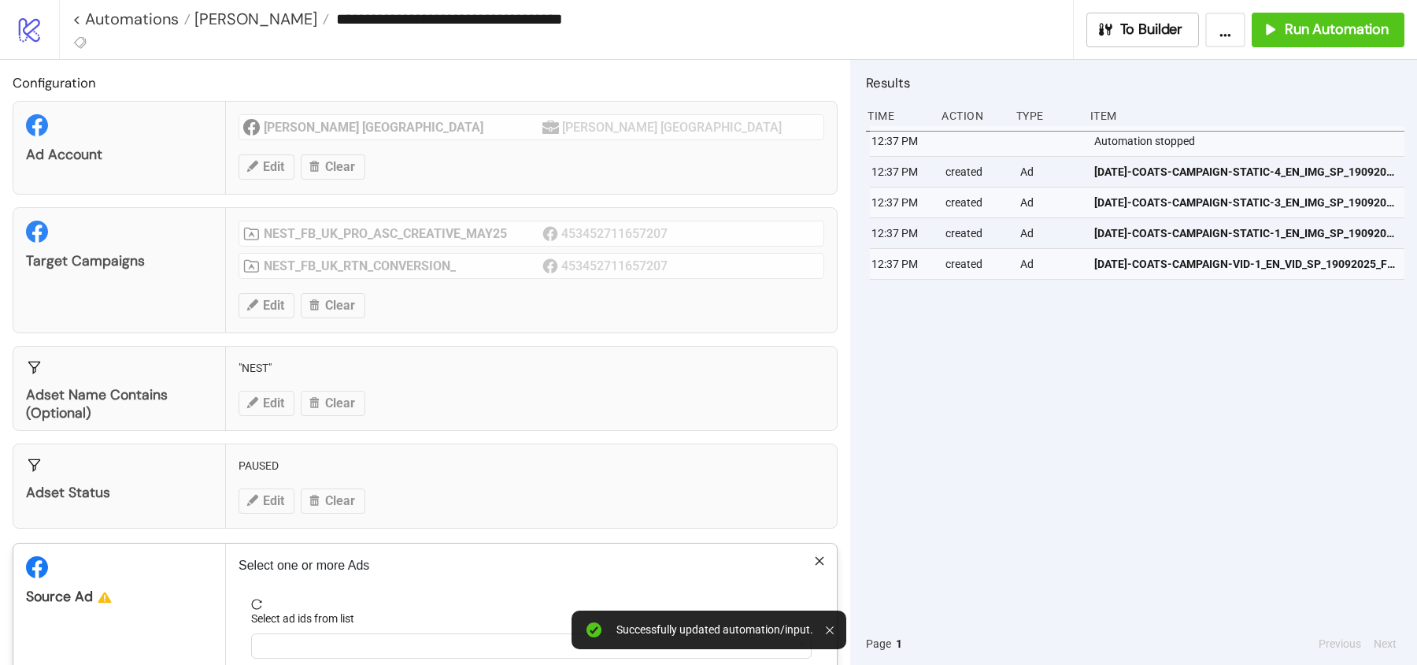
scroll to position [83, 0]
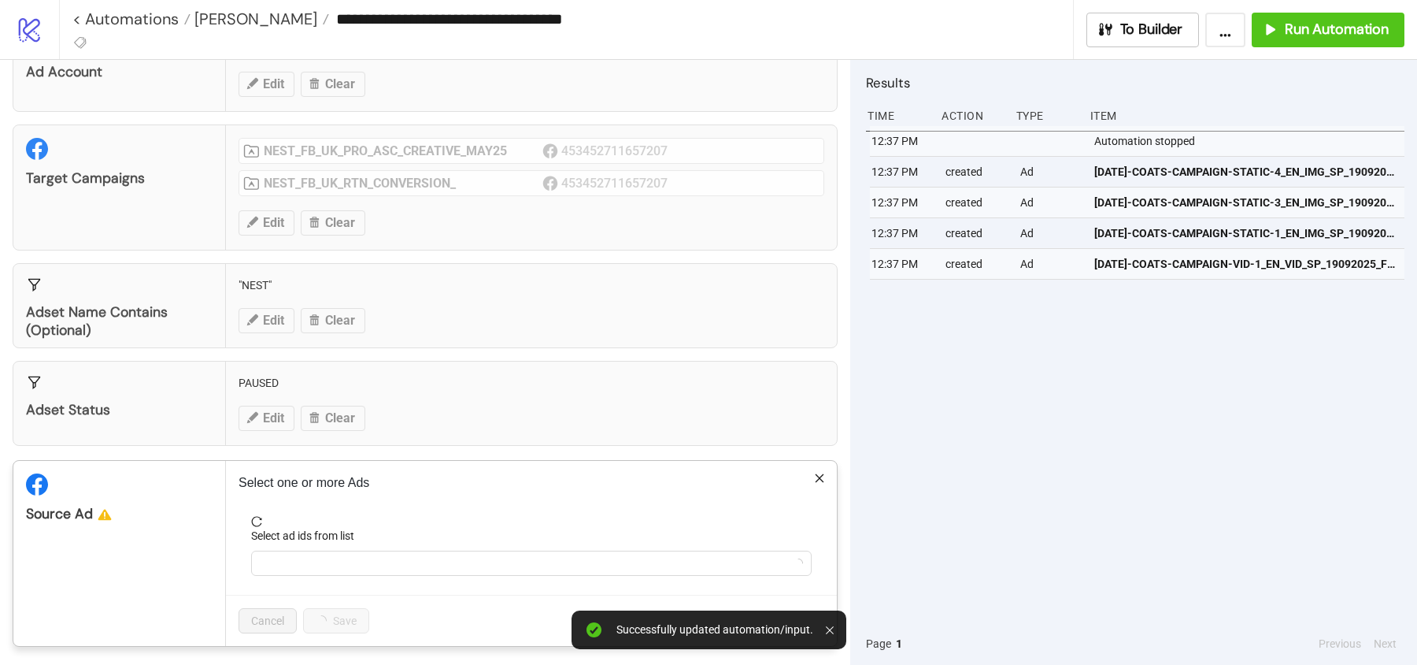
click at [300, 539] on div "Select ad ids from list" at bounding box center [531, 539] width 561 height 24
click at [300, 563] on div at bounding box center [523, 563] width 538 height 22
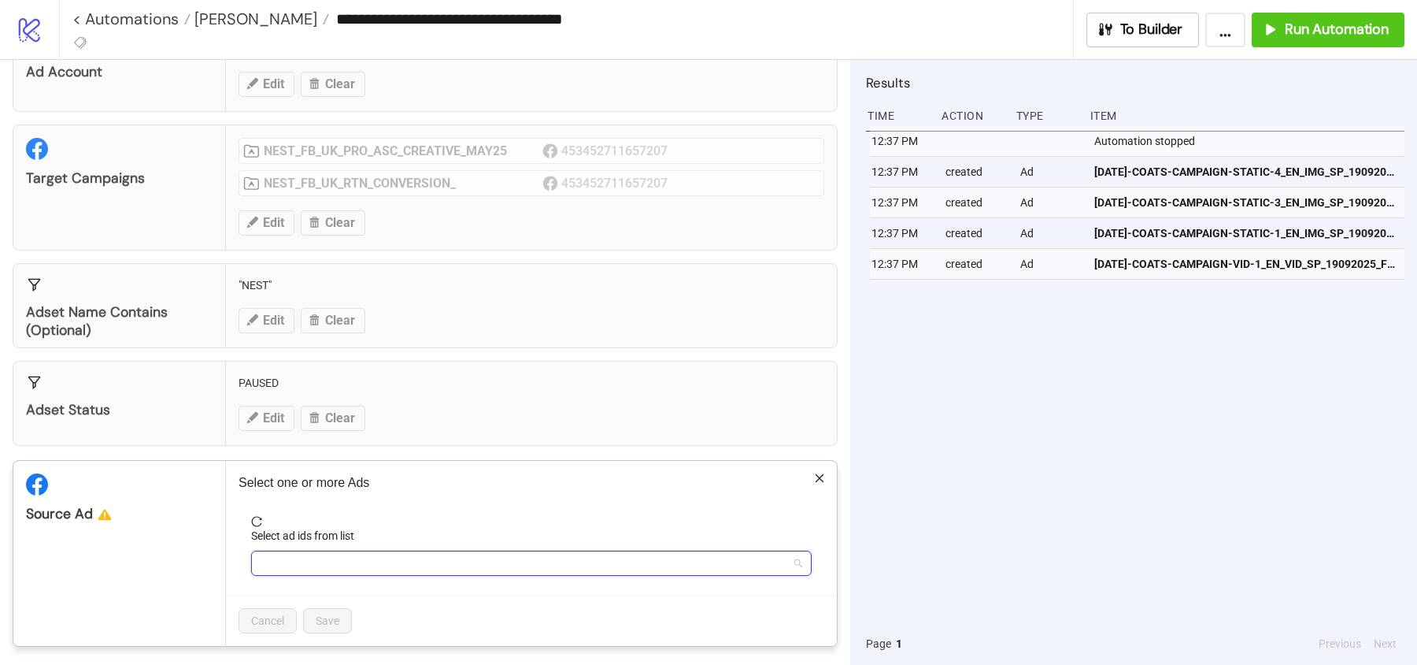
click at [291, 560] on div at bounding box center [523, 563] width 538 height 22
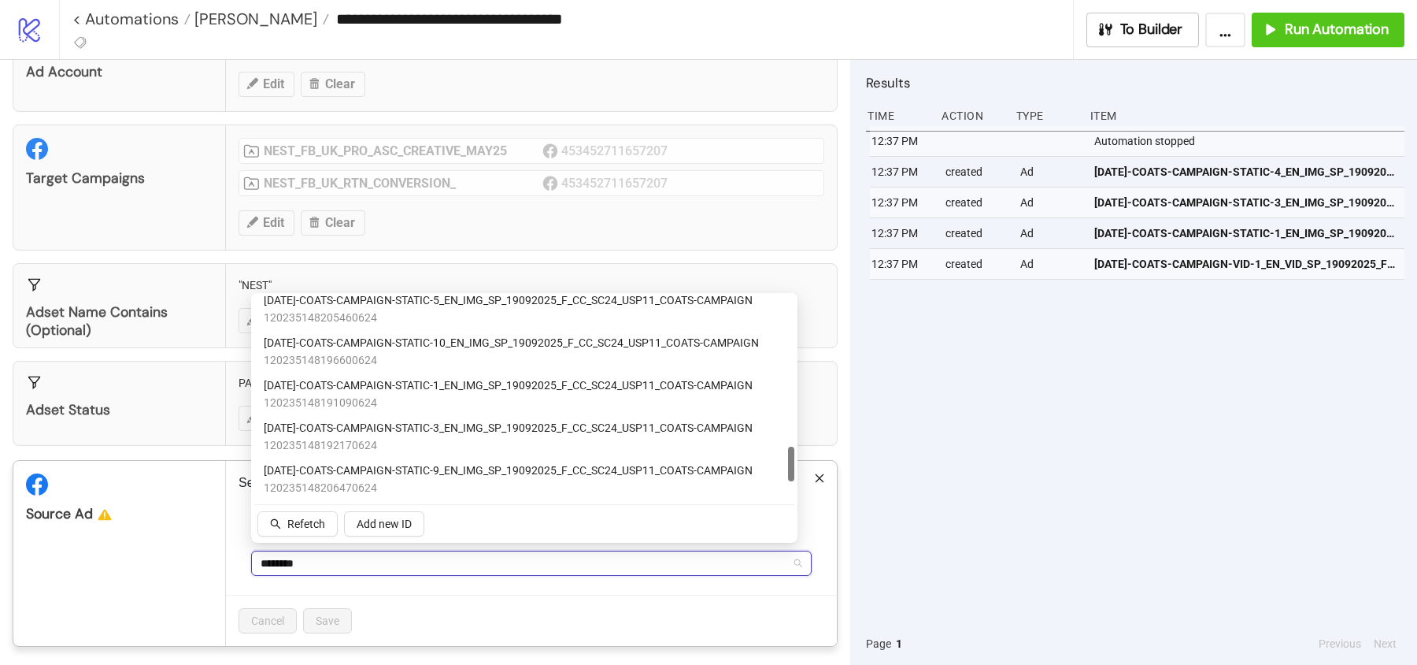
scroll to position [860, 0]
click at [342, 393] on span "120235148191090624" at bounding box center [508, 401] width 489 height 17
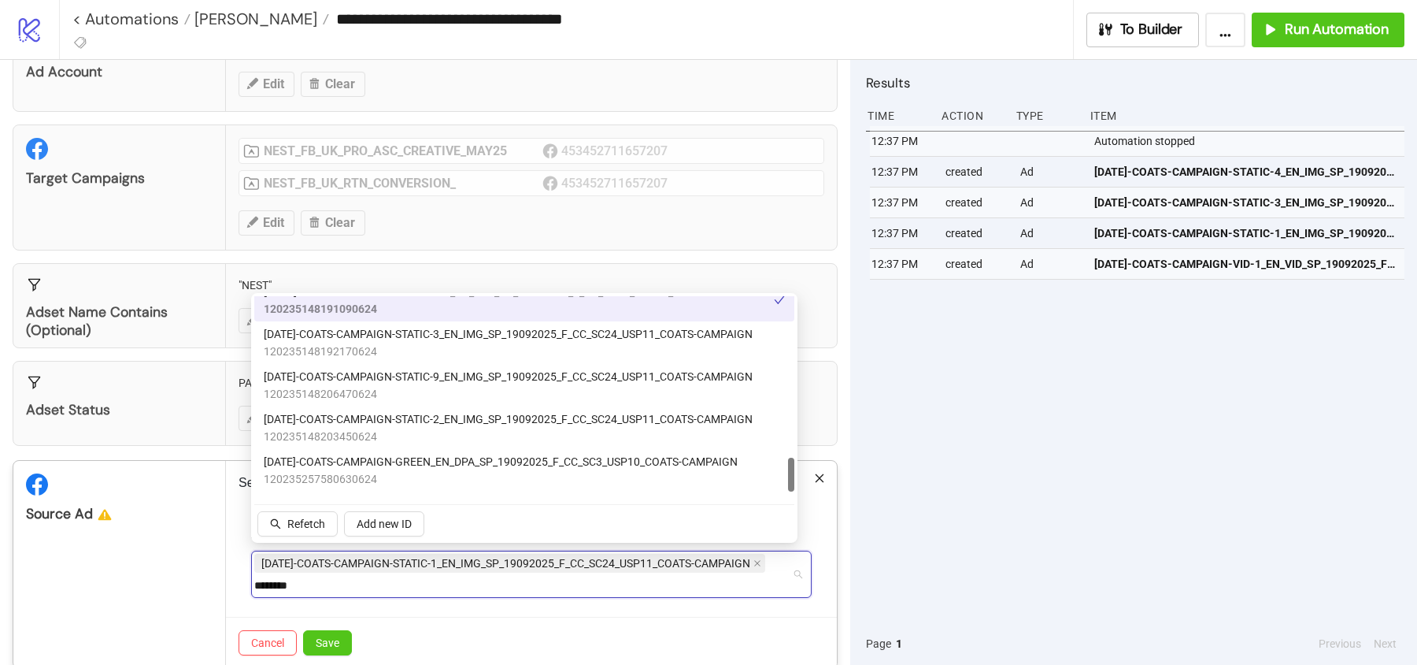
scroll to position [988, 0]
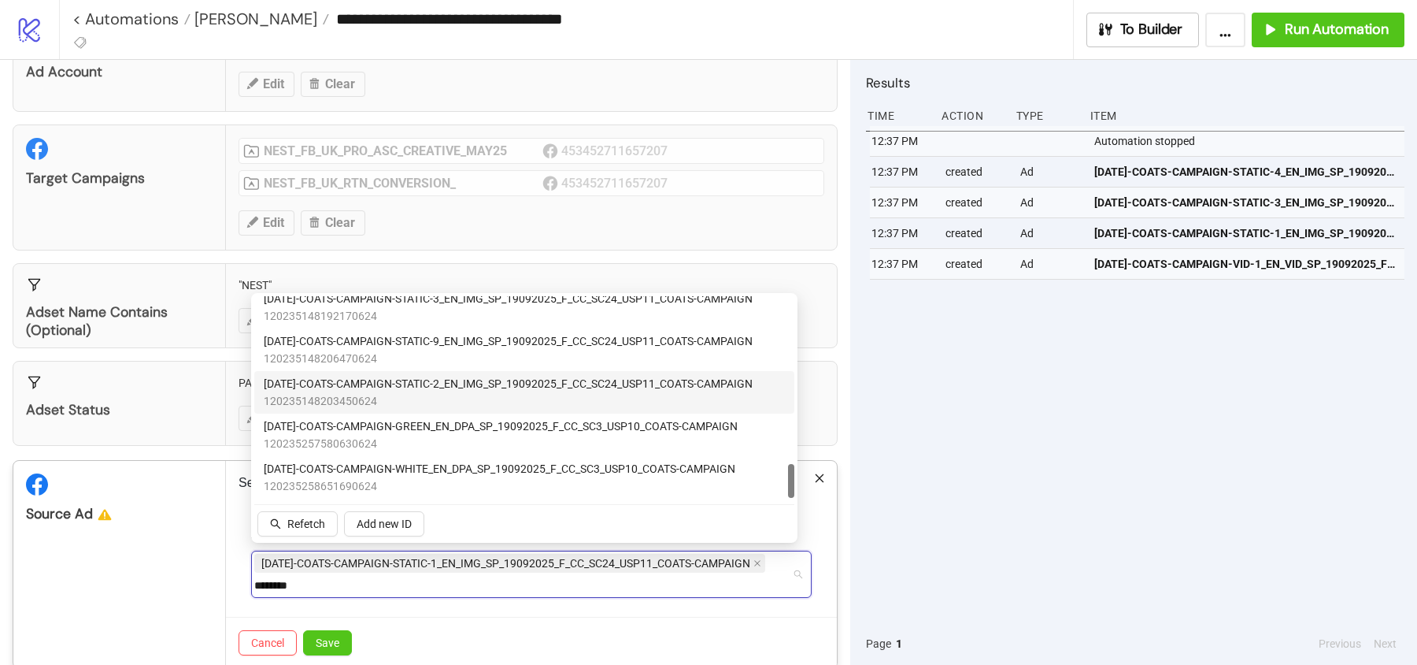
click at [328, 389] on span "AD292-COATS-CAMPAIGN-STATIC-2_EN_IMG_SP_19092025_F_CC_SC24_USP11_COATS-CAMPAIGN" at bounding box center [508, 383] width 489 height 17
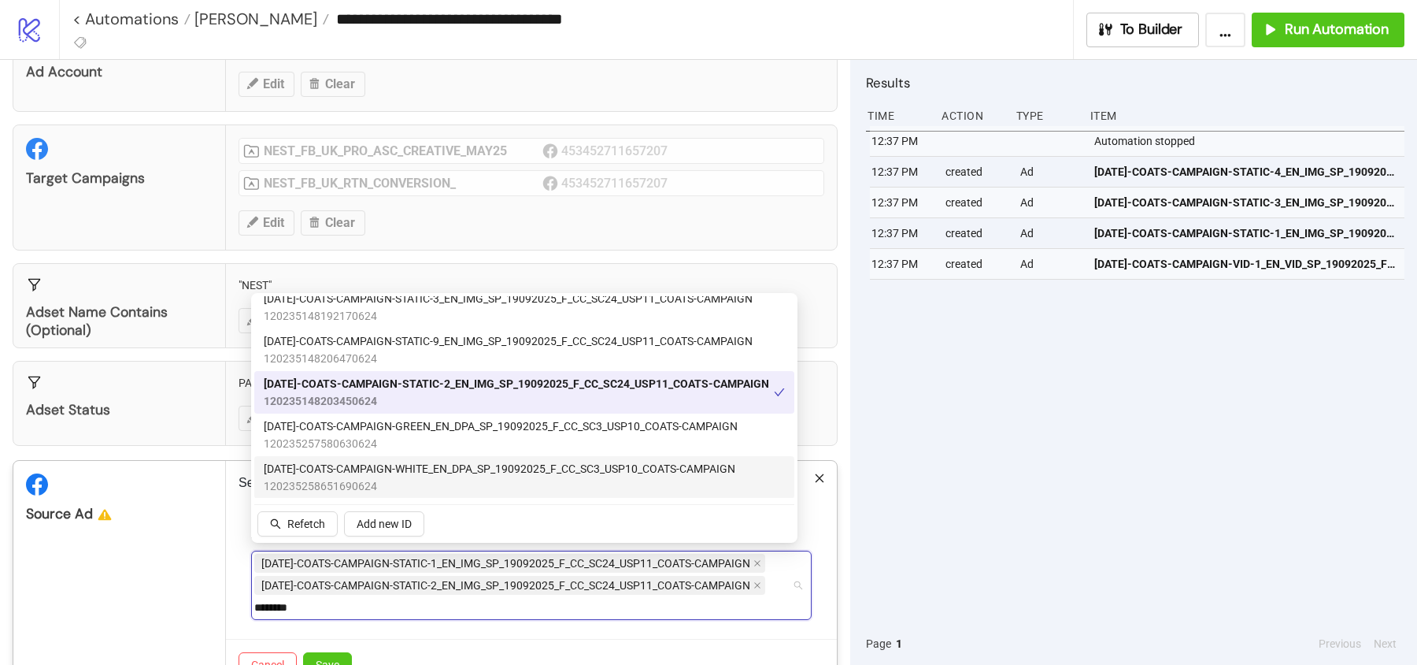
type input "********"
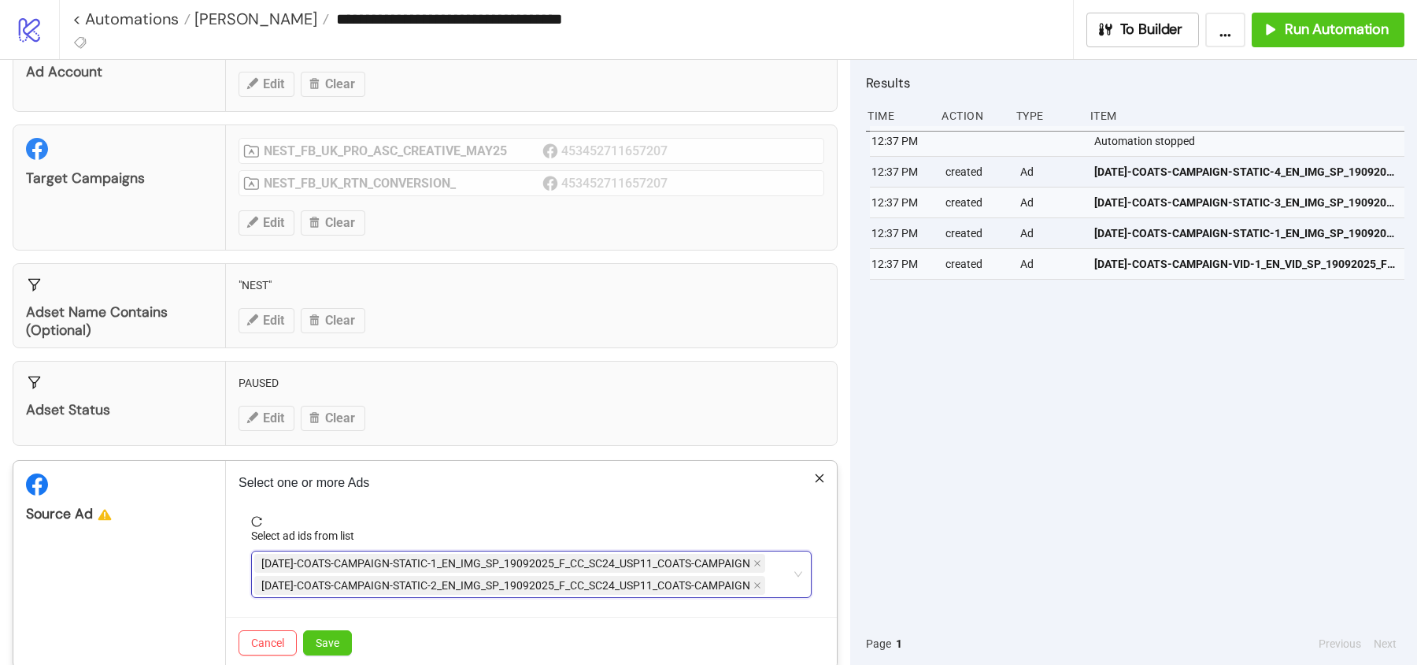
type input "********"
click at [772, 581] on div "AD291-COATS-CAMPAIGN-STATIC-1_EN_IMG_SP_19092025_F_CC_SC24_USP11_COATS-CAMPAIGN…" at bounding box center [523, 574] width 538 height 44
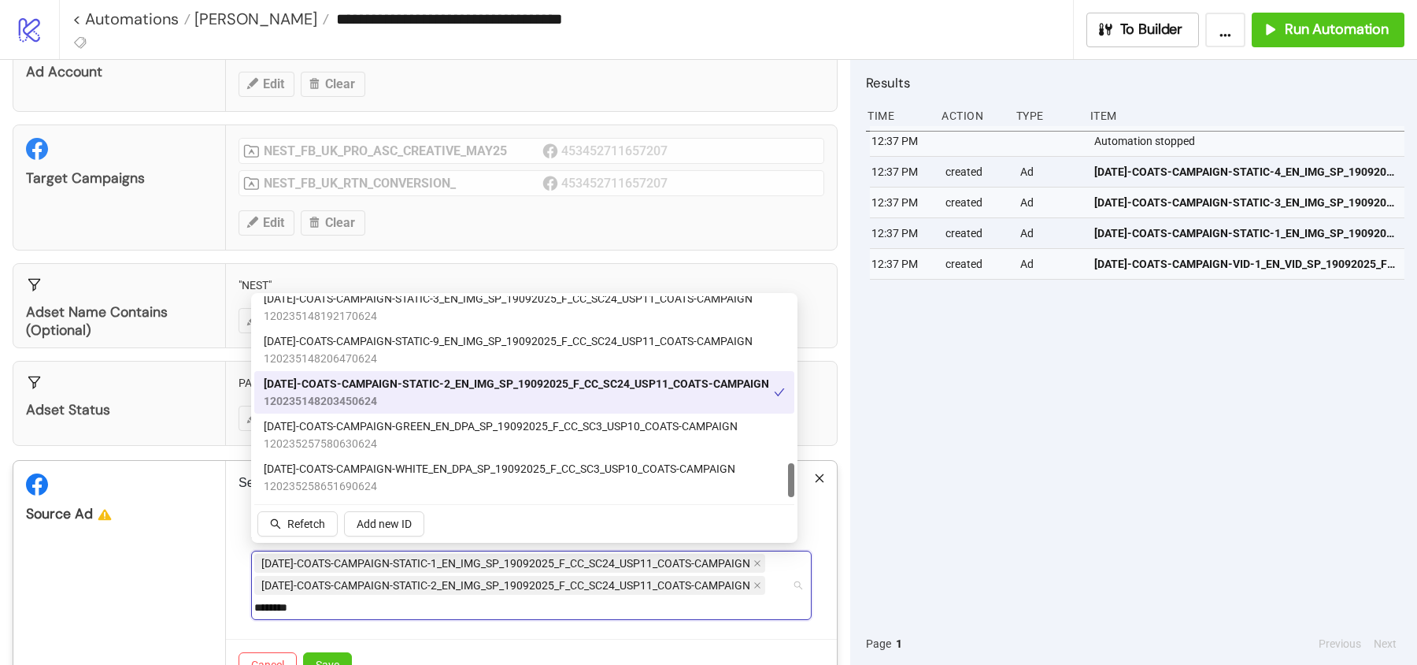
scroll to position [876, 0]
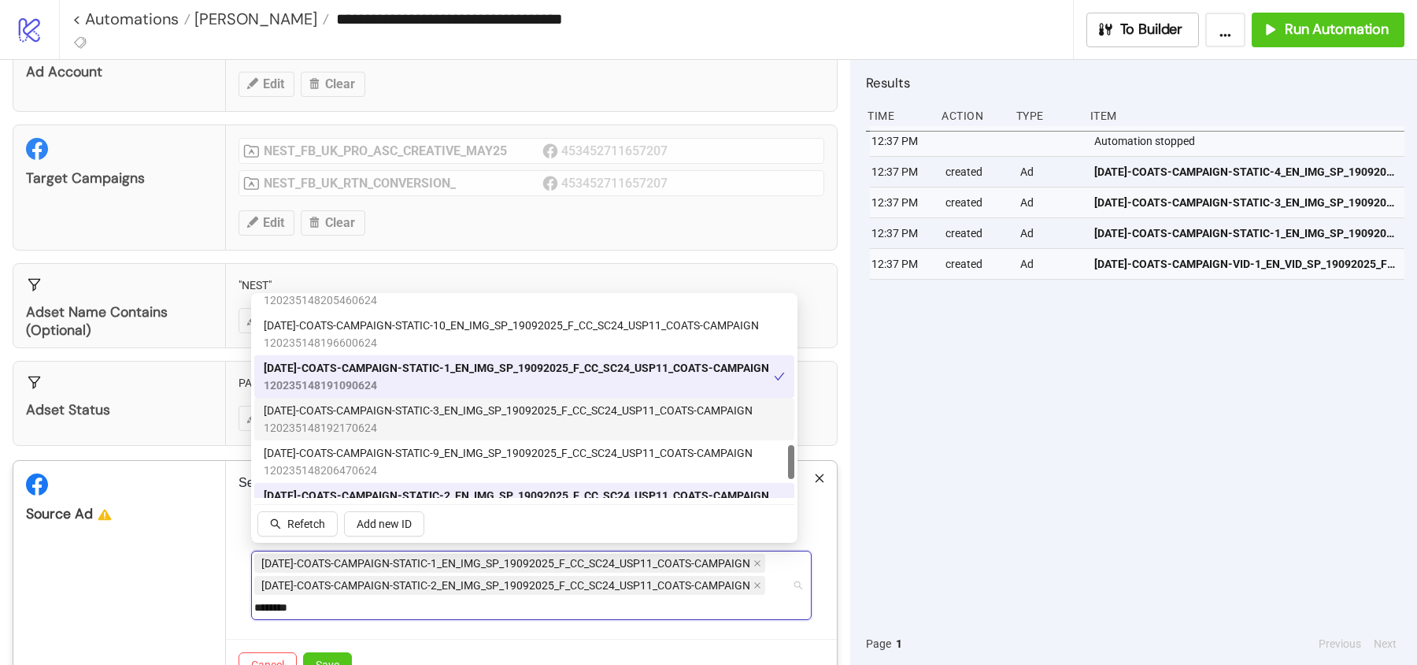
click at [317, 409] on span "AD293-COATS-CAMPAIGN-STATIC-3_EN_IMG_SP_19092025_F_CC_SC24_USP11_COATS-CAMPAIGN" at bounding box center [508, 410] width 489 height 17
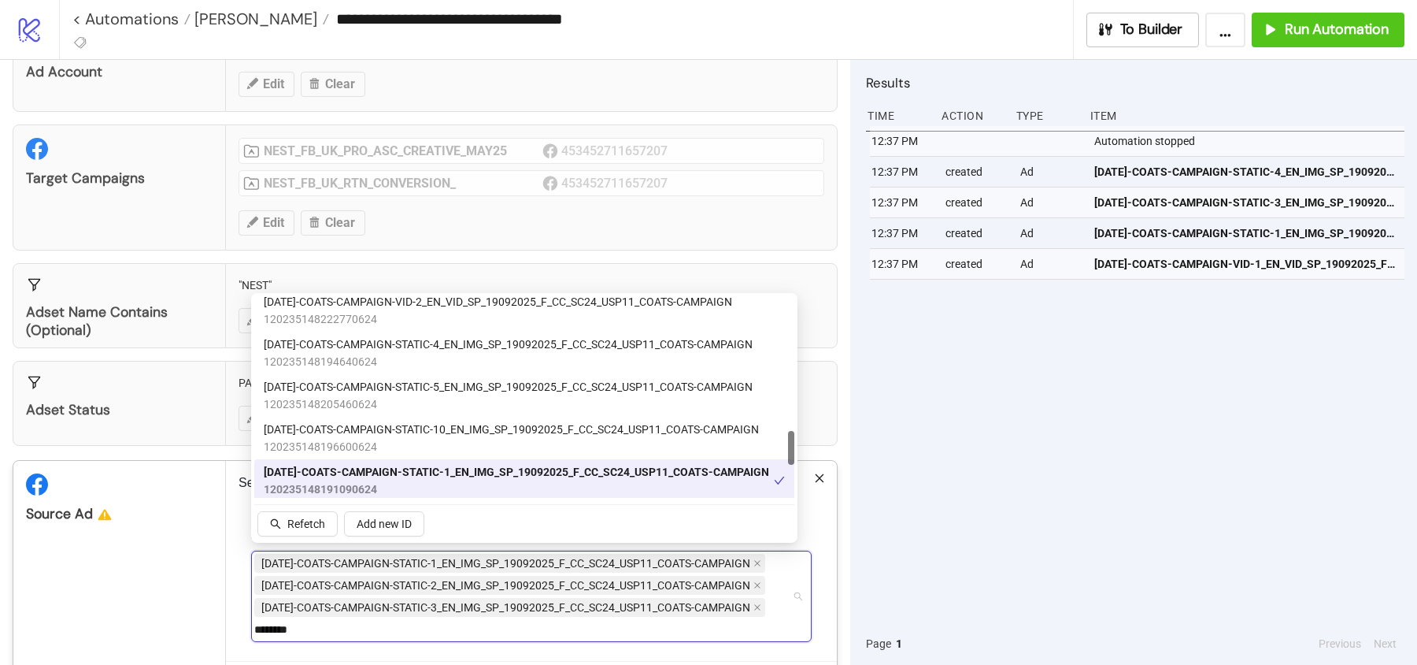
scroll to position [764, 0]
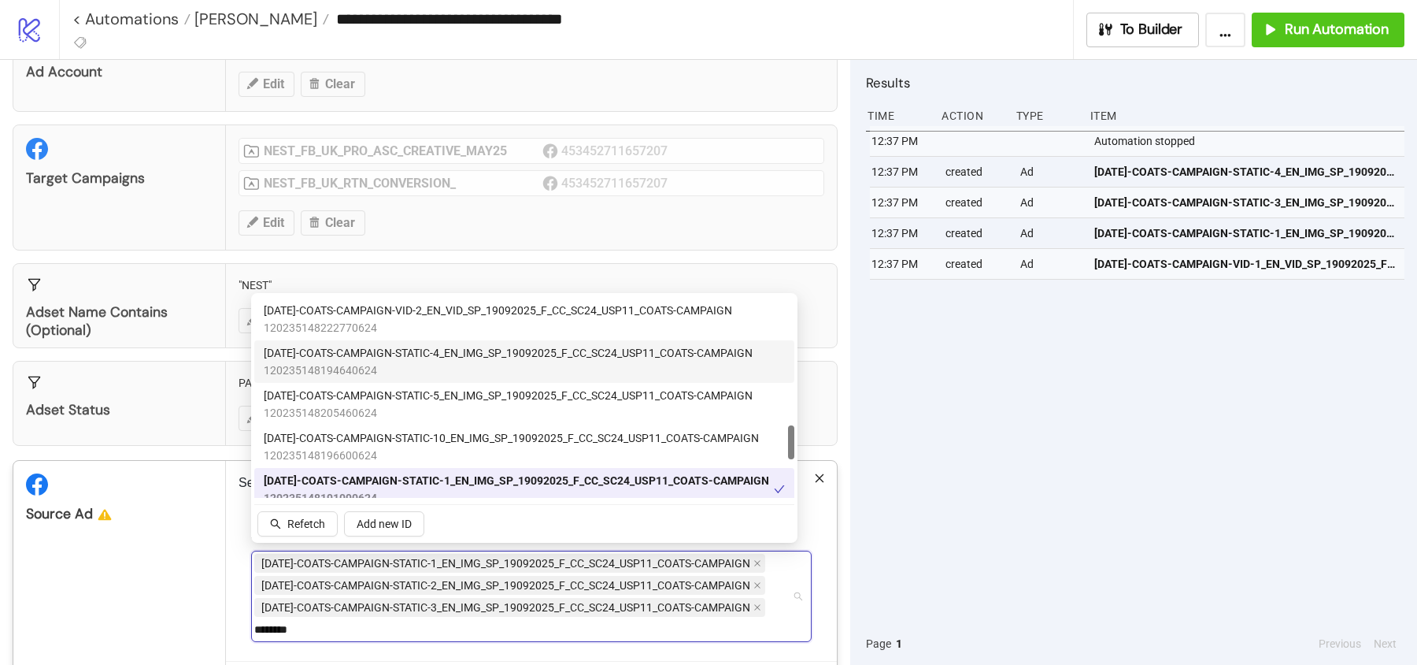
click at [313, 361] on span "120235148194640624" at bounding box center [508, 369] width 489 height 17
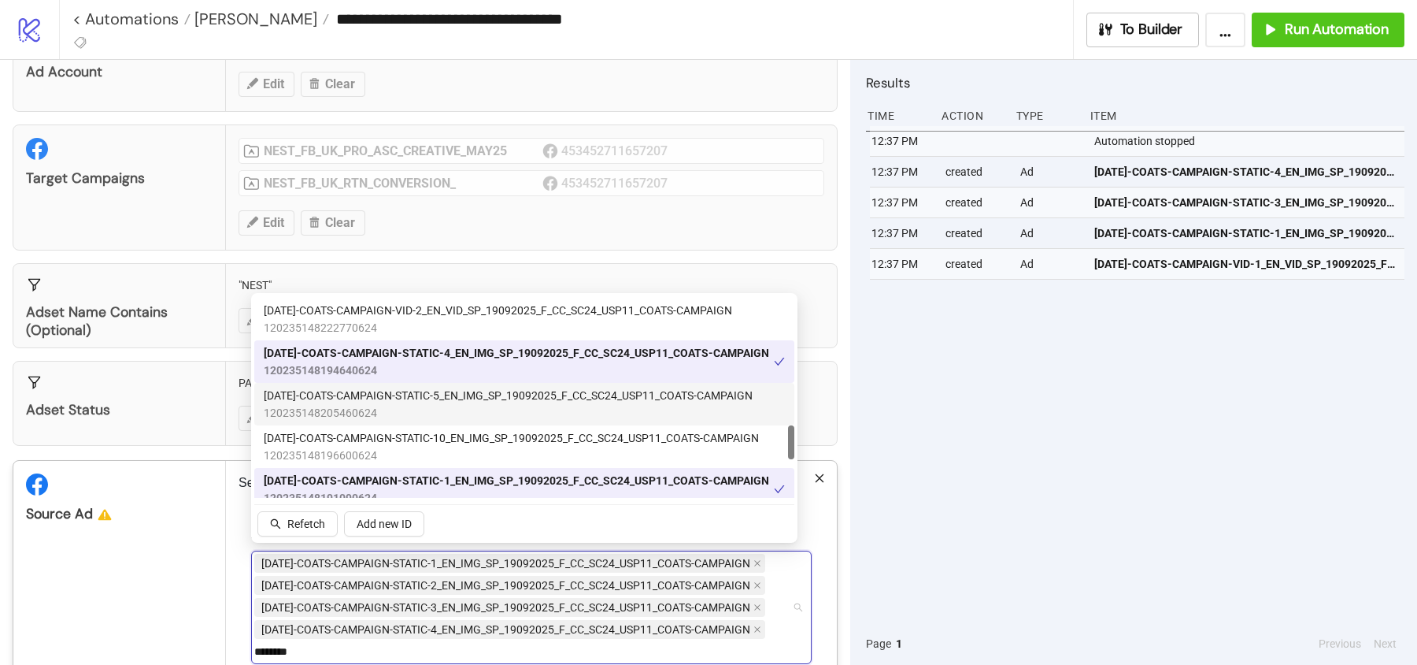
click at [313, 397] on span "AD295-COATS-CAMPAIGN-STATIC-5_EN_IMG_SP_19092025_F_CC_SC24_USP11_COATS-CAMPAIGN" at bounding box center [508, 395] width 489 height 17
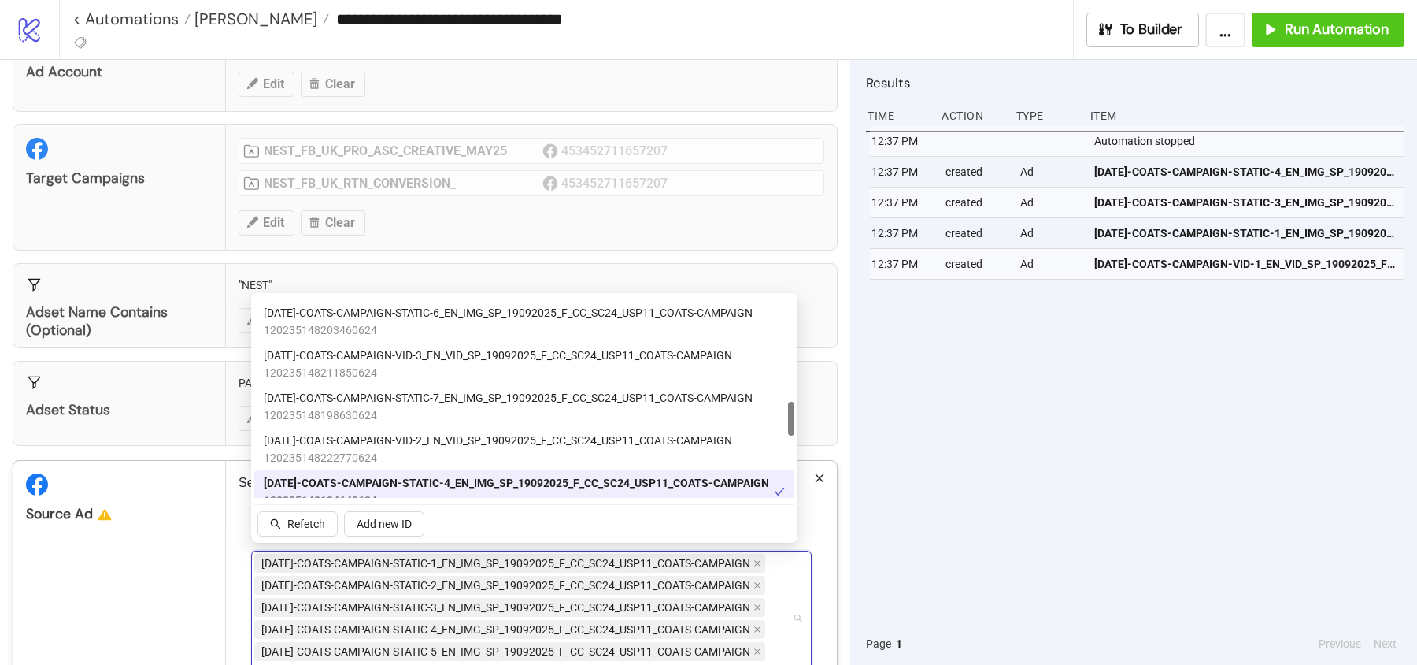
scroll to position [620, 0]
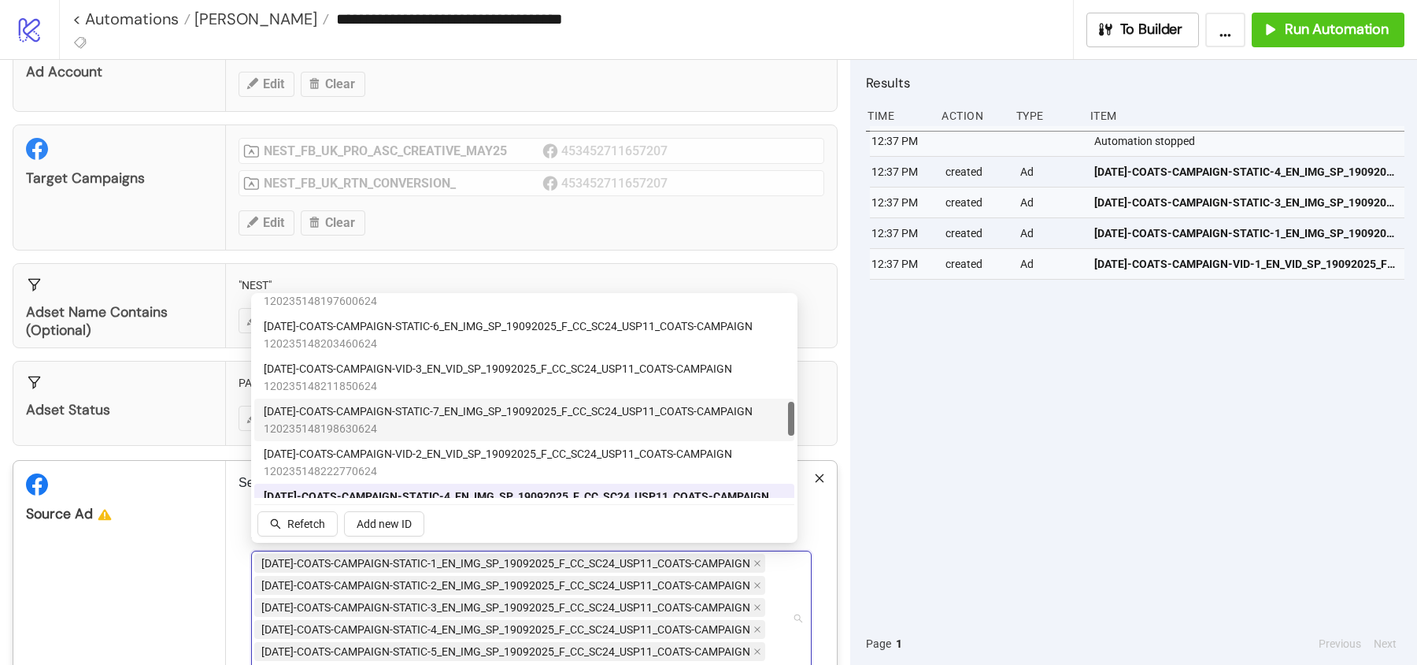
click at [306, 412] on span "AD297-COATS-CAMPAIGN-STATIC-7_EN_IMG_SP_19092025_F_CC_SC24_USP11_COATS-CAMPAIGN" at bounding box center [508, 410] width 489 height 17
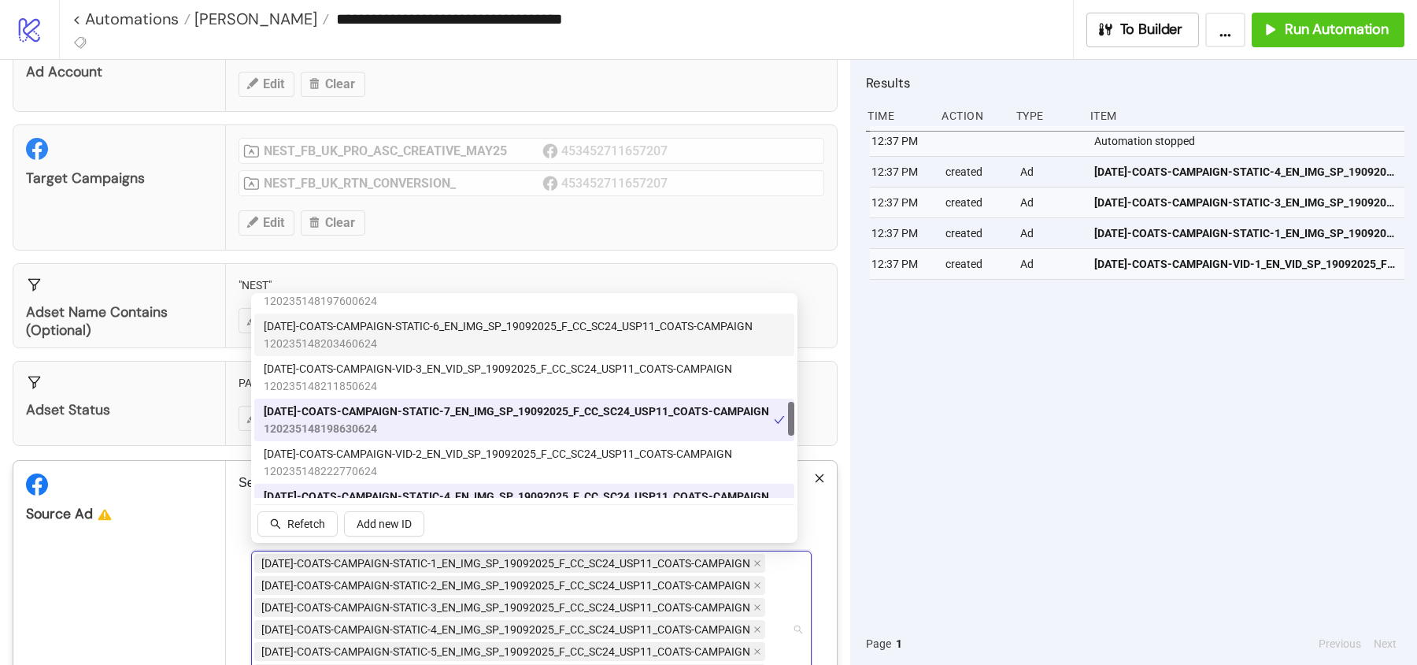
click at [320, 339] on span "120235148203460624" at bounding box center [508, 343] width 489 height 17
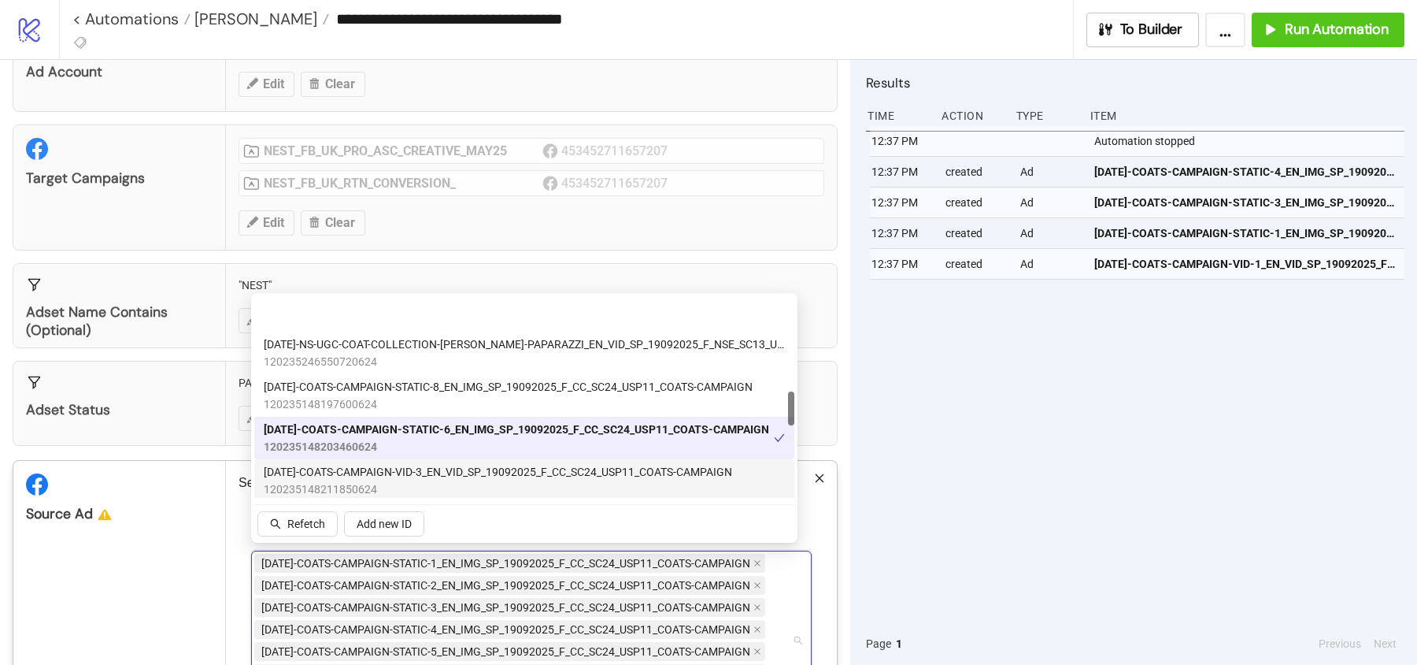
scroll to position [516, 0]
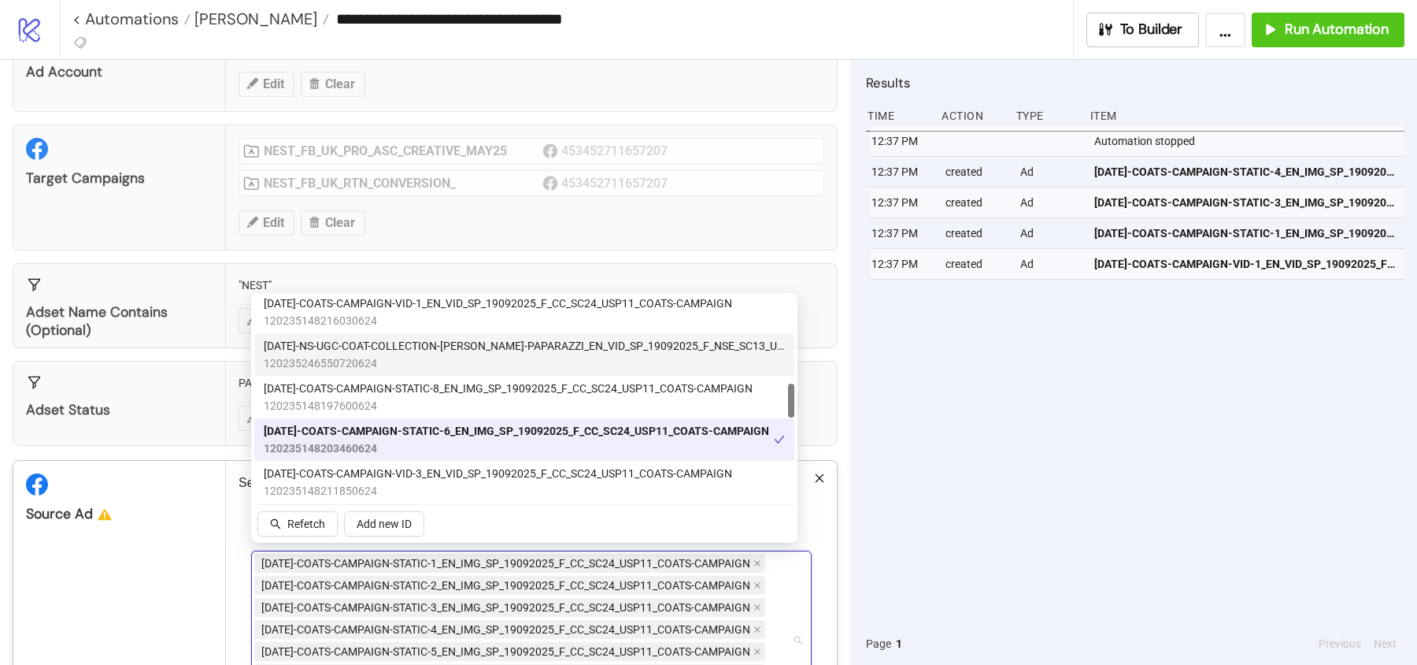
click at [304, 394] on span "AD298-COATS-CAMPAIGN-STATIC-8_EN_IMG_SP_19092025_F_CC_SC24_USP11_COATS-CAMPAIGN" at bounding box center [508, 388] width 489 height 17
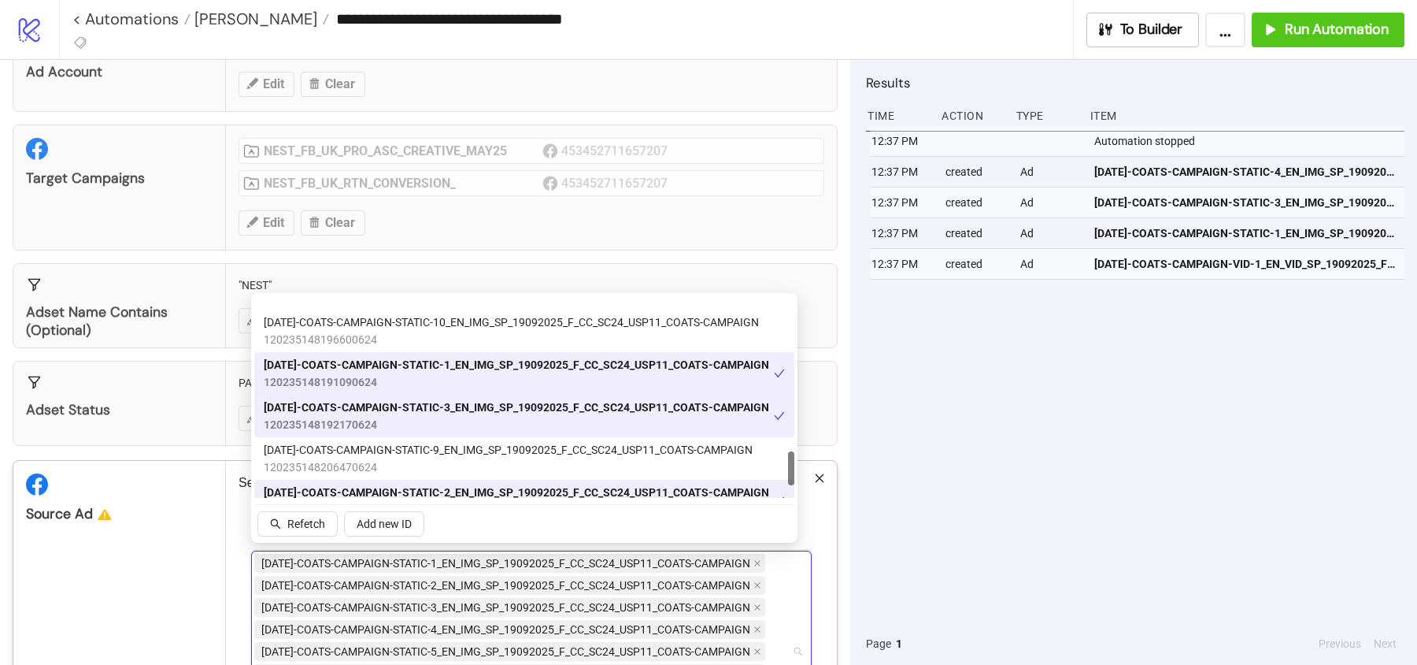
scroll to position [988, 0]
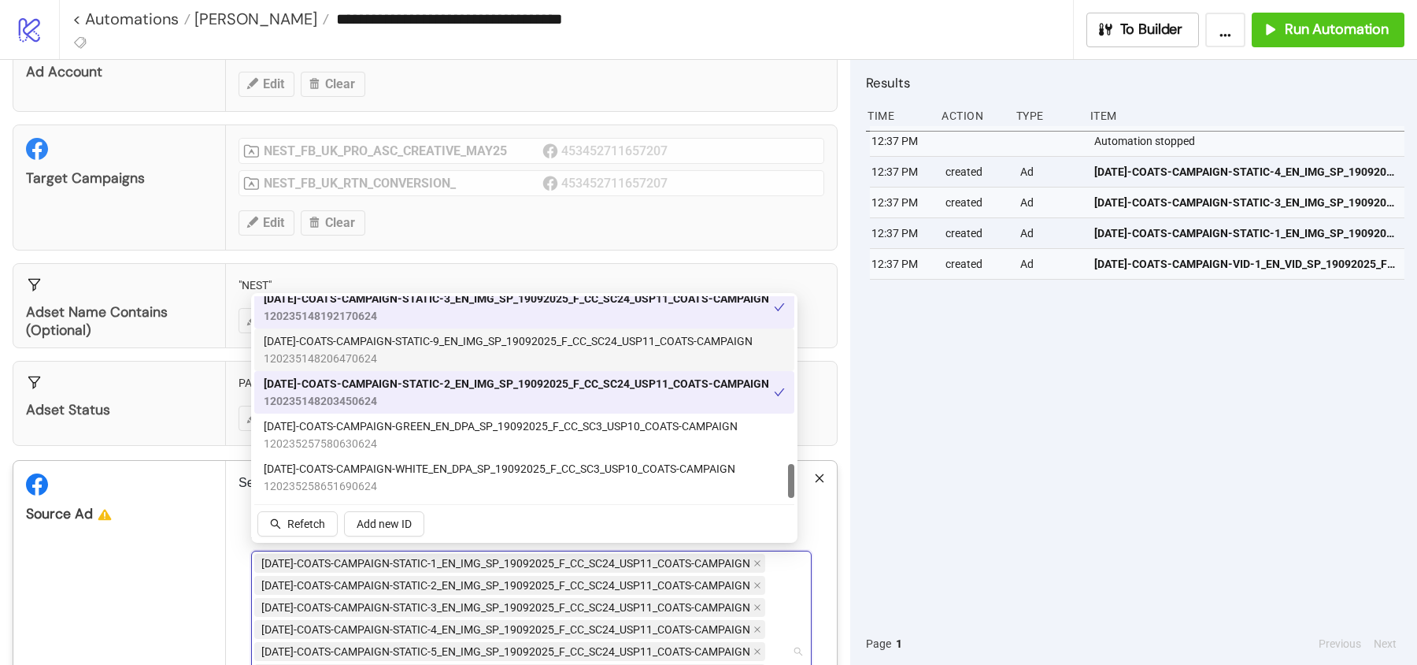
click at [317, 350] on span "120235148206470624" at bounding box center [508, 358] width 489 height 17
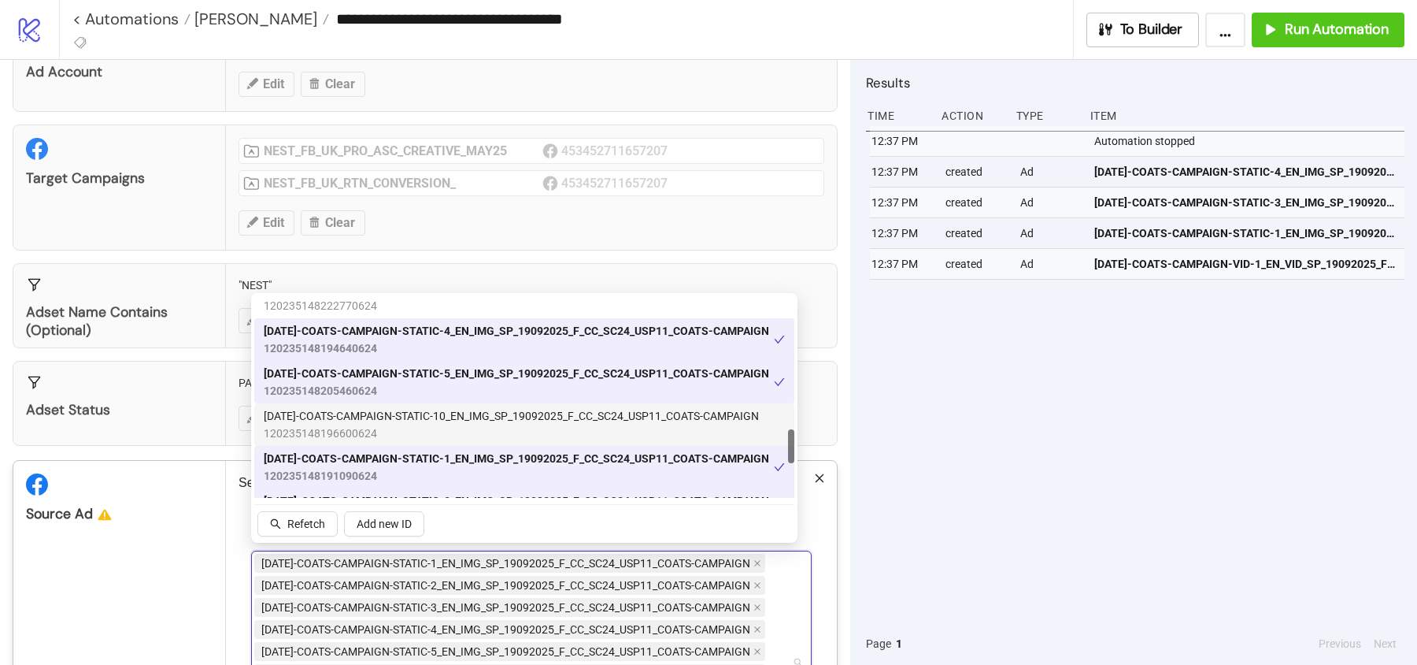
click at [291, 422] on span "AD300-COATS-CAMPAIGN-STATIC-10_EN_IMG_SP_19092025_F_CC_SC24_USP11_COATS-CAMPAIGN" at bounding box center [511, 415] width 495 height 17
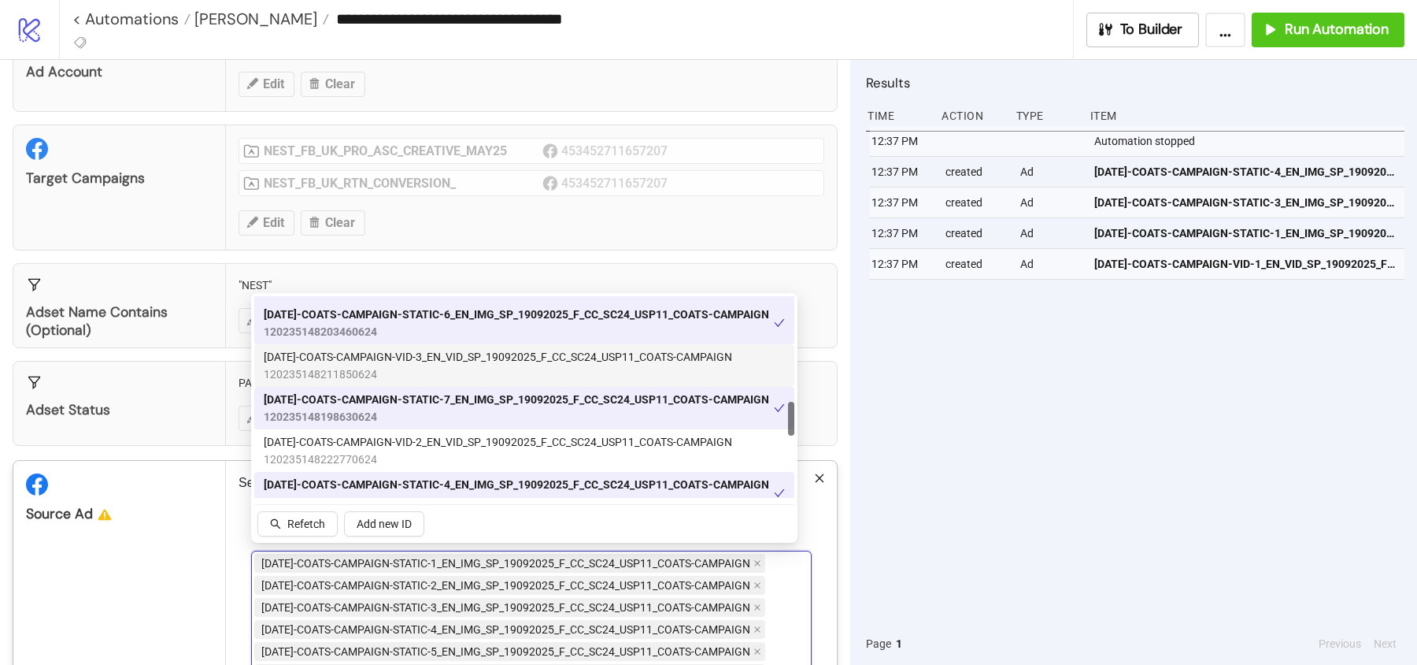
scroll to position [640, 0]
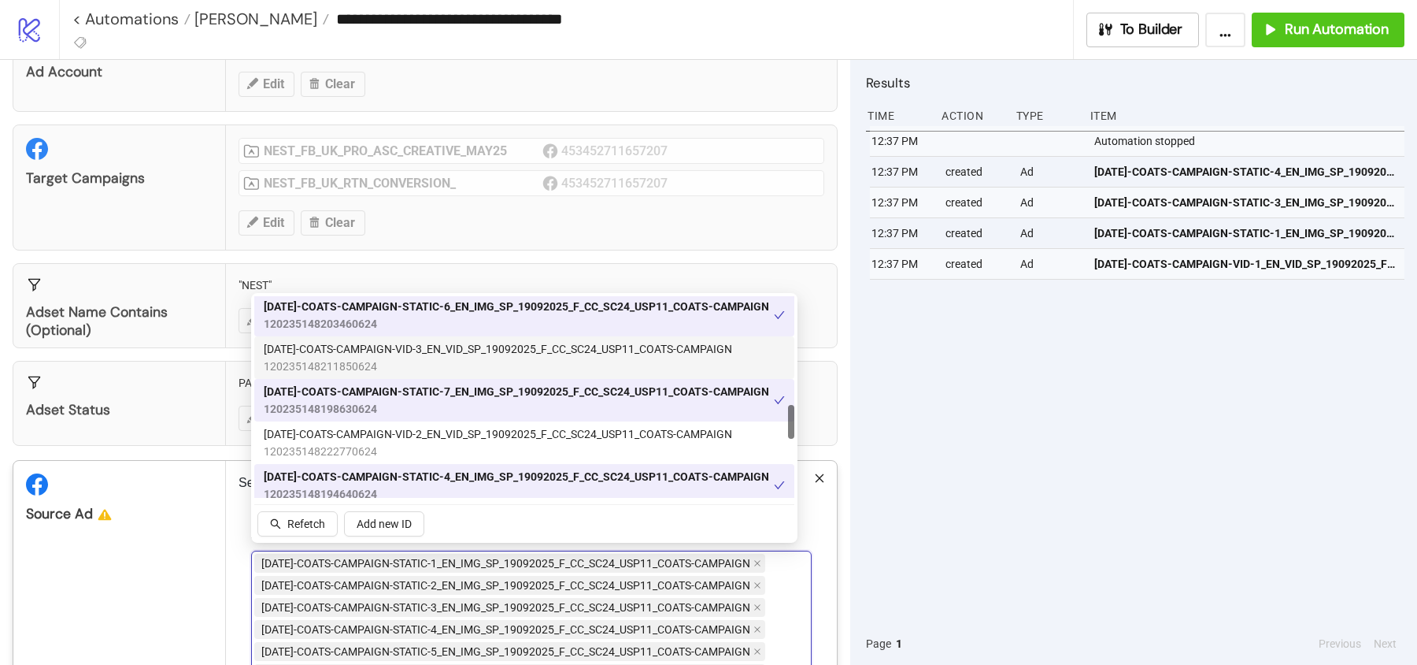
click at [302, 350] on span "AD303-COATS-CAMPAIGN-VID-3_EN_VID_SP_19092025_F_CC_SC24_USP11_COATS-CAMPAIGN" at bounding box center [498, 348] width 468 height 17
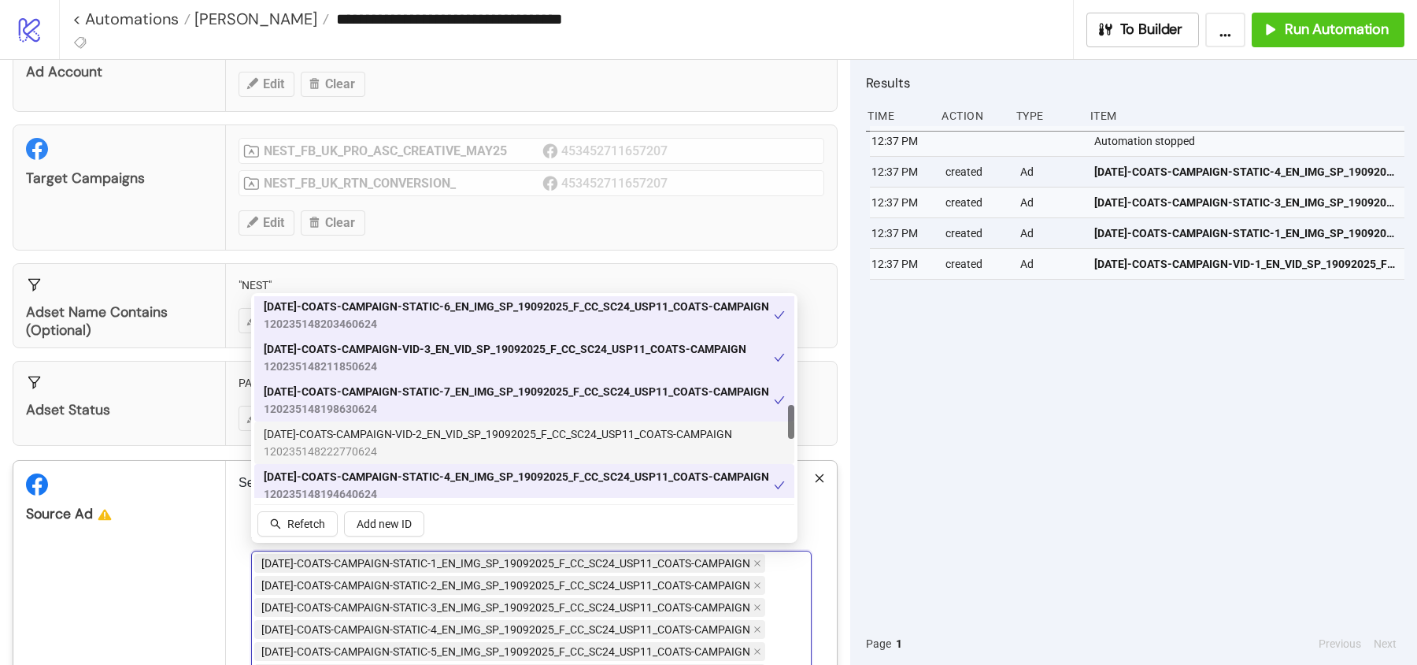
click at [300, 446] on span "120235148222770624" at bounding box center [498, 450] width 468 height 17
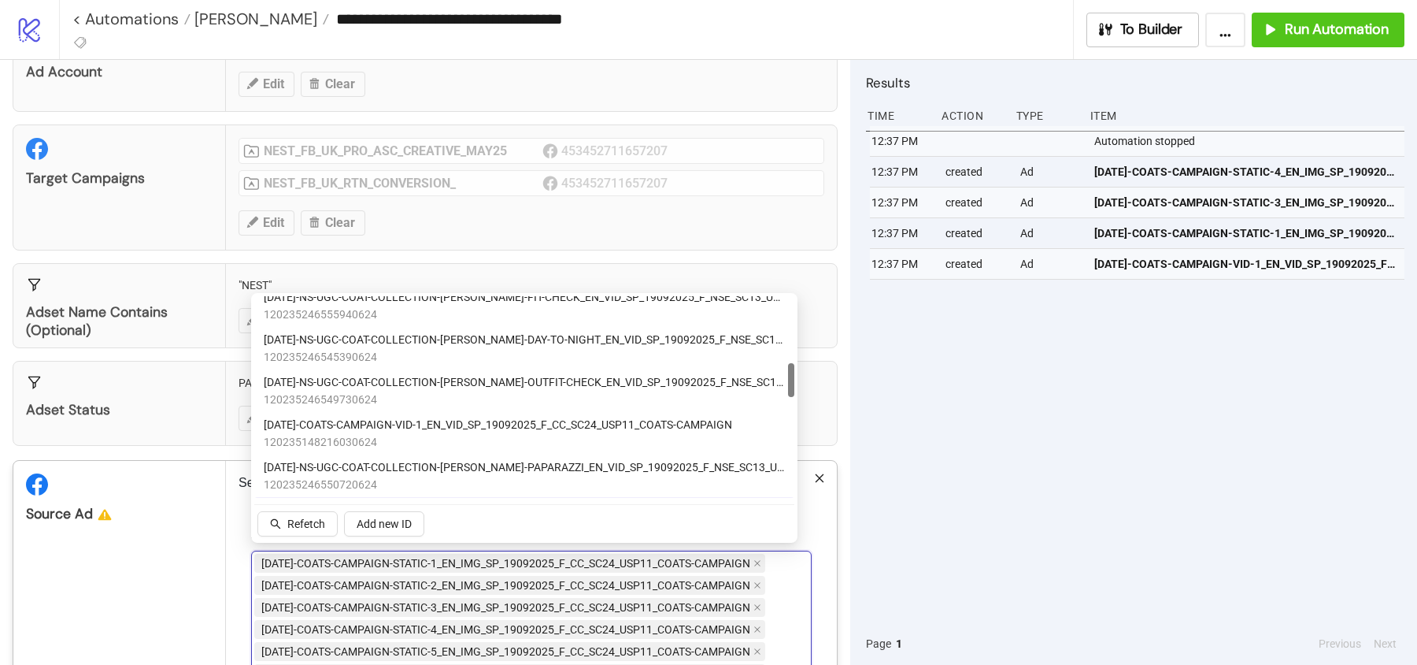
scroll to position [391, 0]
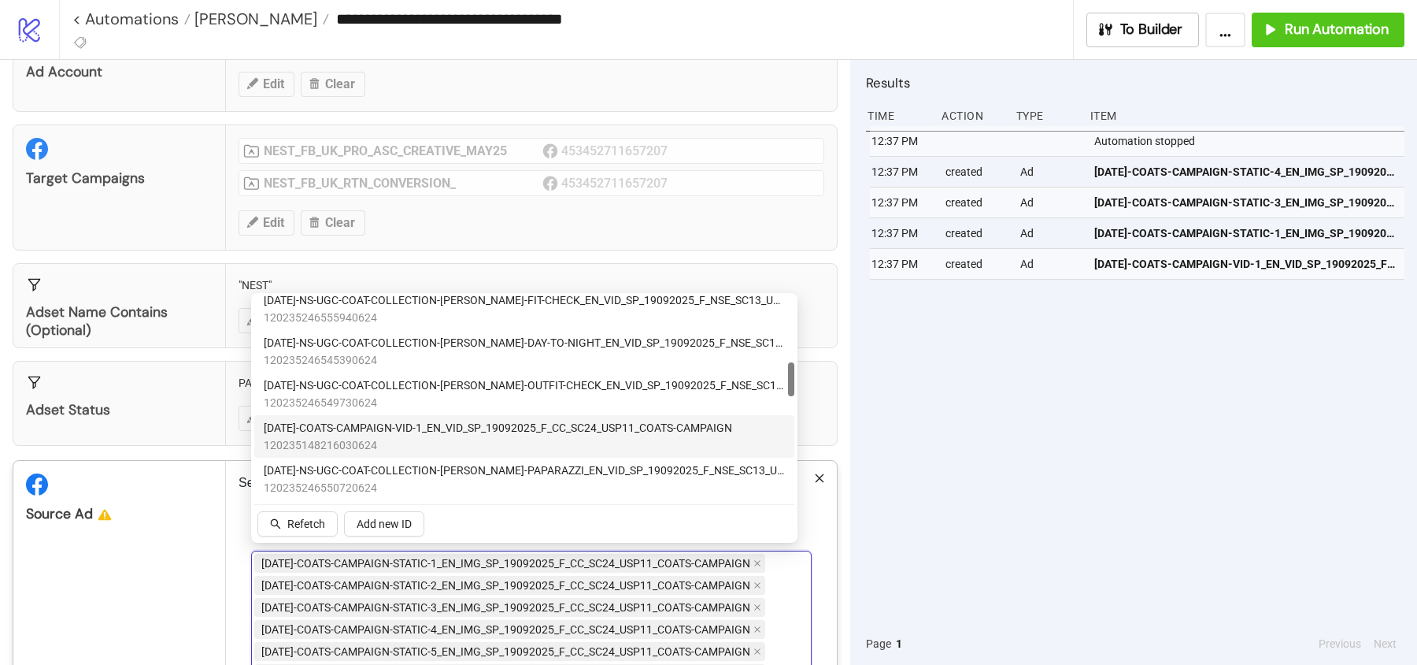
click at [299, 439] on span "120235148216030624" at bounding box center [498, 444] width 468 height 17
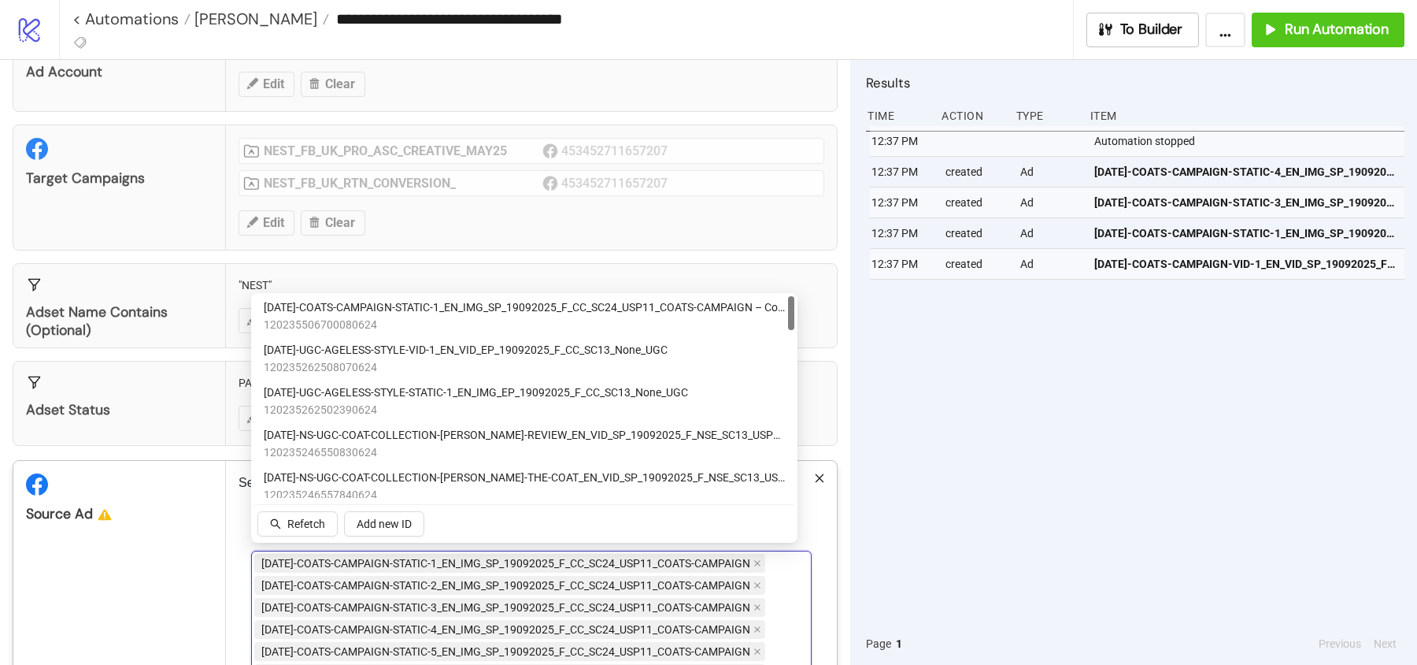
scroll to position [0, 0]
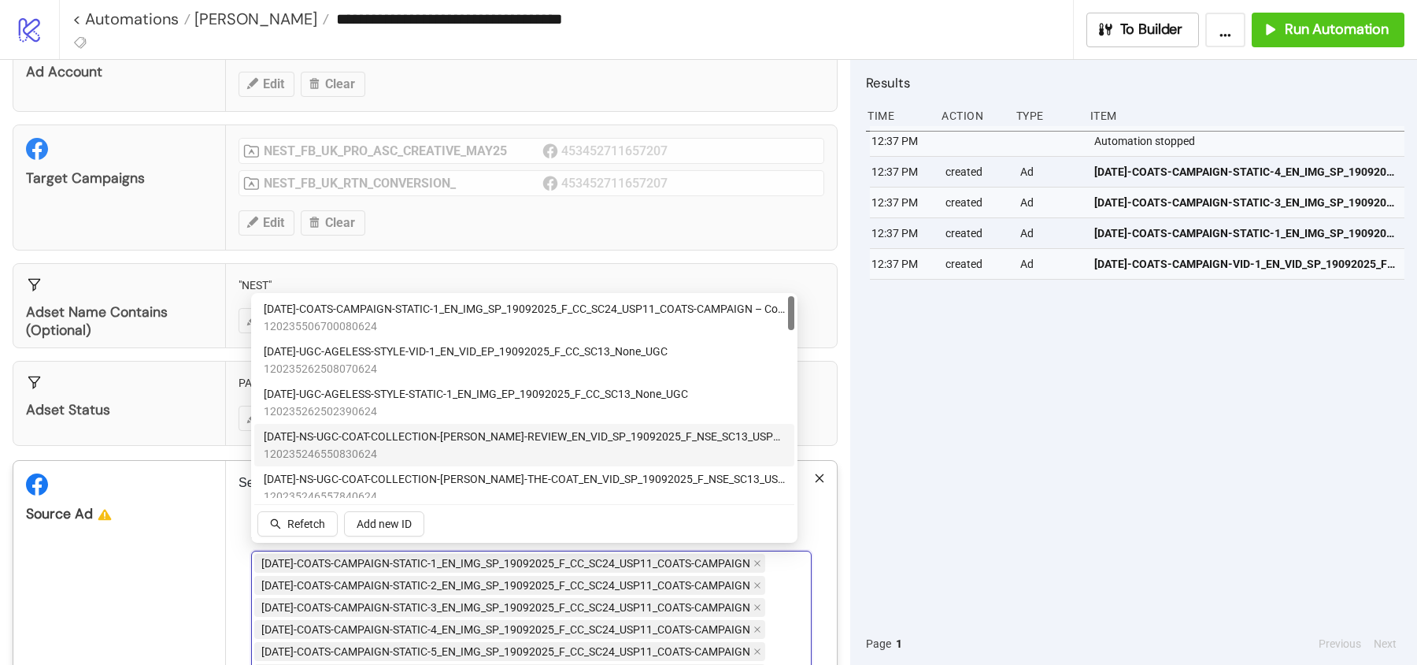
click at [294, 440] on span "AD304-NS-UGC-COAT-COLLECTION-LORNA-REVIEW_EN_VID_SP_19092025_F_NSE_SC13_USP9_CO…" at bounding box center [524, 436] width 521 height 17
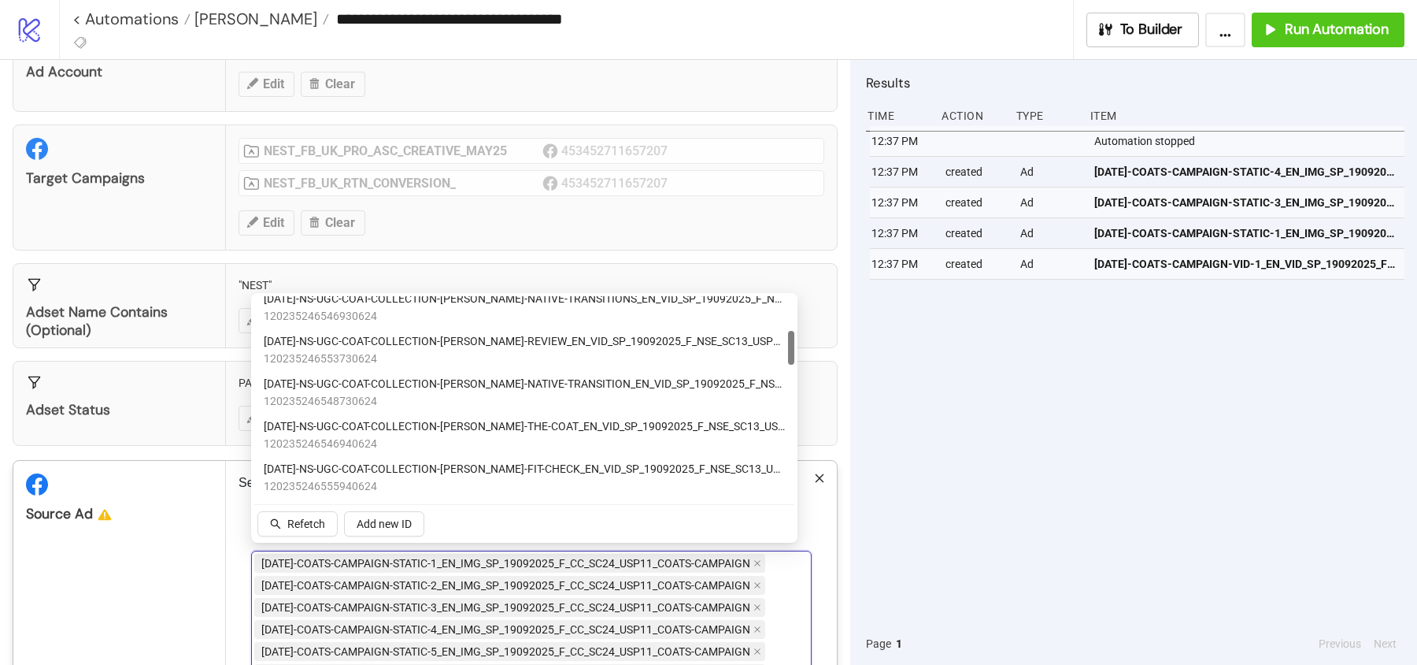
scroll to position [224, 0]
click at [320, 429] on span "AD305-NS-UGC-COAT-COLLECTION-LORNA-THE-COAT_EN_VID_SP_19092025_F_NSE_SC13_USP9_…" at bounding box center [524, 424] width 521 height 17
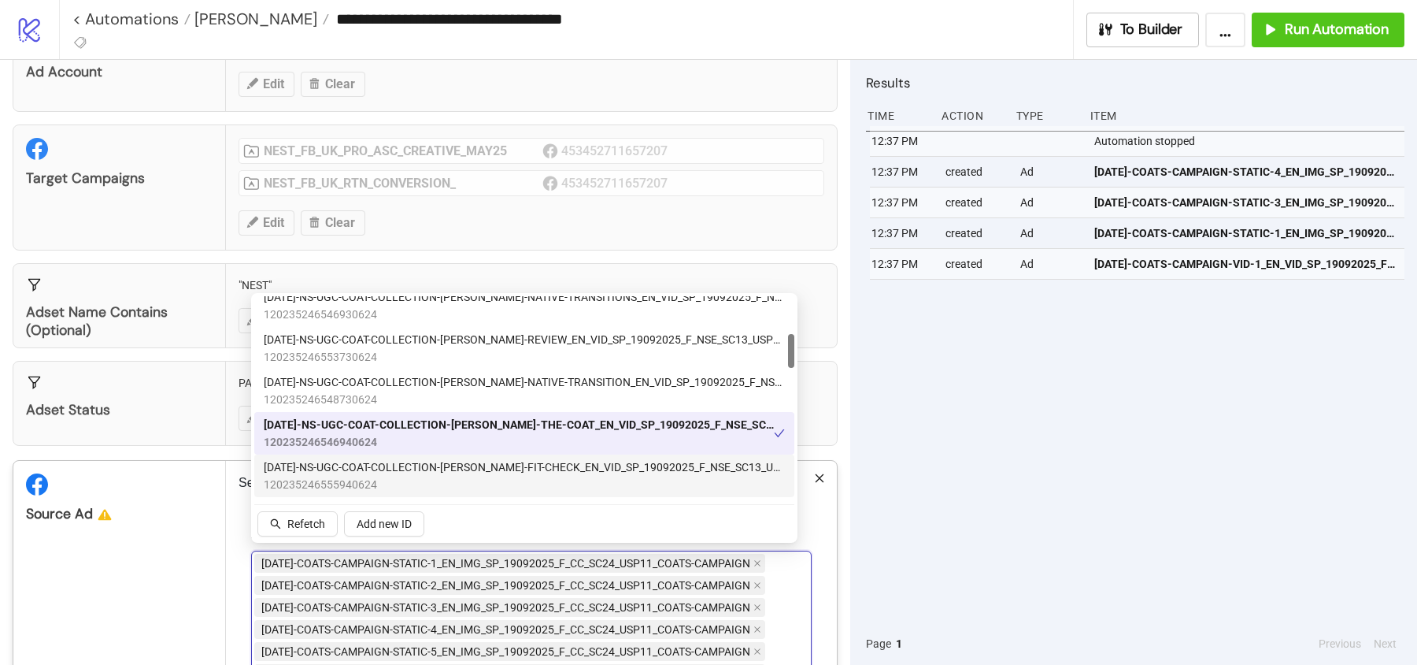
click at [316, 466] on span "AD306-NS-UGC-COAT-COLLECTION-LORNA-FIT-CHECK_EN_VID_SP_19092025_F_NSE_SC13_USP9…" at bounding box center [524, 466] width 521 height 17
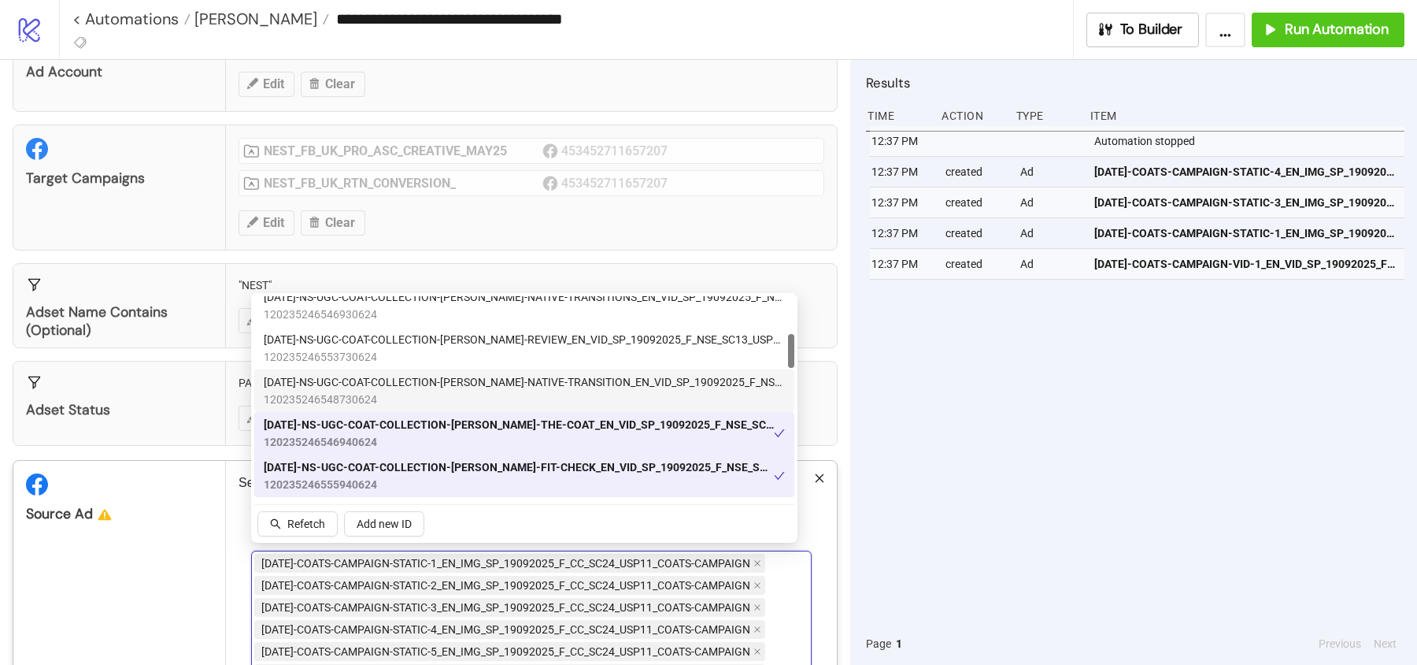
click at [316, 400] on span "120235246548730624" at bounding box center [524, 399] width 521 height 17
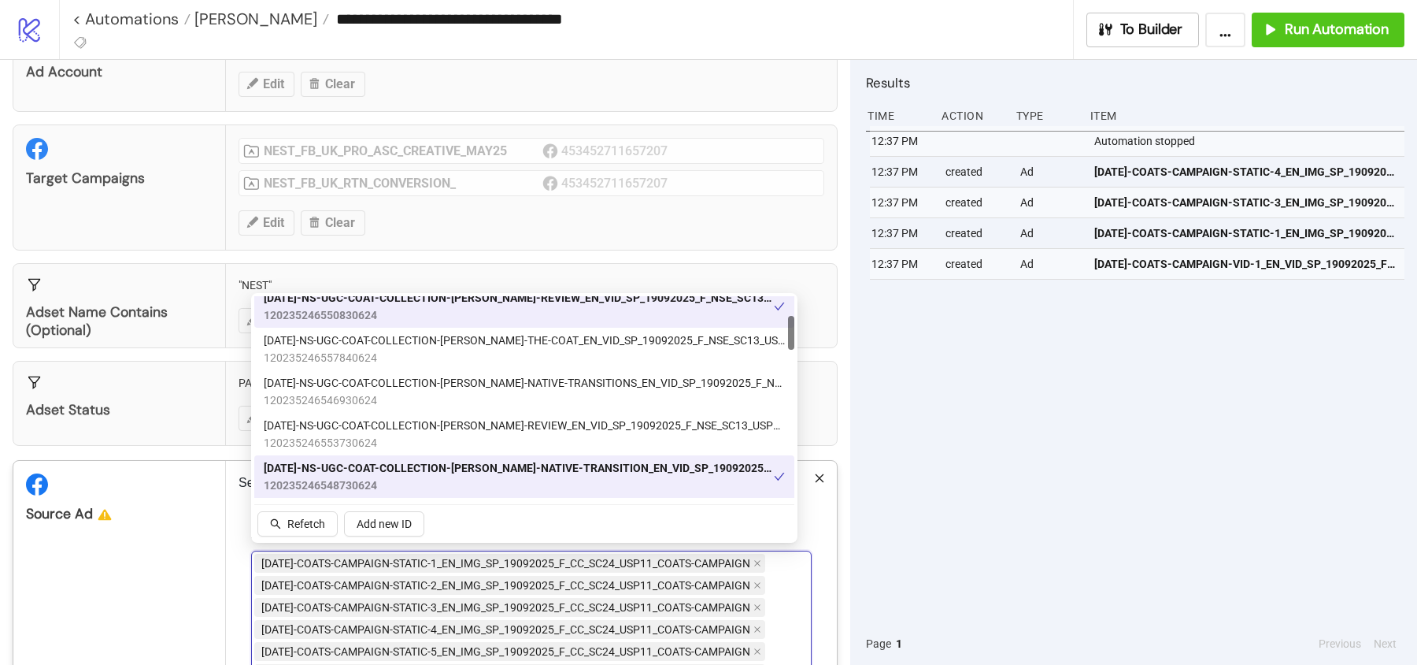
scroll to position [81, 0]
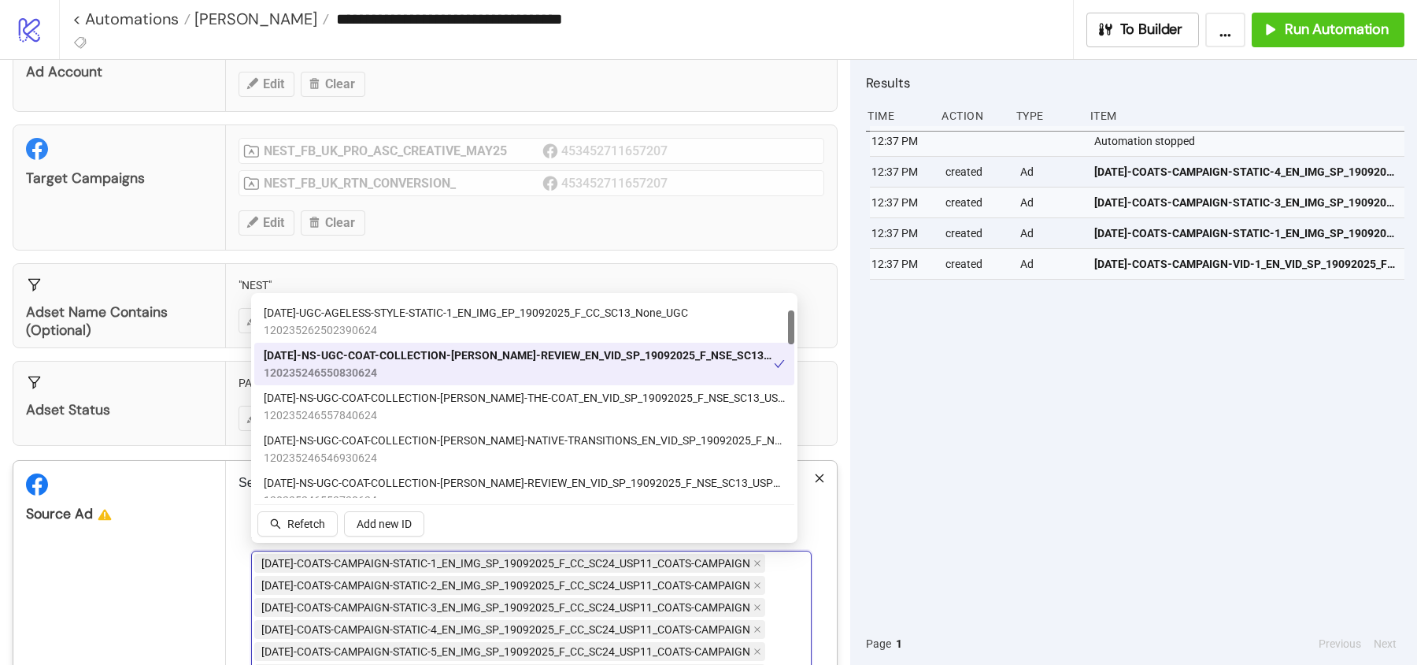
click at [314, 402] on span "AD309-NS-UGC-COAT-COLLECTION-MOLLY-THE-COAT_EN_VID_SP_19092025_F_NSE_SC13_USP9_…" at bounding box center [524, 397] width 521 height 17
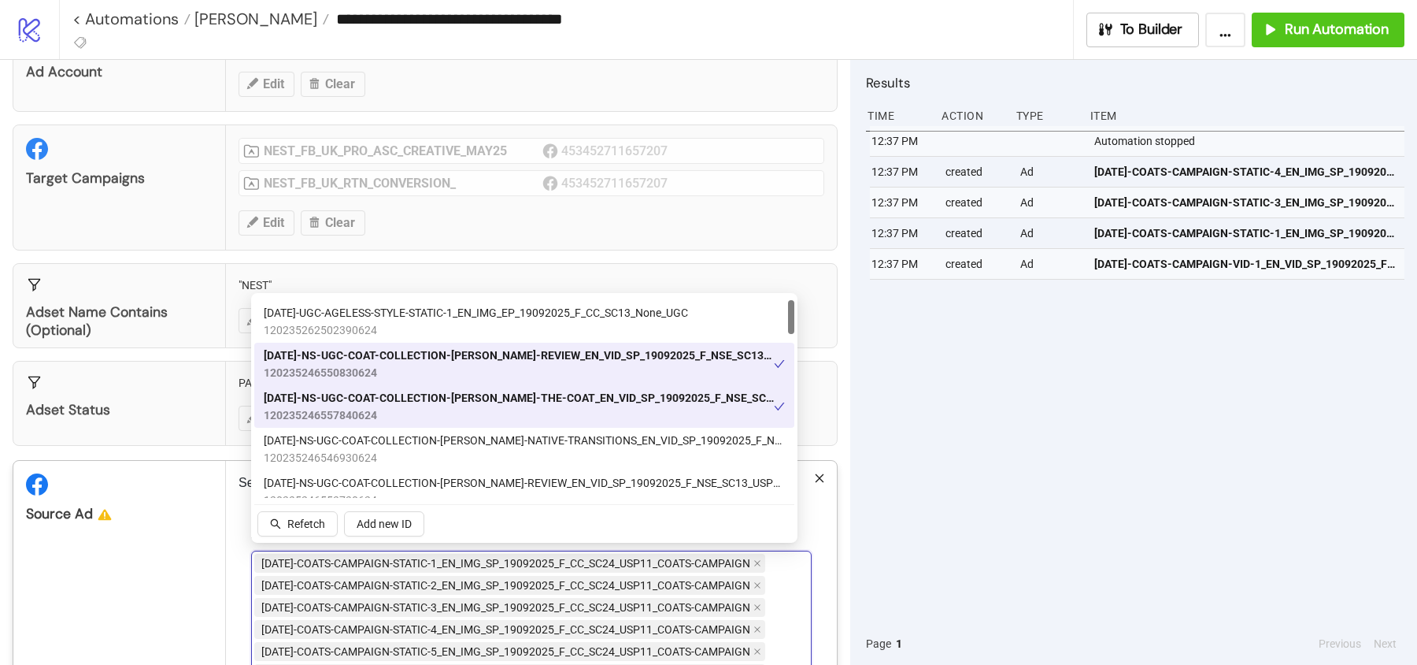
scroll to position [0, 0]
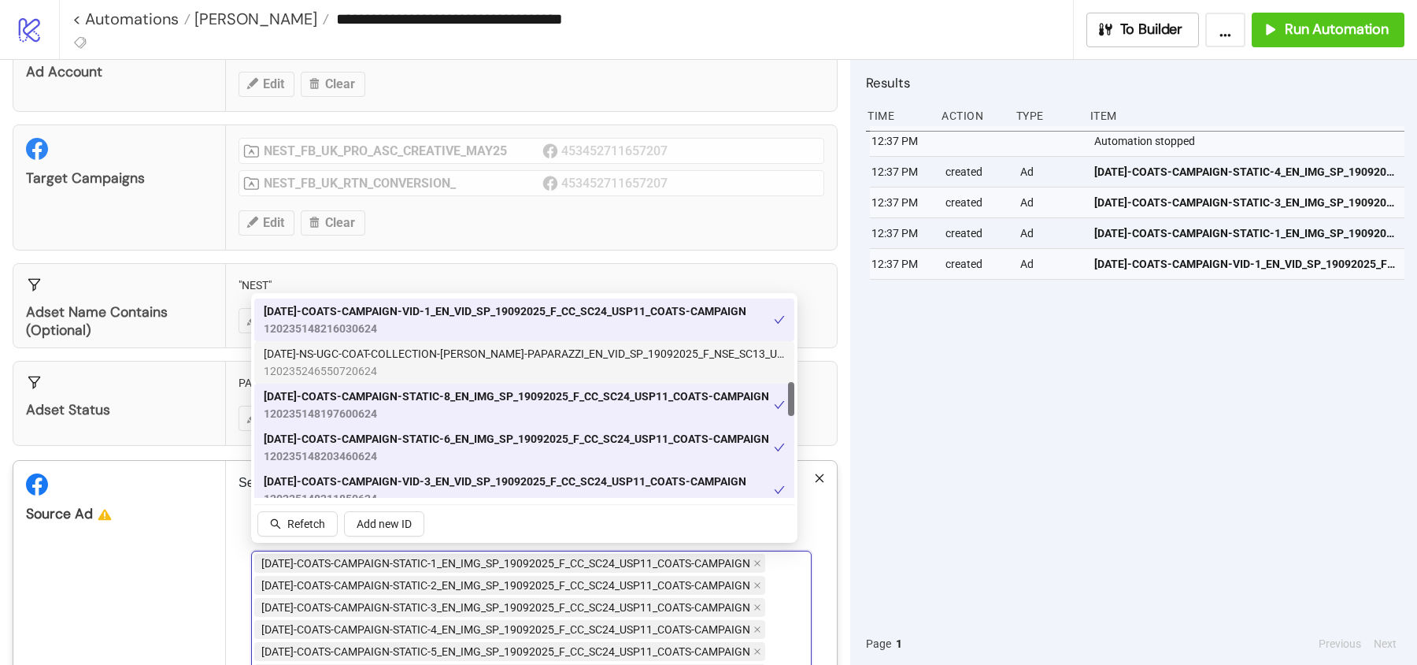
click at [311, 354] on span "AD308-NS-UGC-COAT-COLLECTION-LORNA-PAPARAZZI_EN_VID_SP_19092025_F_NSE_SC13_USP9…" at bounding box center [524, 353] width 521 height 17
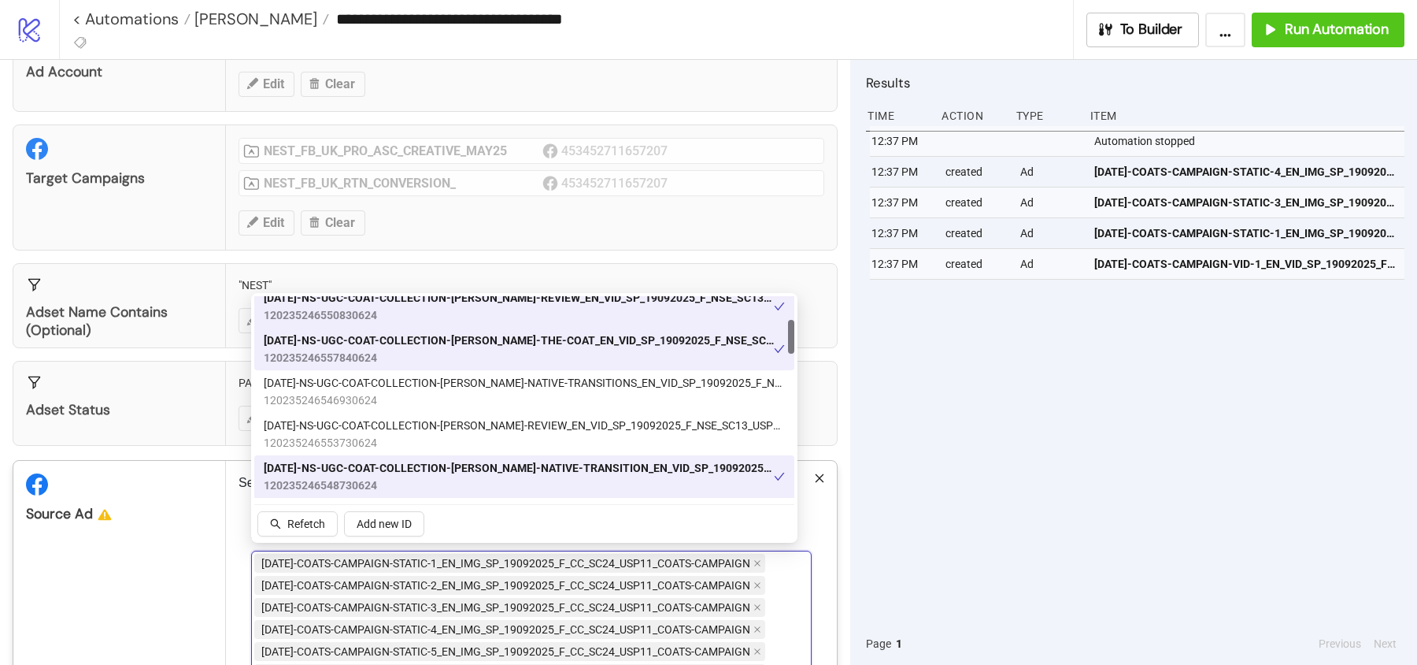
scroll to position [138, 0]
click at [291, 435] on span "120235246553730624" at bounding box center [524, 443] width 521 height 17
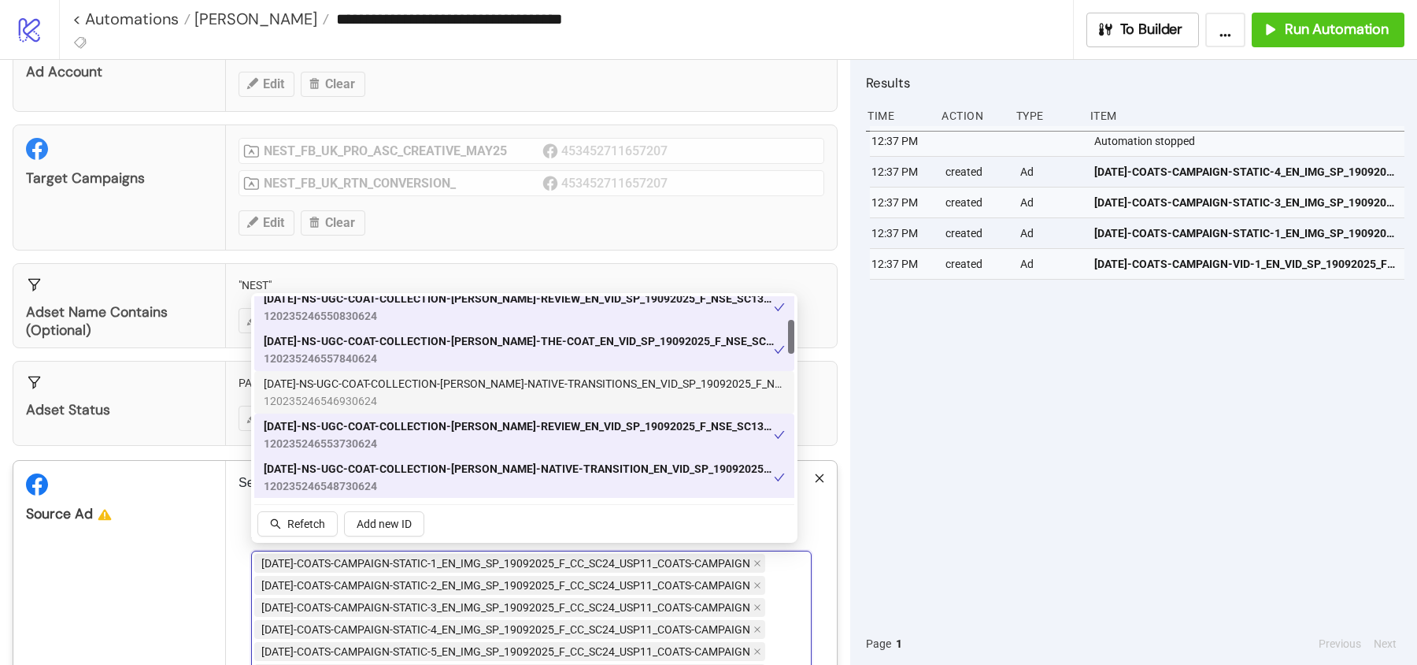
click at [293, 390] on span "AD311-NS-UGC-COAT-COLLECTION-MOLLY-NATIVE-TRANSITIONS_EN_VID_SP_19092025_F_NSE_…" at bounding box center [524, 383] width 521 height 17
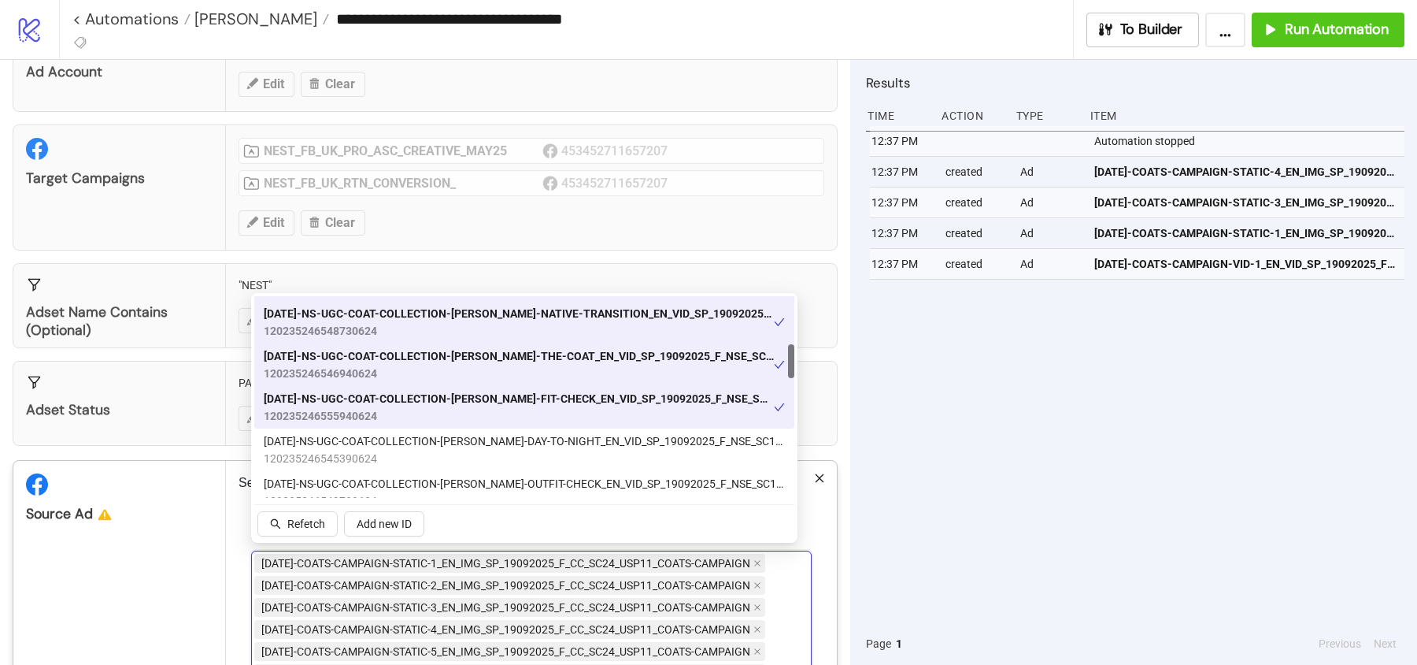
scroll to position [300, 0]
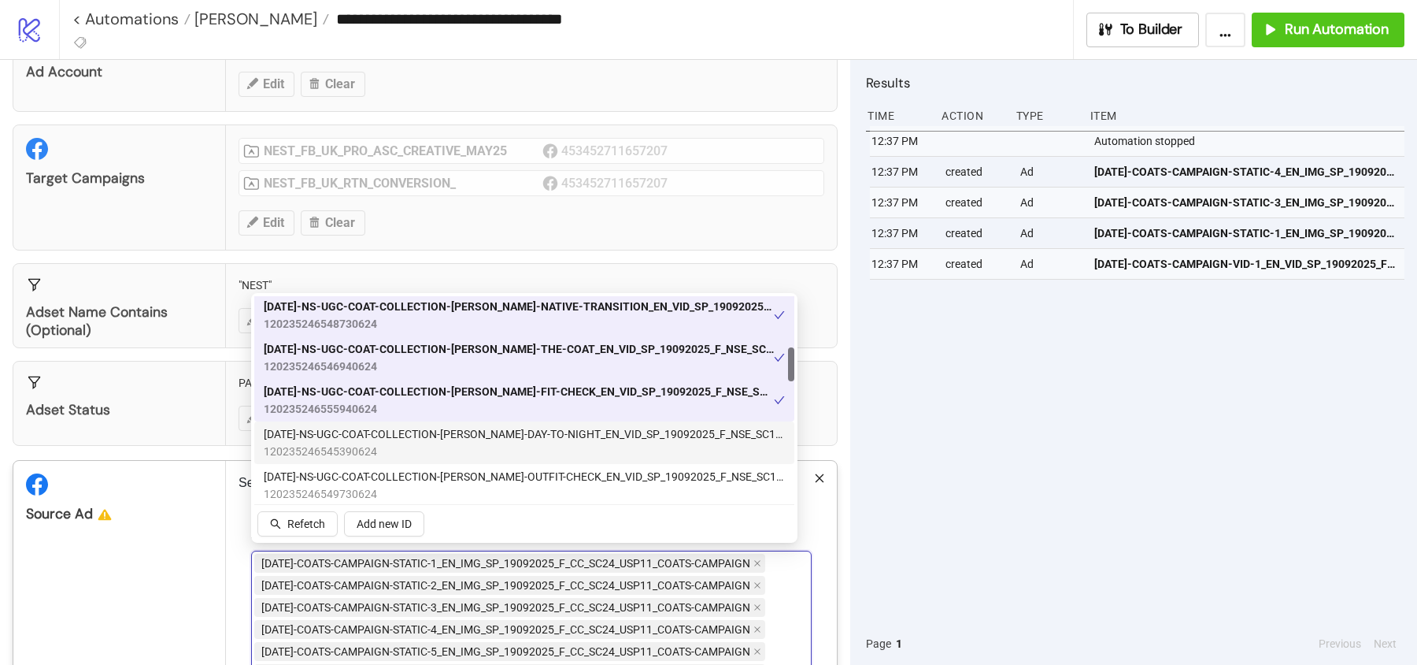
click at [294, 462] on div "AD312-NS-UGC-COAT-COLLECTION-MOLLY-DAY-TO-NIGHT_EN_VID_SP_19092025_F_NSE_SC13_U…" at bounding box center [524, 442] width 540 height 43
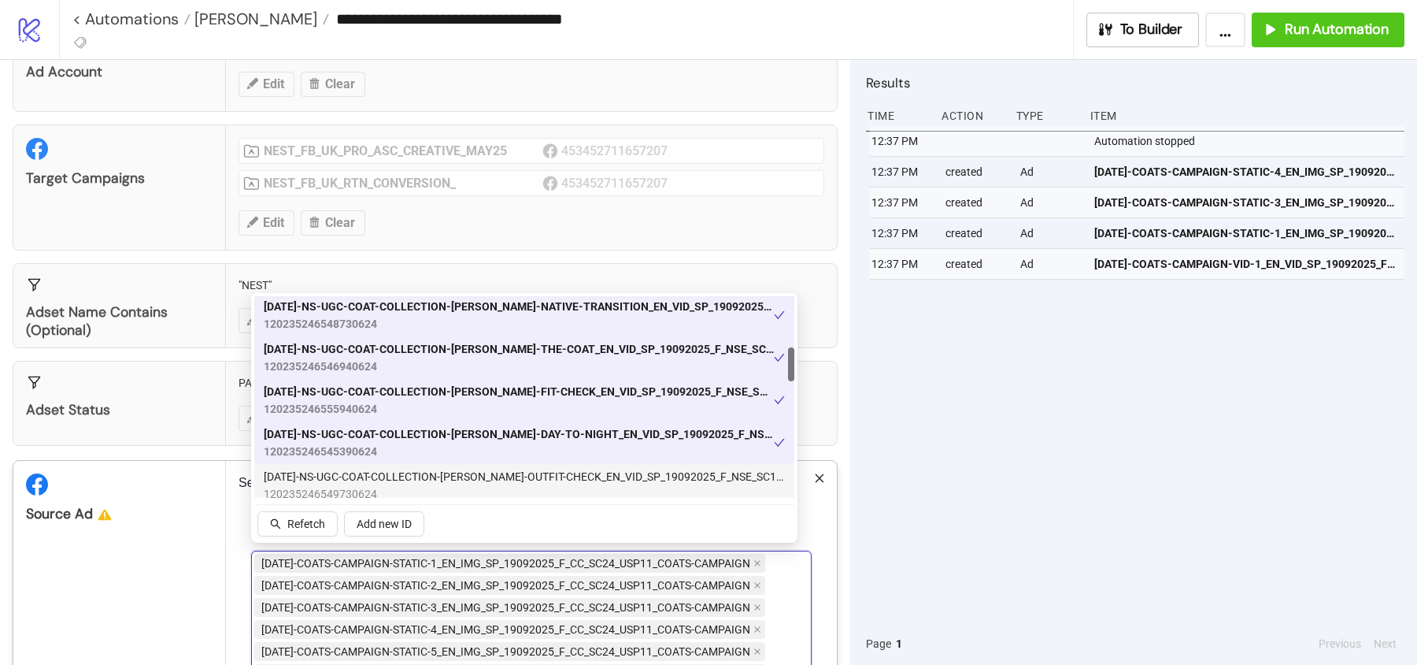
click at [295, 479] on span "AD313-NS-UGC-COAT-COLLECTION-MOLLY-OUTFIT-CHECK_EN_VID_SP_19092025_F_NSE_SC13_U…" at bounding box center [524, 476] width 521 height 17
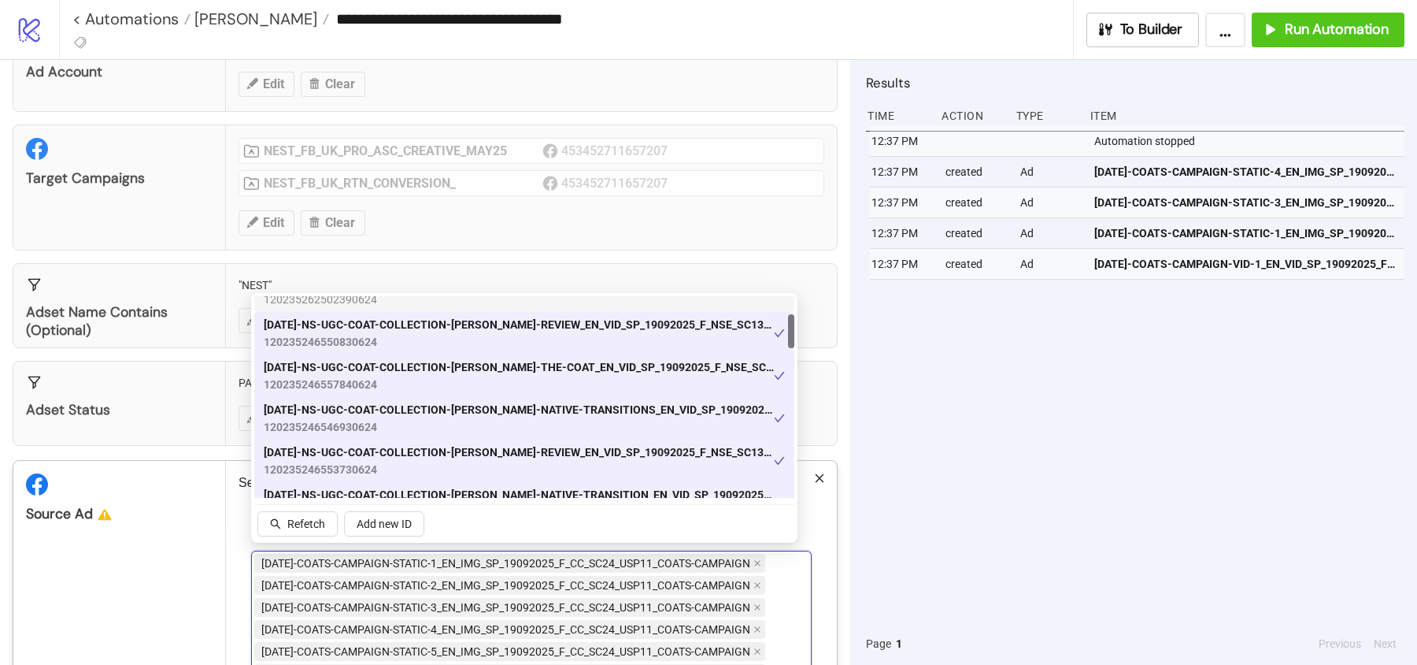
scroll to position [113, 0]
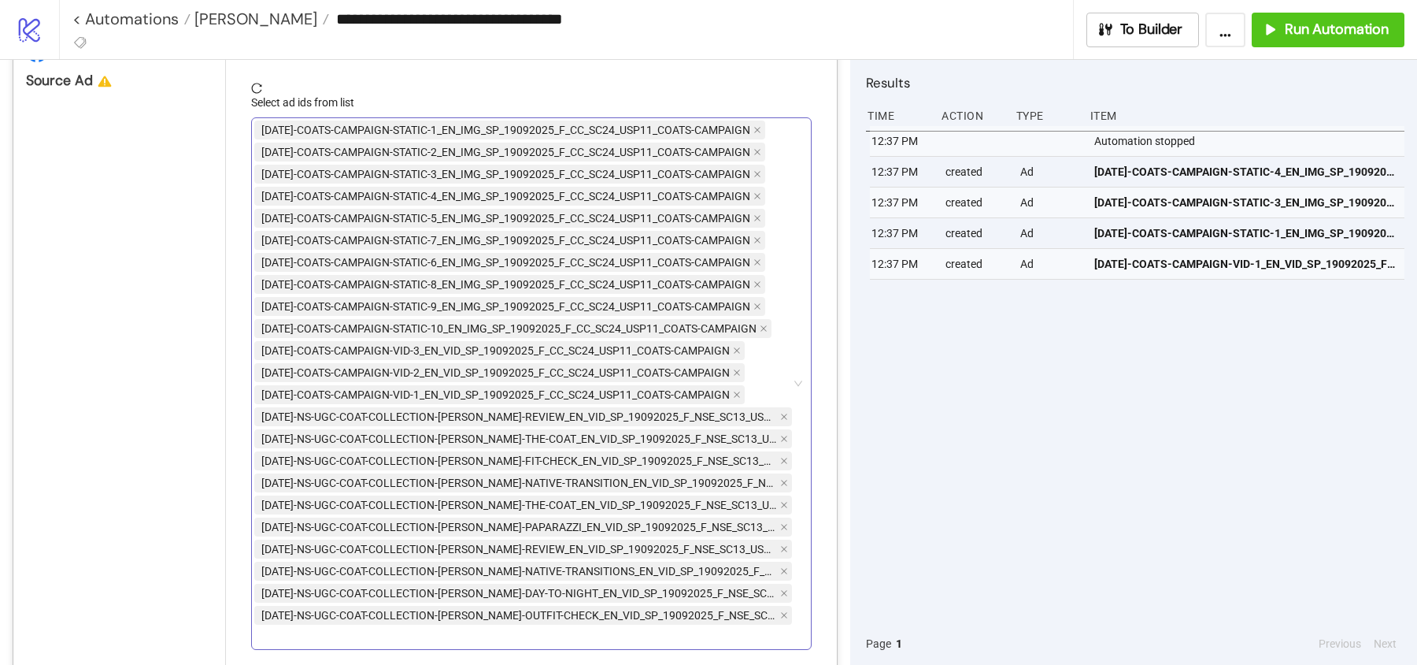
scroll to position [589, 0]
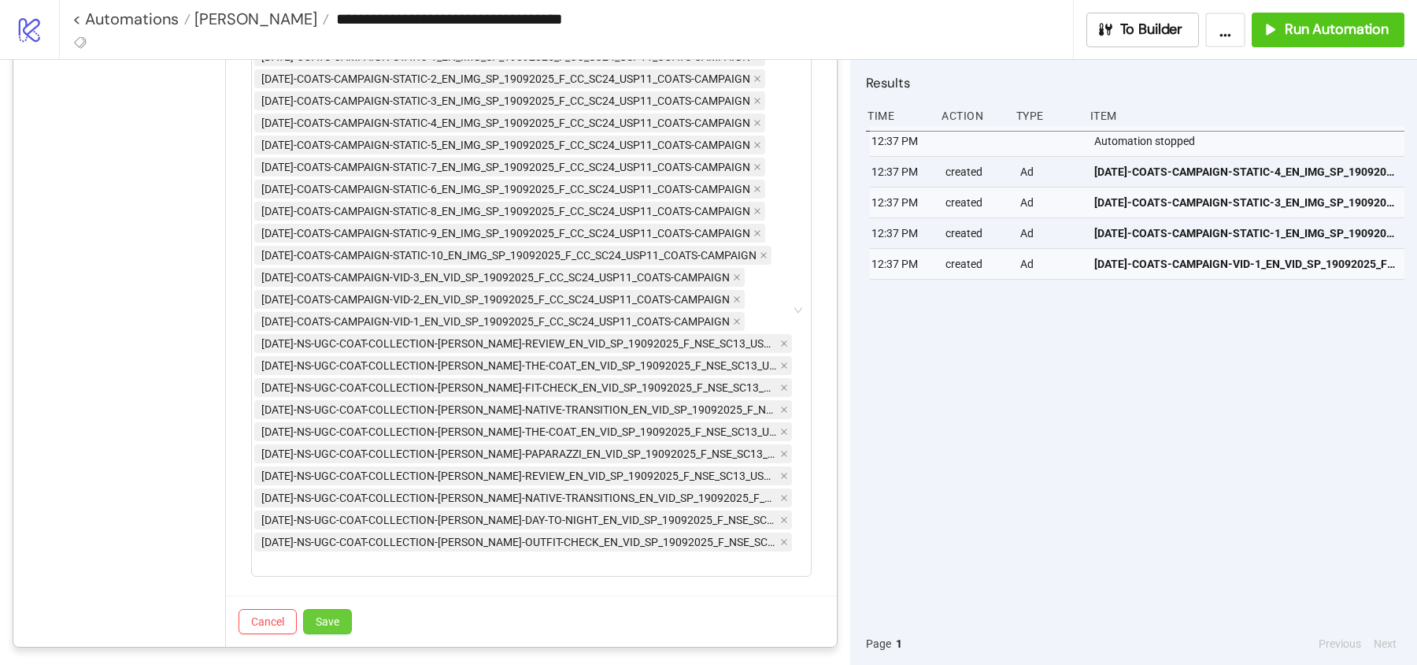
click at [331, 622] on button "Save" at bounding box center [327, 621] width 49 height 25
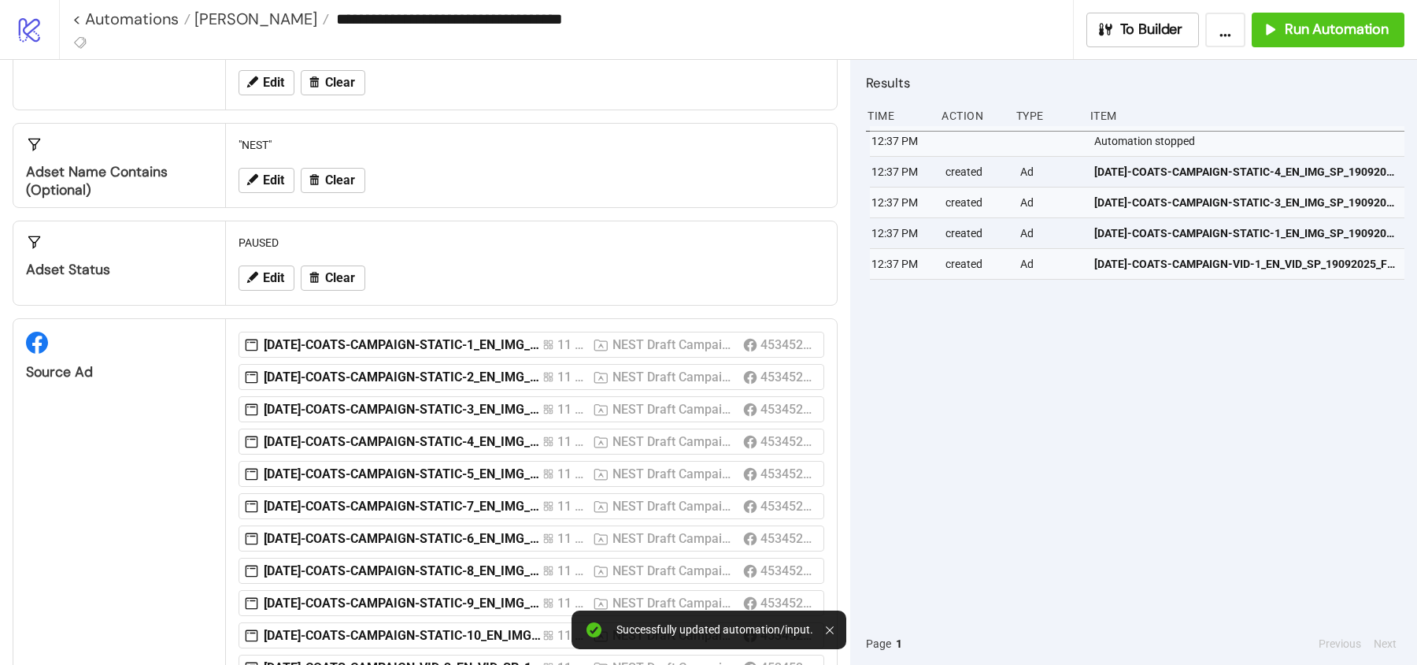
scroll to position [0, 0]
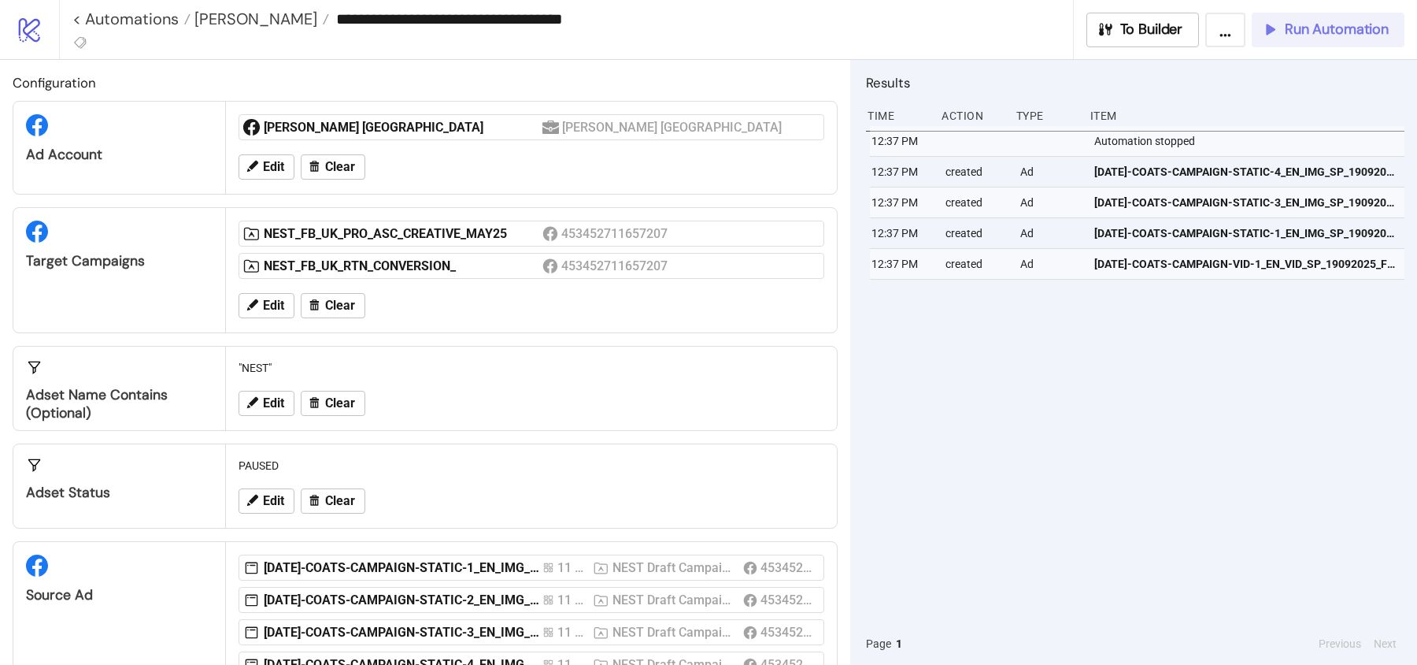
click at [1306, 37] on span "Run Automation" at bounding box center [1337, 29] width 104 height 18
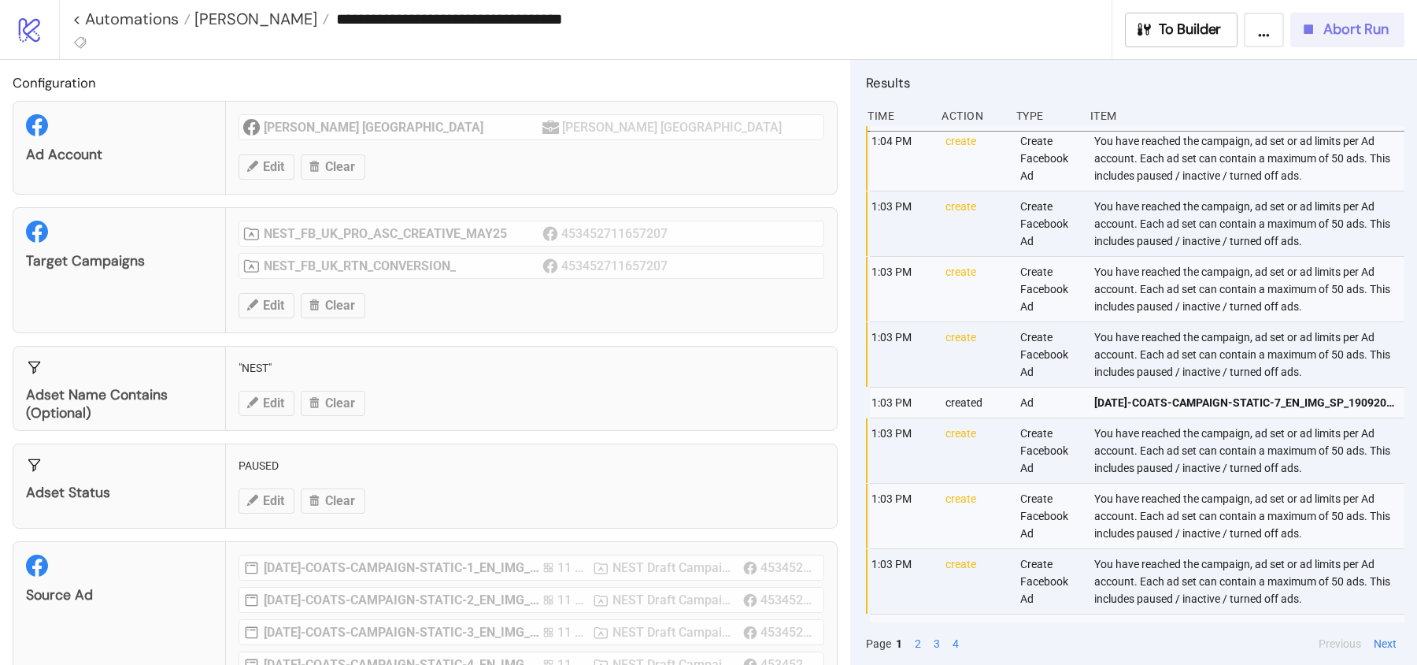
click at [1337, 35] on span "Abort Run" at bounding box center [1356, 29] width 65 height 18
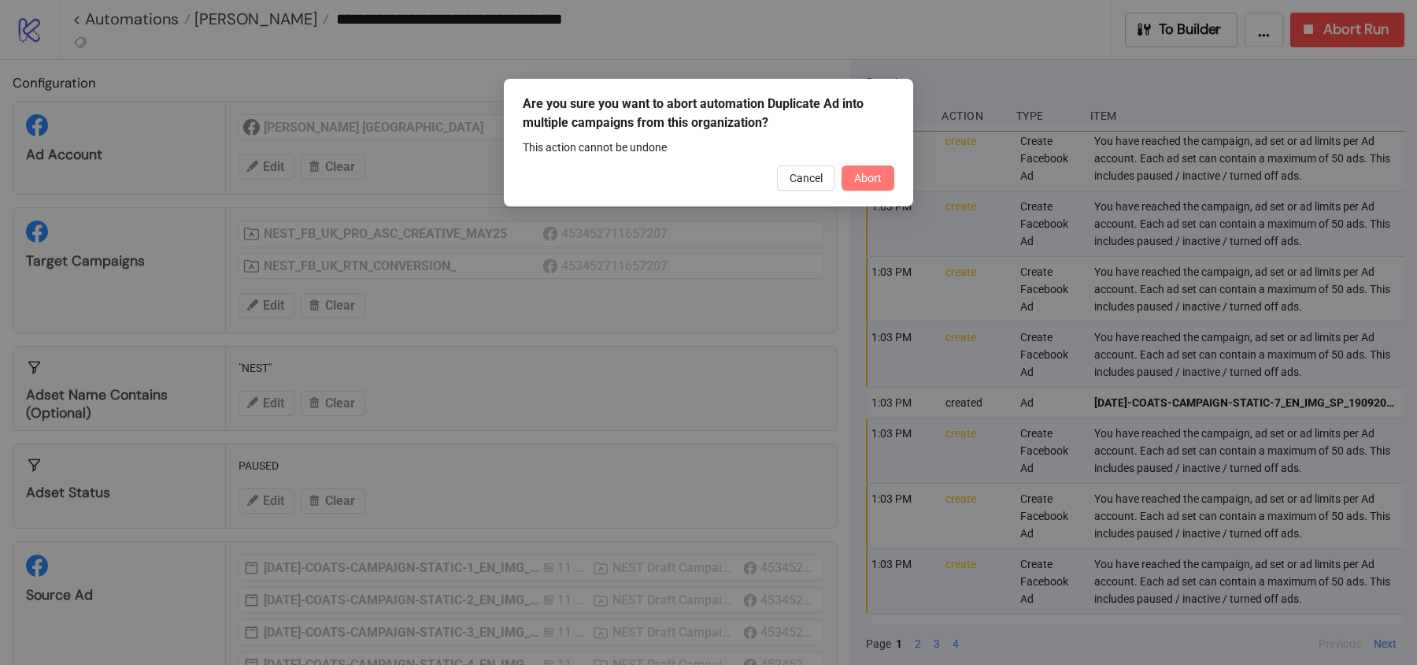
click at [866, 176] on span "Abort" at bounding box center [868, 178] width 28 height 13
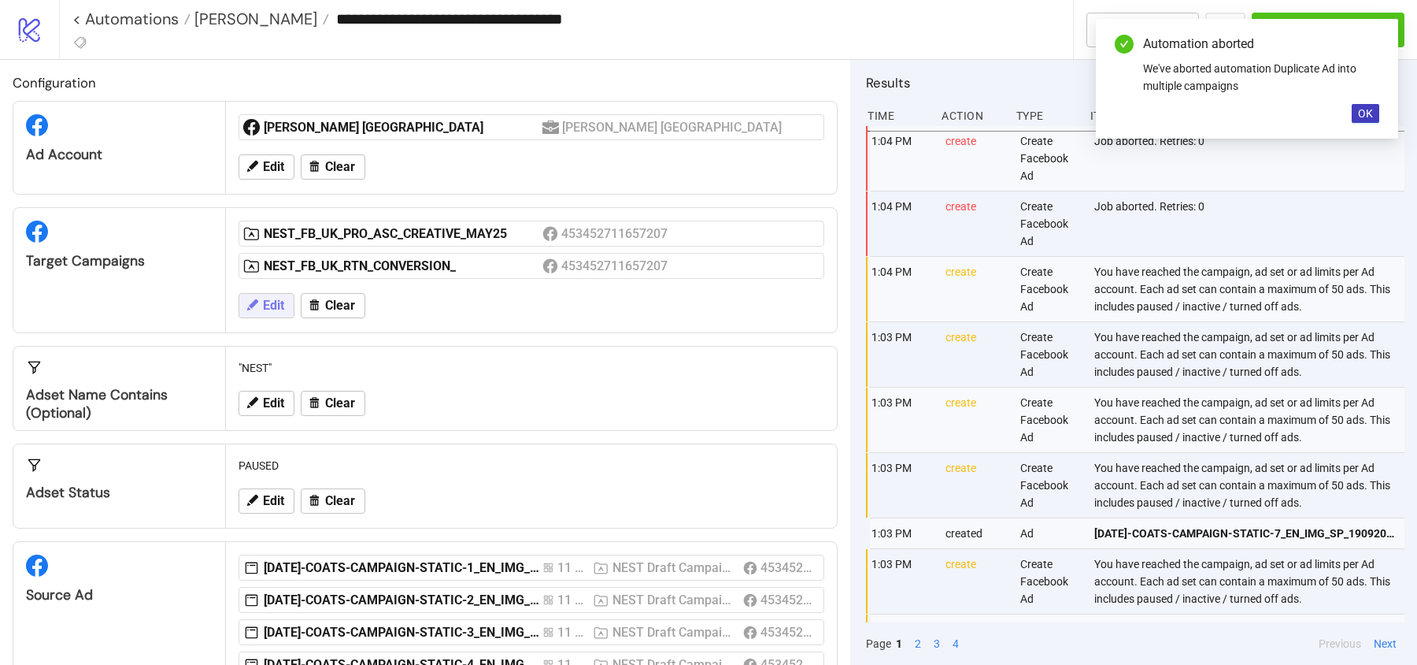
click at [261, 297] on button "Edit" at bounding box center [267, 305] width 56 height 25
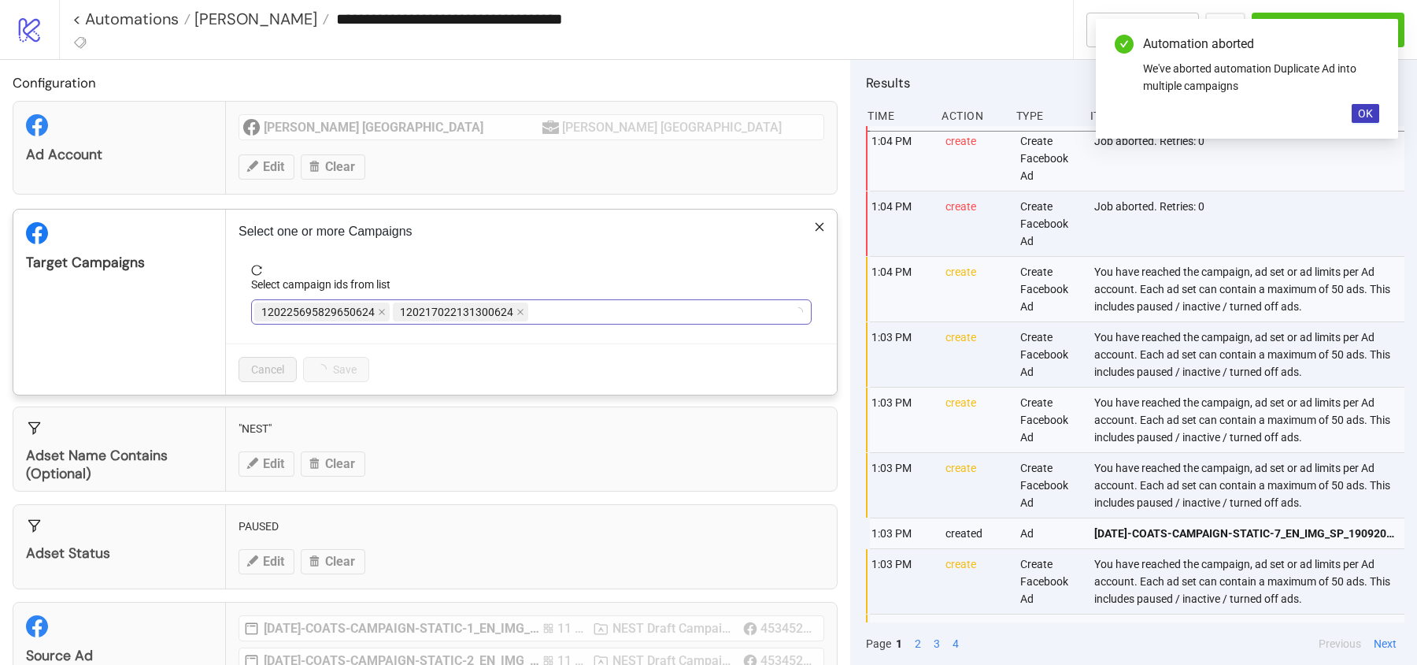
click at [510, 307] on span "120217022131300624" at bounding box center [460, 311] width 135 height 19
click at [518, 309] on icon "close" at bounding box center [521, 312] width 8 height 8
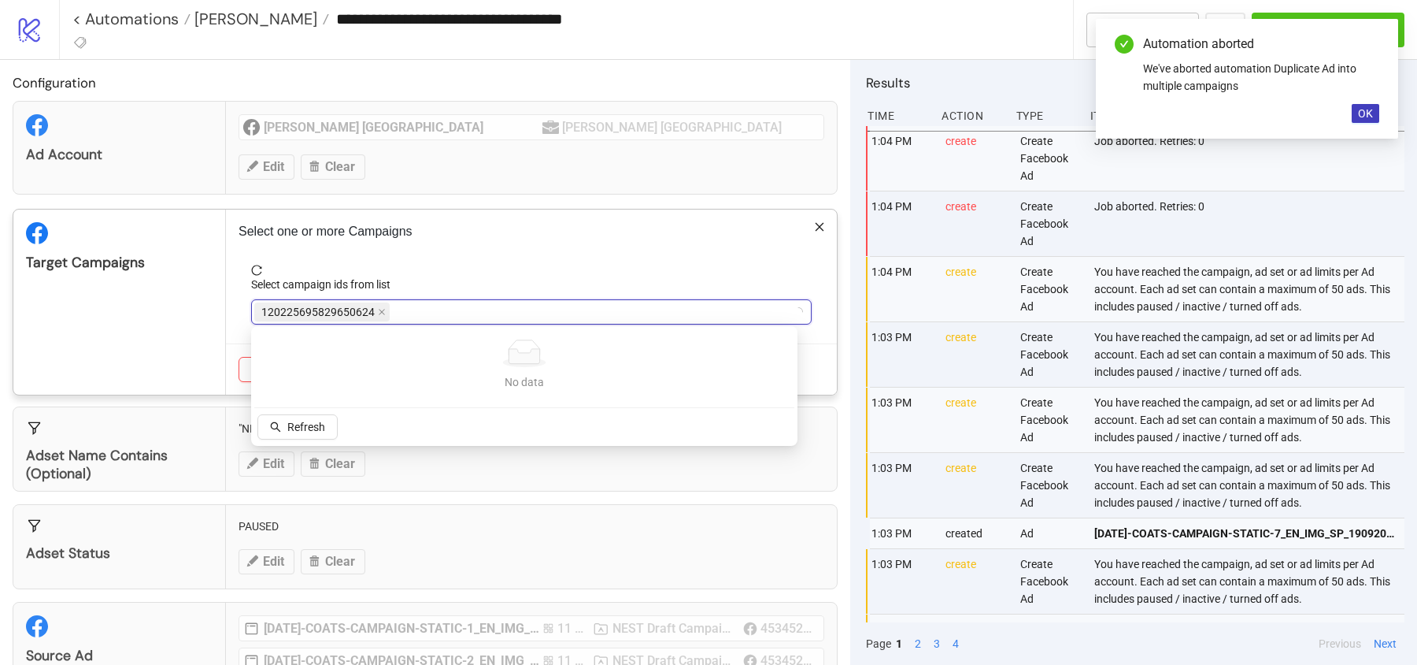
click at [301, 286] on label "Select campaign ids from list" at bounding box center [326, 284] width 150 height 17
click at [393, 302] on input "Select campaign ids from list" at bounding box center [394, 311] width 3 height 19
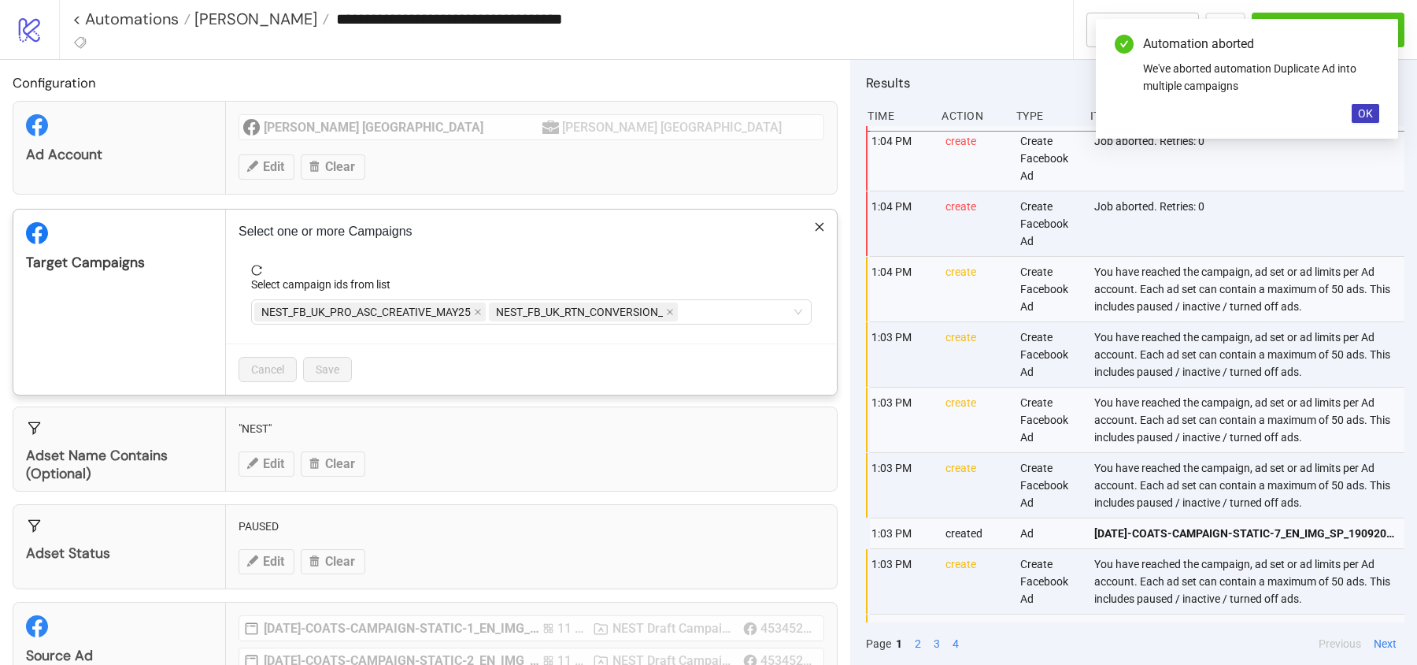
click at [344, 405] on div "**********" at bounding box center [708, 332] width 1417 height 665
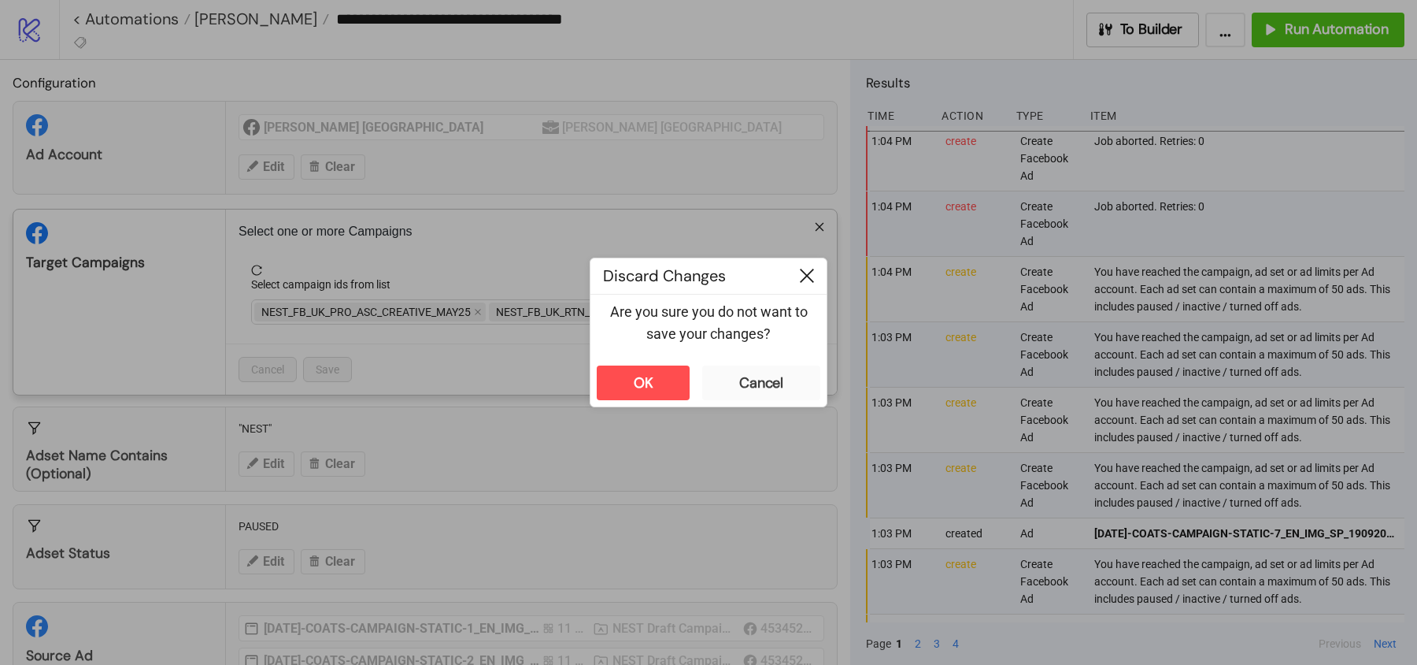
click at [805, 272] on icon at bounding box center [807, 275] width 14 height 14
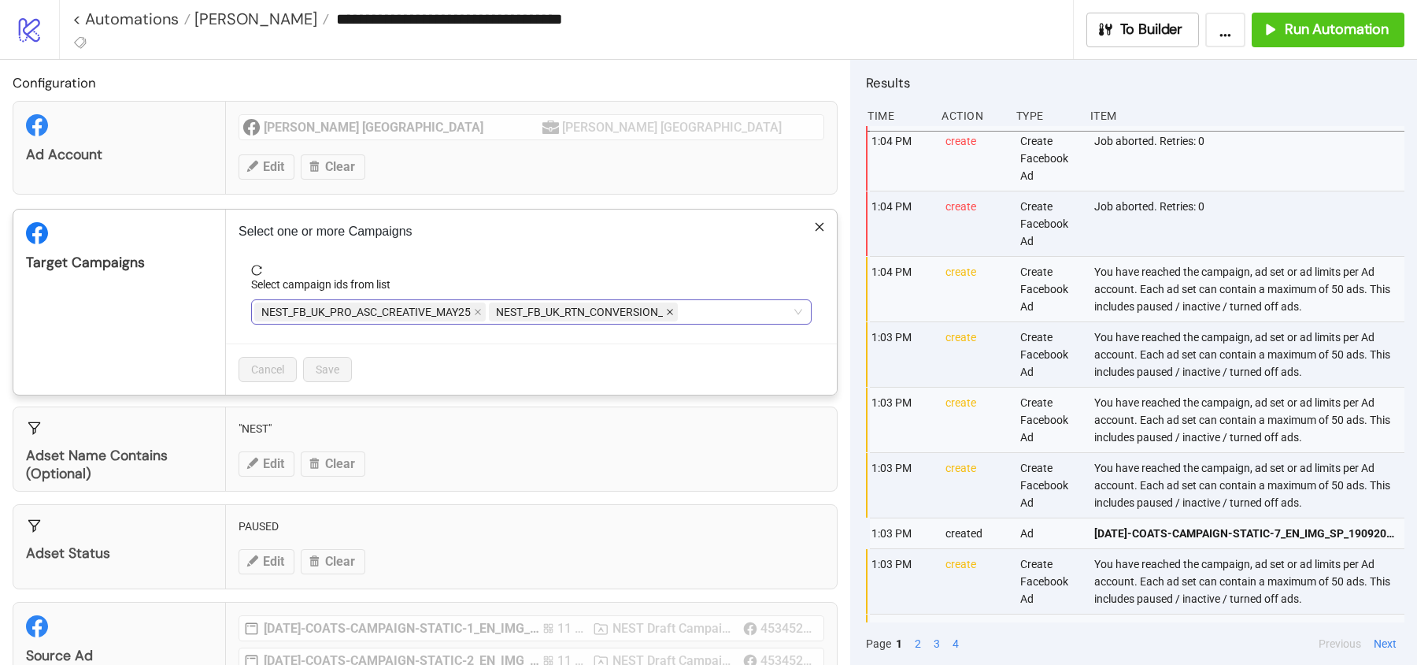
click at [672, 312] on icon "close" at bounding box center [670, 312] width 8 height 8
click at [313, 364] on button "Save" at bounding box center [327, 369] width 49 height 25
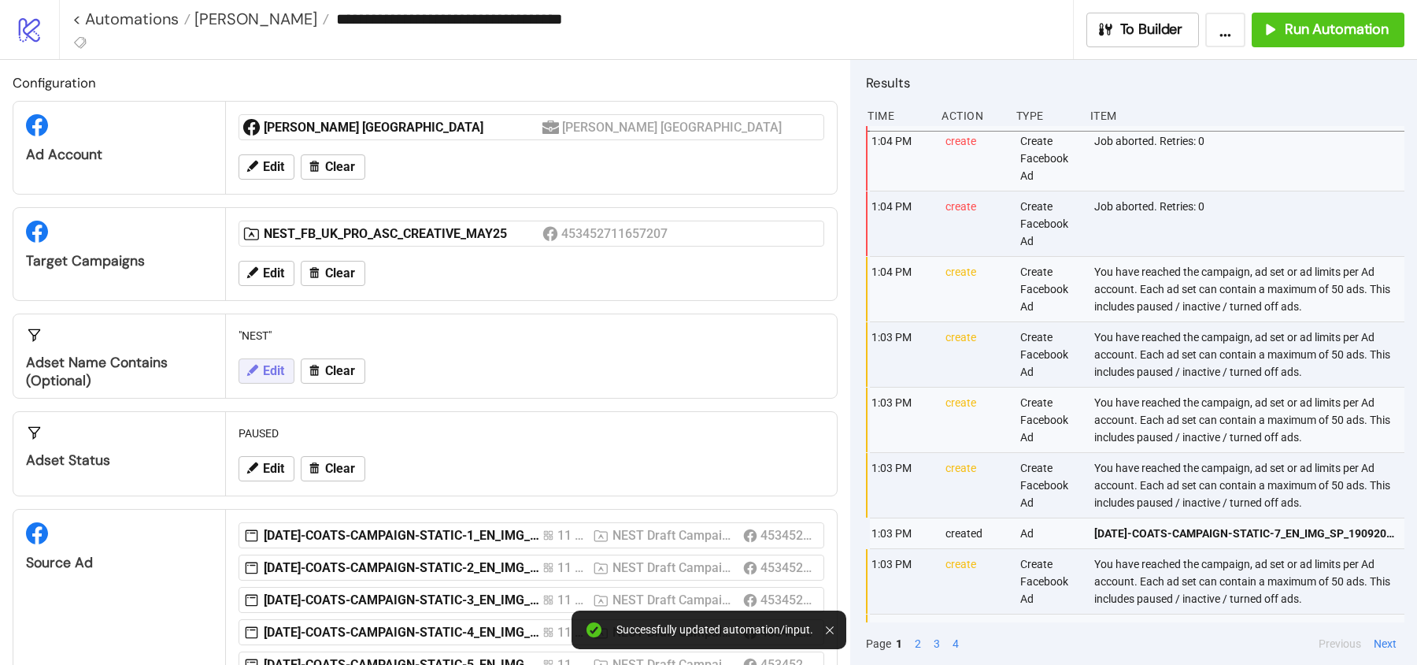
click at [265, 370] on span "Edit" at bounding box center [273, 371] width 21 height 14
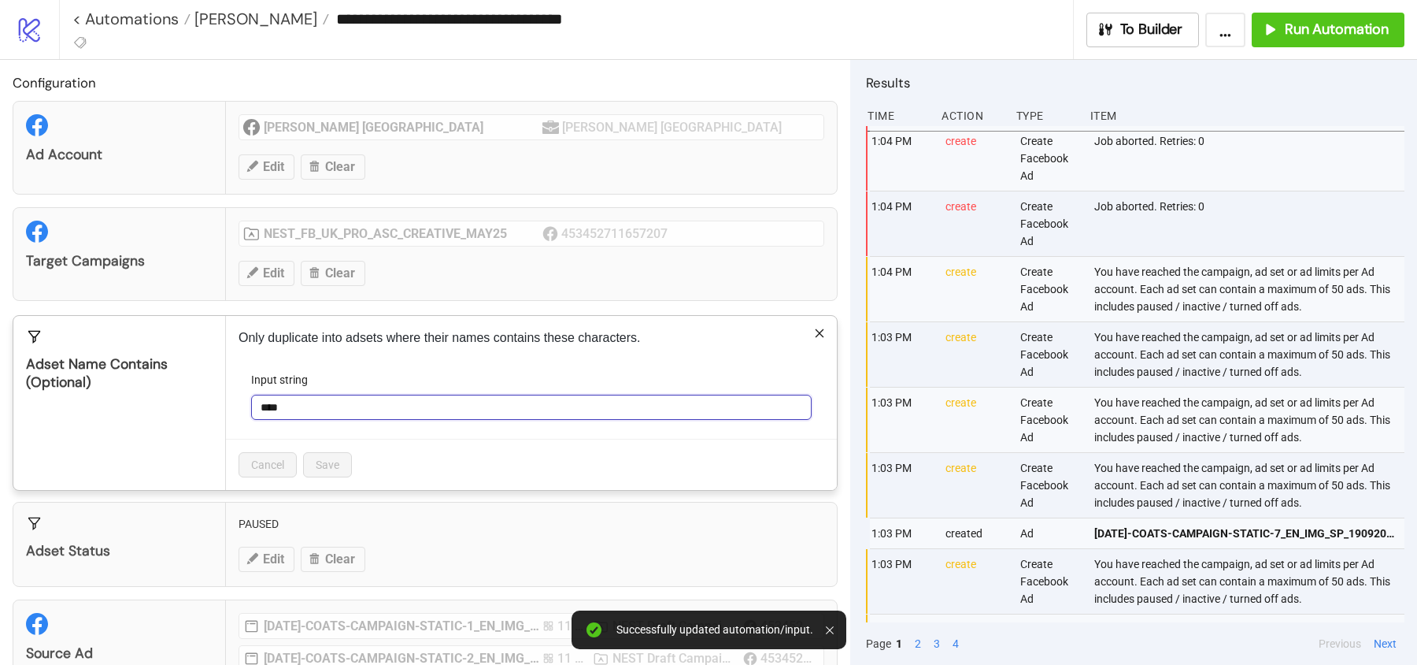
click at [313, 405] on input "****" at bounding box center [531, 406] width 561 height 25
type input "*"
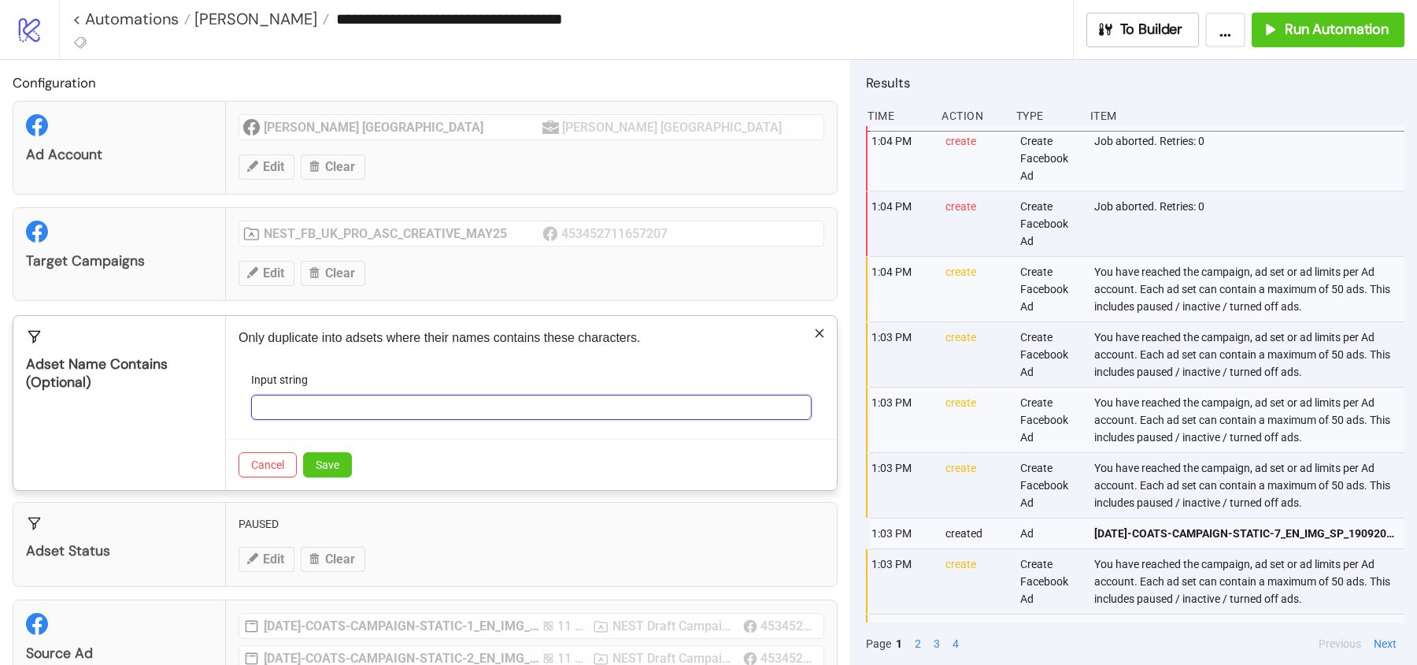
paste input "**********"
type input "**********"
click at [335, 458] on span "Save" at bounding box center [328, 464] width 24 height 13
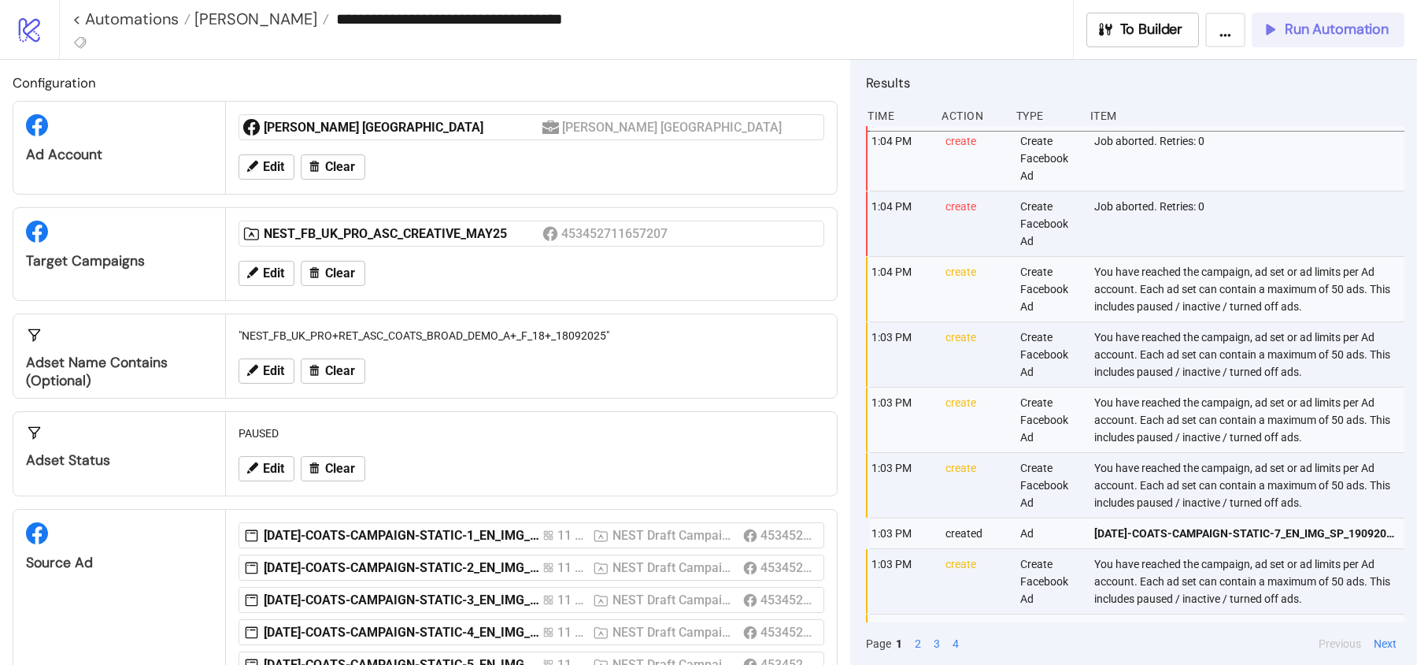
click at [1317, 28] on span "Run Automation" at bounding box center [1337, 29] width 104 height 18
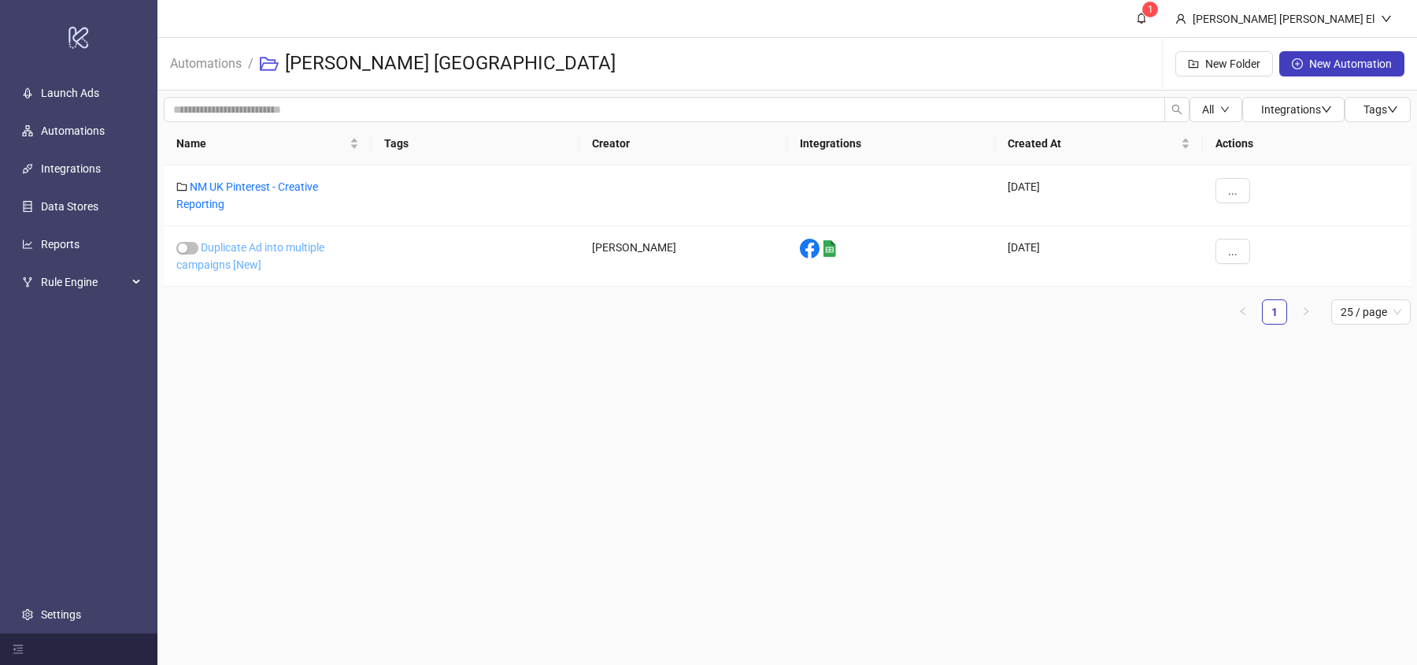
click at [241, 251] on link "Duplicate Ad into multiple campaigns [New]" at bounding box center [250, 256] width 148 height 30
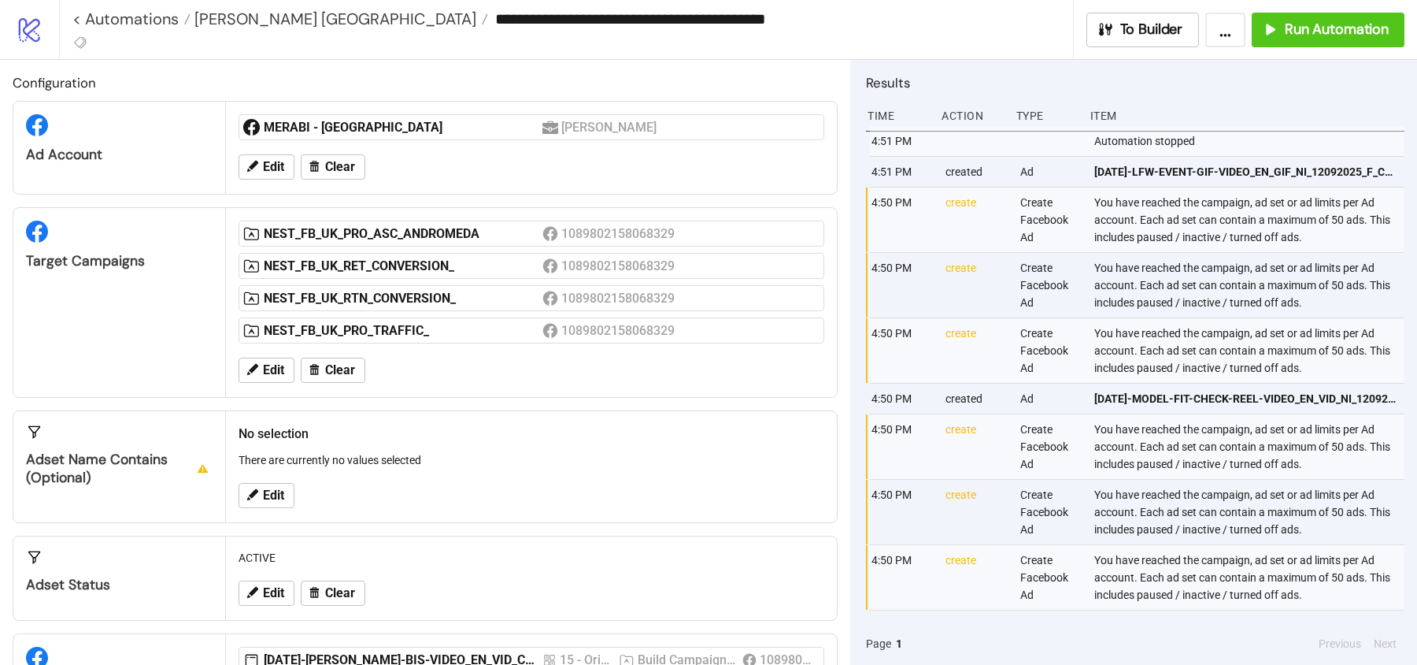
scroll to position [365, 0]
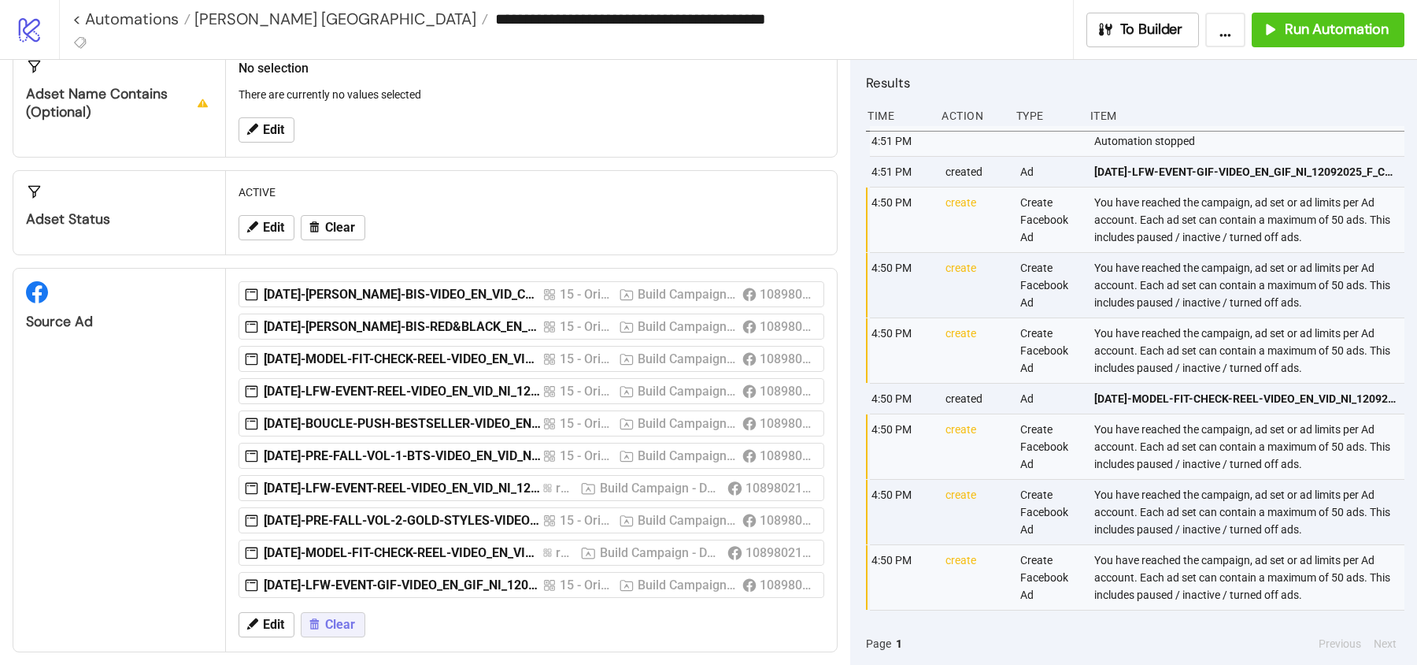
click at [345, 618] on span "Clear" at bounding box center [340, 624] width 30 height 14
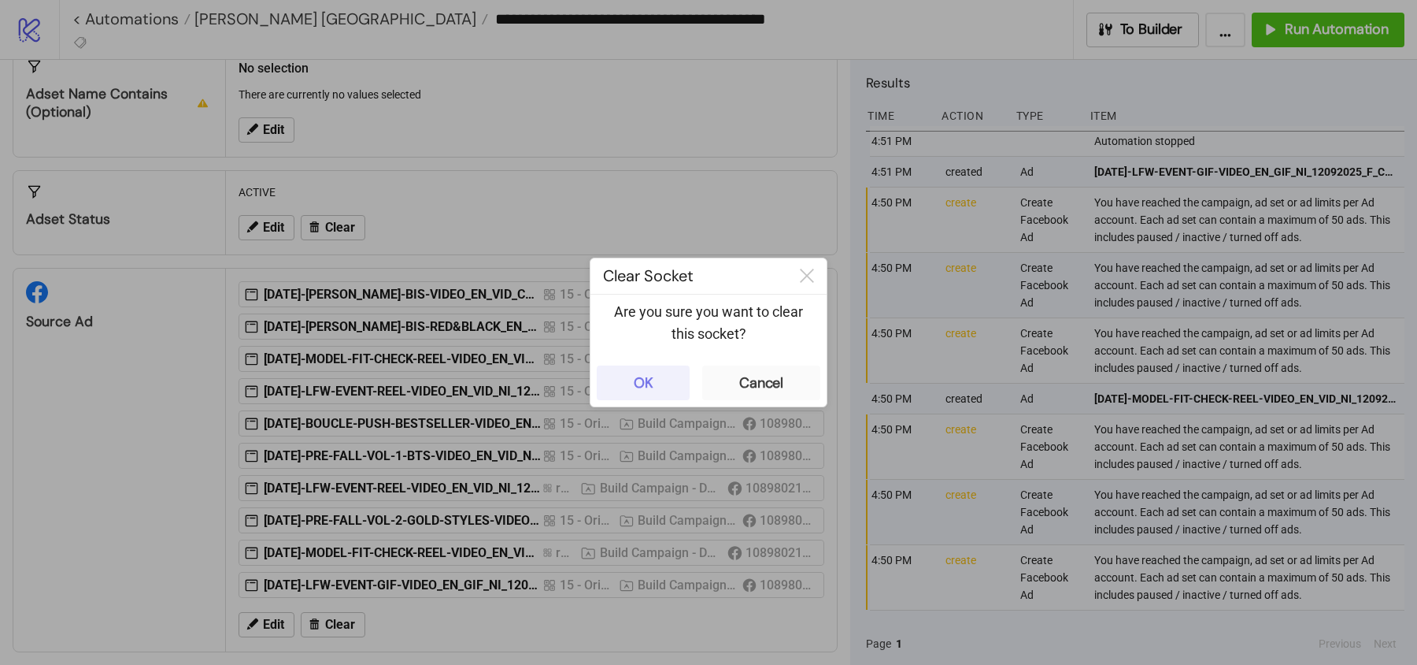
drag, startPoint x: 639, startPoint y: 350, endPoint x: 640, endPoint y: 382, distance: 32.3
click at [639, 350] on div "Are you sure you want to clear this socket?" at bounding box center [709, 326] width 236 height 65
click at [640, 385] on div "OK" at bounding box center [644, 383] width 20 height 18
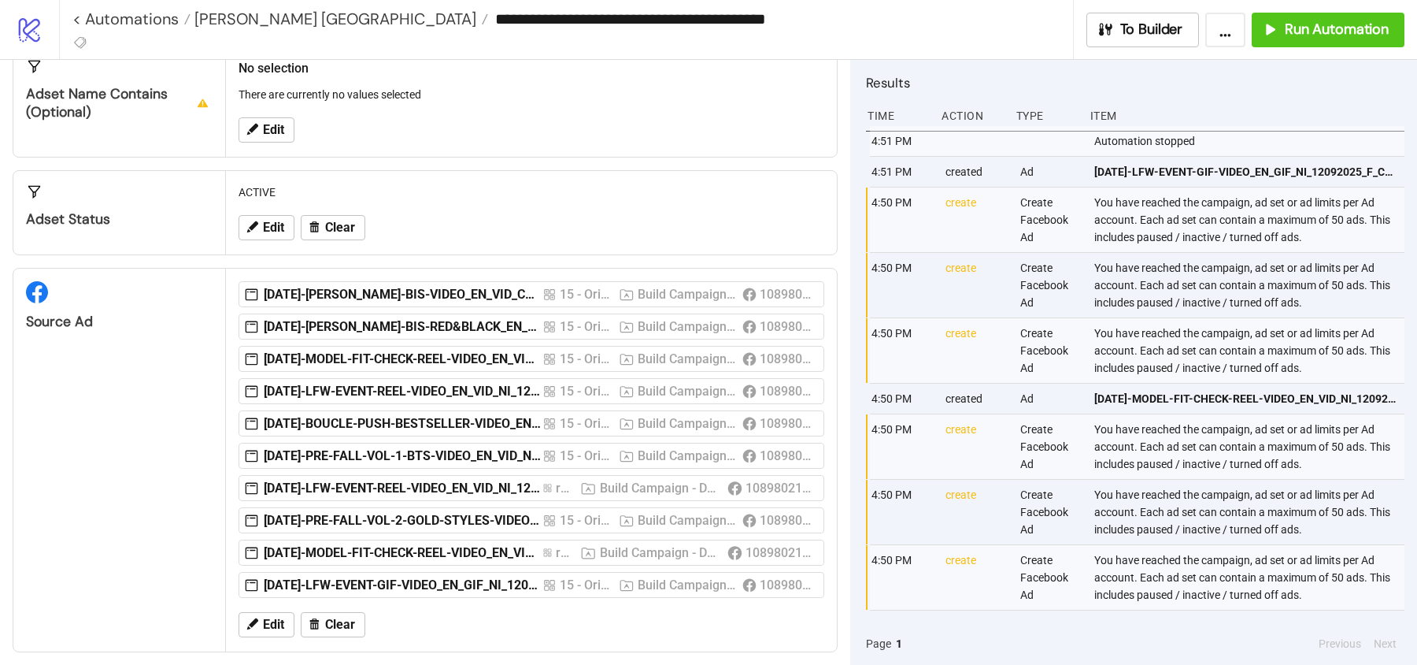
scroll to position [99, 0]
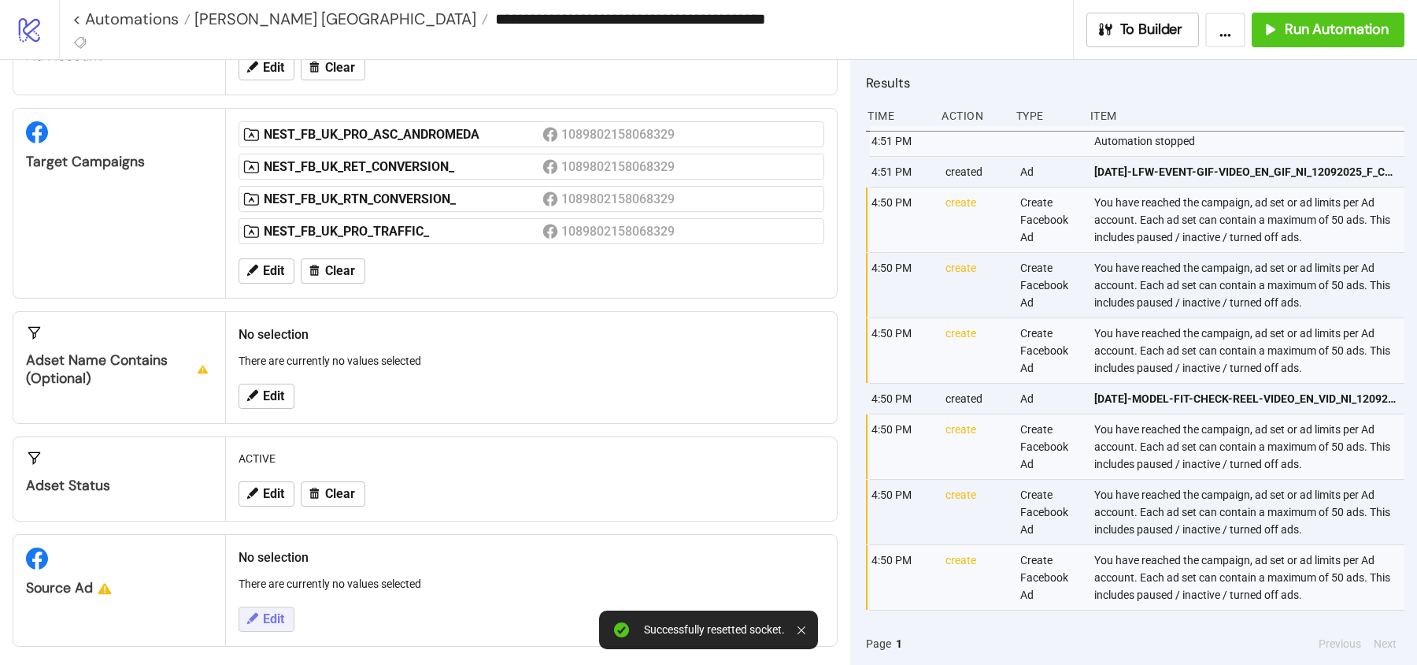
click at [259, 607] on button "Edit" at bounding box center [267, 618] width 56 height 25
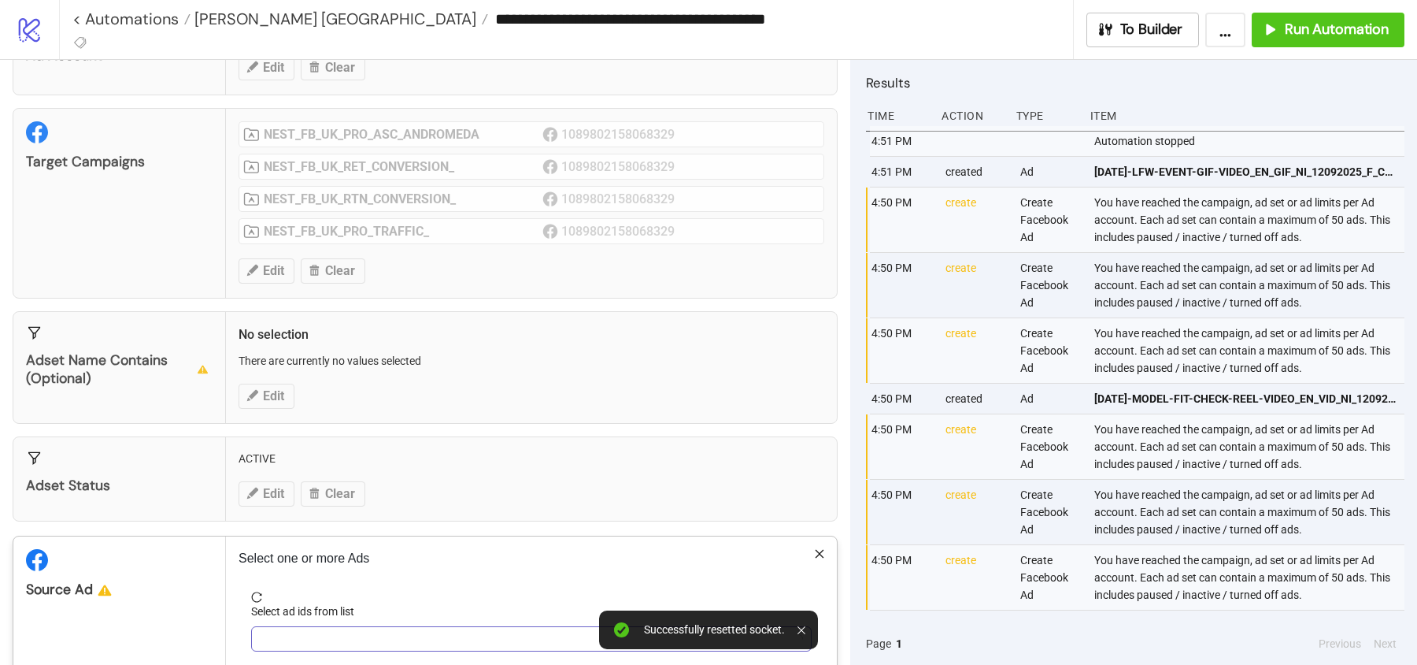
click at [316, 634] on div at bounding box center [523, 639] width 538 height 22
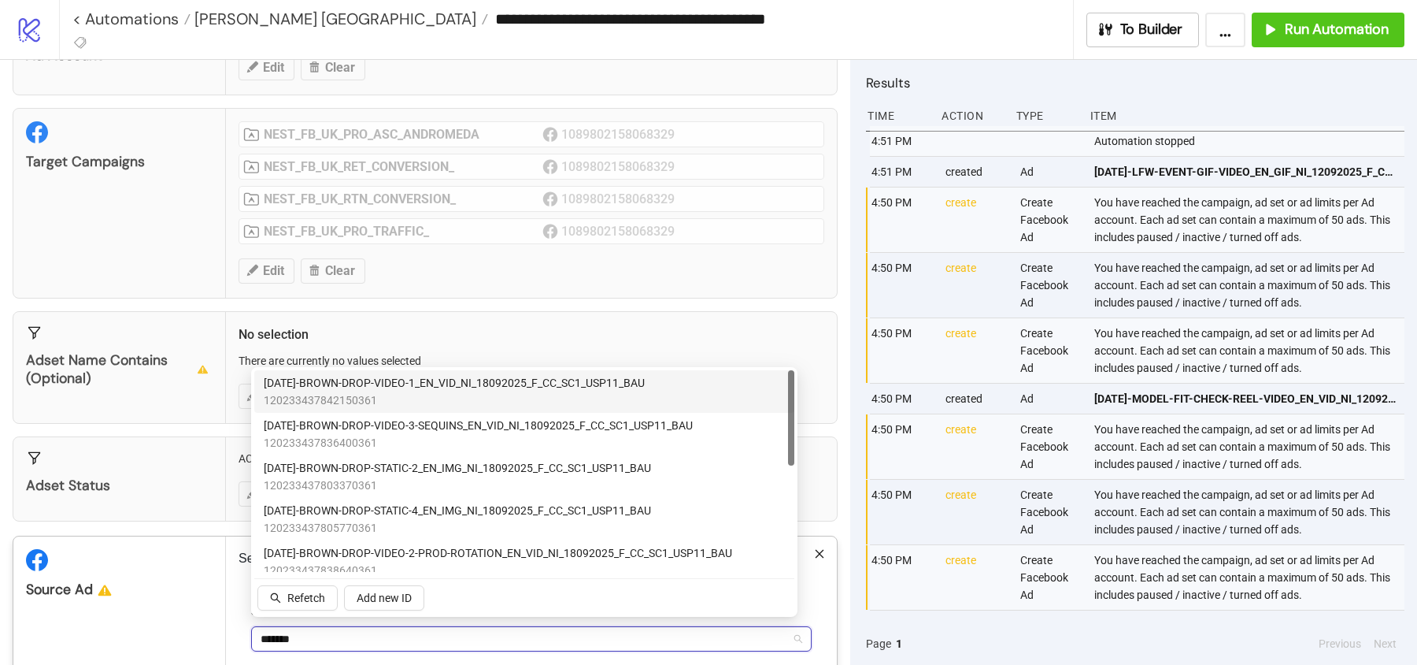
type input "********"
click at [414, 405] on span "120233437842150361" at bounding box center [454, 399] width 381 height 17
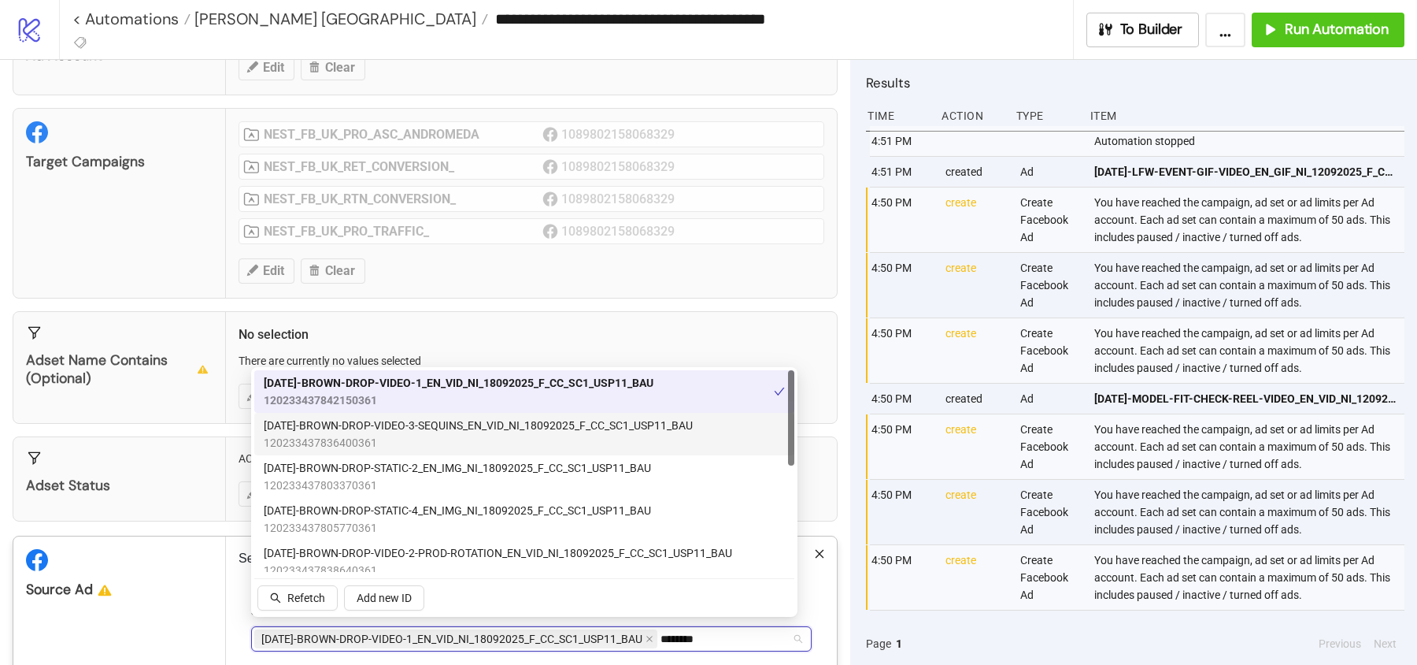
click at [418, 434] on span "120233437836400361" at bounding box center [478, 442] width 429 height 17
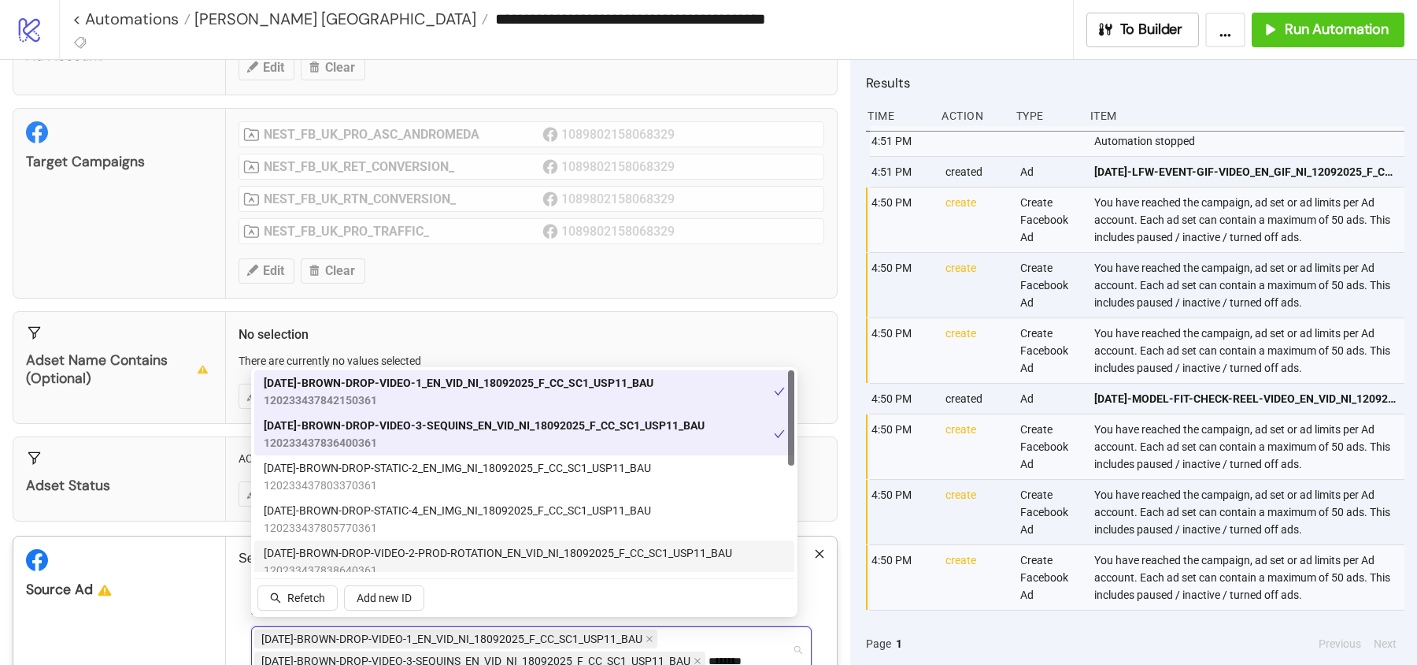
click at [435, 549] on span "AD318-BROWN-DROP-VIDEO-2-PROD-ROTATION_EN_VID_NI_18092025_F_CC_SC1_USP11_BAU" at bounding box center [498, 552] width 468 height 17
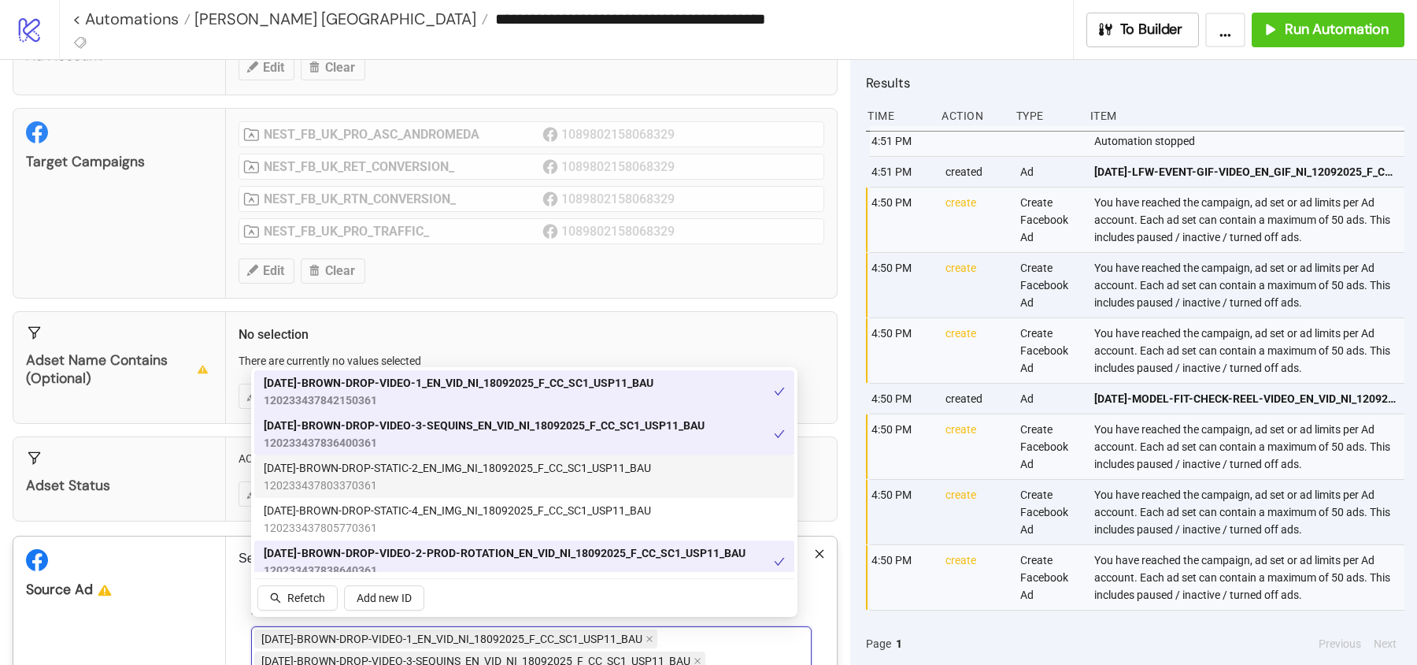
drag, startPoint x: 398, startPoint y: 476, endPoint x: 409, endPoint y: 513, distance: 39.4
click at [398, 476] on div "AD311-BROWN-DROP-STATIC-2_EN_IMG_NI_18092025_F_CC_SC1_USP11_BAU 120233437803370…" at bounding box center [457, 476] width 387 height 35
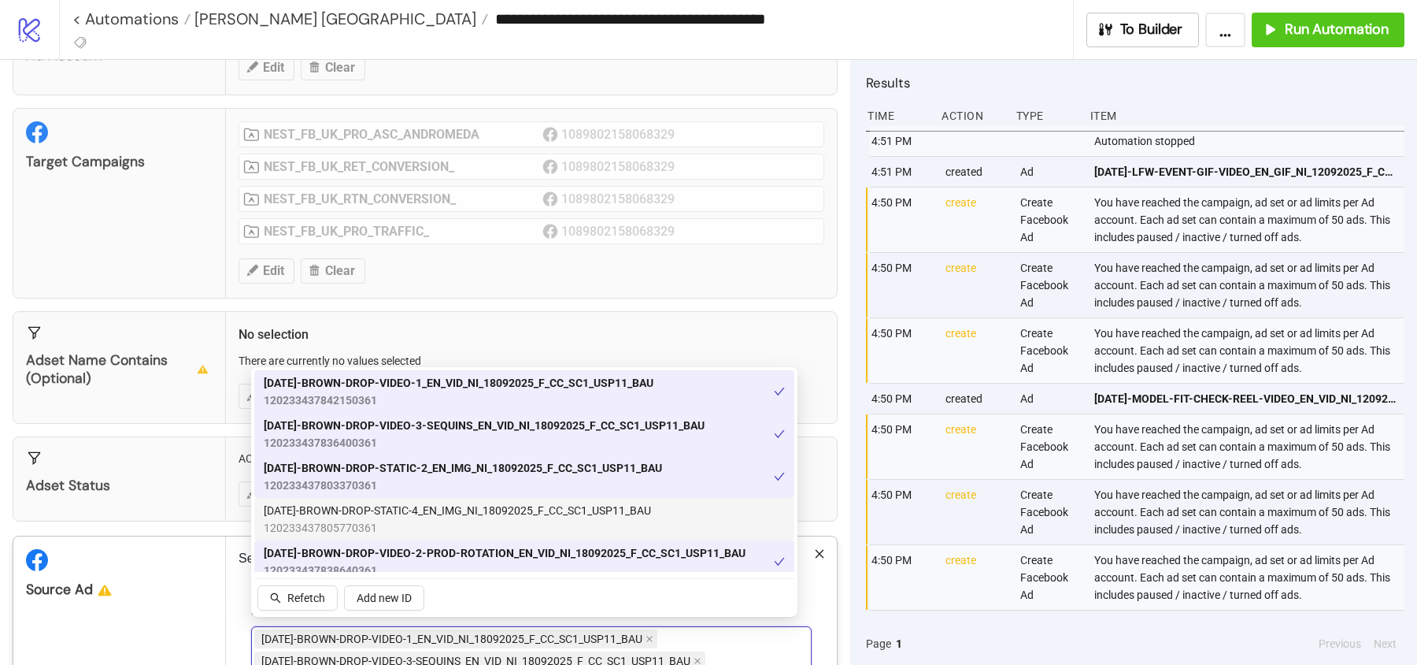
click at [410, 520] on span "120233437805770361" at bounding box center [457, 527] width 387 height 17
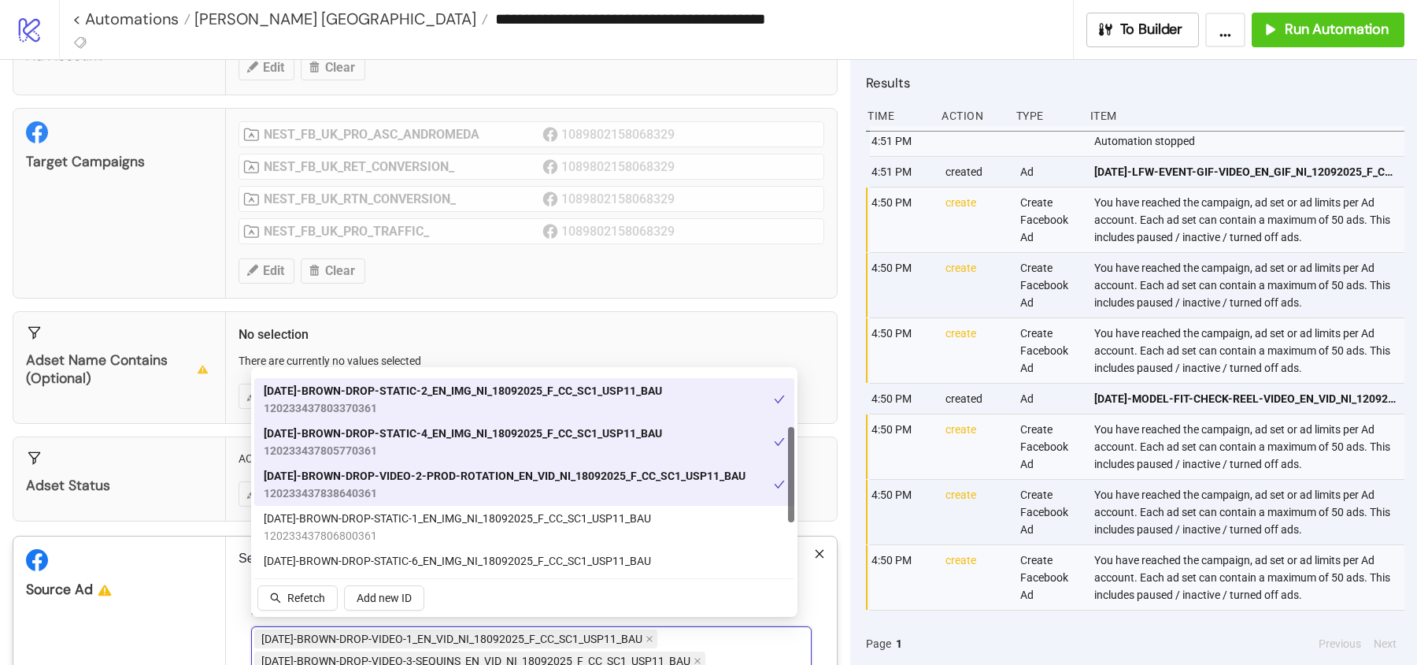
scroll to position [118, 0]
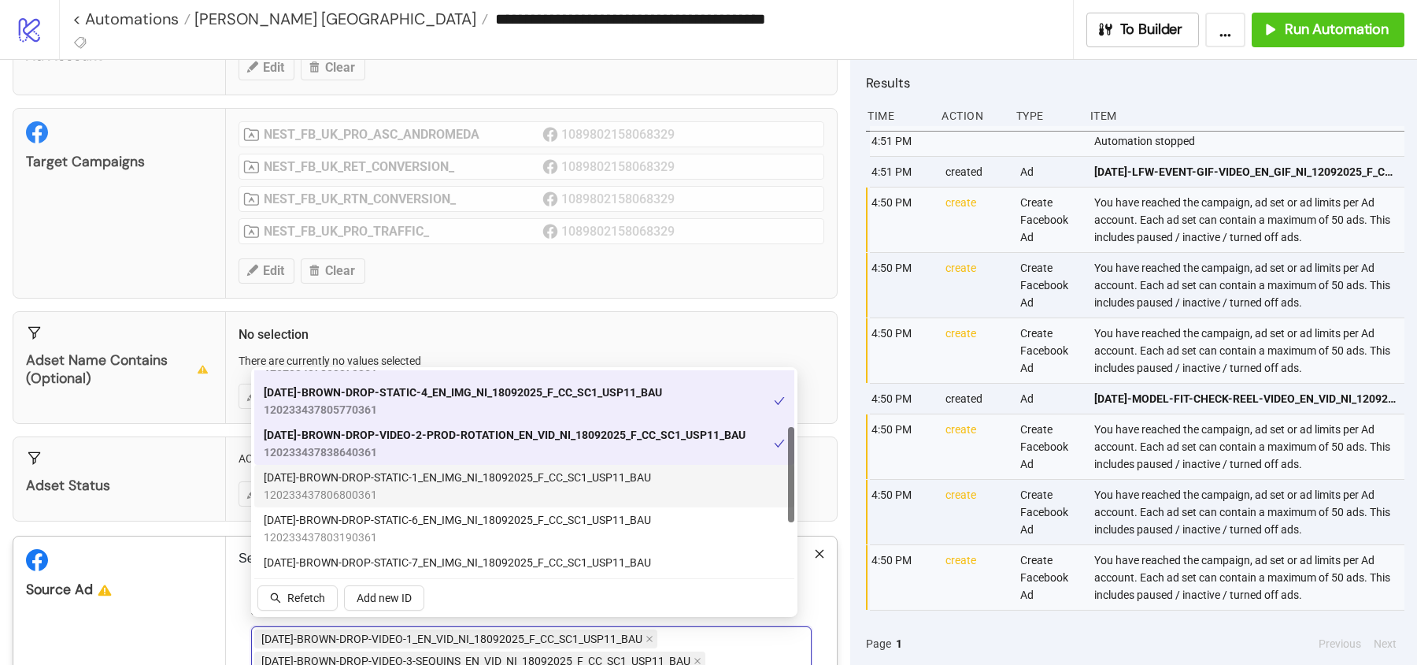
click at [426, 498] on span "120233437806800361" at bounding box center [457, 494] width 387 height 17
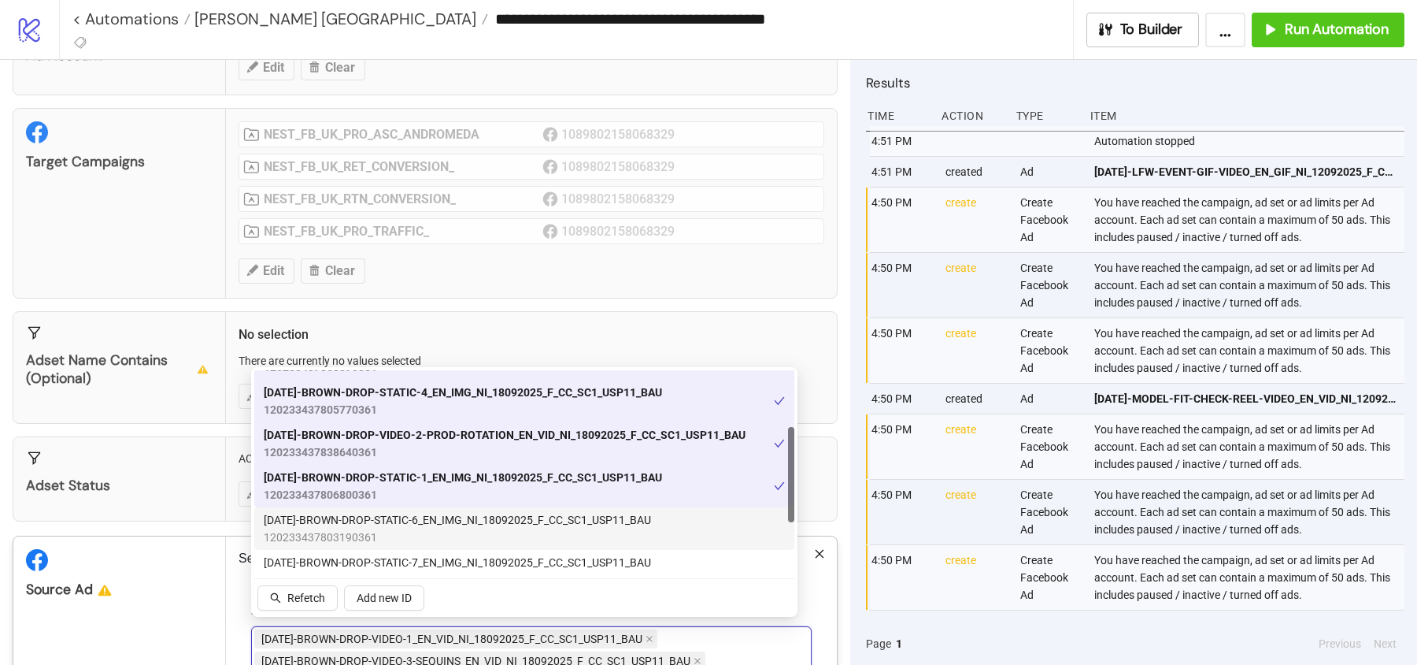
click at [428, 528] on span "120233437803190361" at bounding box center [457, 536] width 387 height 17
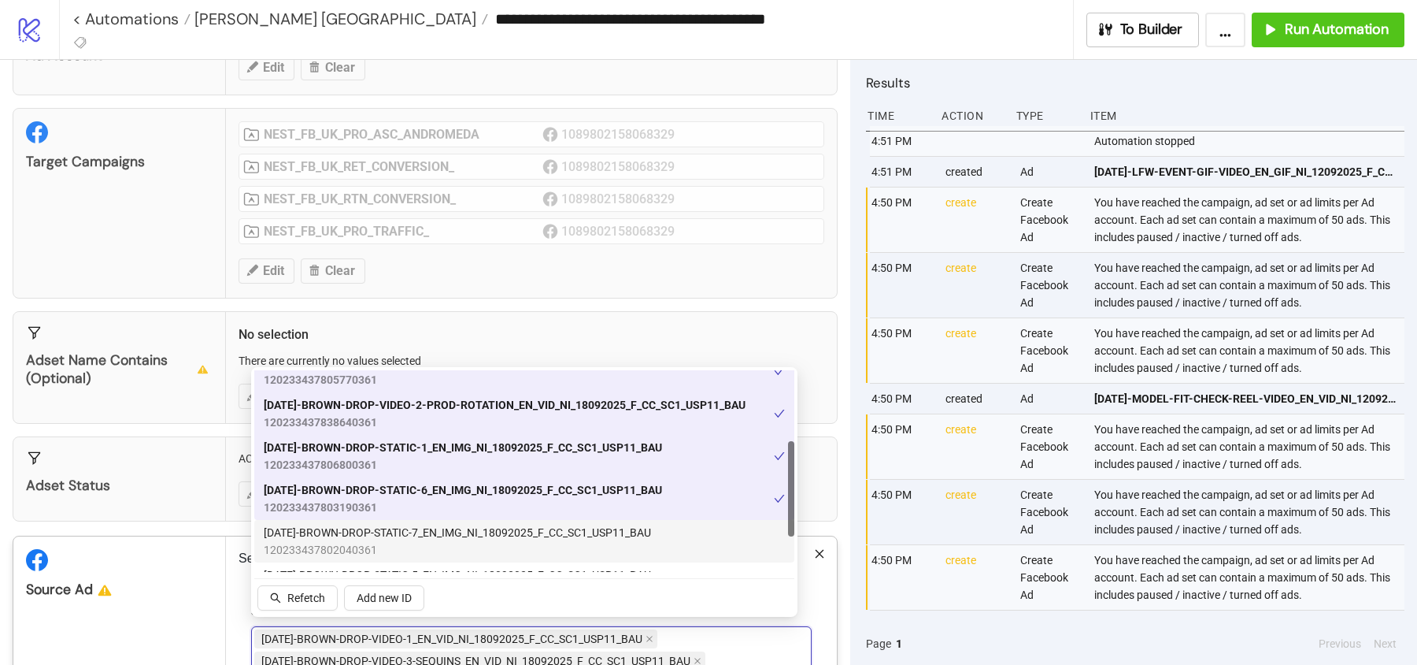
click at [428, 526] on span "AD316-BROWN-DROP-STATIC-7_EN_IMG_NI_18092025_F_CC_SC1_USP11_BAU" at bounding box center [457, 532] width 387 height 17
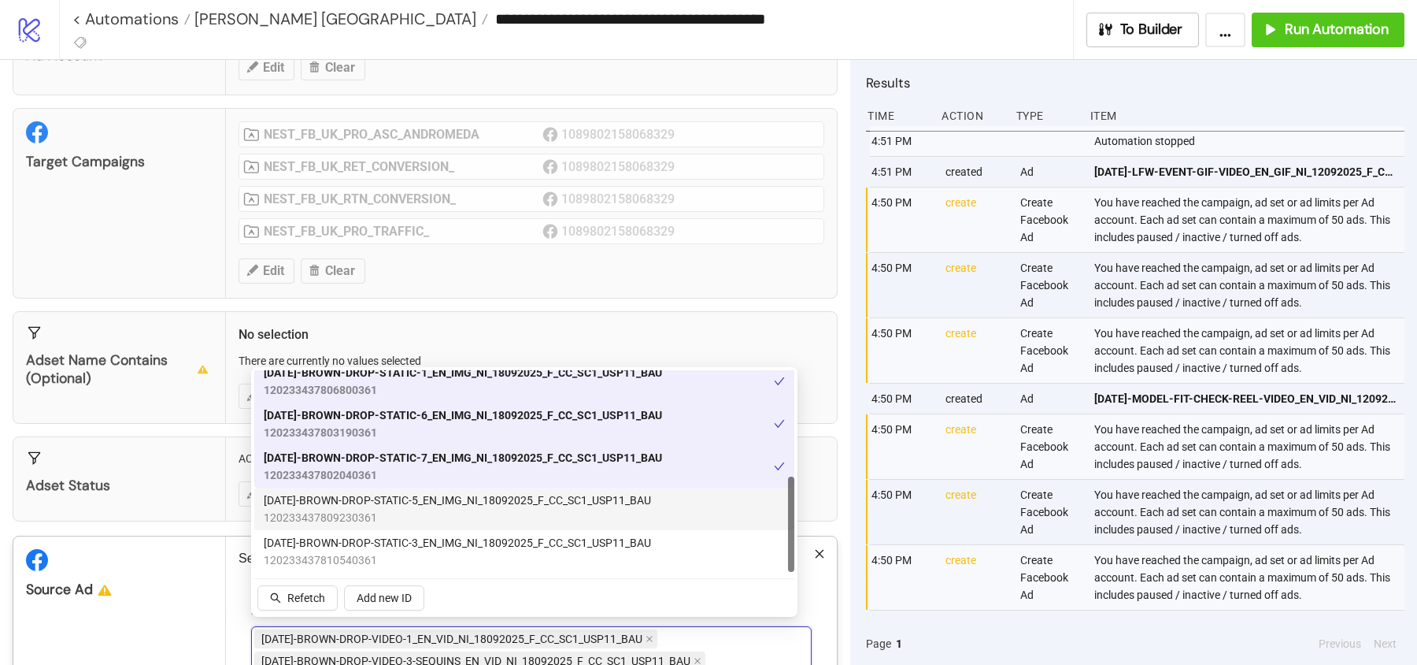
click at [430, 502] on span "AD314-BROWN-DROP-STATIC-5_EN_IMG_NI_18092025_F_CC_SC1_USP11_BAU" at bounding box center [457, 499] width 387 height 17
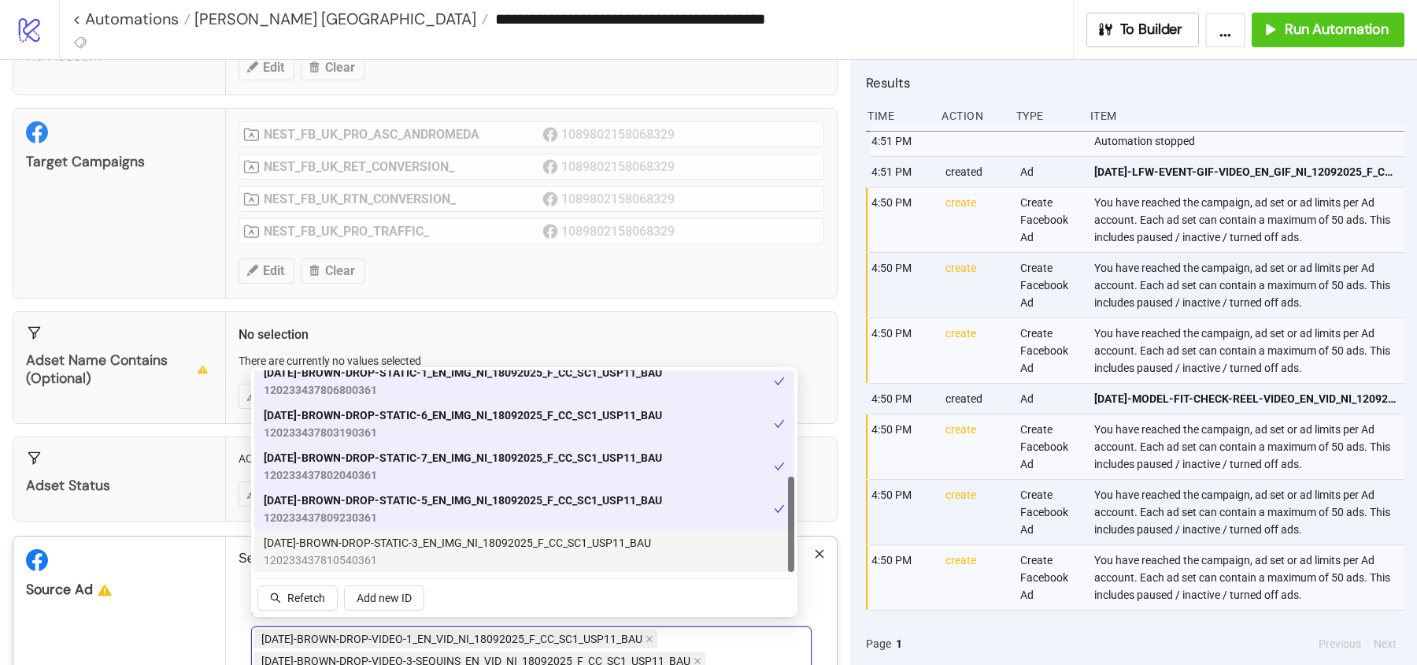
click at [425, 530] on div "AD312-BROWN-DROP-STATIC-3_EN_IMG_NI_18092025_F_CC_SC1_USP11_BAU 120233437810540…" at bounding box center [524, 551] width 540 height 43
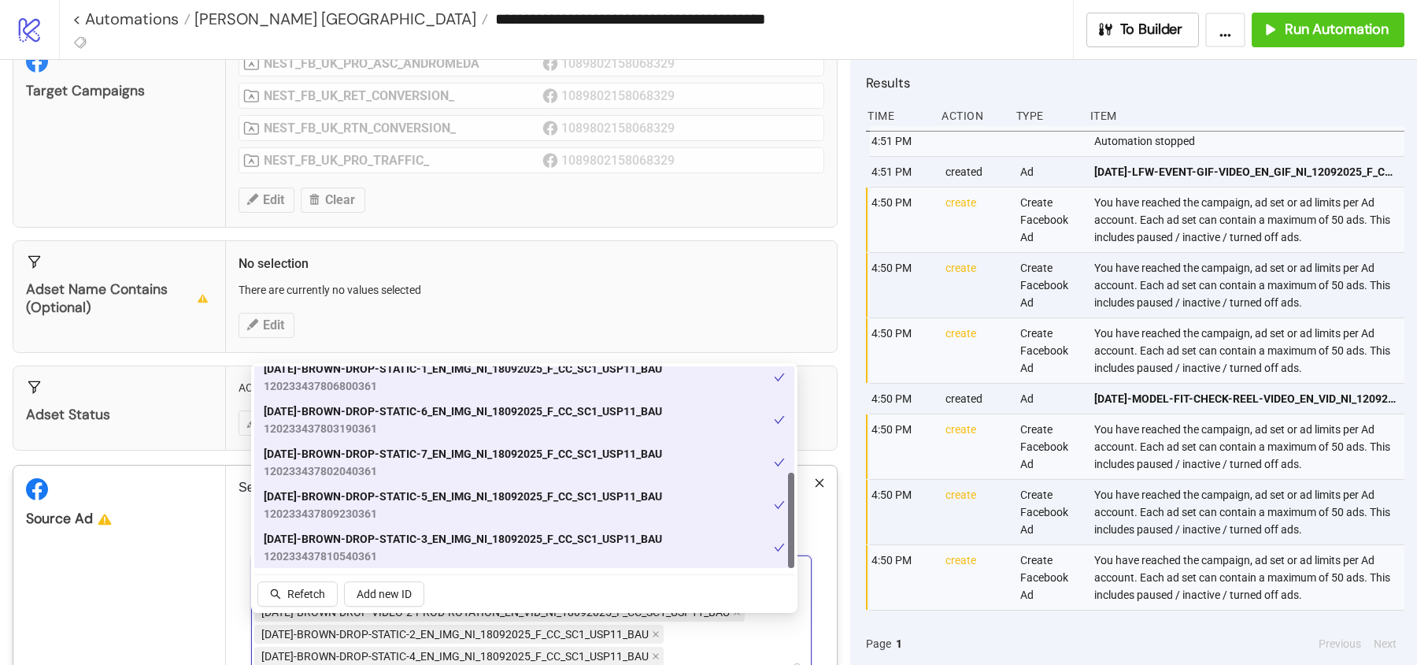
scroll to position [371, 0]
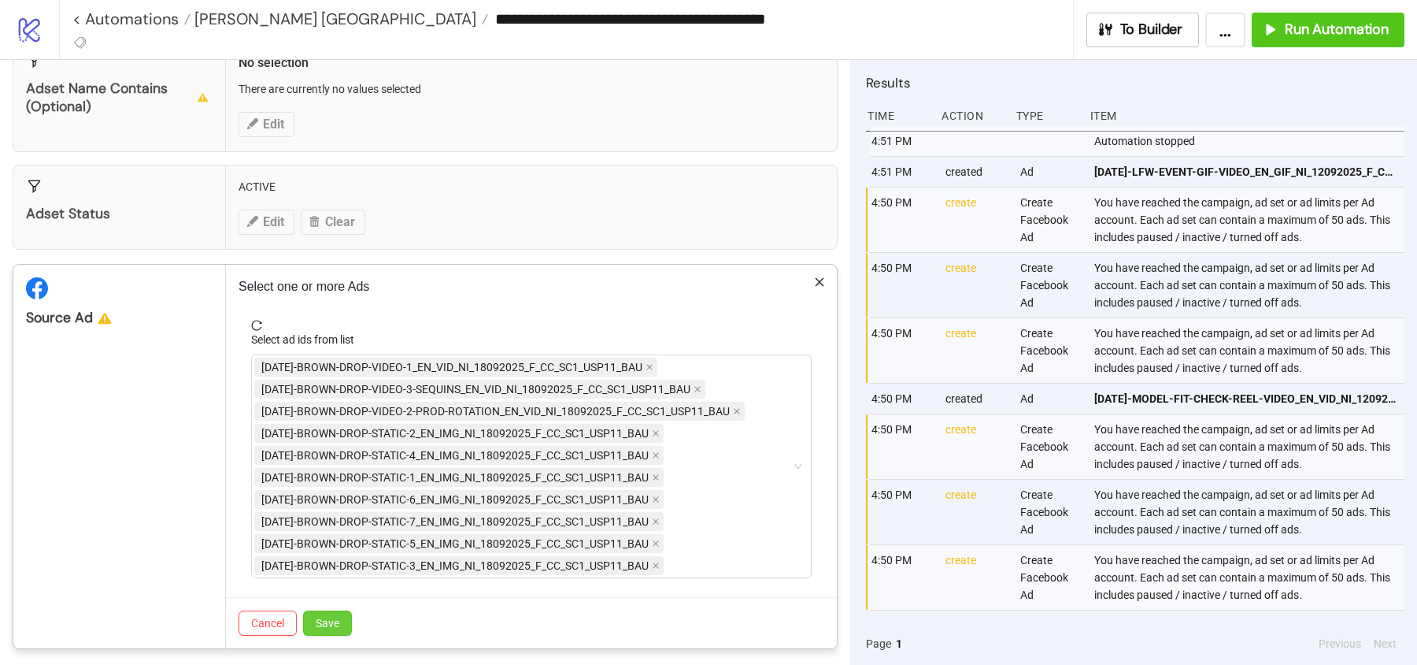
click at [339, 614] on button "Save" at bounding box center [327, 622] width 49 height 25
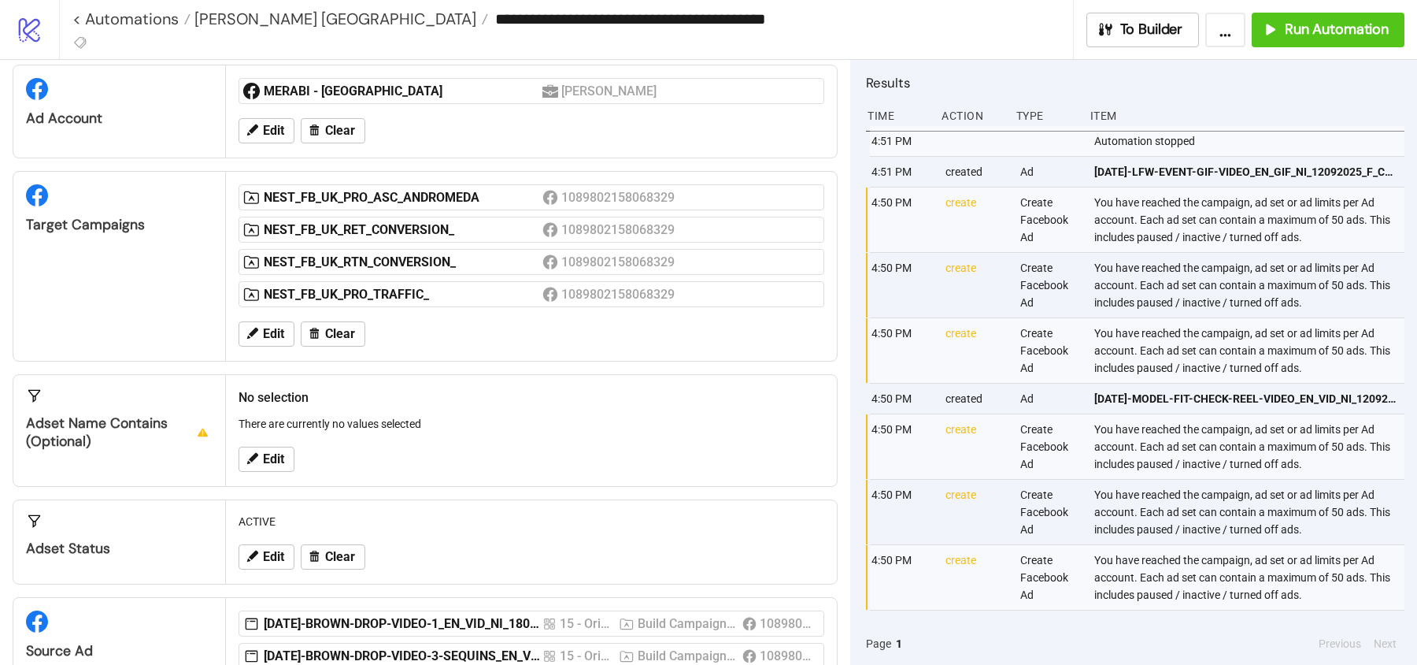
scroll to position [0, 0]
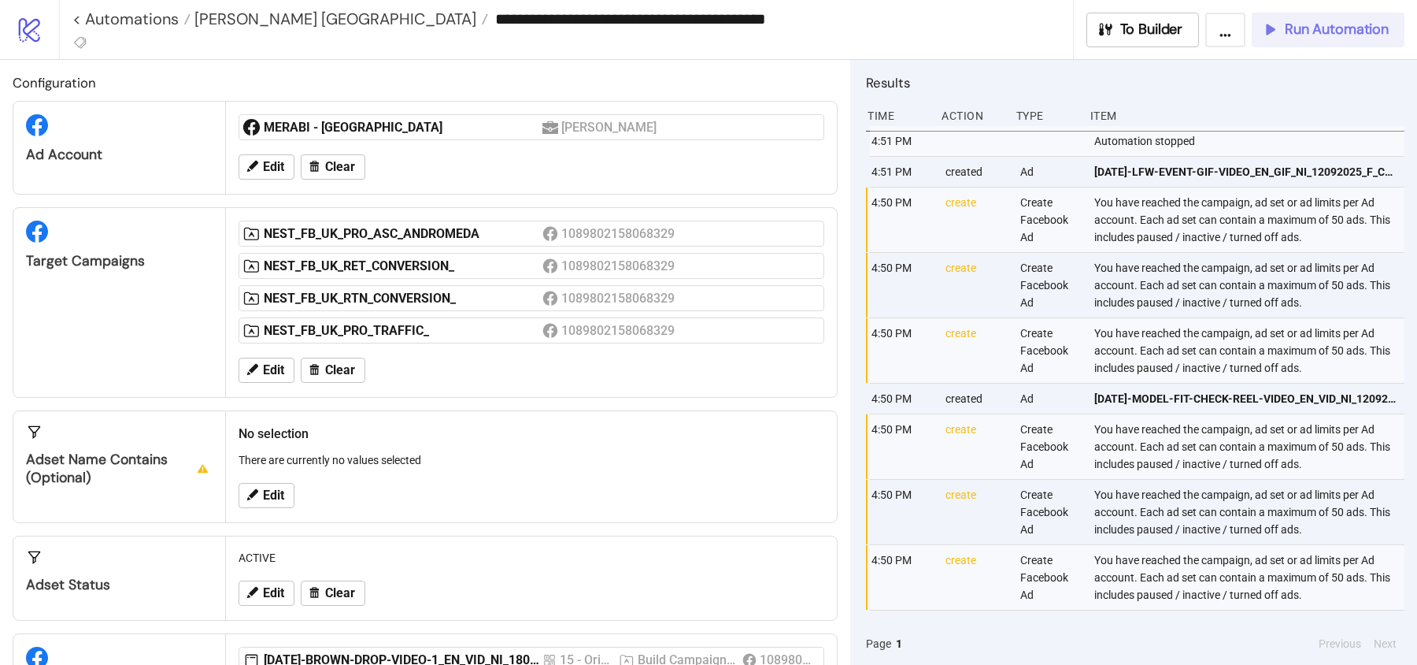
click at [1330, 33] on span "Run Automation" at bounding box center [1337, 29] width 104 height 18
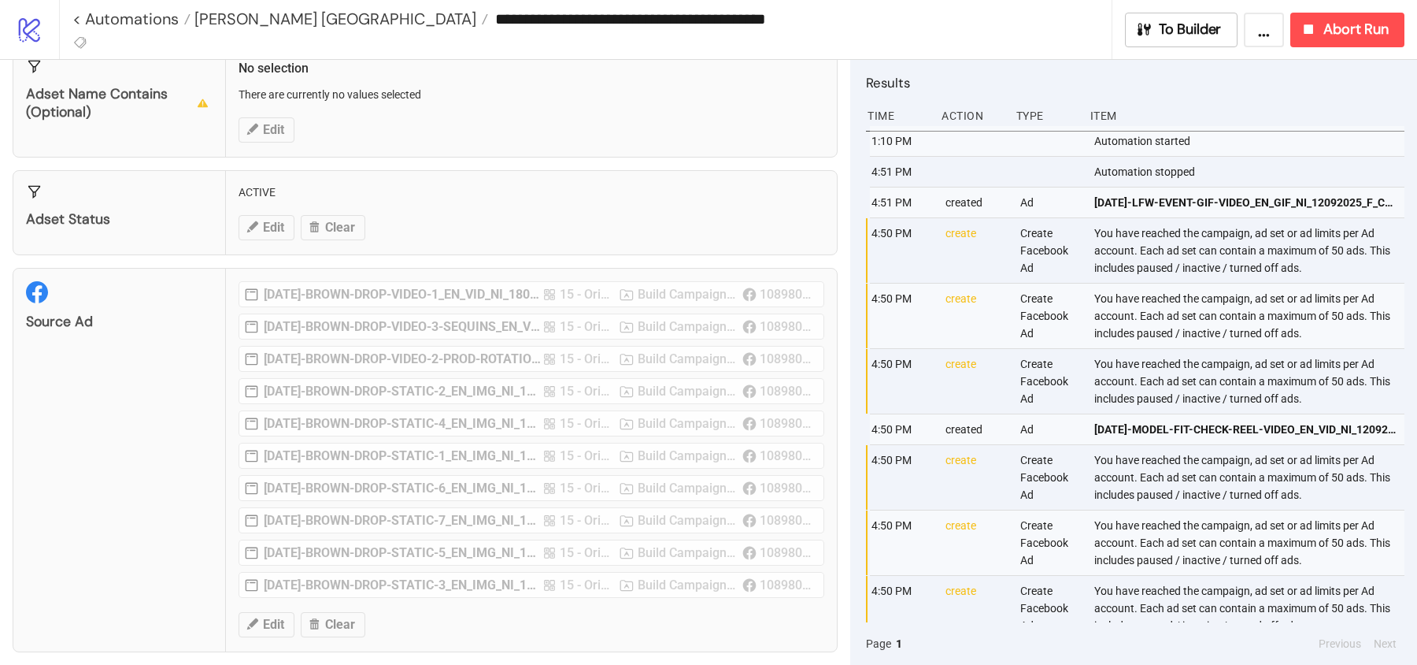
scroll to position [337, 0]
